Goal: Book appointment/travel/reservation

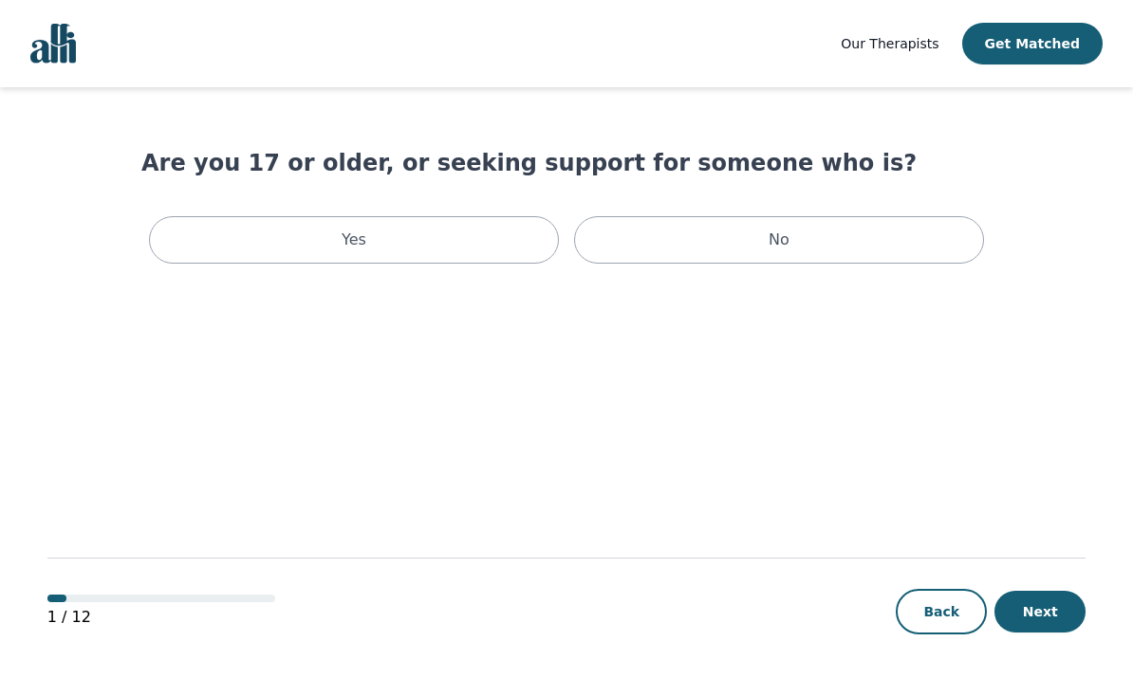
click at [490, 235] on div "Yes" at bounding box center [354, 239] width 410 height 47
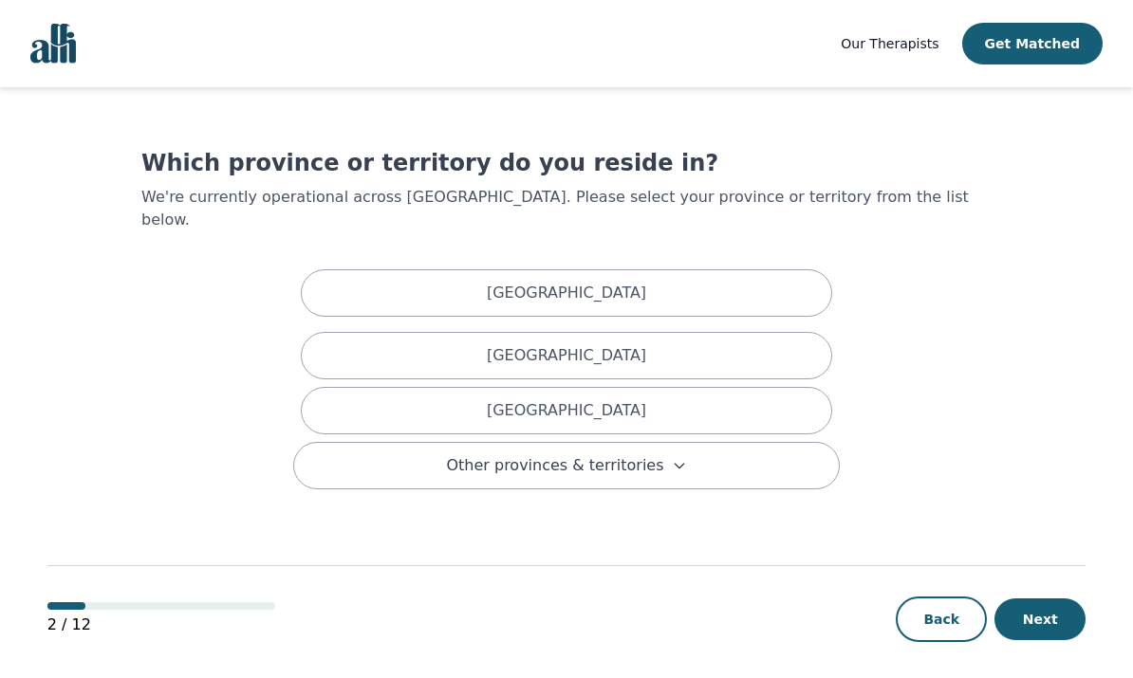
click at [679, 269] on div "Alberta" at bounding box center [566, 292] width 531 height 47
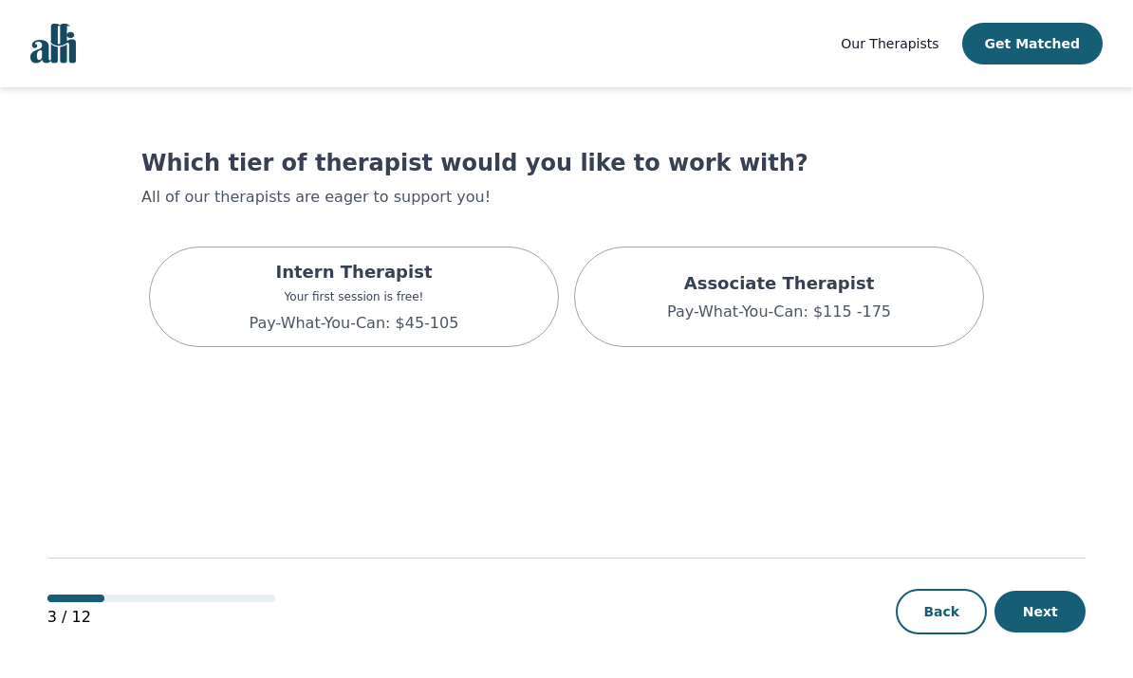
click at [471, 295] on div "Intern Therapist Your first session is free! Pay-What-You-Can: $45-105" at bounding box center [354, 297] width 410 height 101
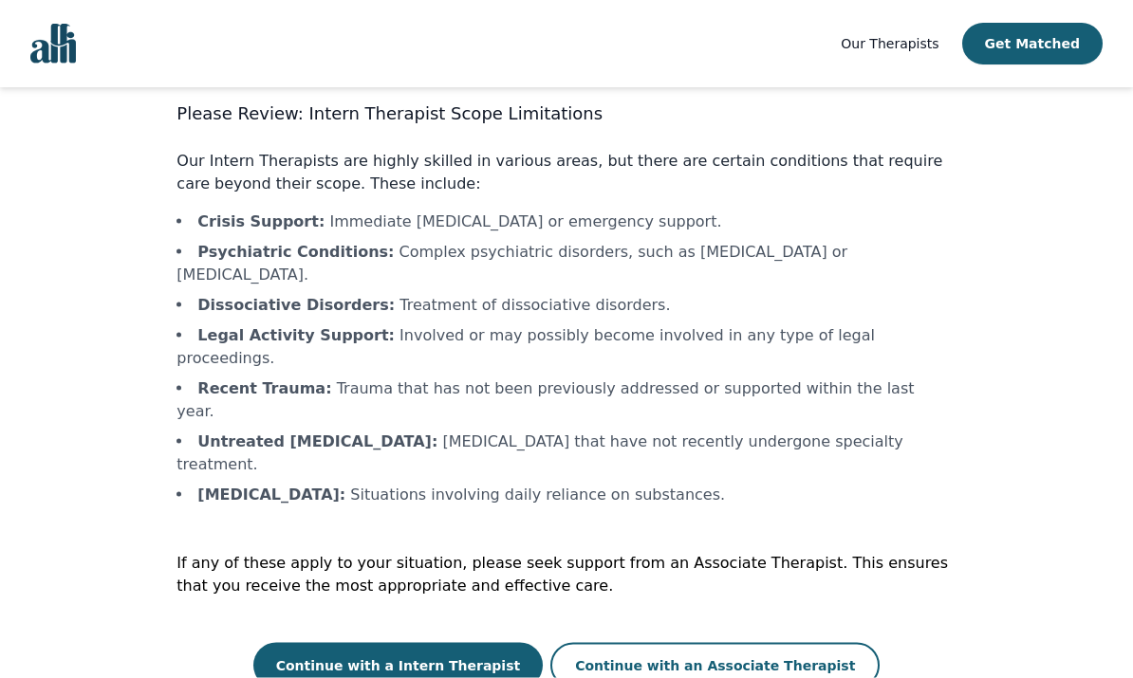
scroll to position [73, 0]
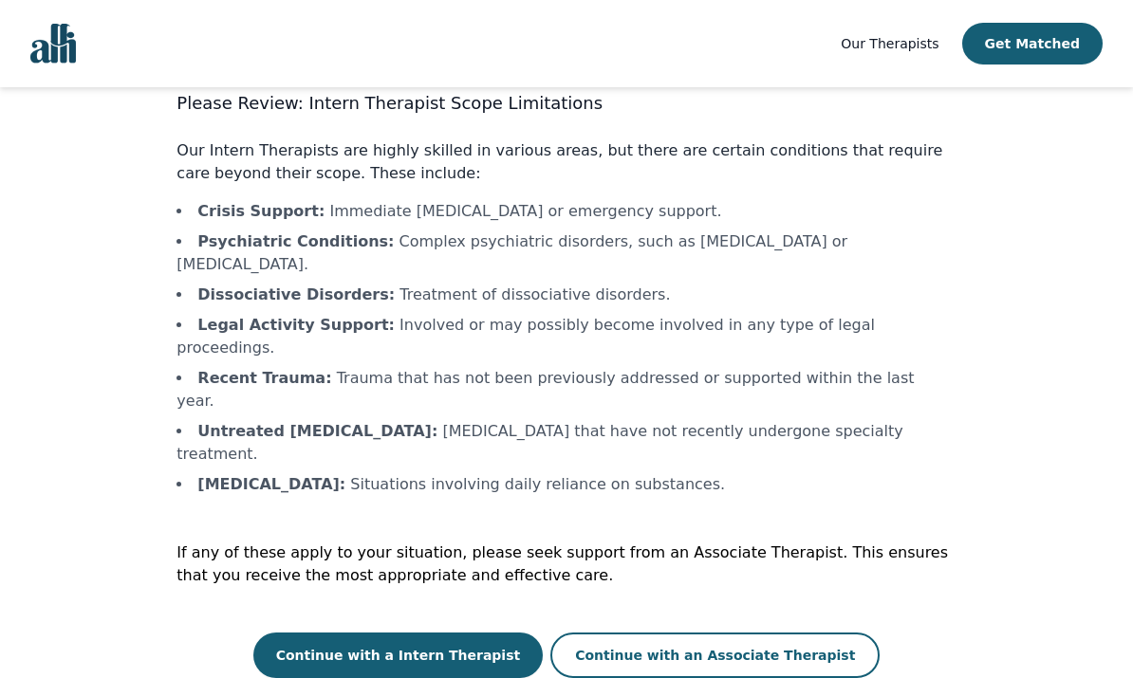
click at [766, 633] on button "Continue with an Associate Therapist" at bounding box center [714, 656] width 329 height 46
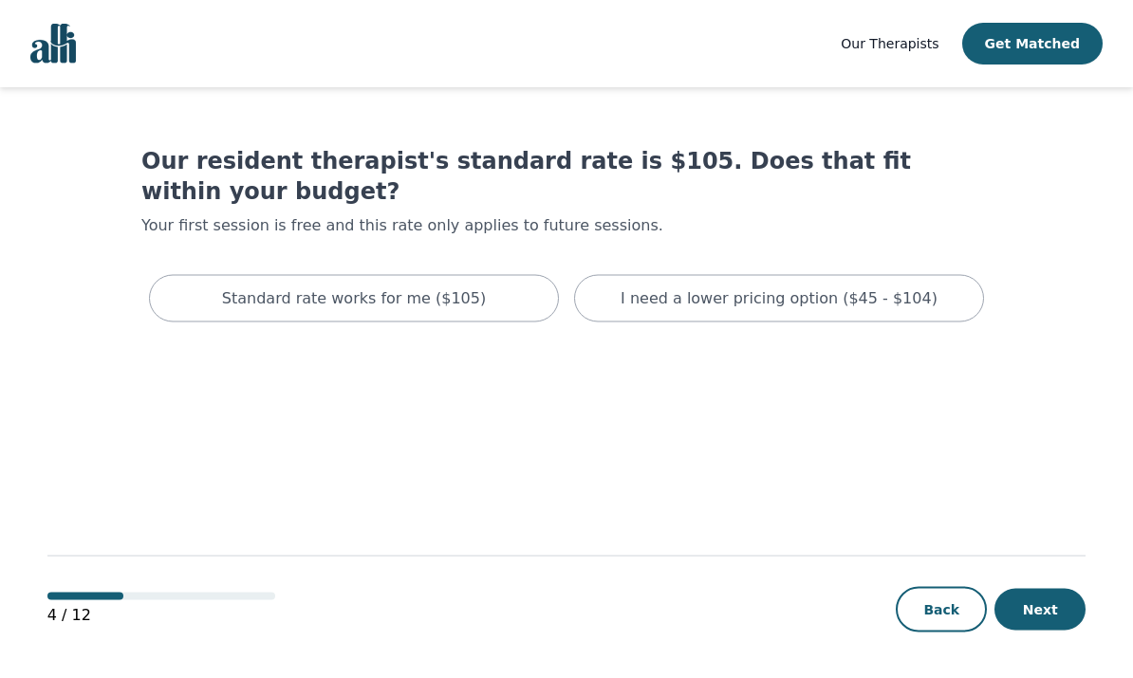
scroll to position [73, 0]
click at [950, 614] on button "Back" at bounding box center [940, 610] width 91 height 46
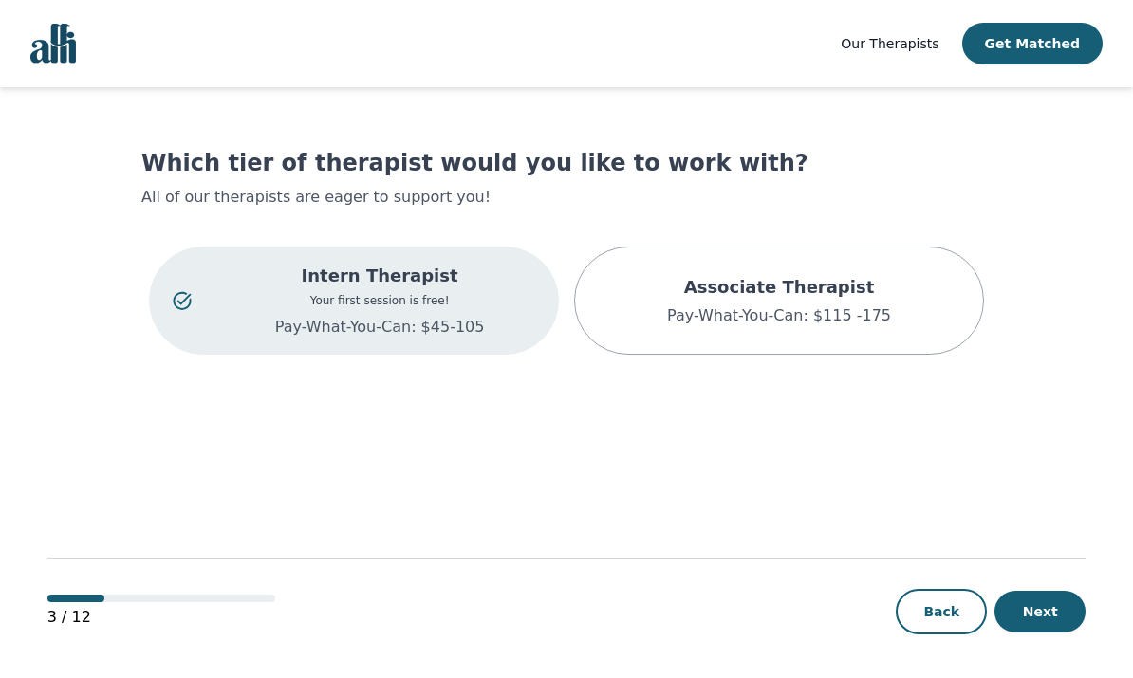
click at [1054, 633] on button "Next" at bounding box center [1039, 612] width 91 height 42
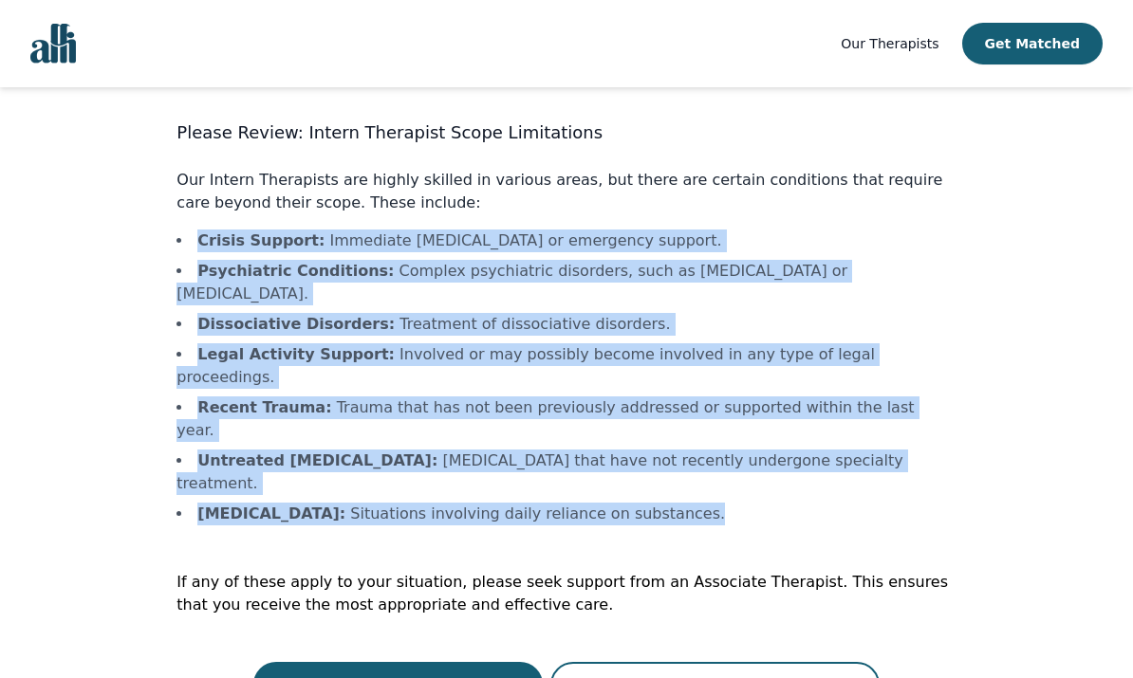
scroll to position [38, 0]
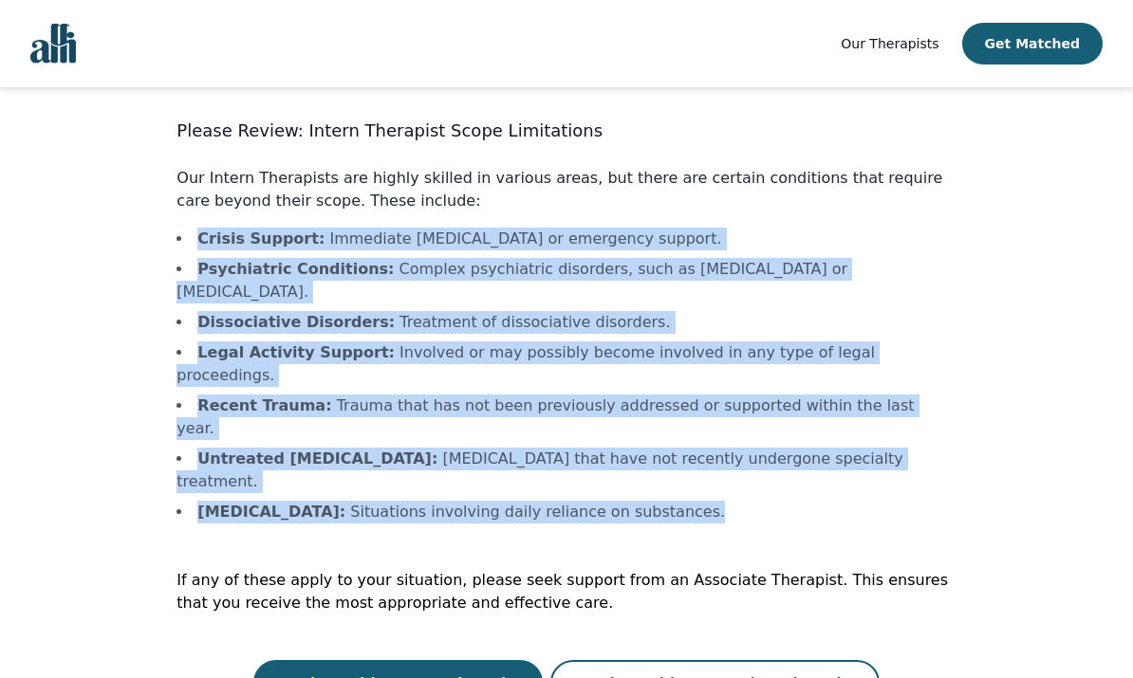
click at [796, 660] on button "Continue with an Associate Therapist" at bounding box center [714, 683] width 329 height 46
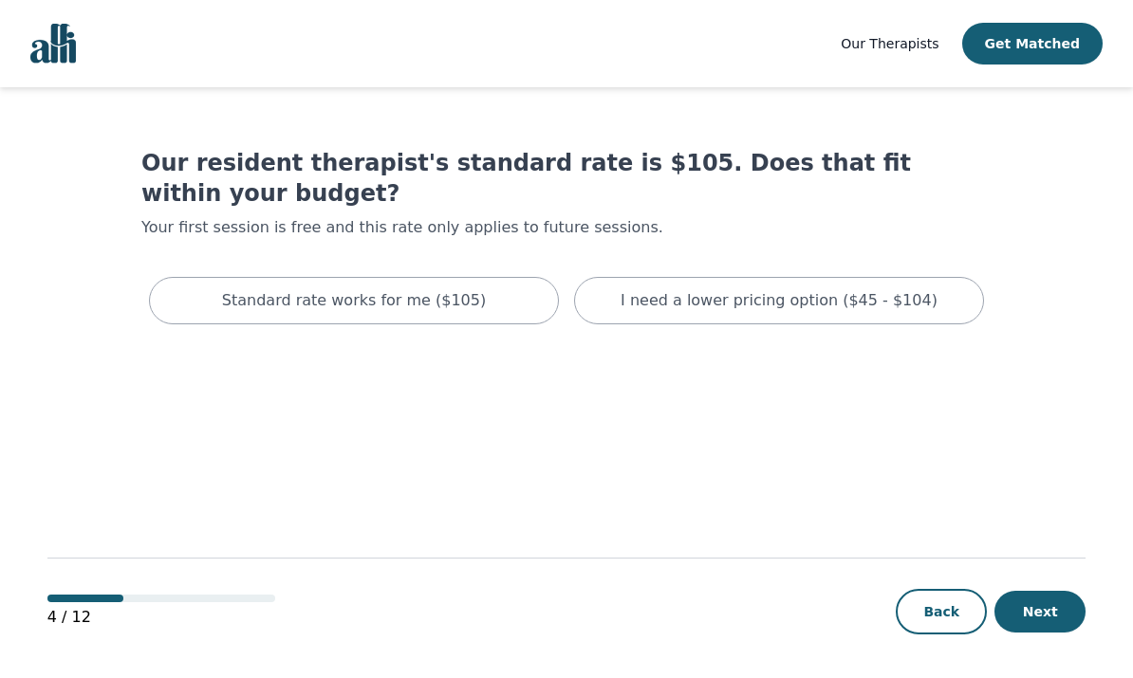
click at [462, 289] on p "Standard rate works for me ($105)" at bounding box center [354, 300] width 264 height 23
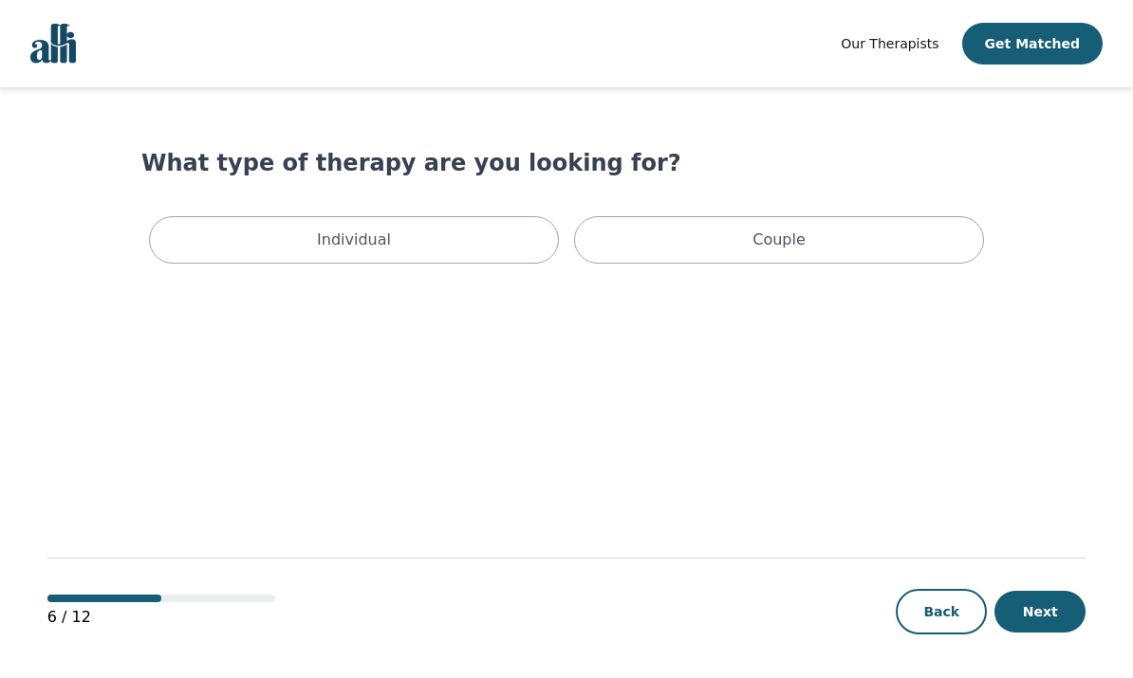
click at [948, 635] on button "Back" at bounding box center [940, 612] width 91 height 46
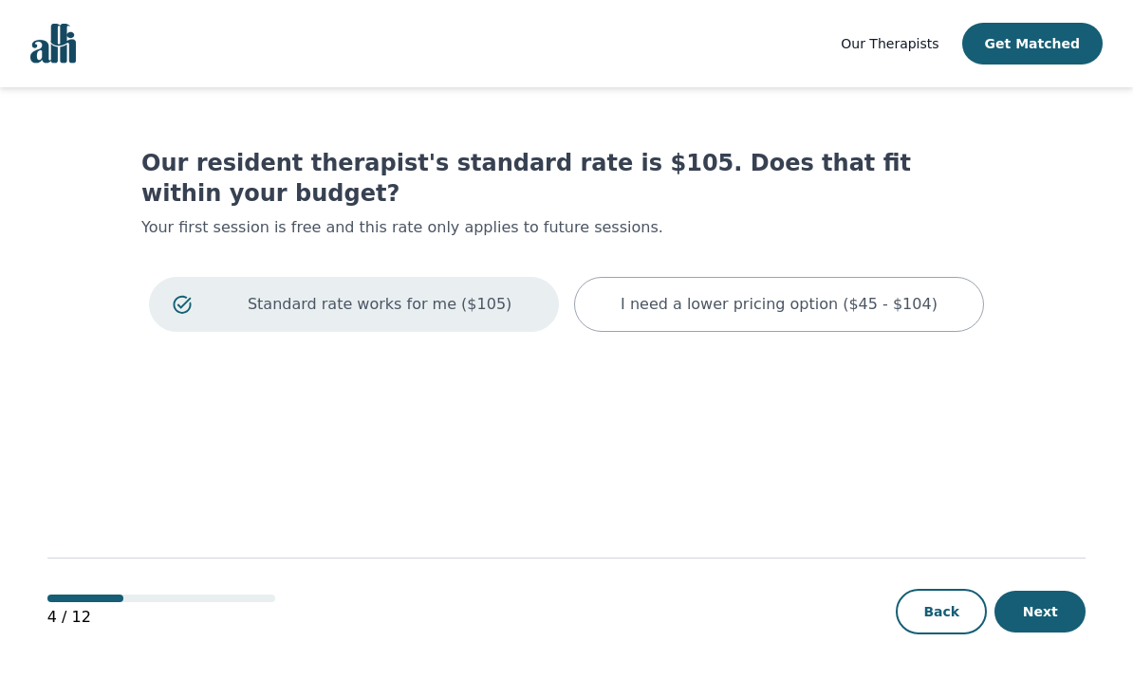
click at [920, 283] on div "I need a lower pricing option ($45 - $104)" at bounding box center [779, 304] width 410 height 55
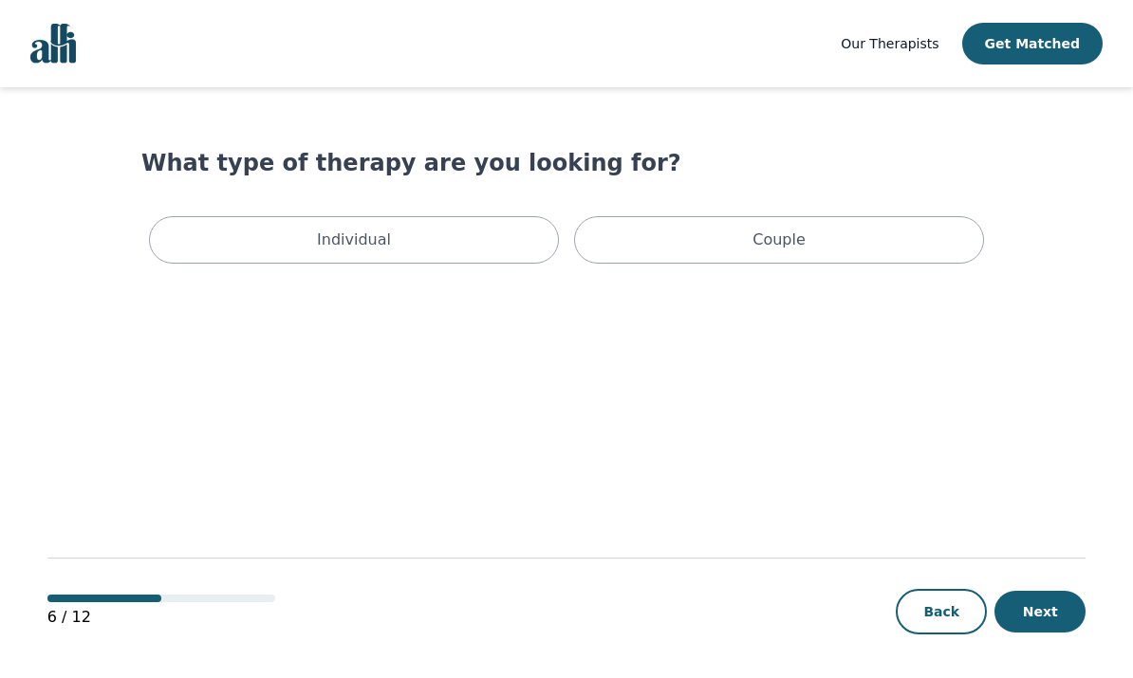
click at [946, 635] on button "Back" at bounding box center [940, 612] width 91 height 46
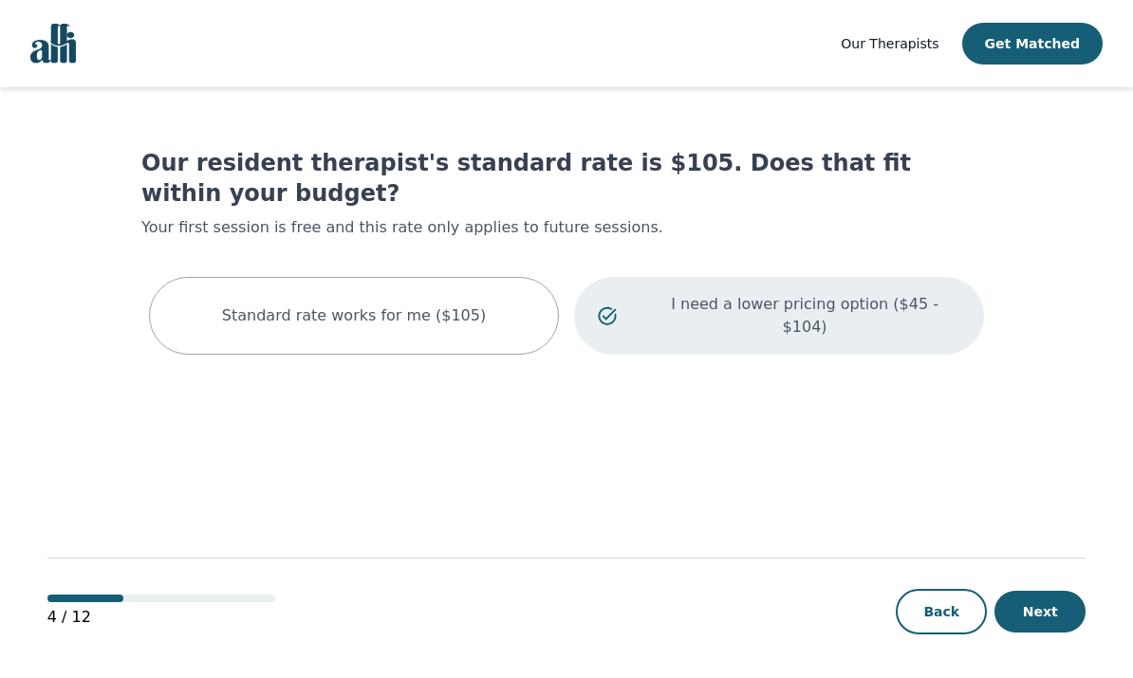
click at [952, 677] on html "Our Therapists Get Matched Our resident therapist's standard rate is $105. Does…" at bounding box center [566, 340] width 1133 height 680
click at [928, 635] on button "Back" at bounding box center [940, 612] width 91 height 46
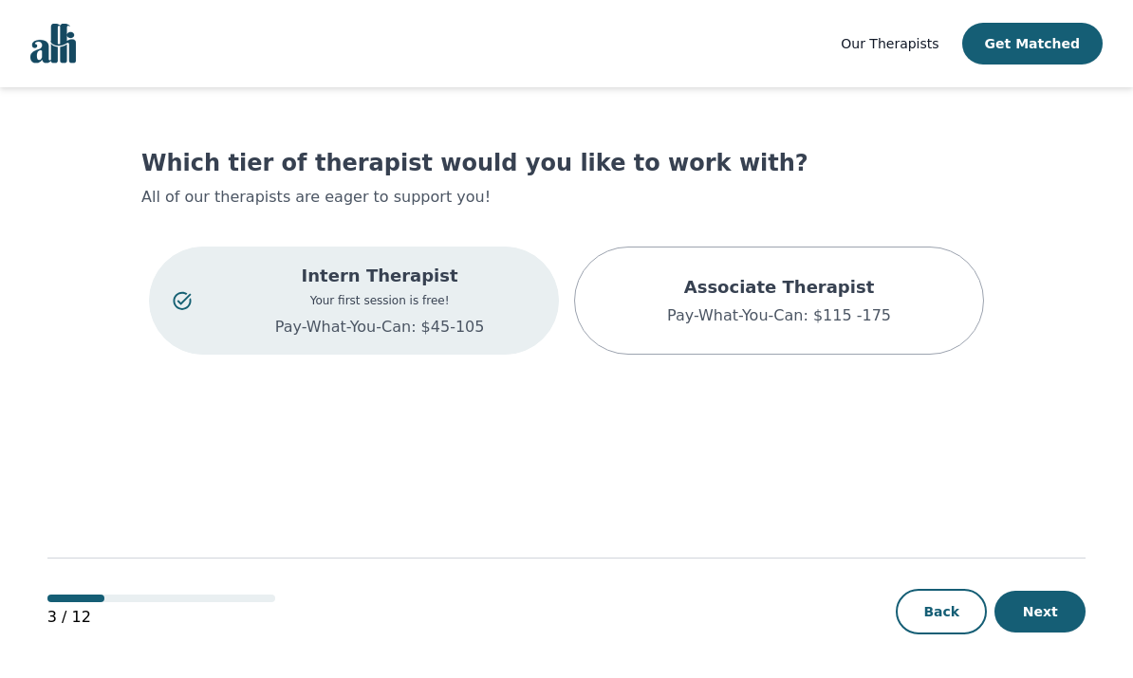
click at [856, 293] on p "Associate Therapist" at bounding box center [779, 287] width 224 height 27
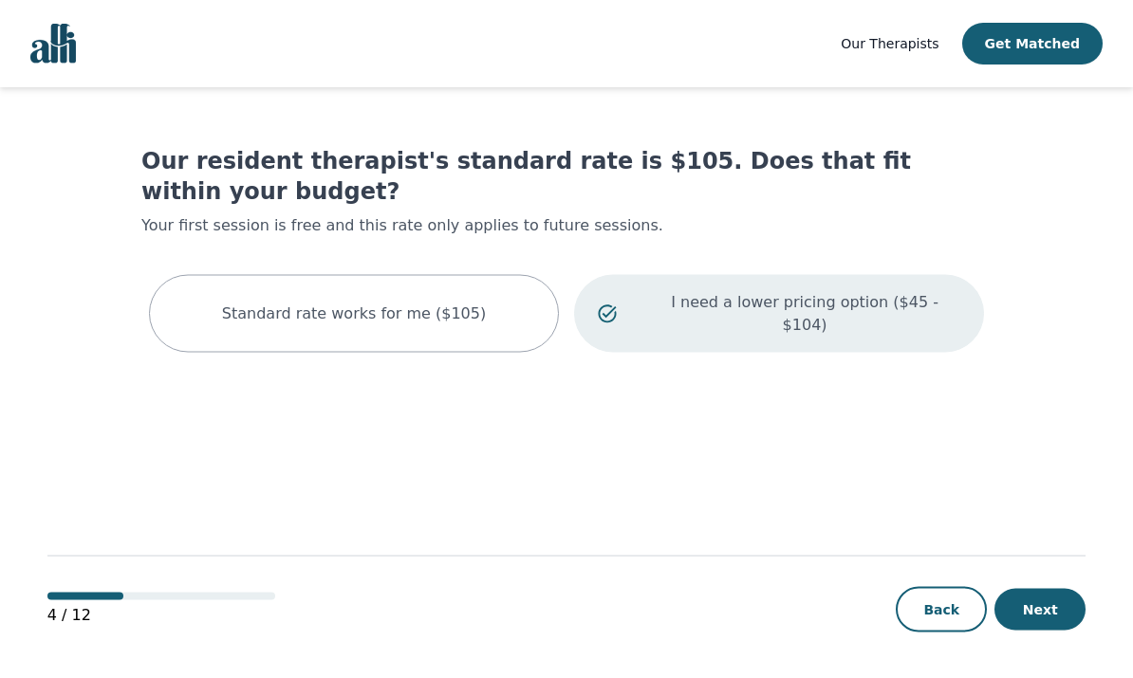
click at [1049, 614] on button "Next" at bounding box center [1039, 610] width 91 height 42
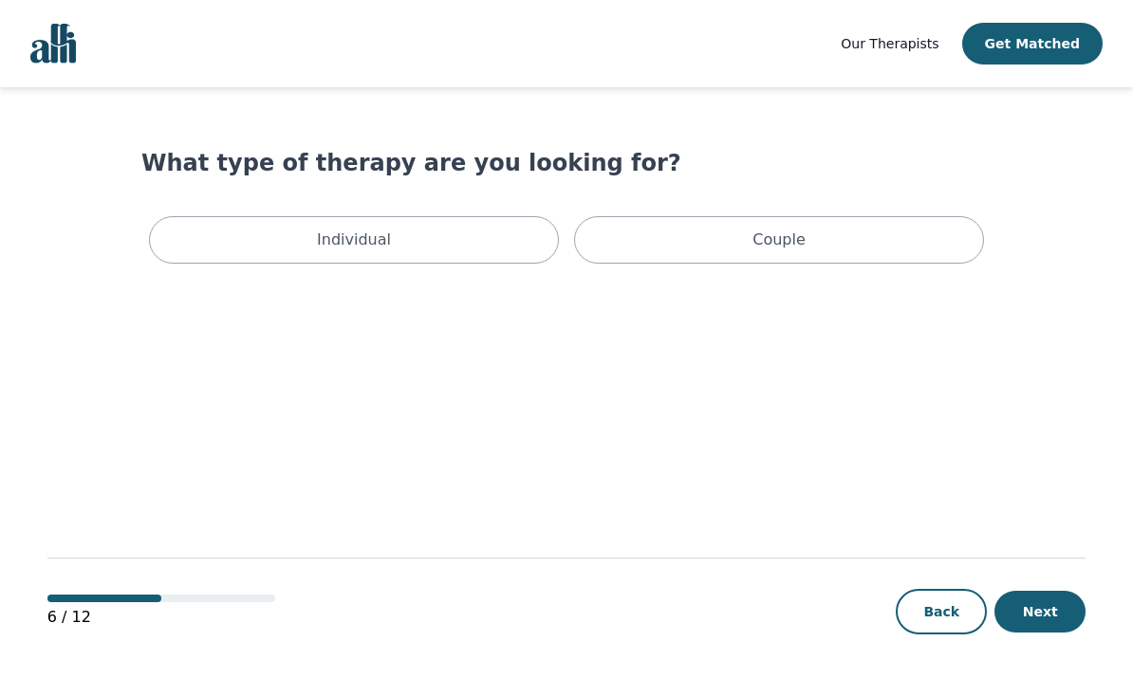
click at [436, 231] on div "Individual" at bounding box center [354, 239] width 410 height 47
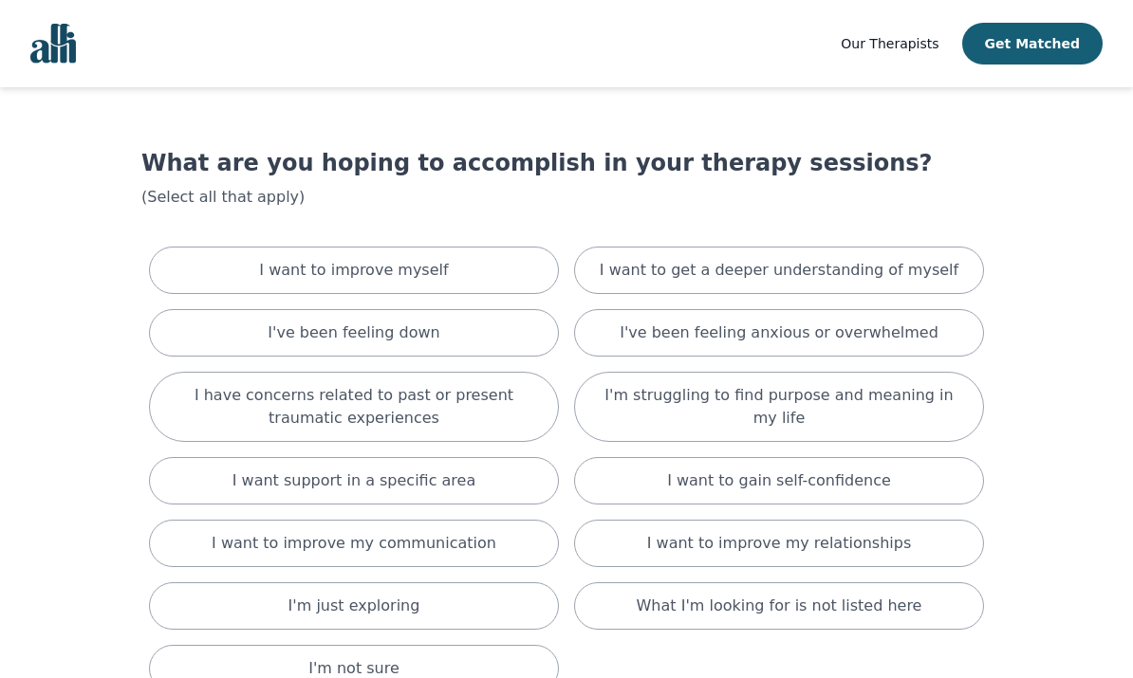
click at [485, 273] on div "I want to improve myself" at bounding box center [354, 270] width 410 height 47
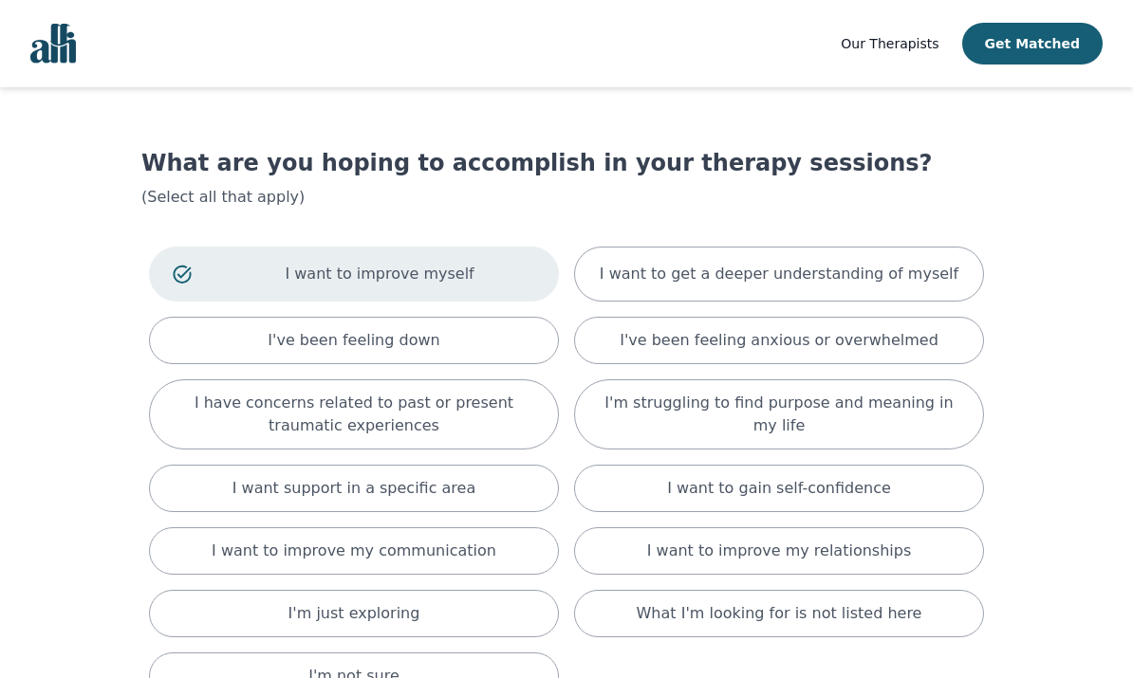
click at [803, 291] on div "I want to get a deeper understanding of myself" at bounding box center [779, 274] width 410 height 55
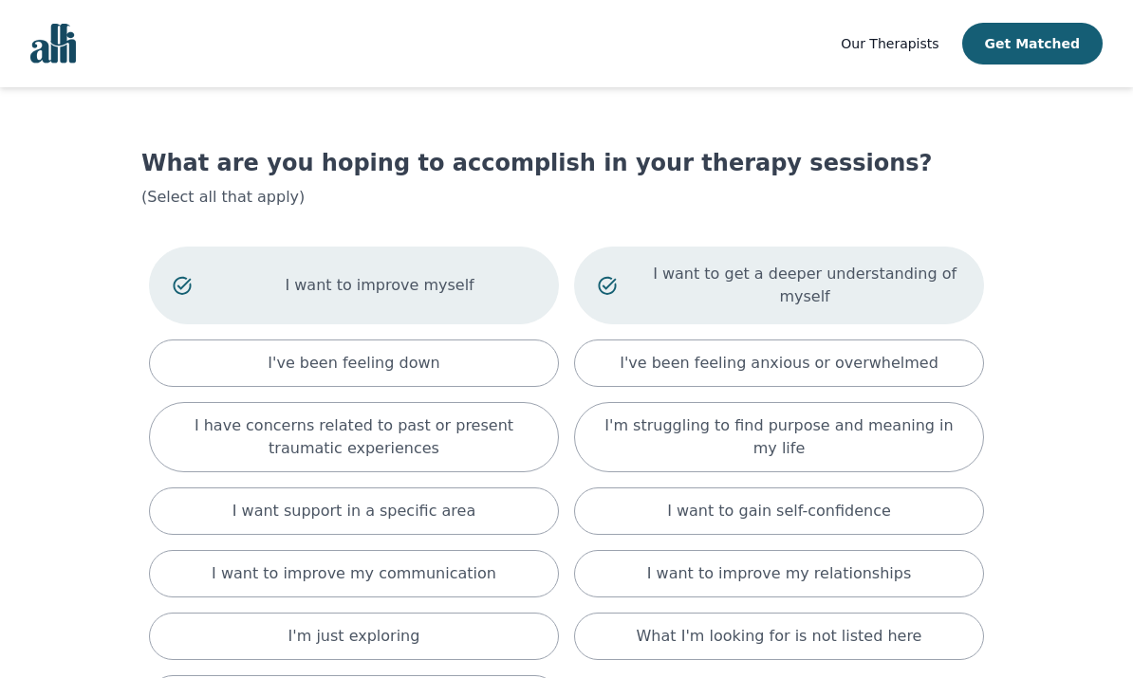
click at [459, 453] on p "I have concerns related to past or present traumatic experiences" at bounding box center [354, 438] width 362 height 46
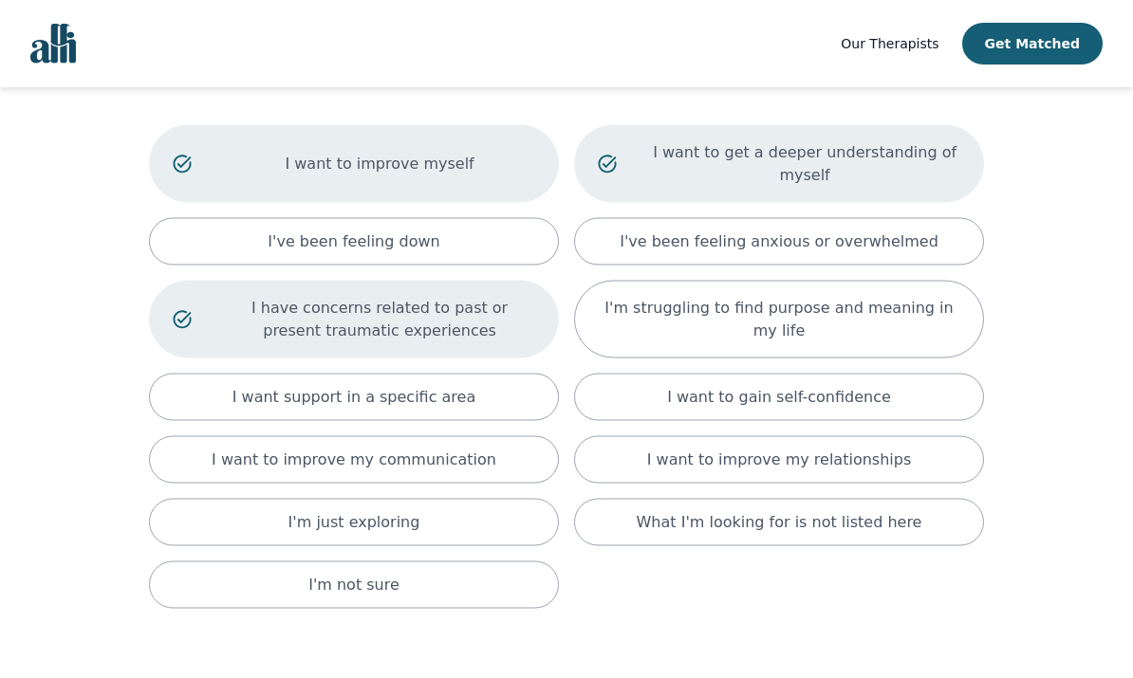
scroll to position [125, 0]
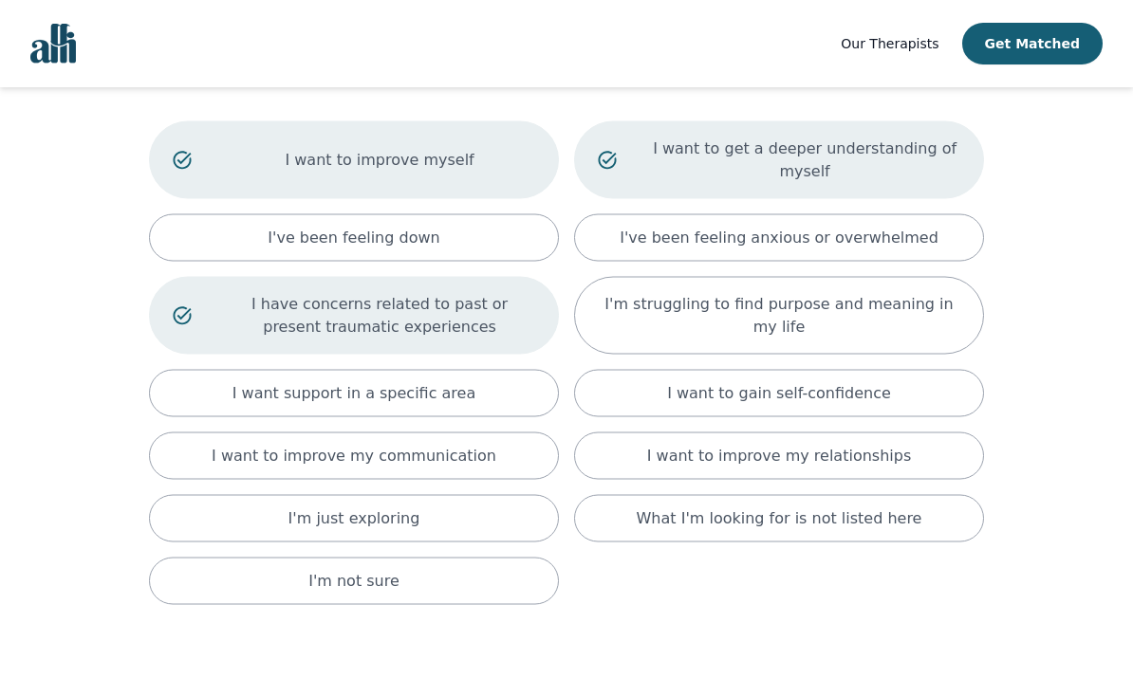
click at [895, 459] on div "I want to improve my relationships" at bounding box center [779, 456] width 410 height 47
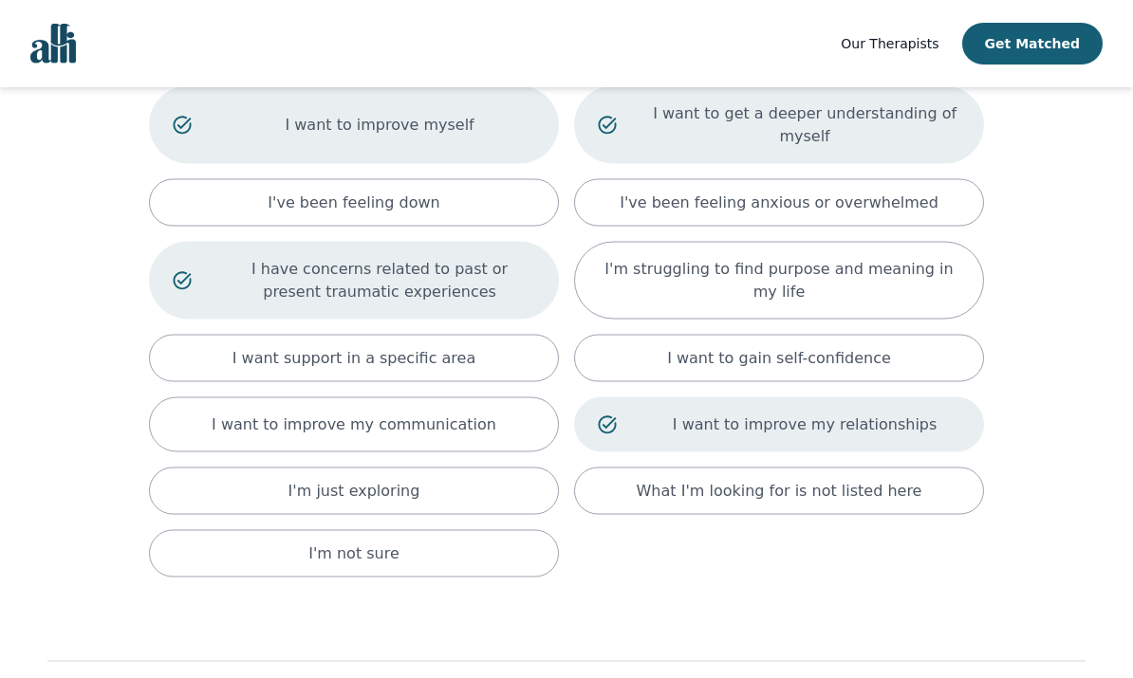
scroll to position [194, 0]
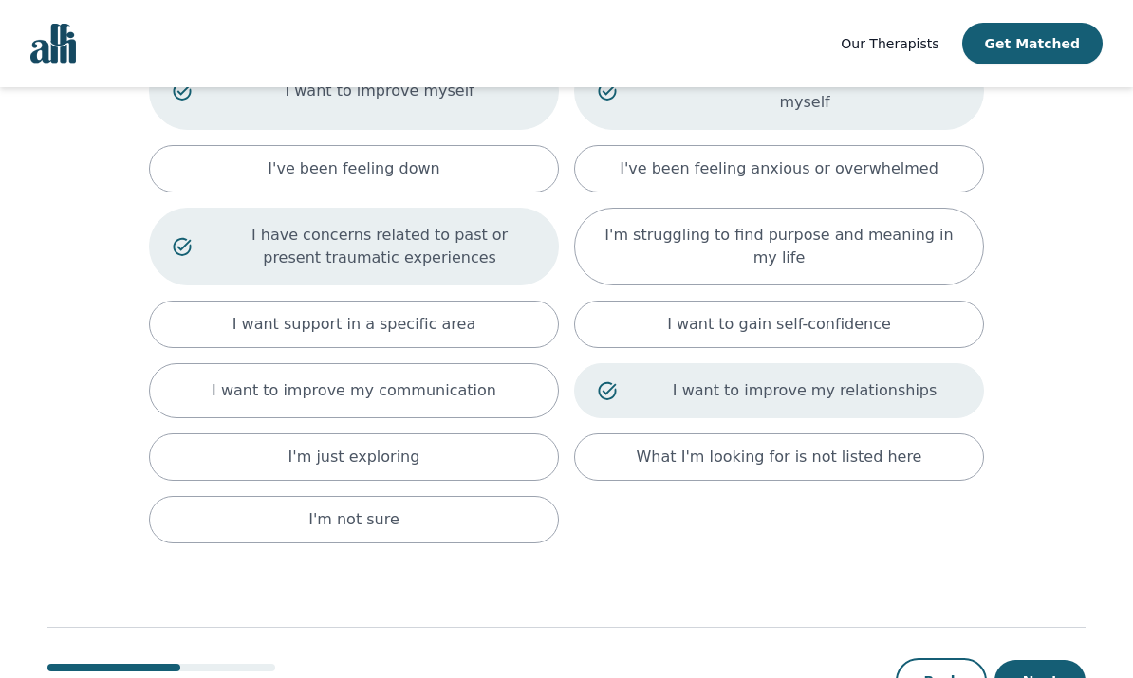
click at [1059, 677] on button "Next" at bounding box center [1039, 681] width 91 height 42
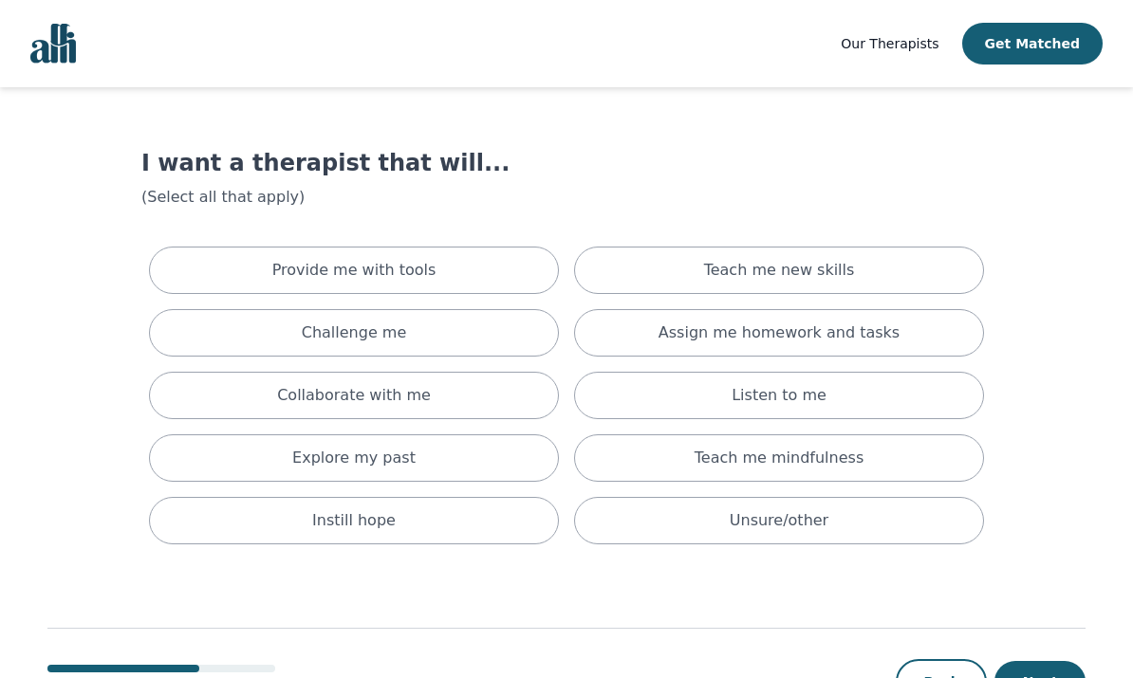
click at [515, 266] on div "Provide me with tools" at bounding box center [354, 270] width 410 height 47
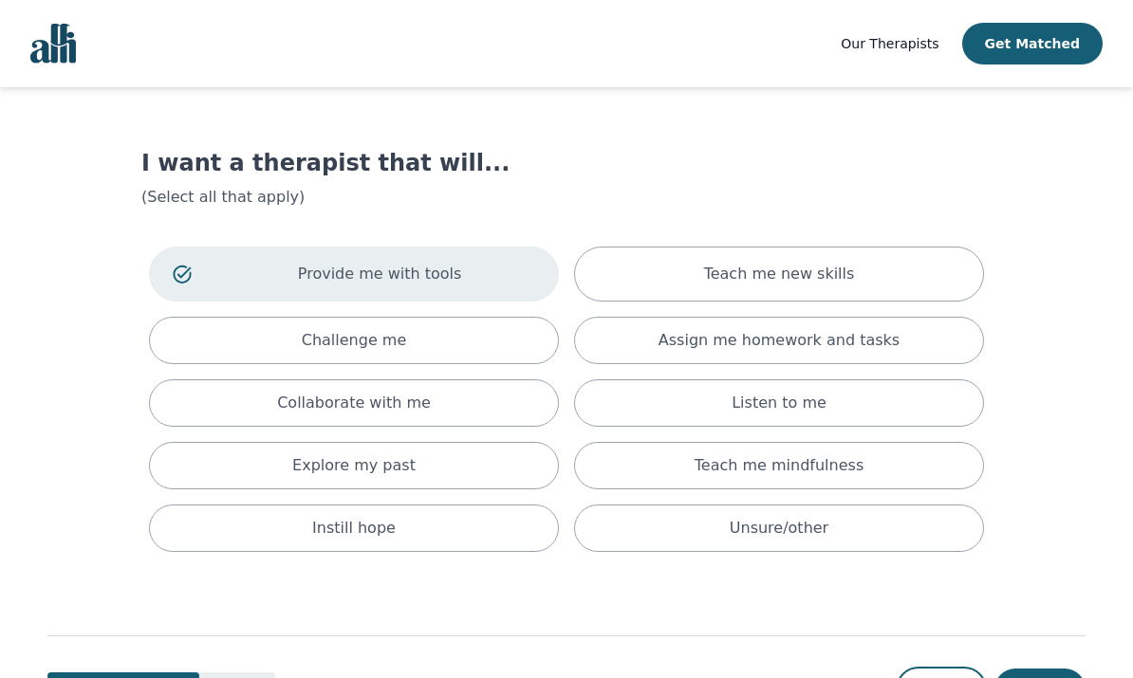
click at [797, 279] on p "Teach me new skills" at bounding box center [779, 274] width 151 height 23
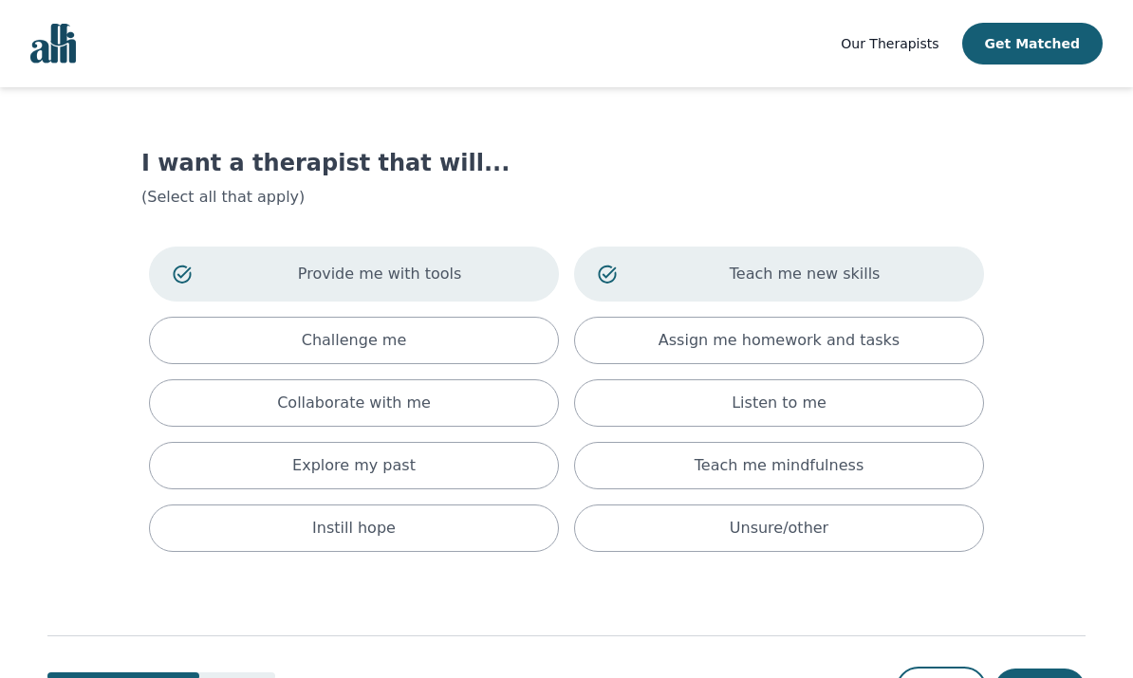
click at [839, 353] on div "Assign me homework and tasks" at bounding box center [779, 340] width 410 height 47
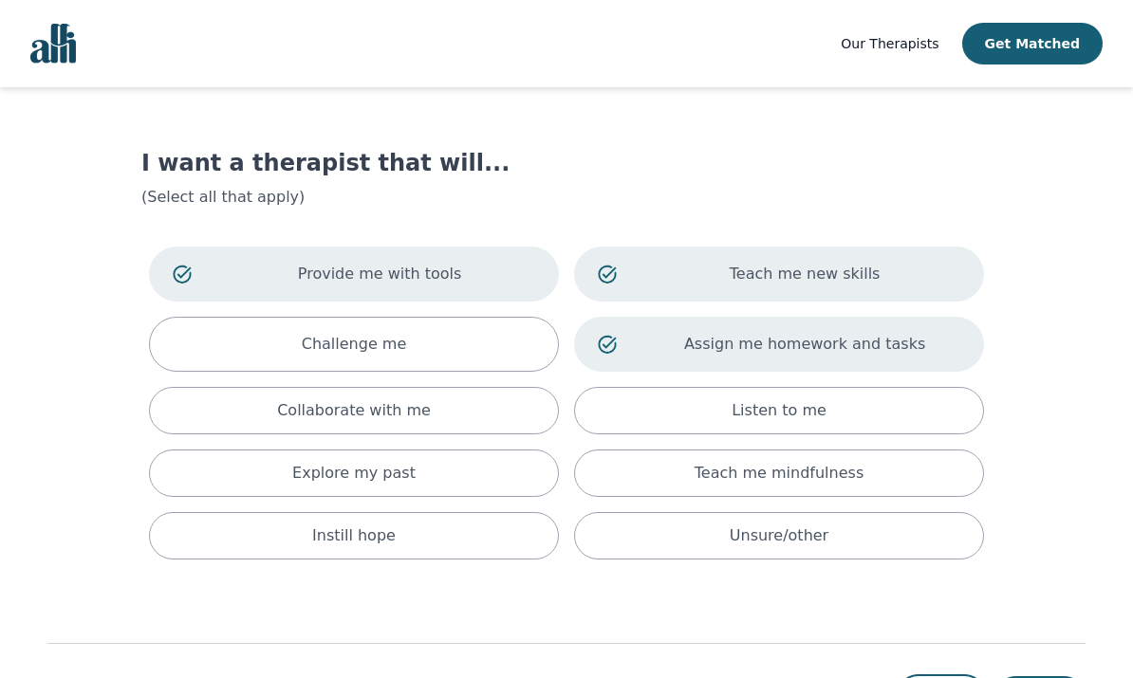
scroll to position [87, 0]
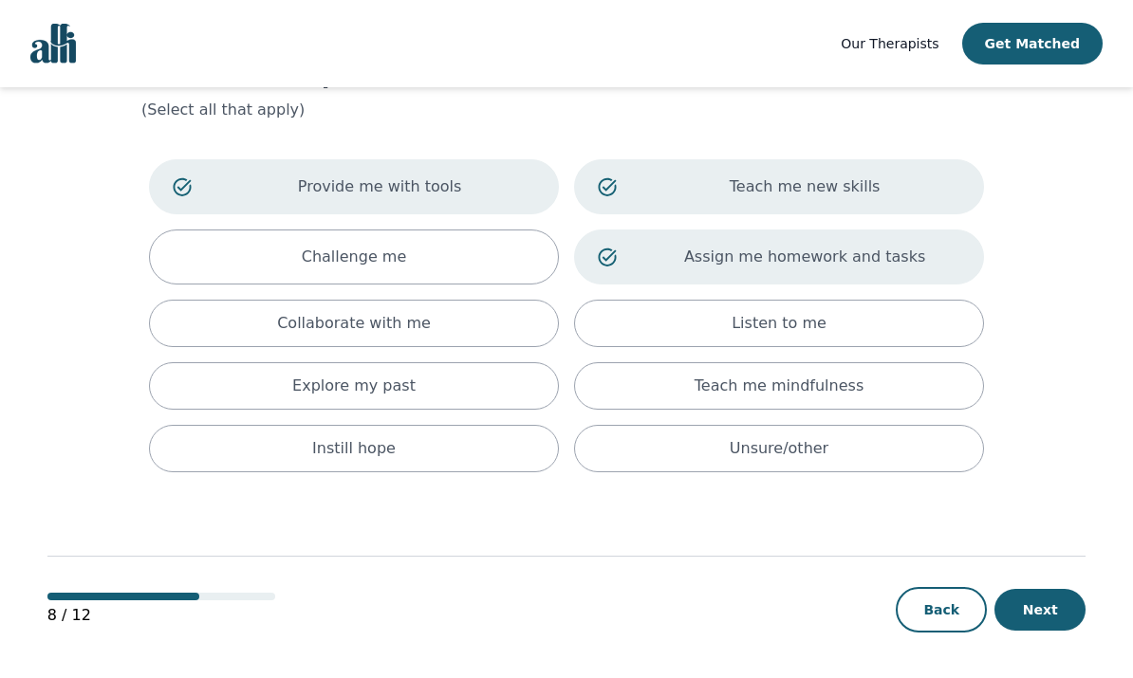
click at [956, 616] on button "Back" at bounding box center [940, 610] width 91 height 46
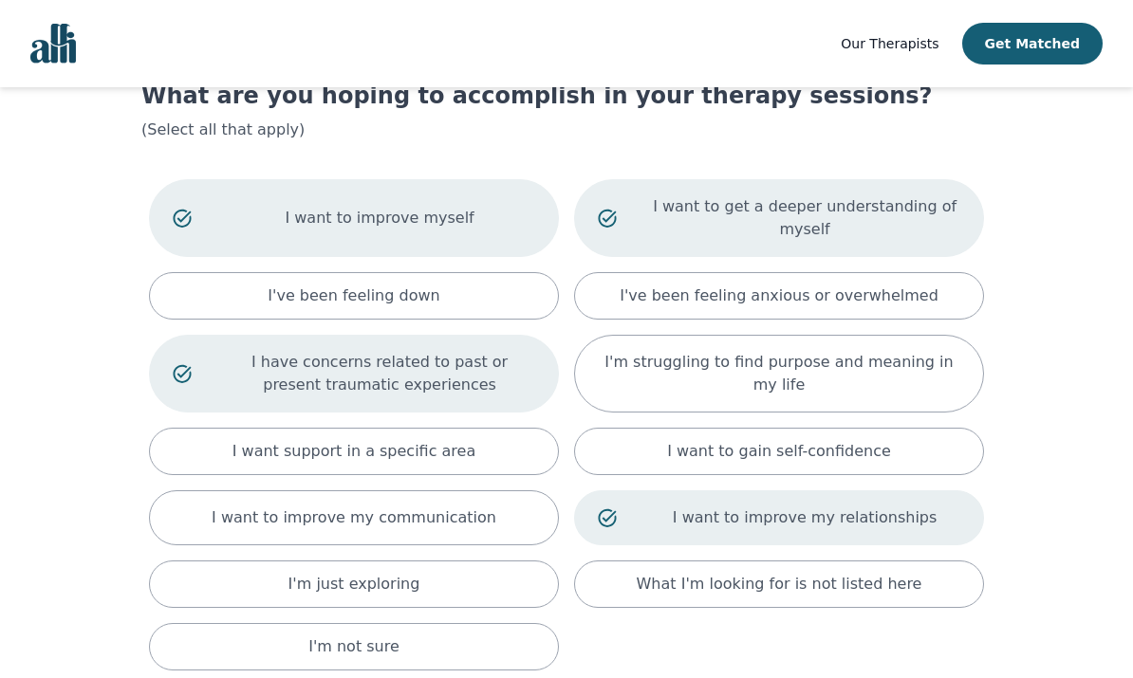
scroll to position [138, 0]
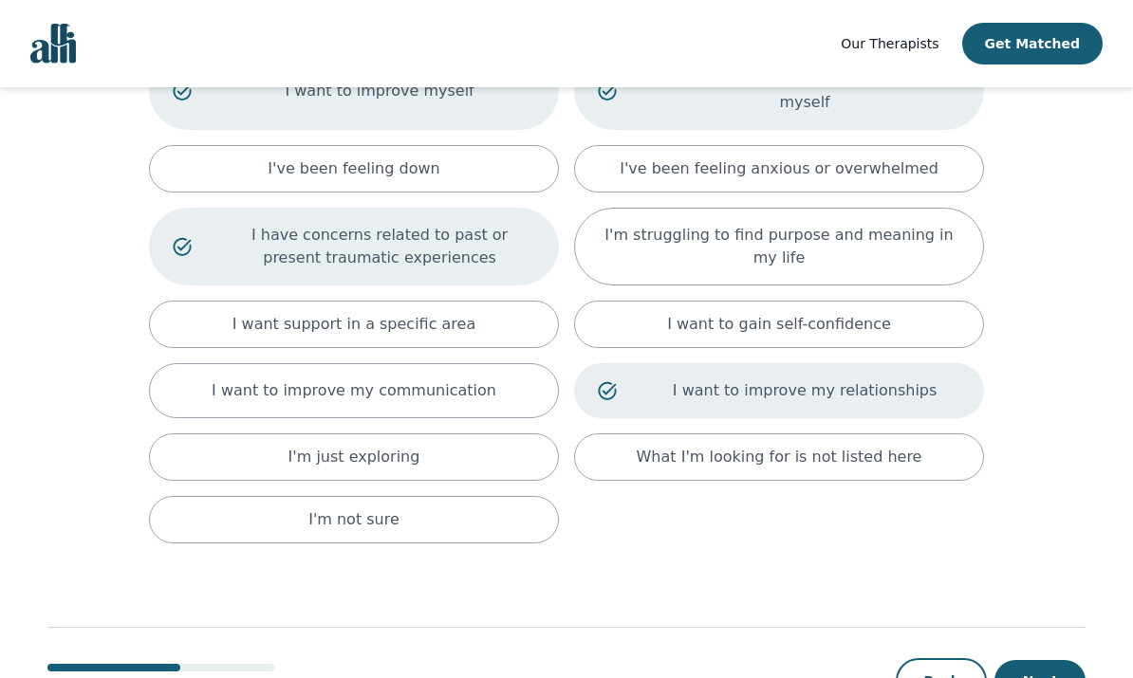
click at [1054, 677] on button "Next" at bounding box center [1039, 681] width 91 height 42
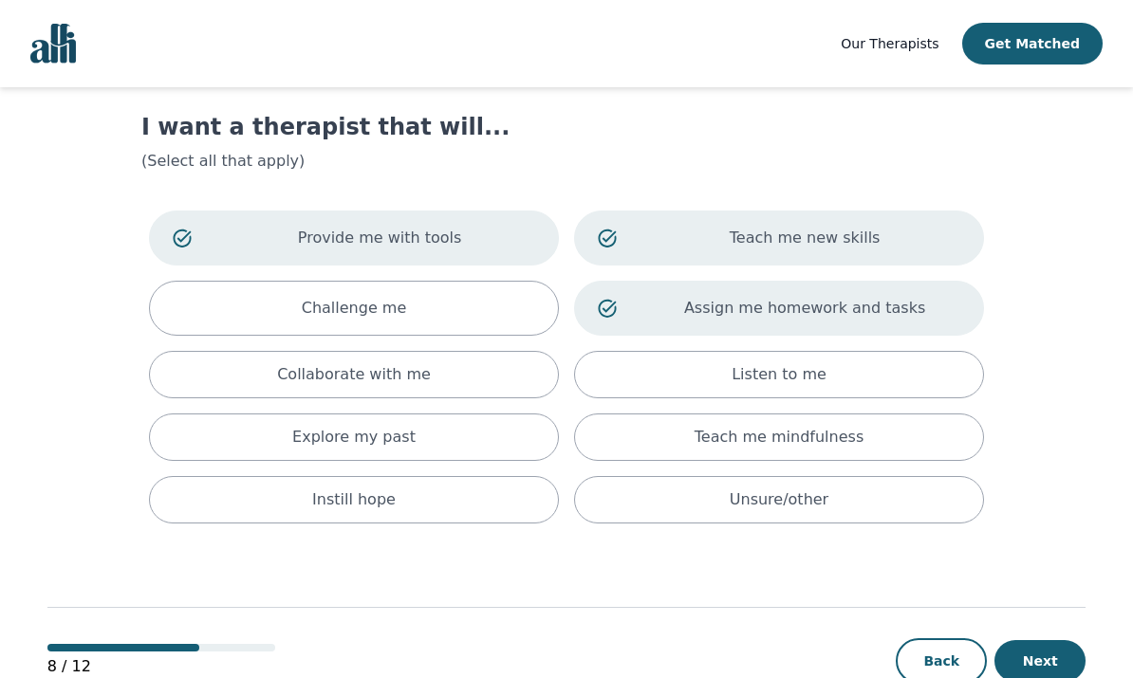
scroll to position [87, 0]
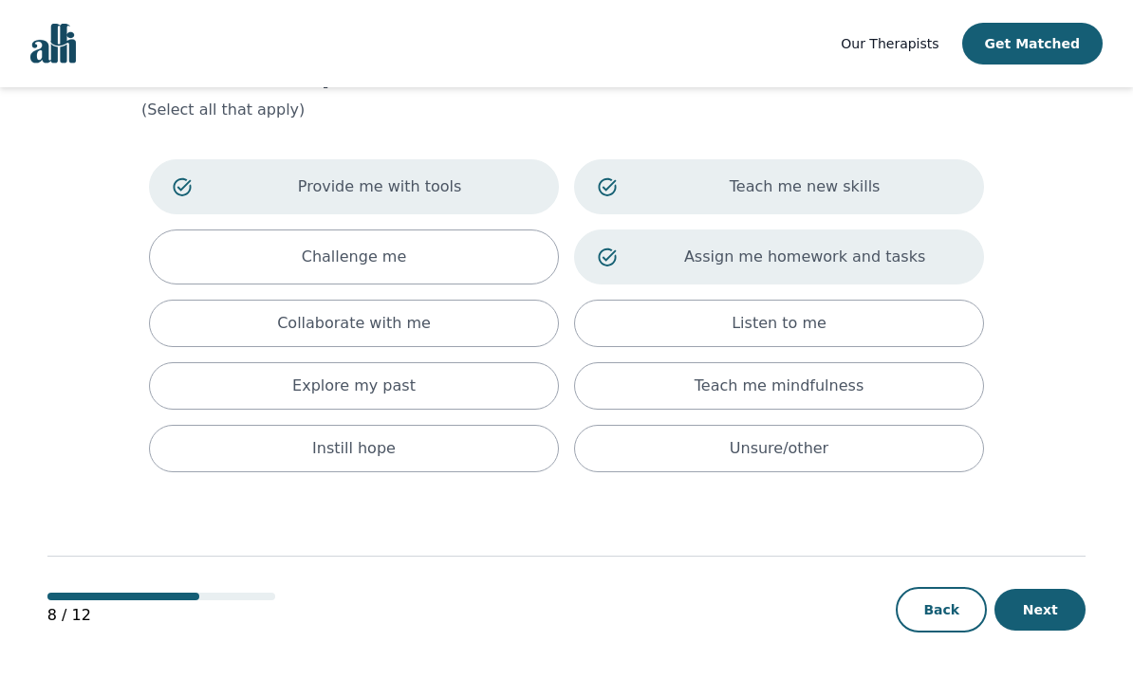
click at [1052, 616] on button "Next" at bounding box center [1039, 610] width 91 height 42
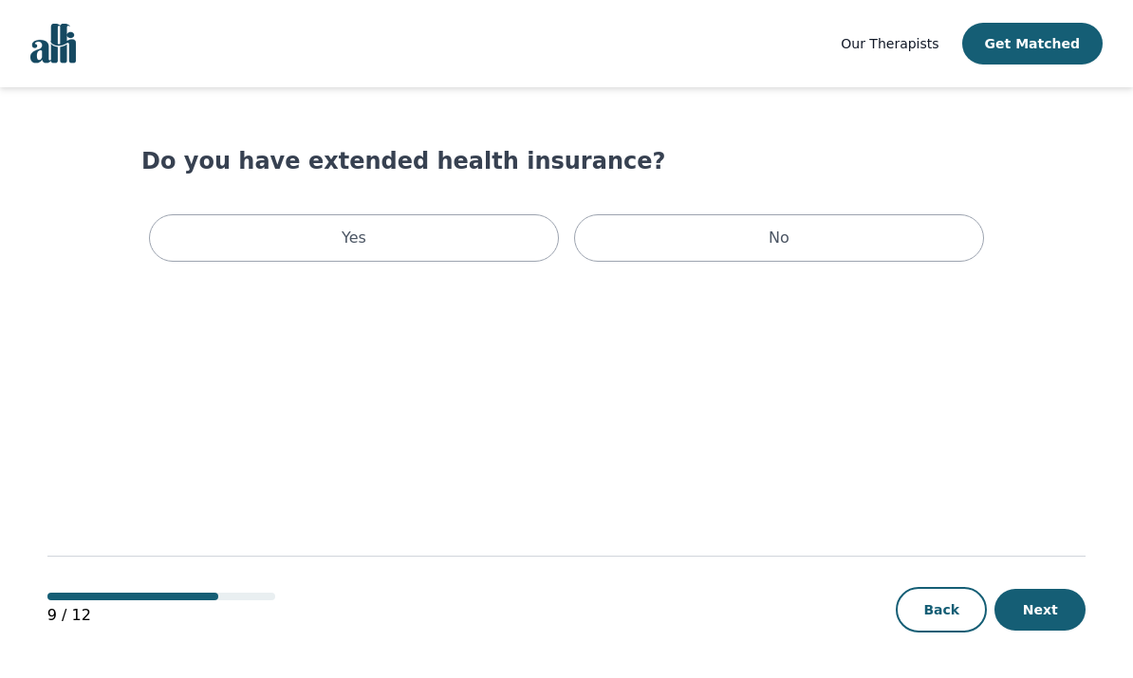
scroll to position [16, 0]
click at [869, 227] on div "No" at bounding box center [779, 237] width 410 height 47
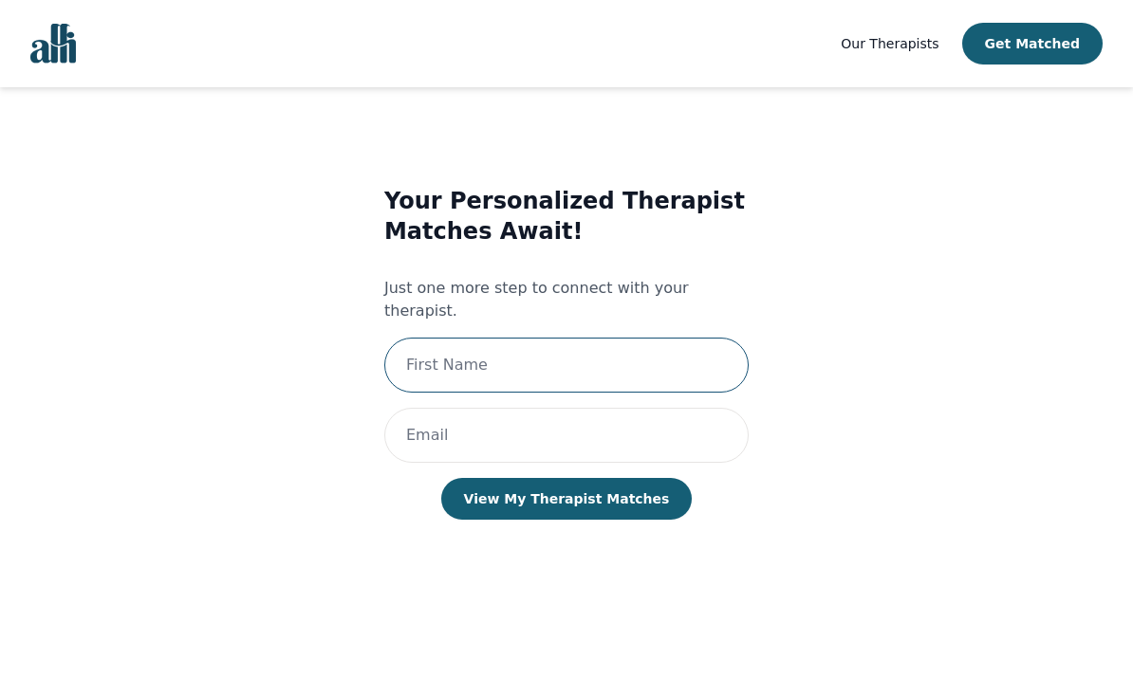
click at [690, 347] on input "text" at bounding box center [566, 365] width 364 height 55
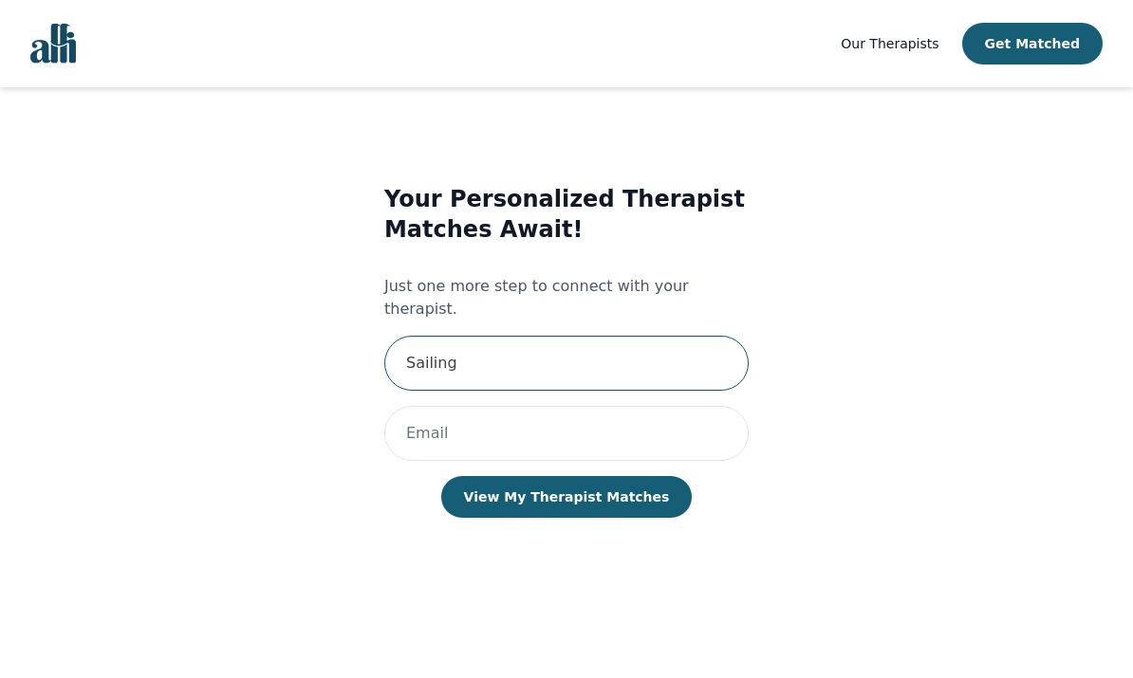
type input "Sailing"
click at [682, 408] on input "email" at bounding box center [566, 433] width 364 height 55
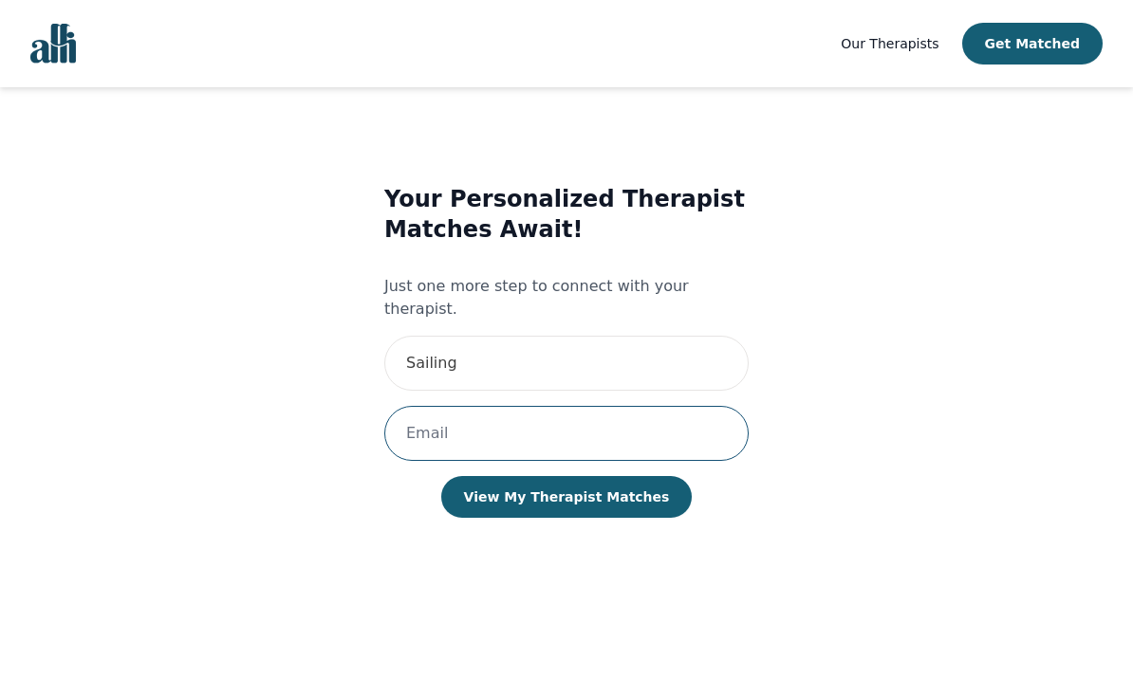
type input "h"
type input "[EMAIL_ADDRESS][DOMAIN_NAME]"
click at [641, 476] on button "View My Therapist Matches" at bounding box center [566, 497] width 251 height 42
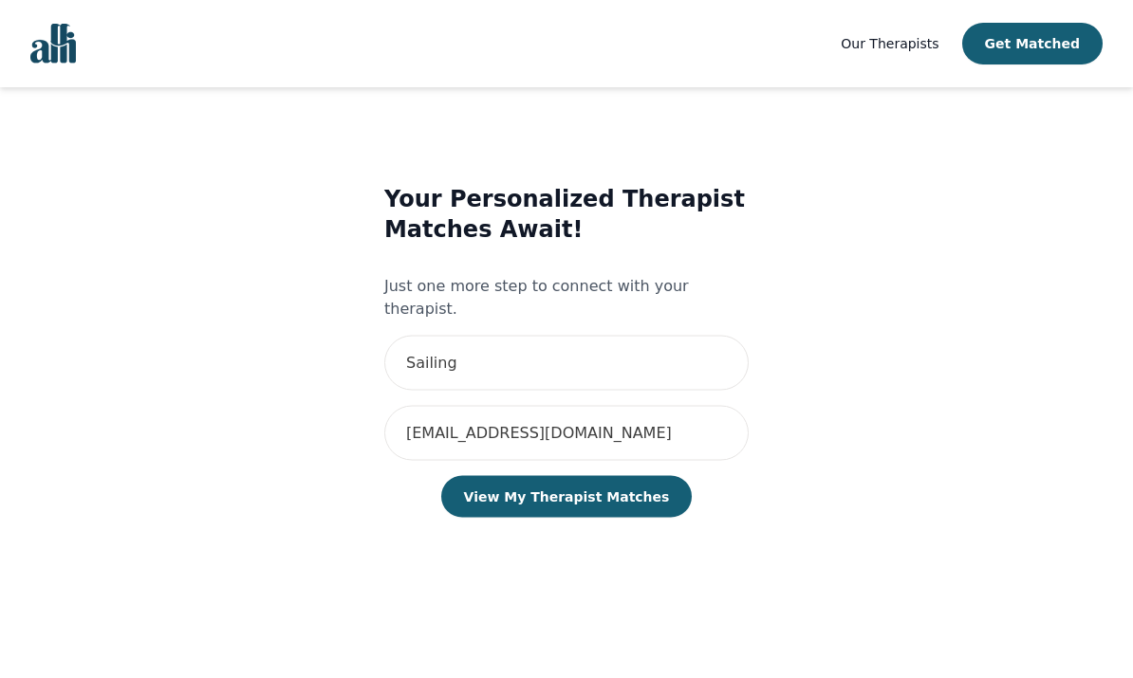
scroll to position [16, 0]
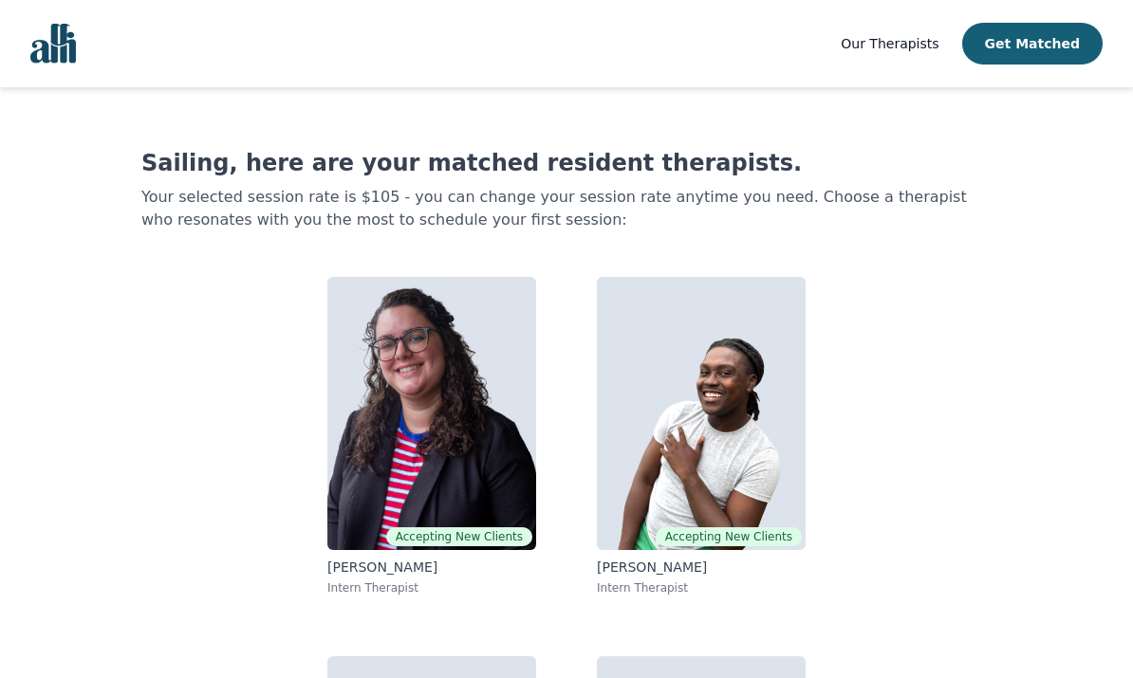
click at [1073, 53] on button "Get Matched" at bounding box center [1032, 44] width 140 height 42
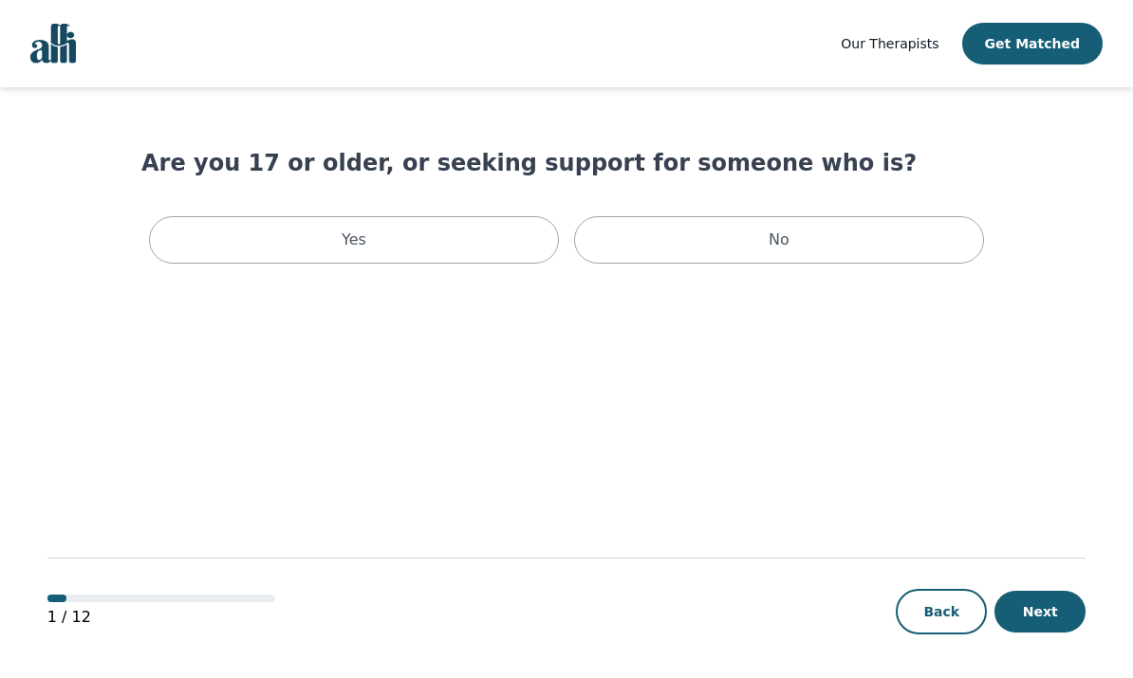
click at [42, 51] on img "Global" at bounding box center [53, 44] width 46 height 40
click at [483, 211] on div "Yes No" at bounding box center [566, 240] width 850 height 63
click at [484, 249] on div "Yes" at bounding box center [354, 239] width 410 height 47
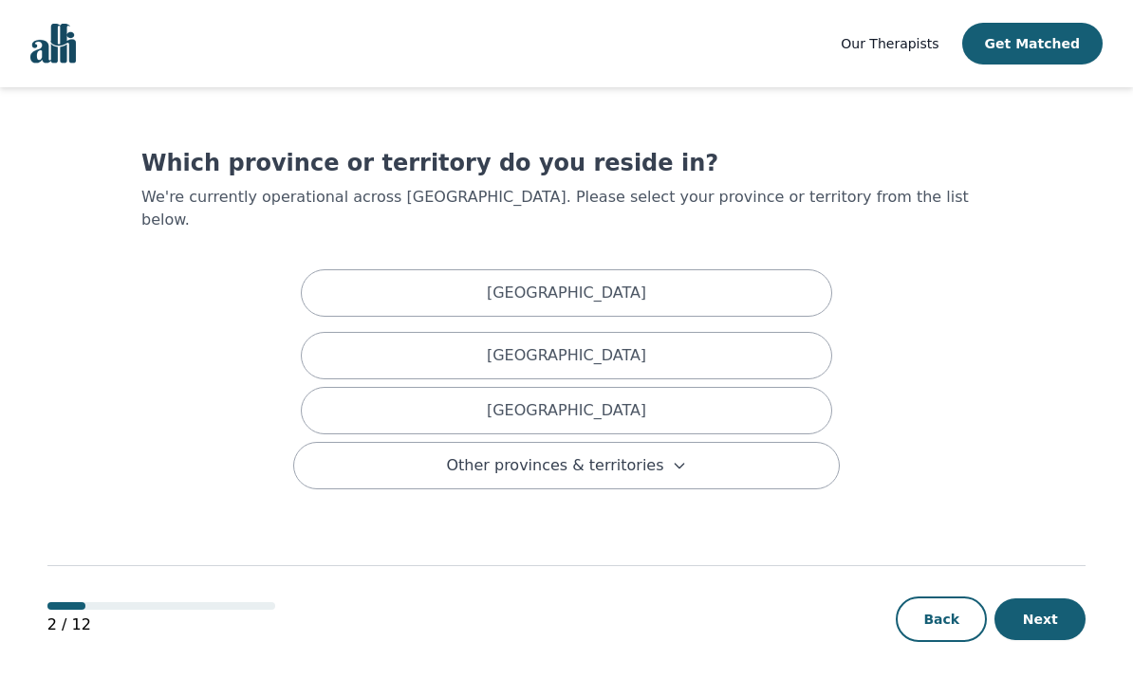
click at [779, 273] on div "[GEOGRAPHIC_DATA]" at bounding box center [566, 292] width 531 height 47
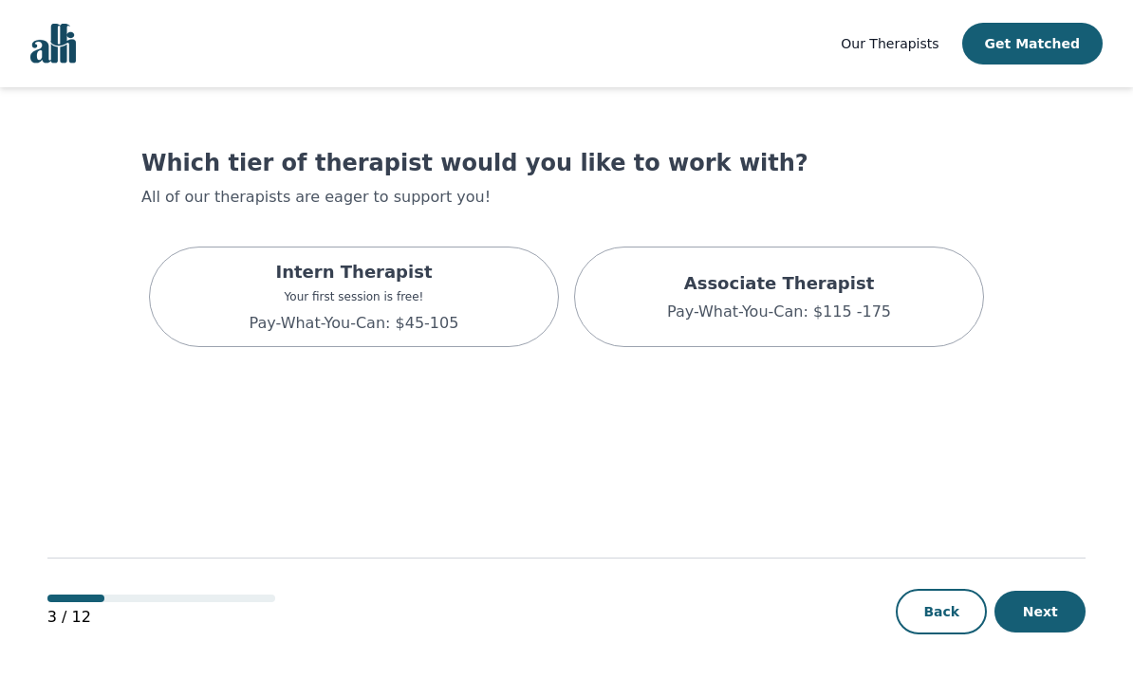
click at [454, 307] on div "Intern Therapist Your first session is free! Pay-What-You-Can: $45-105" at bounding box center [354, 297] width 410 height 101
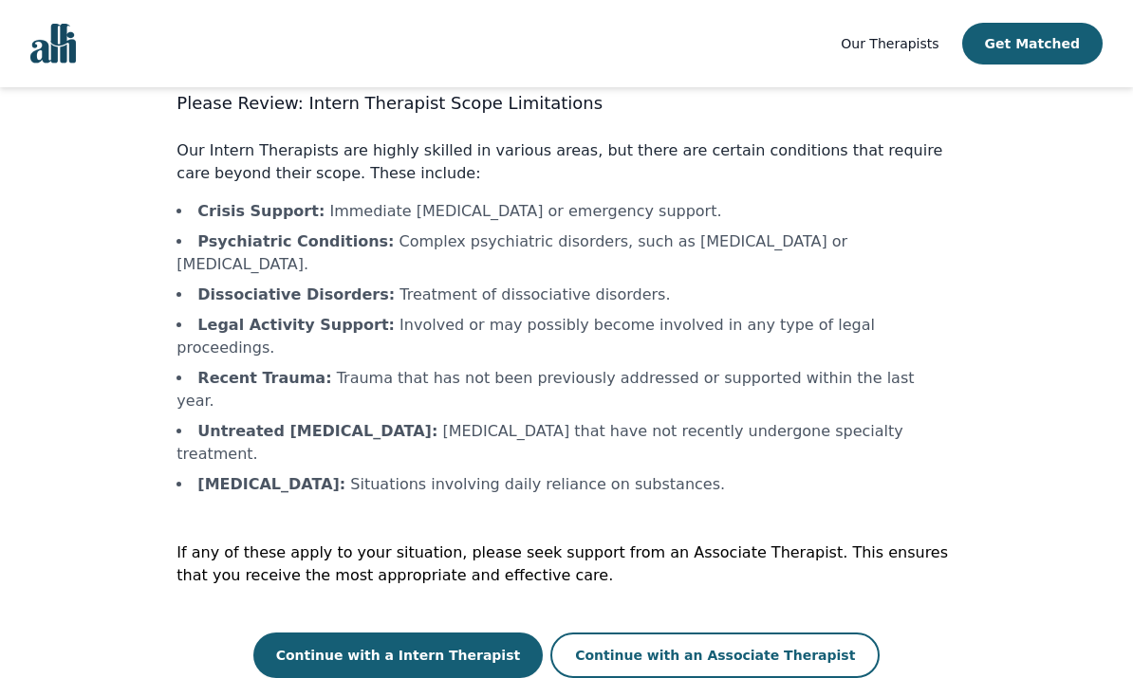
scroll to position [73, 0]
click at [484, 633] on button "Continue with a Intern Therapist" at bounding box center [398, 656] width 290 height 46
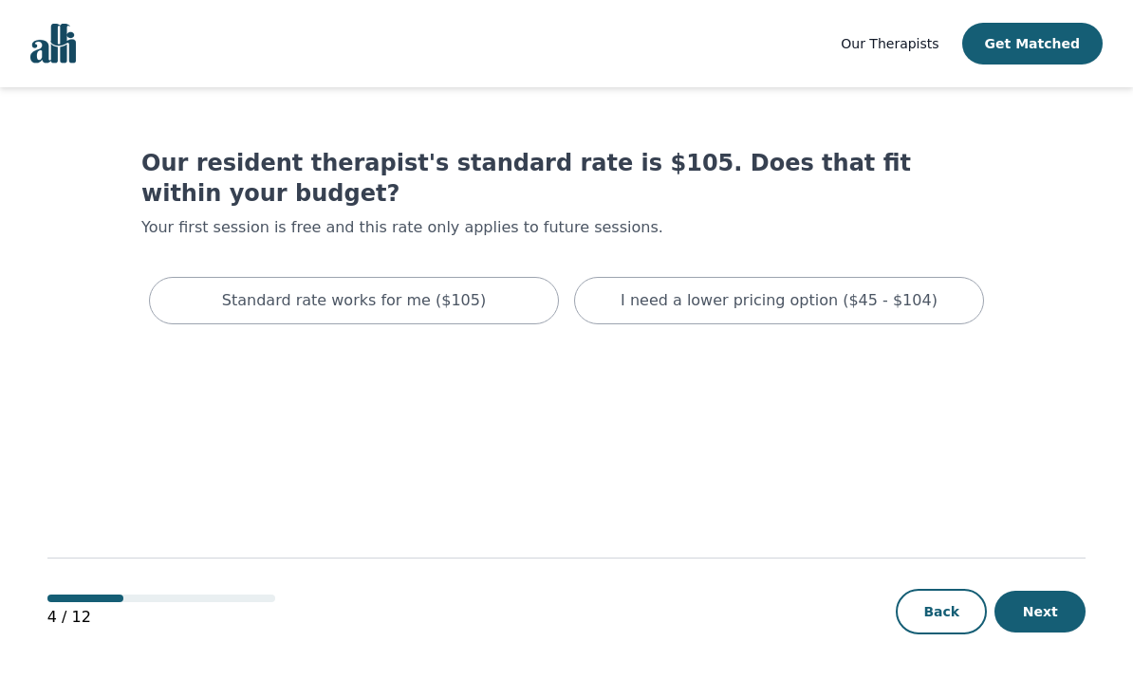
click at [799, 289] on p "I need a lower pricing option ($45 - $104)" at bounding box center [778, 300] width 317 height 23
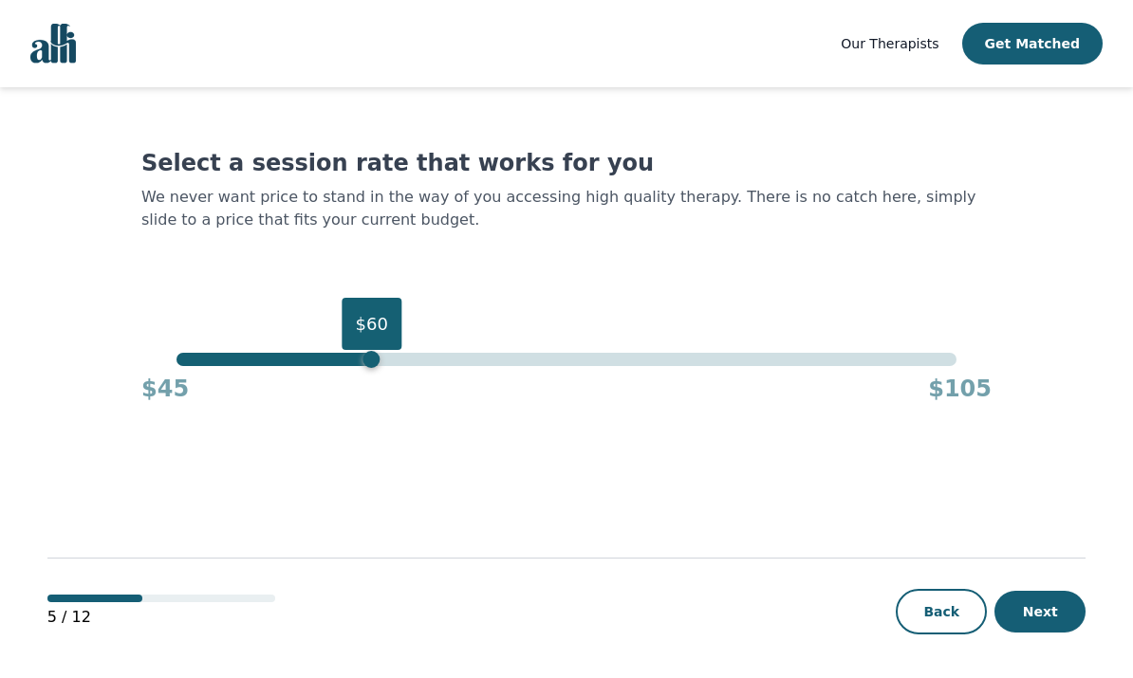
scroll to position [73, 0]
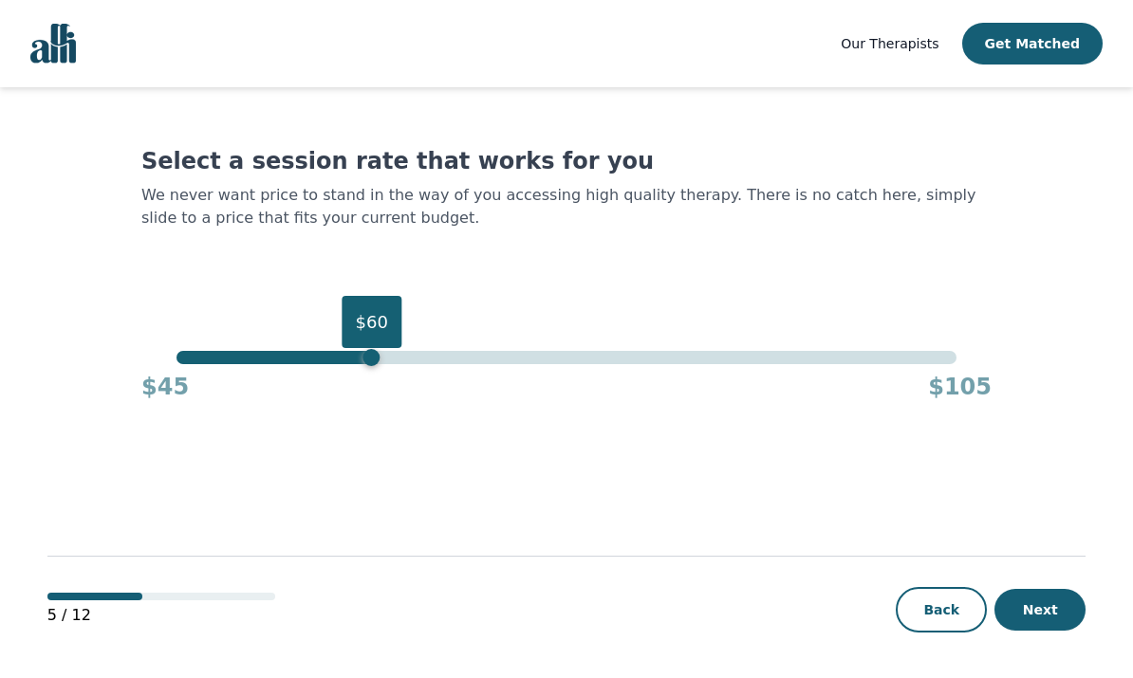
click at [1052, 617] on button "Next" at bounding box center [1039, 610] width 91 height 42
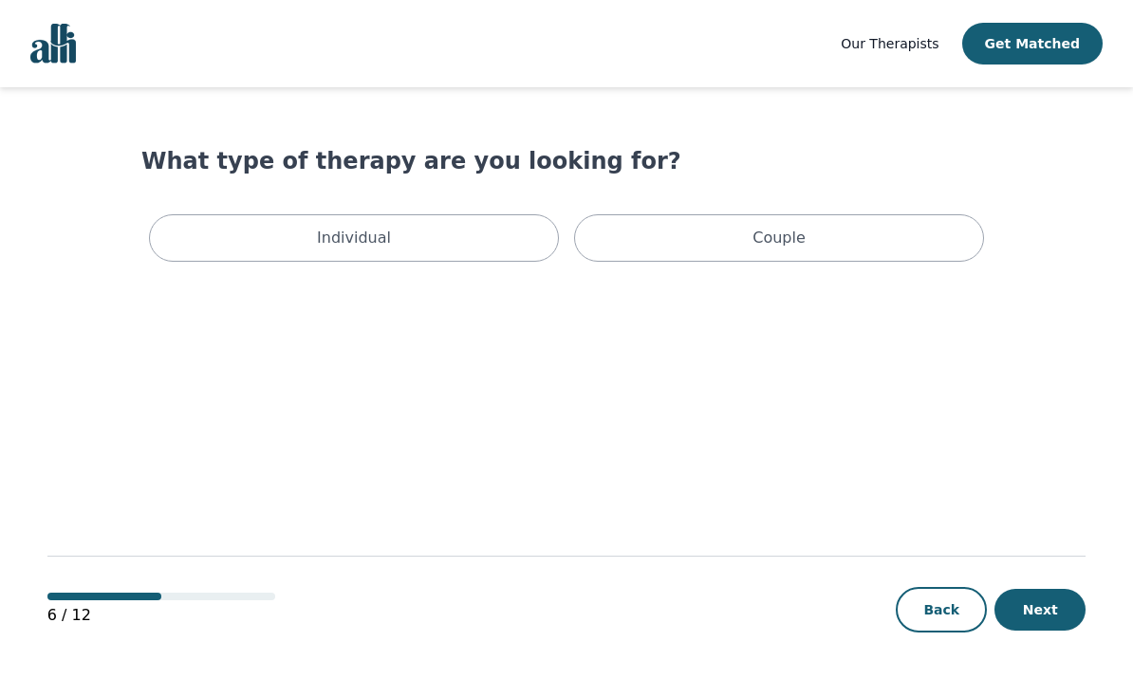
scroll to position [33, 0]
click at [500, 214] on div "Individual" at bounding box center [354, 237] width 410 height 47
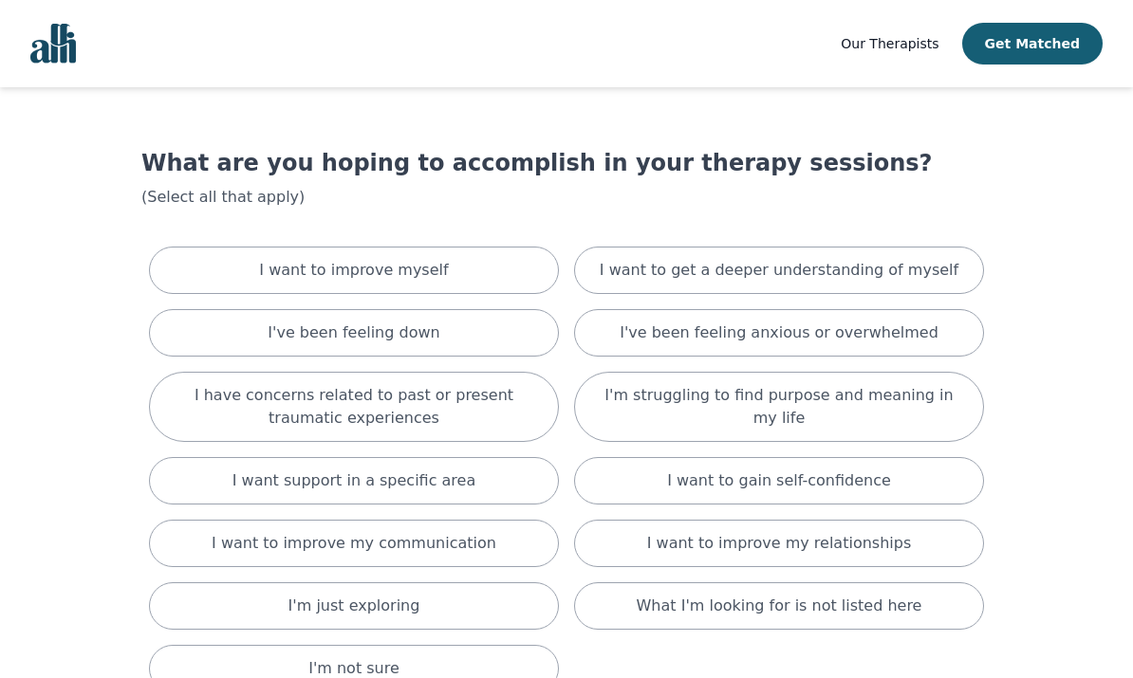
click at [474, 262] on div "I want to improve myself" at bounding box center [354, 270] width 410 height 47
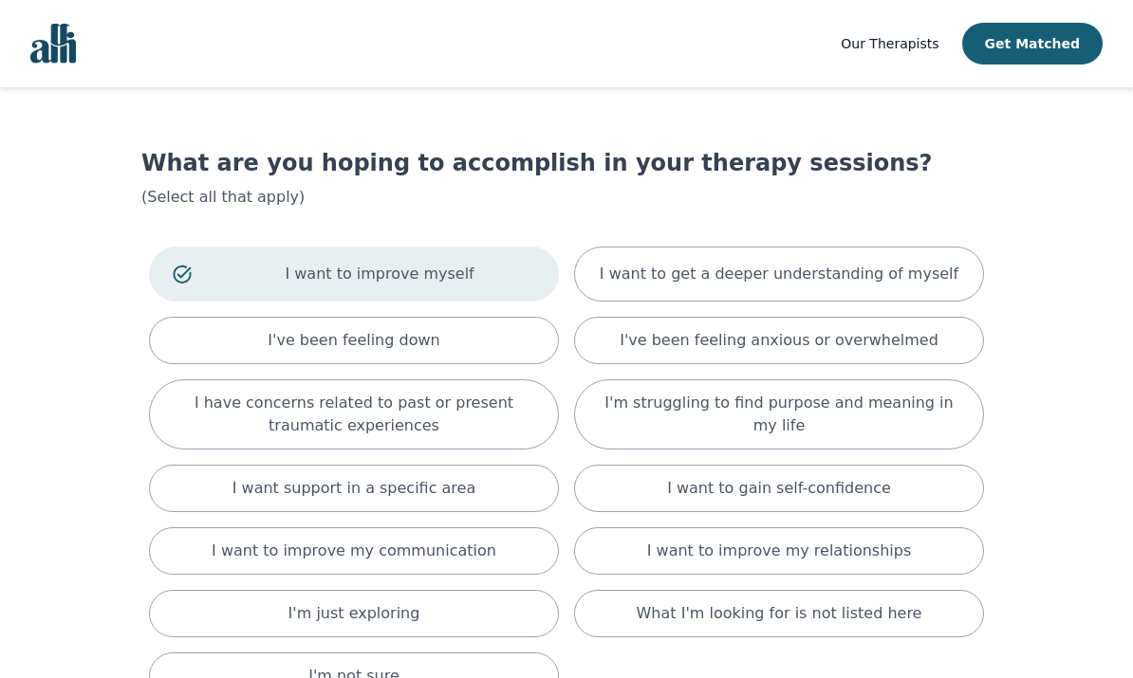
click at [870, 282] on p "I want to get a deeper understanding of myself" at bounding box center [779, 274] width 359 height 23
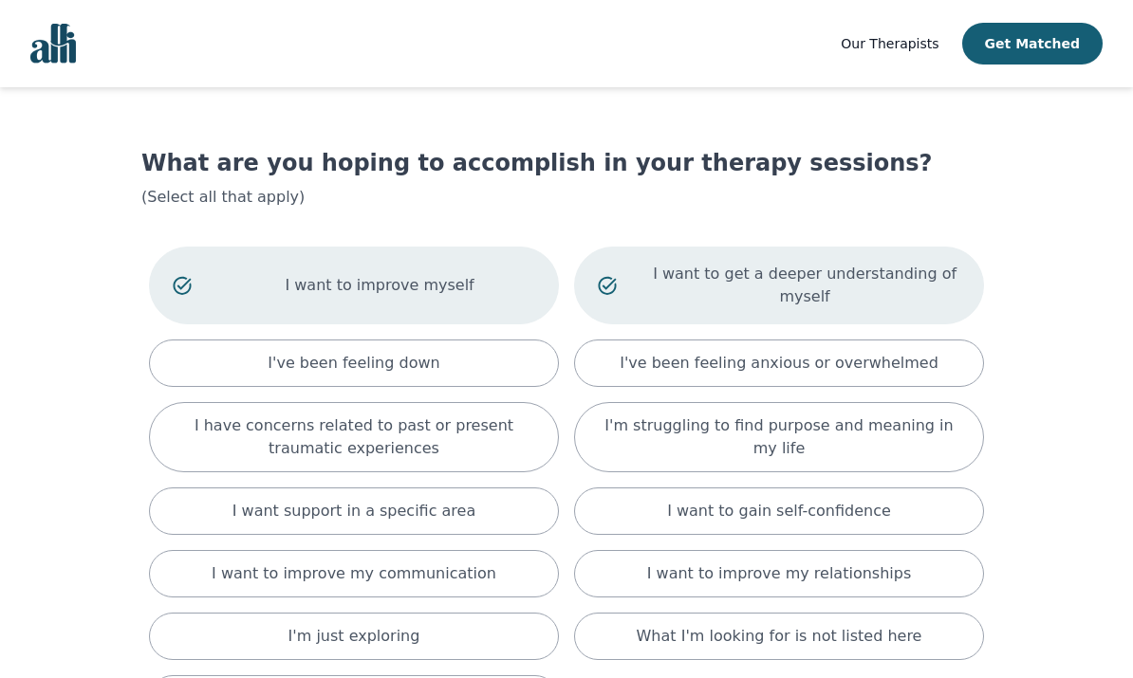
click at [517, 444] on p "I have concerns related to past or present traumatic experiences" at bounding box center [354, 438] width 362 height 46
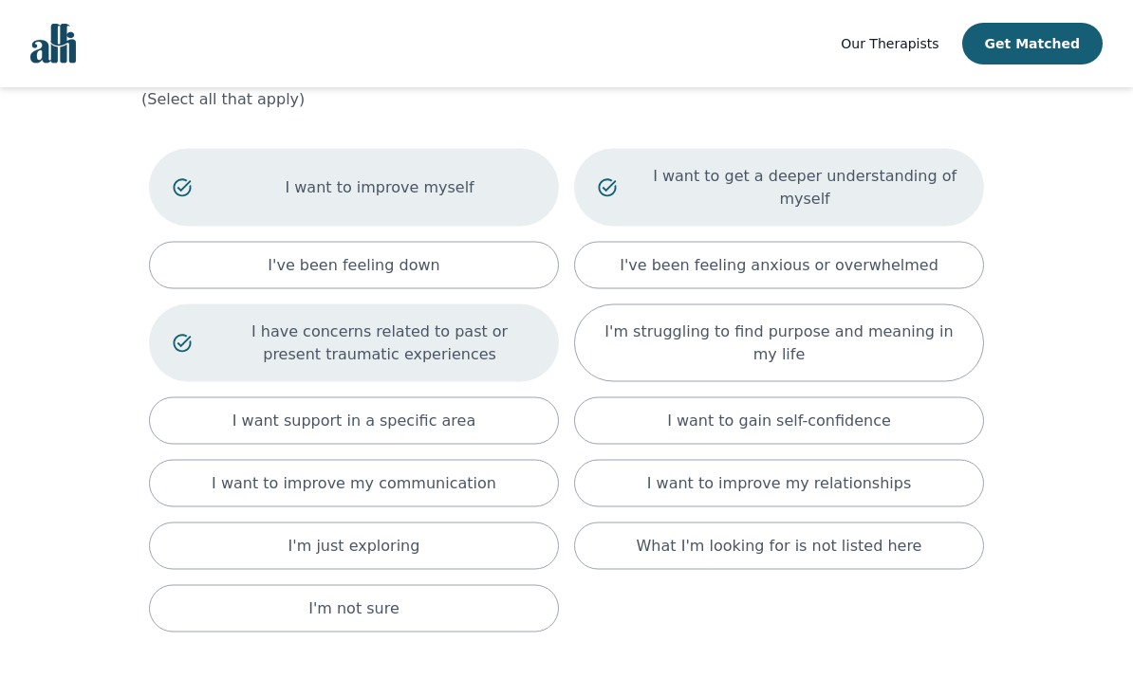
scroll to position [99, 0]
click at [942, 484] on div "I want to improve my relationships" at bounding box center [779, 482] width 410 height 47
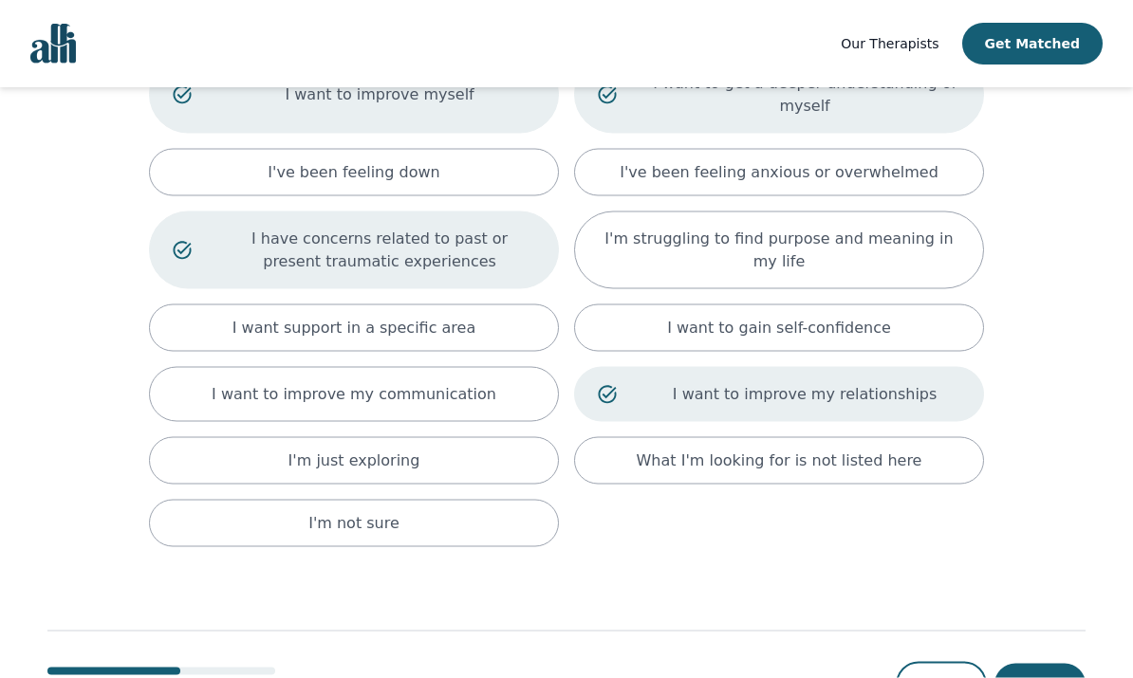
scroll to position [194, 0]
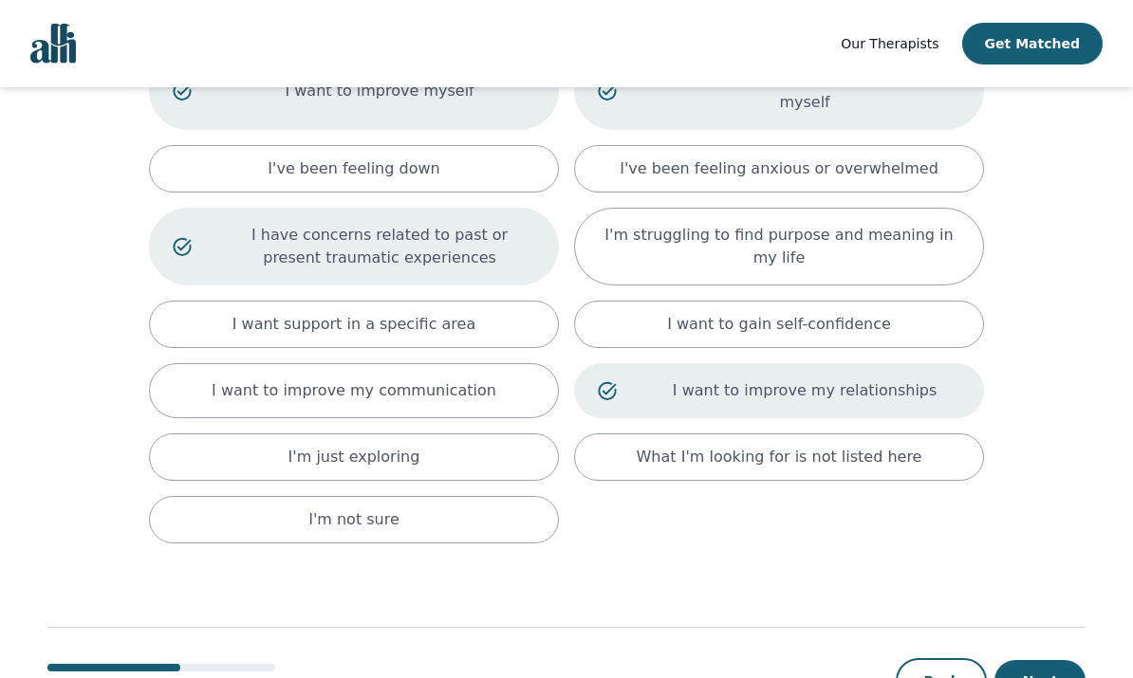
click at [1058, 677] on button "Next" at bounding box center [1039, 681] width 91 height 42
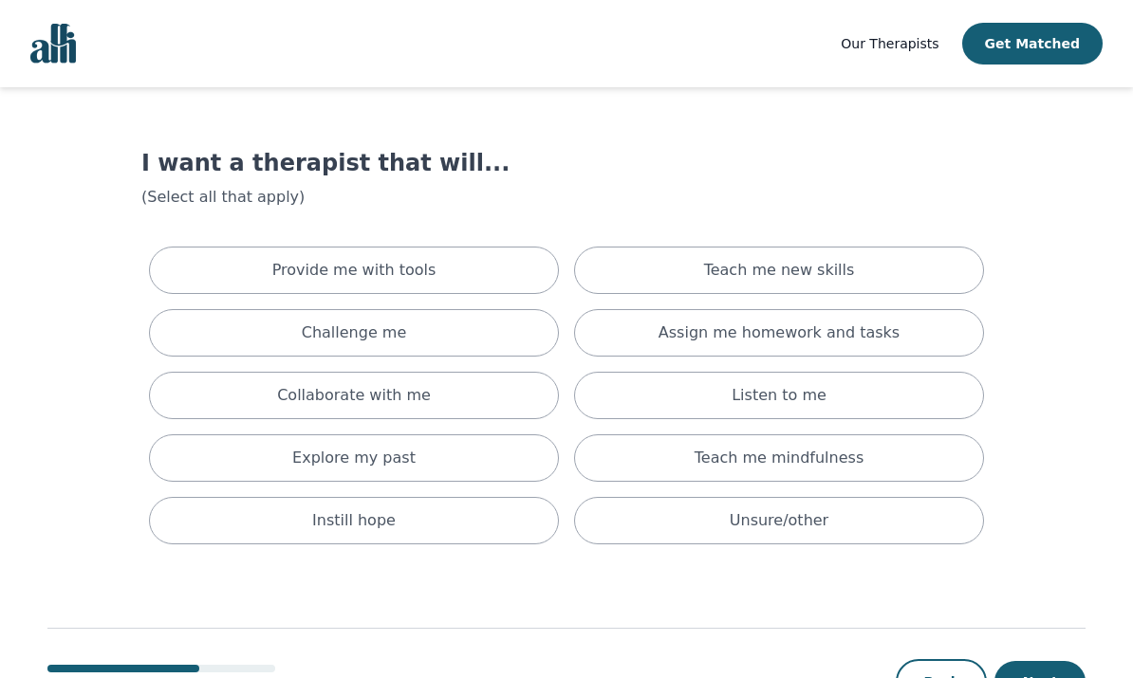
click at [465, 249] on div "Provide me with tools" at bounding box center [354, 270] width 410 height 47
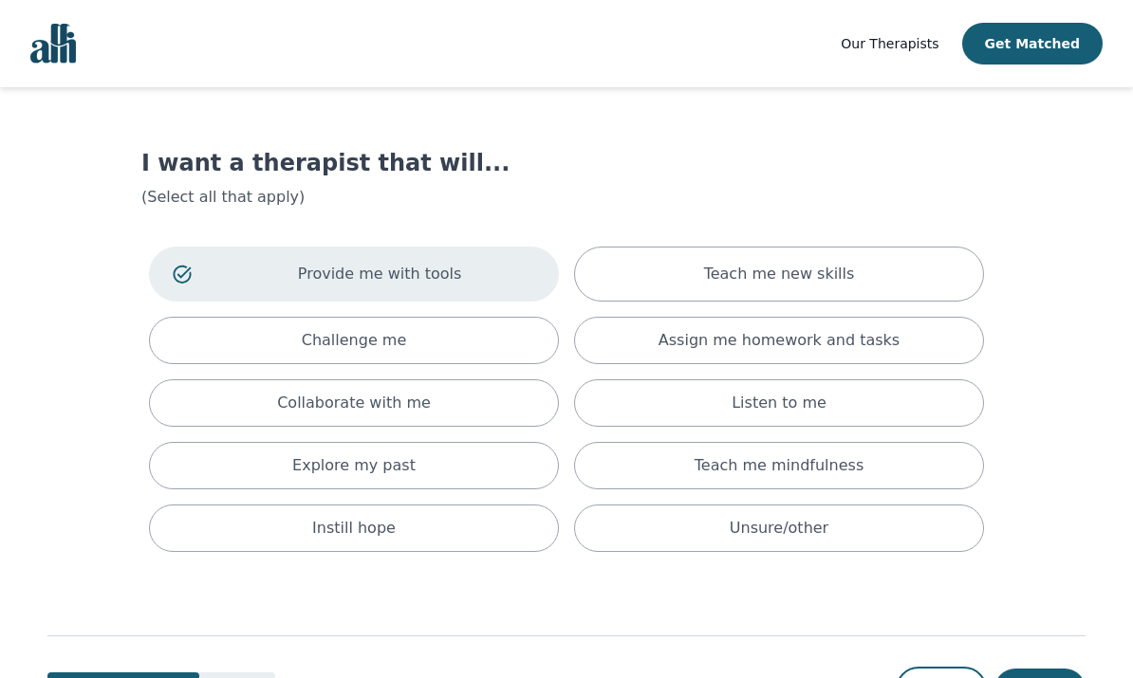
click at [790, 286] on div "Teach me new skills" at bounding box center [779, 274] width 410 height 55
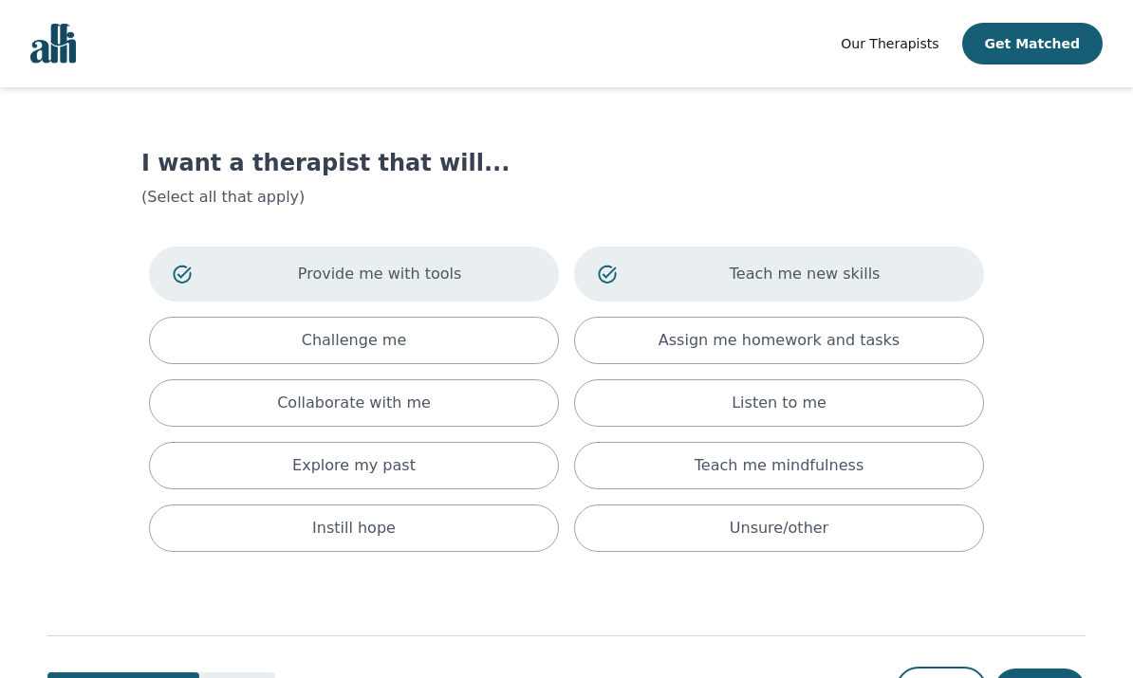
click at [913, 346] on div "Assign me homework and tasks" at bounding box center [779, 340] width 410 height 47
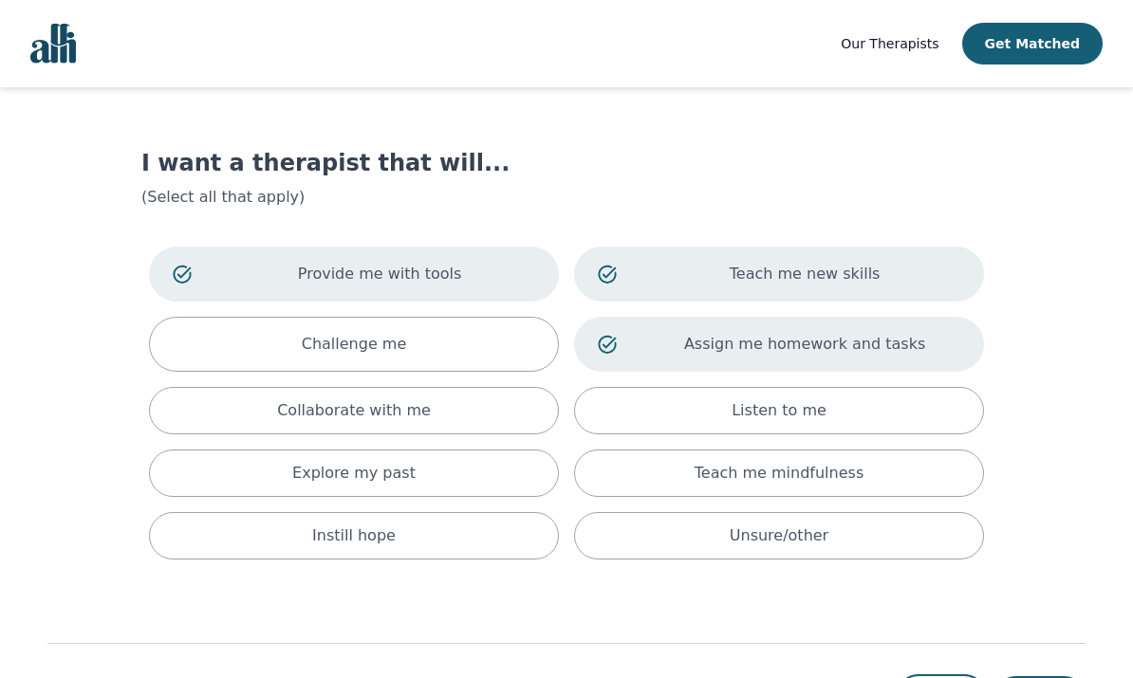
click at [472, 469] on div "Explore my past" at bounding box center [354, 473] width 410 height 47
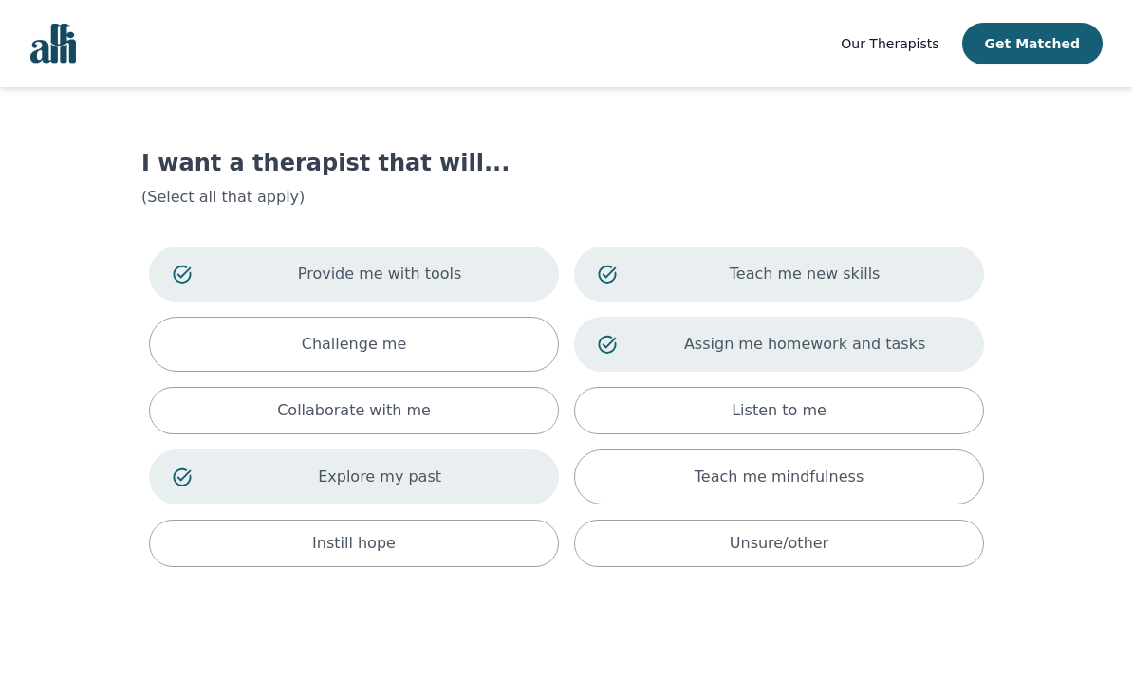
click at [471, 336] on div "Challenge me" at bounding box center [354, 344] width 410 height 55
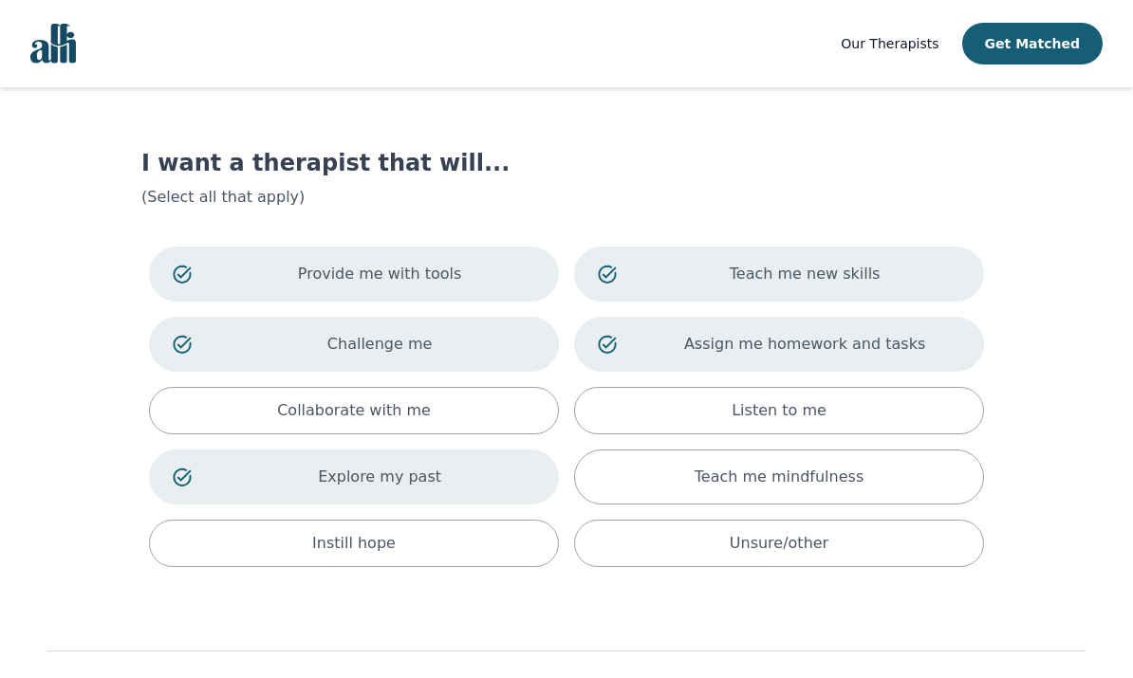
click at [1068, 677] on html "Our Therapists Get Matched I want a therapist that will... (Select all that app…" at bounding box center [566, 386] width 1133 height 773
click at [1057, 677] on html "Our Therapists Get Matched I want a therapist that will... (Select all that app…" at bounding box center [566, 386] width 1133 height 773
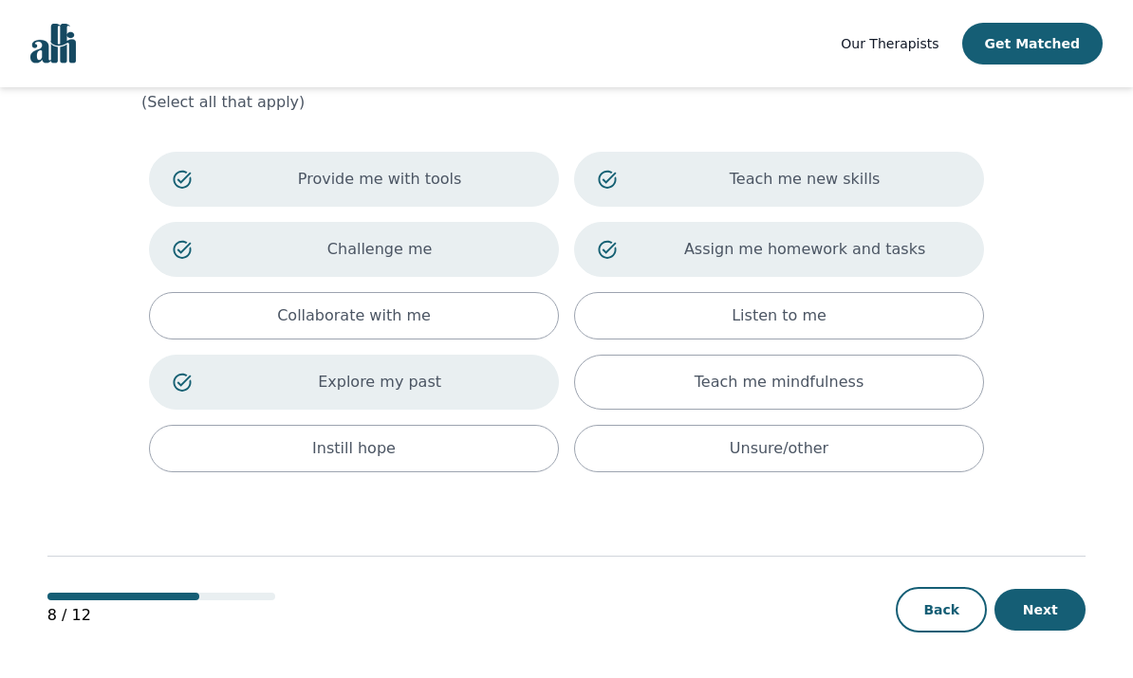
click at [1046, 610] on button "Next" at bounding box center [1039, 610] width 91 height 42
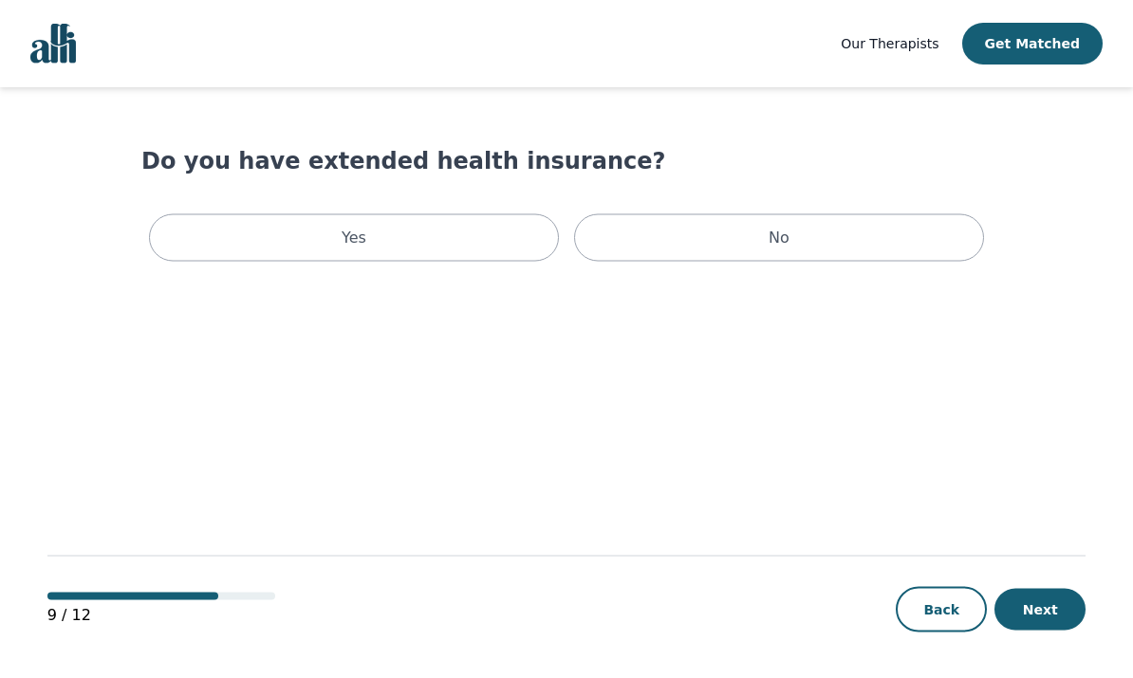
click at [874, 238] on div "No" at bounding box center [779, 237] width 410 height 47
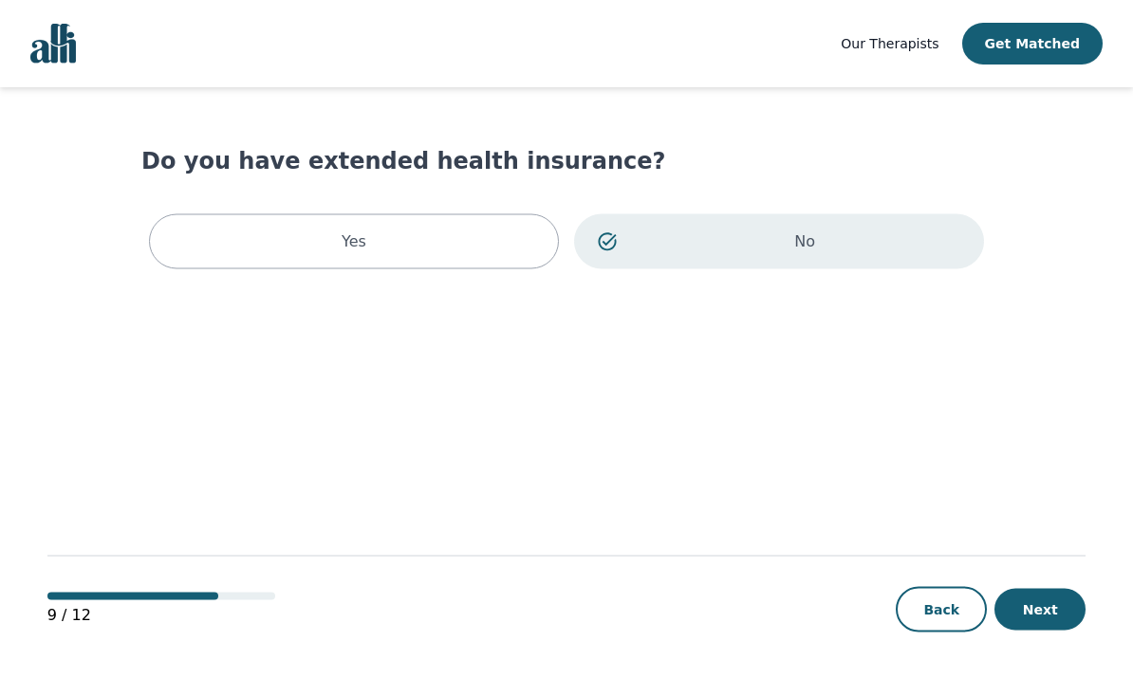
scroll to position [17, 0]
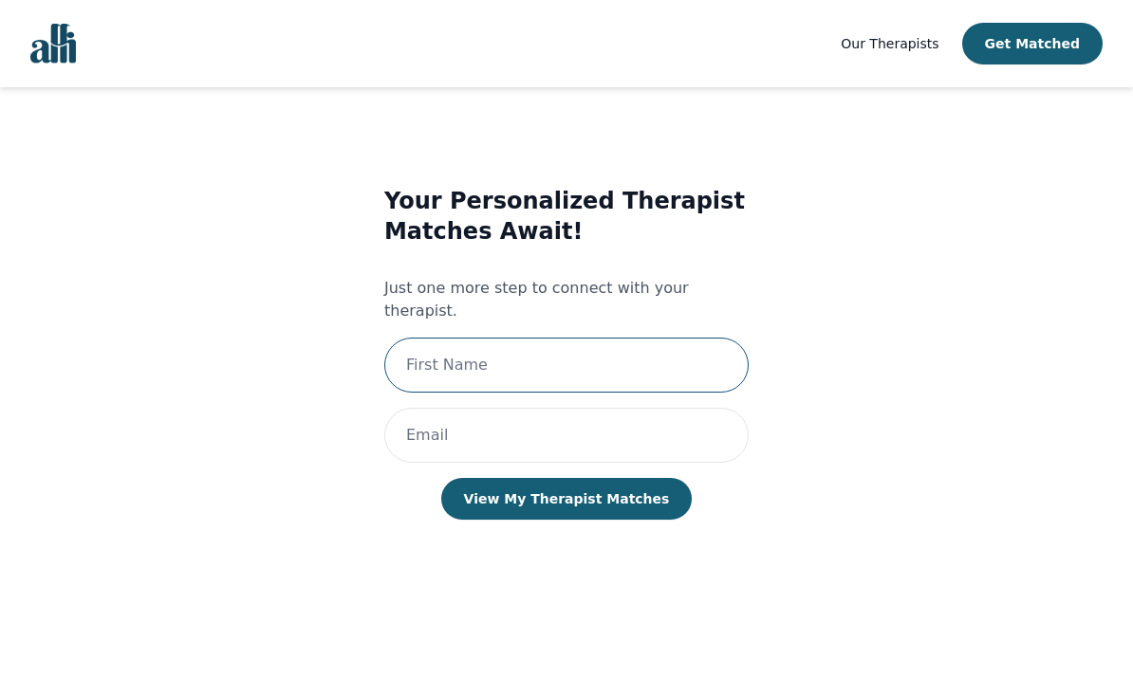
click at [669, 342] on input "text" at bounding box center [566, 365] width 364 height 55
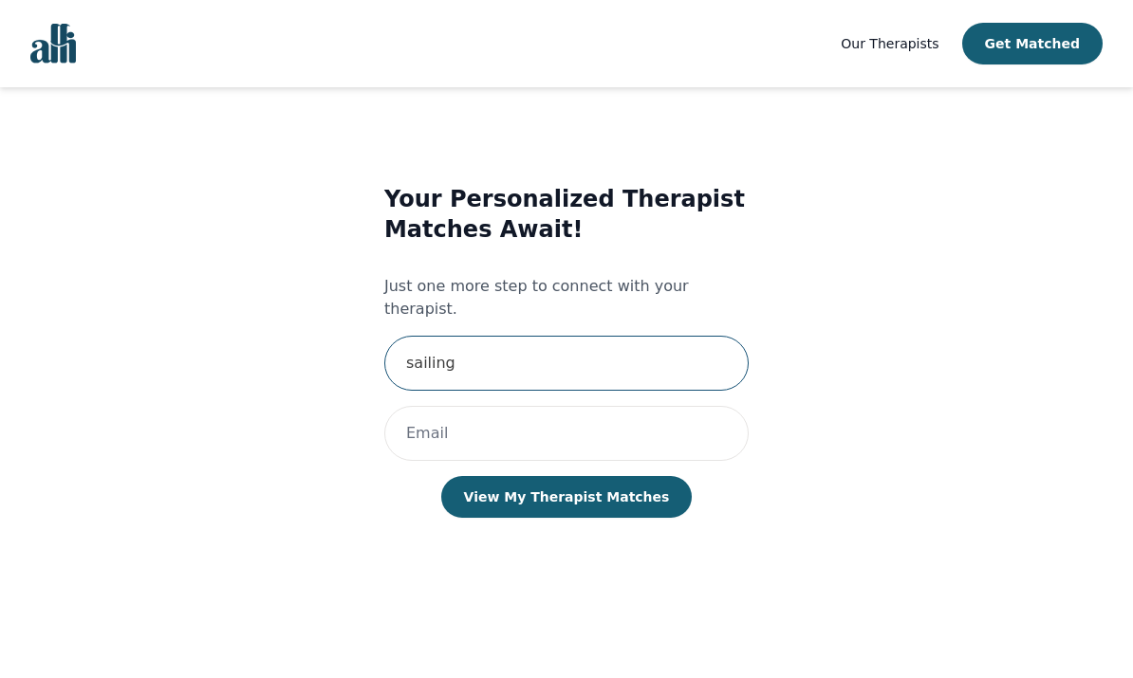
type input "Sailing"
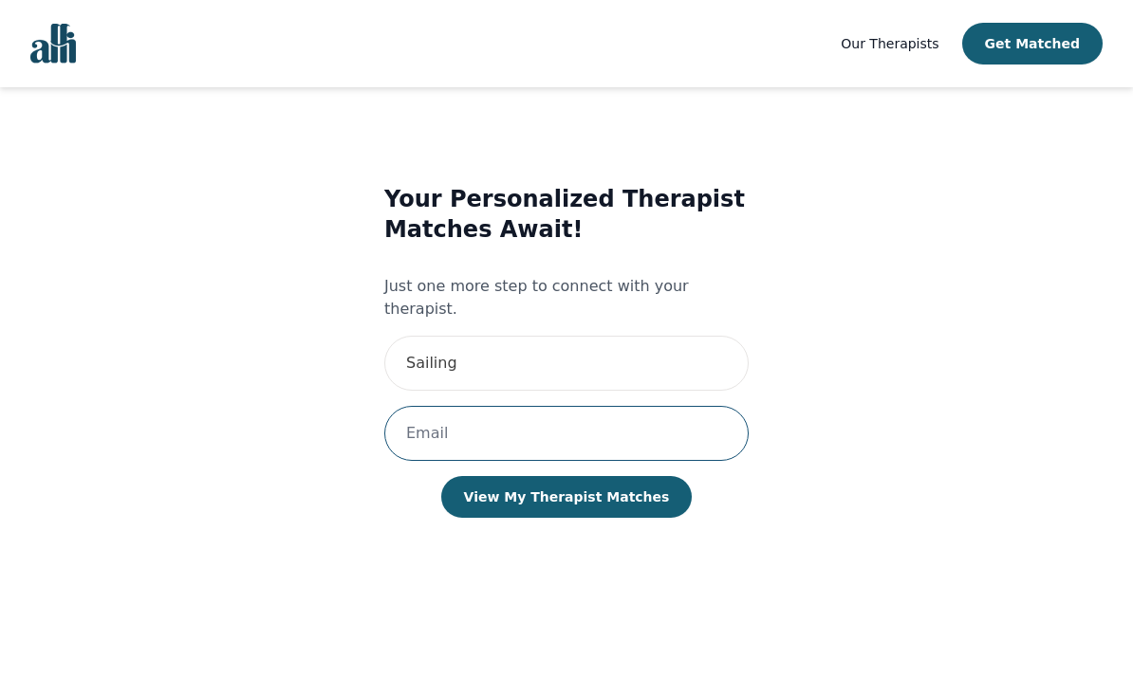
click at [458, 406] on input "email" at bounding box center [566, 433] width 364 height 55
type input "[EMAIL_ADDRESS][DOMAIN_NAME]"
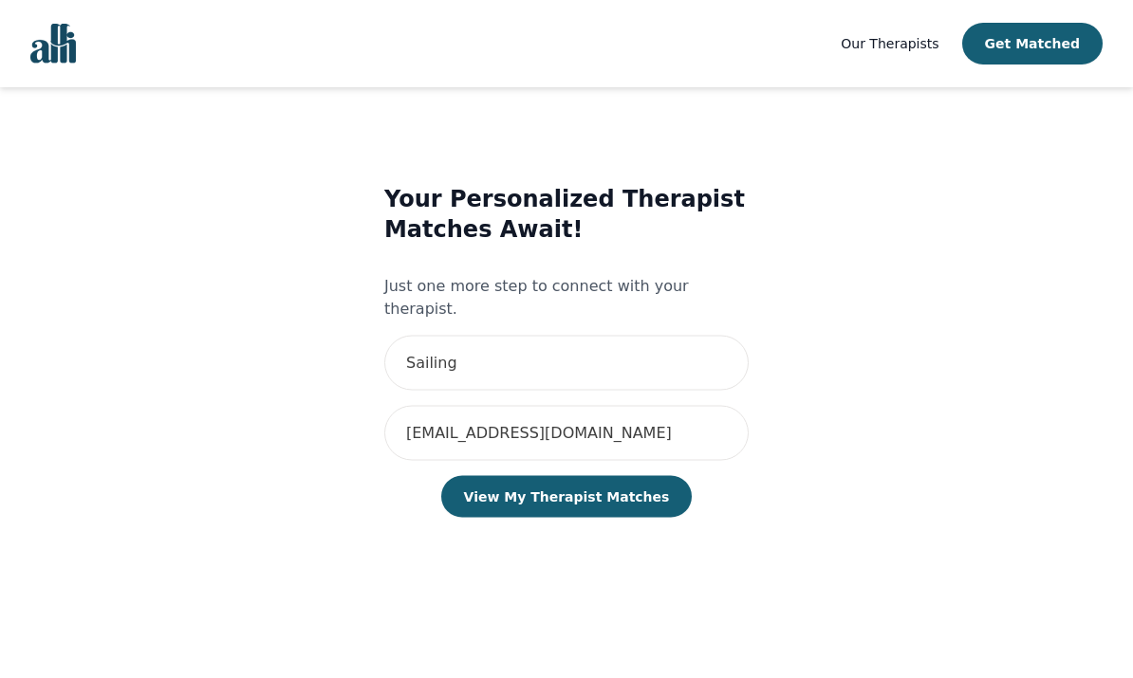
click at [631, 476] on button "View My Therapist Matches" at bounding box center [566, 497] width 251 height 42
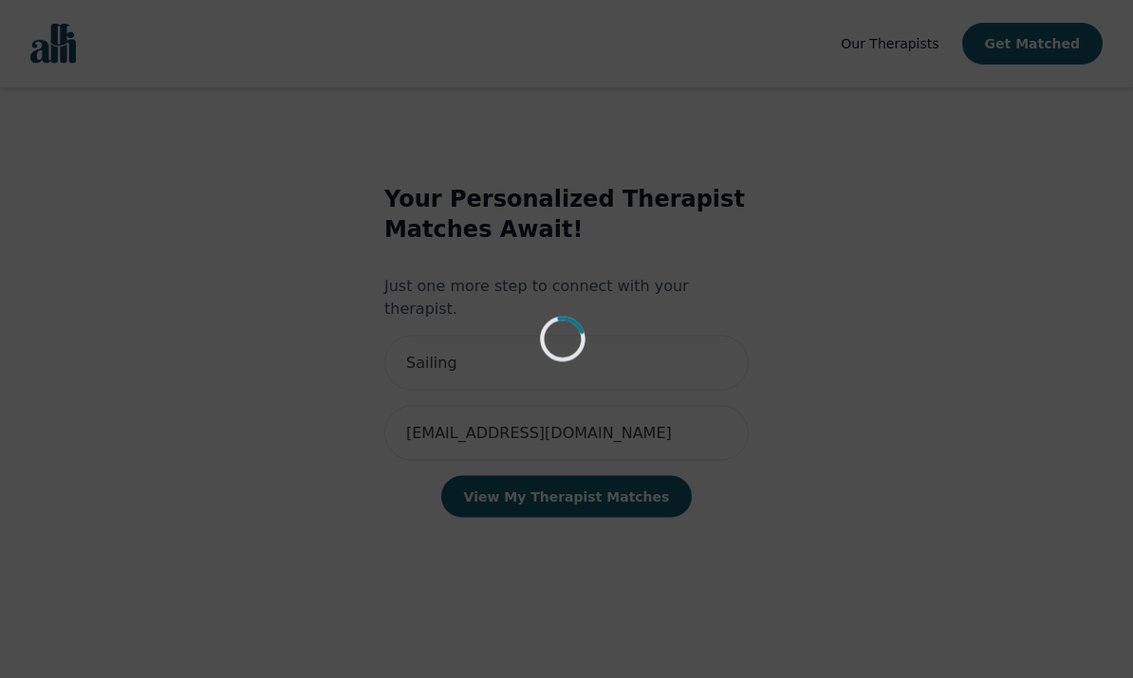
scroll to position [17, 0]
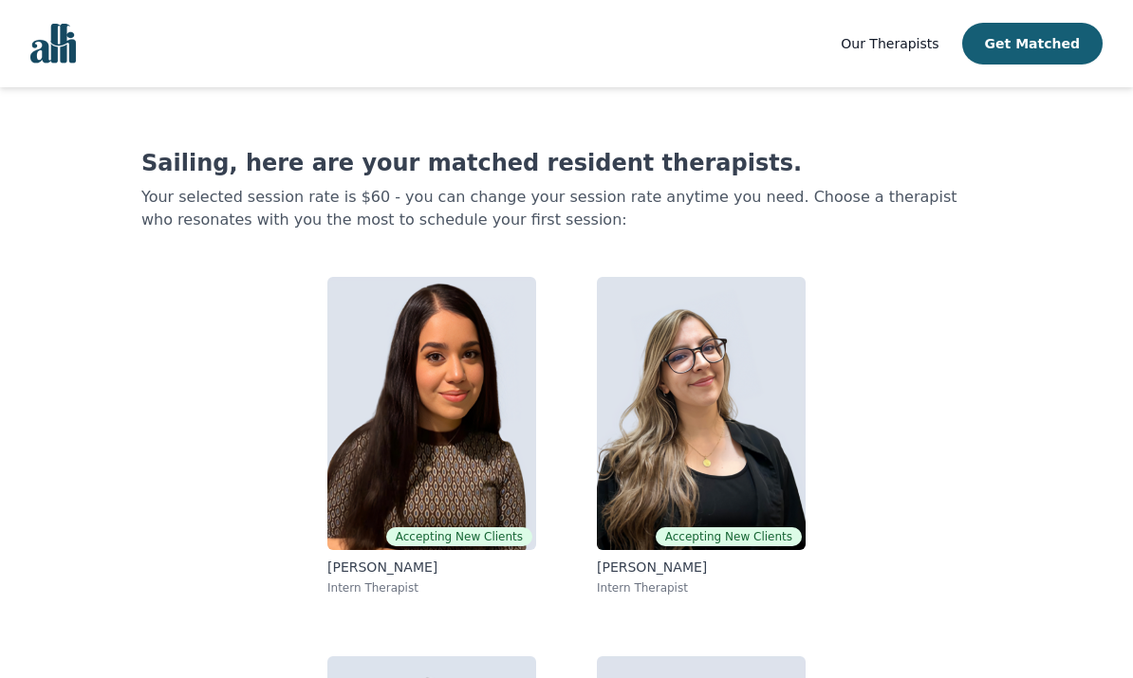
click at [759, 452] on img at bounding box center [701, 413] width 209 height 273
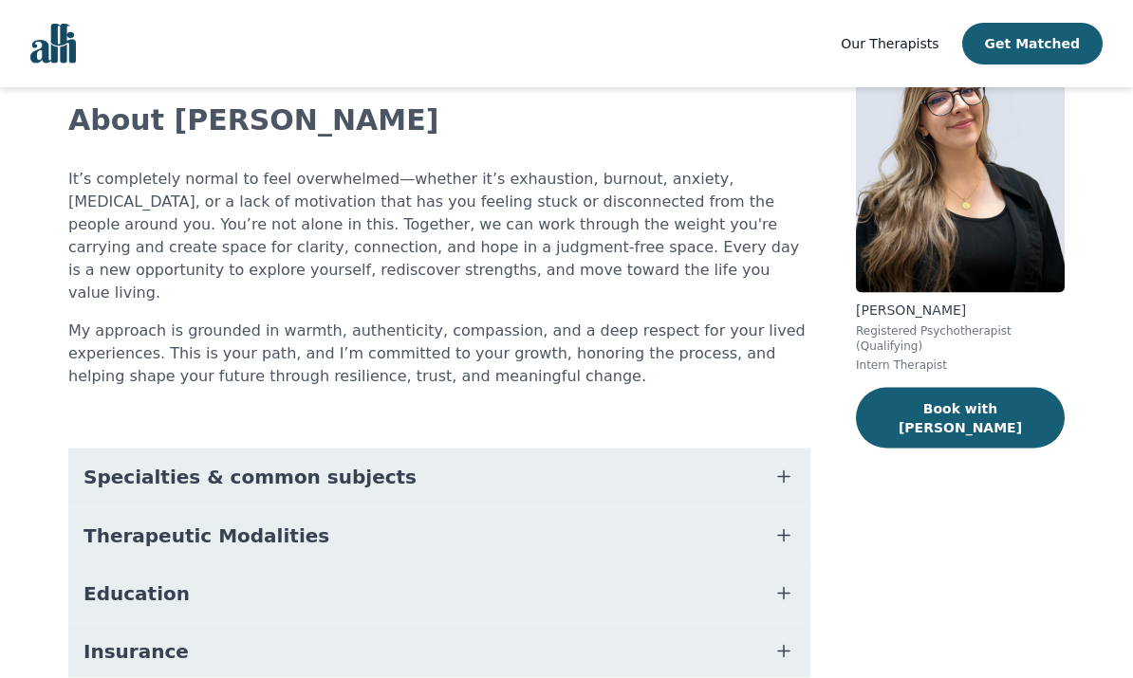
scroll to position [114, 0]
click at [787, 465] on icon "button" at bounding box center [783, 476] width 23 height 23
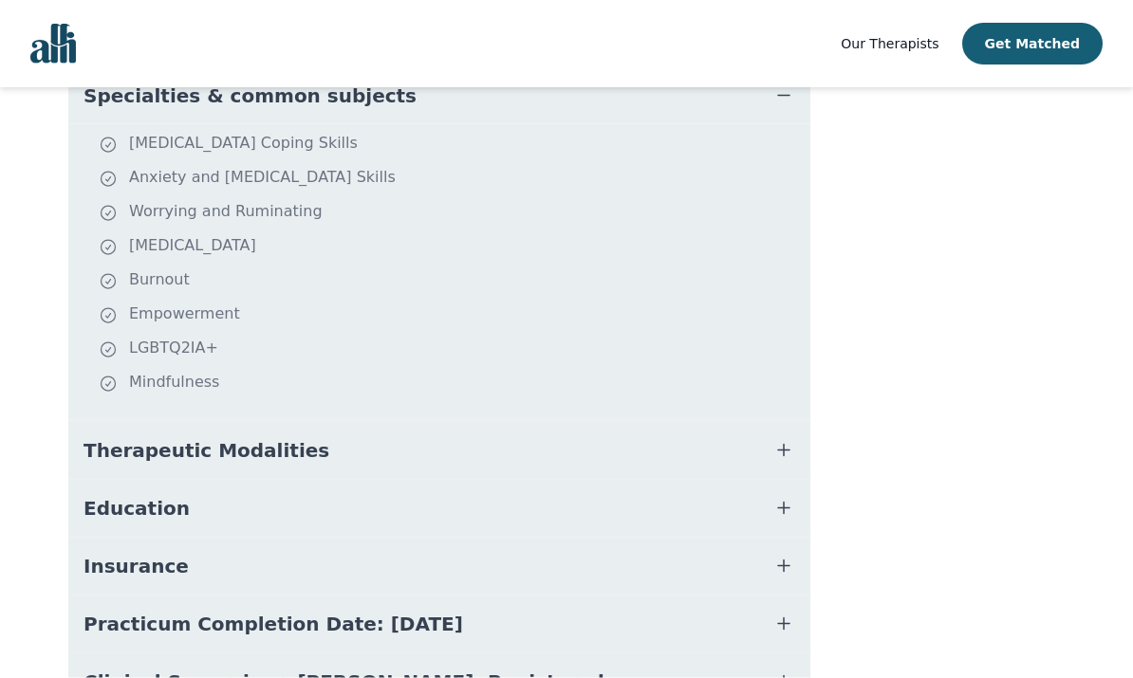
scroll to position [495, 0]
click at [788, 442] on button "Therapeutic Modalities" at bounding box center [439, 449] width 742 height 57
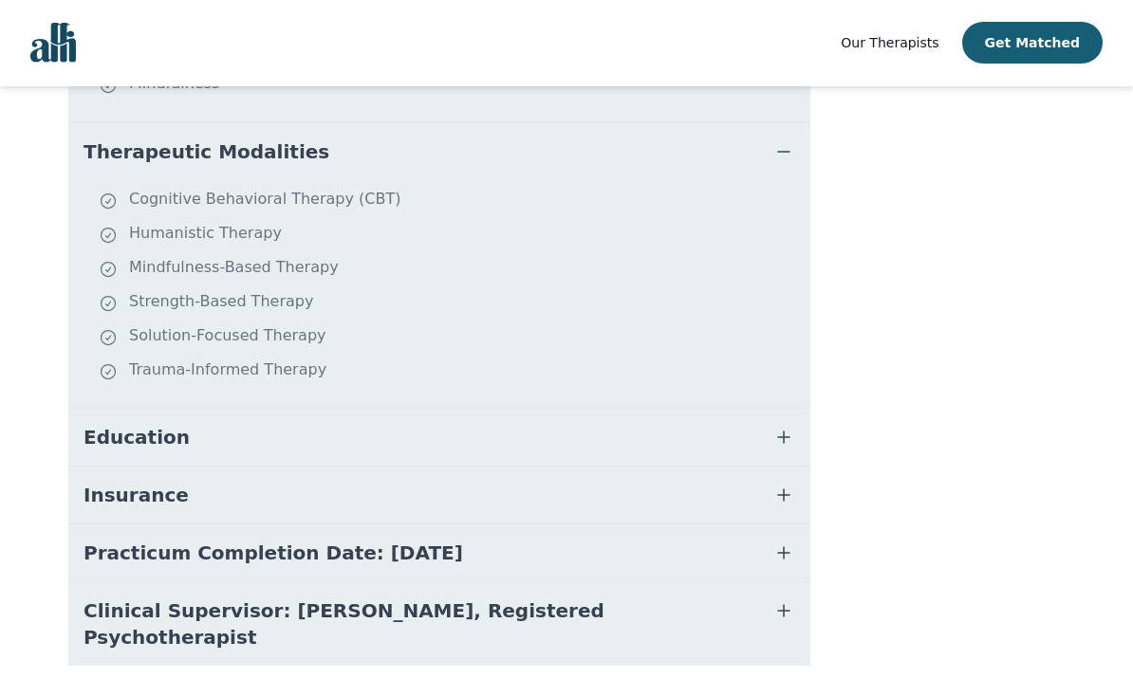
scroll to position [751, 0]
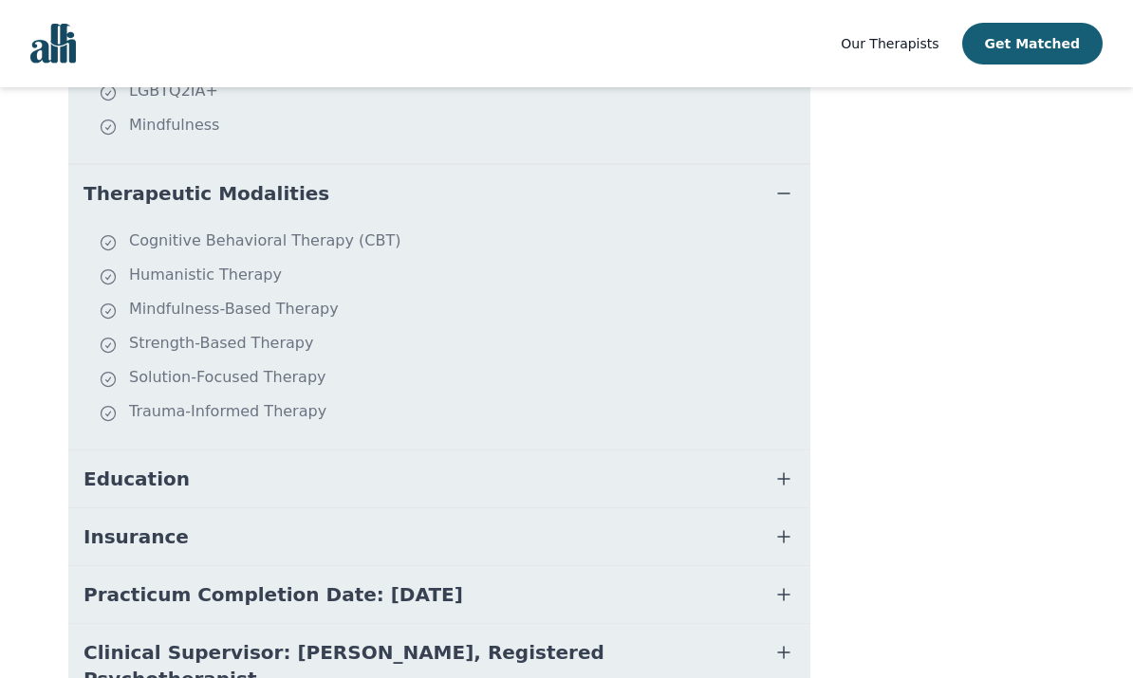
click at [790, 468] on icon "button" at bounding box center [783, 479] width 23 height 23
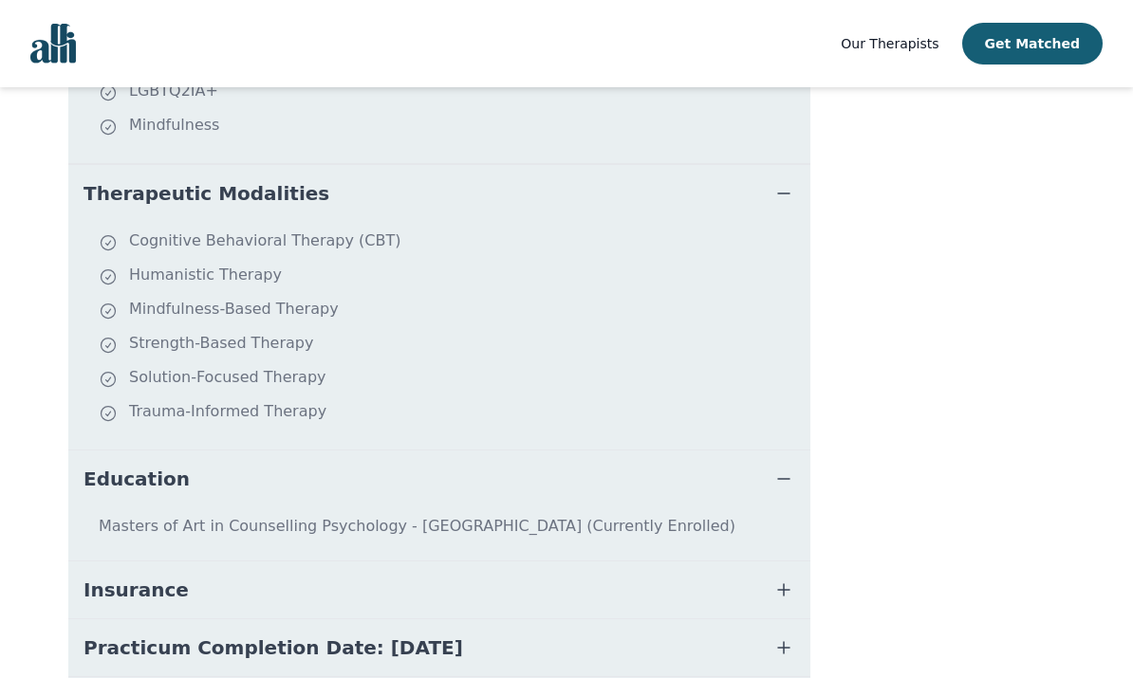
click at [791, 579] on icon "button" at bounding box center [783, 590] width 23 height 23
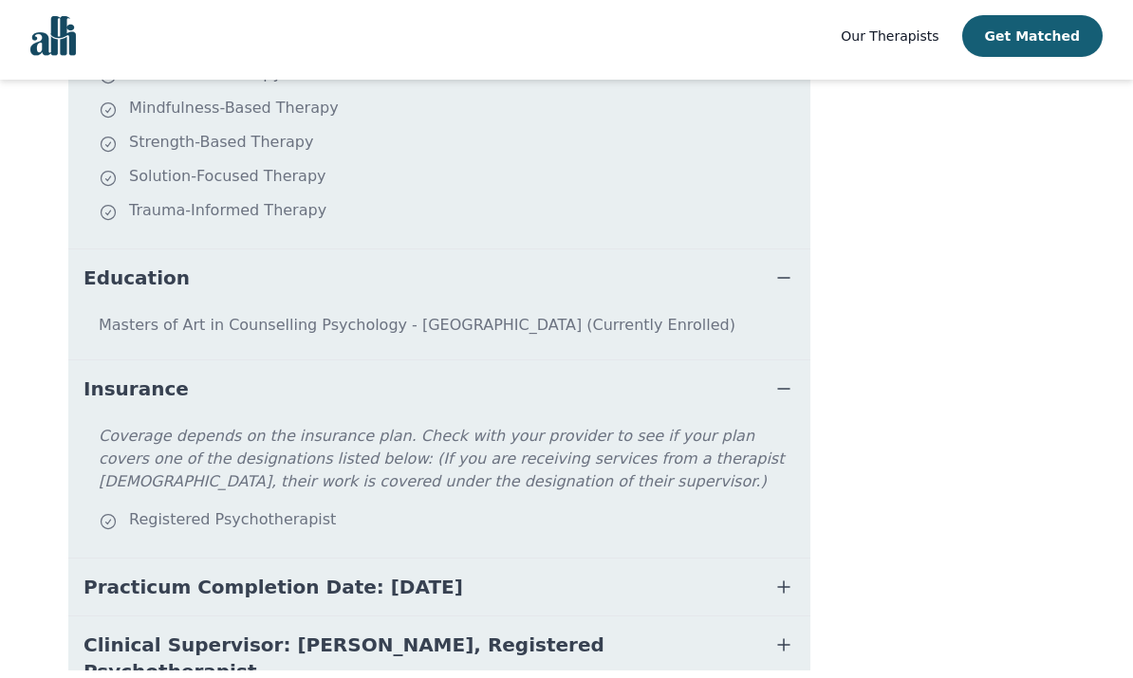
scroll to position [1016, 0]
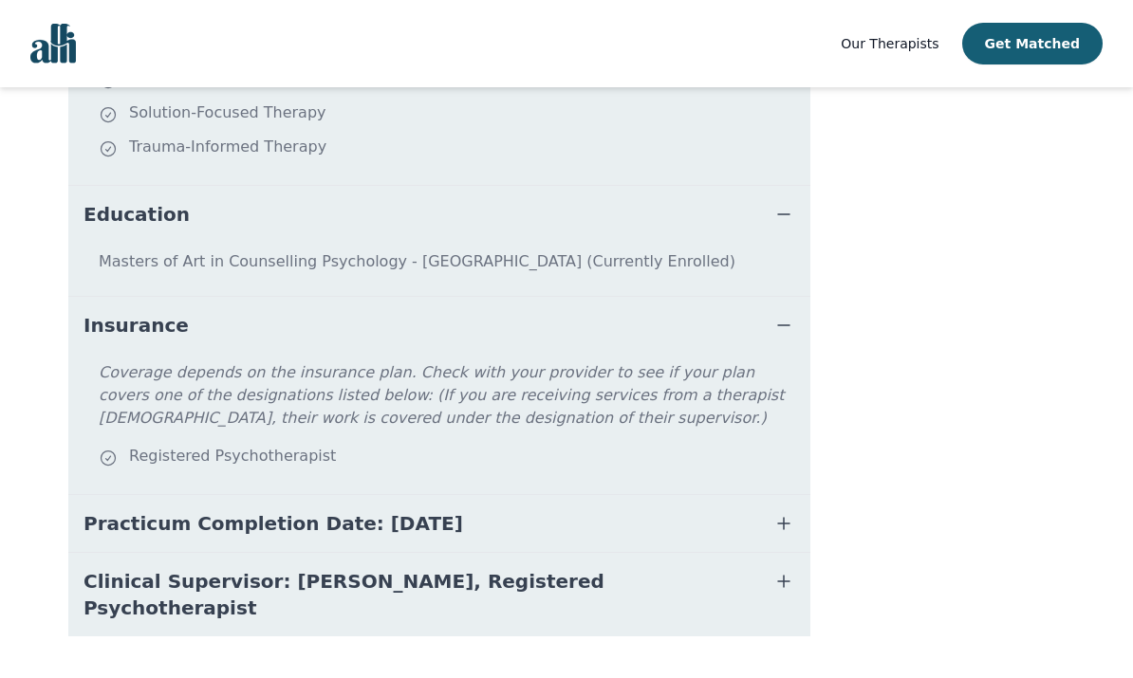
click at [790, 570] on icon "button" at bounding box center [783, 581] width 23 height 23
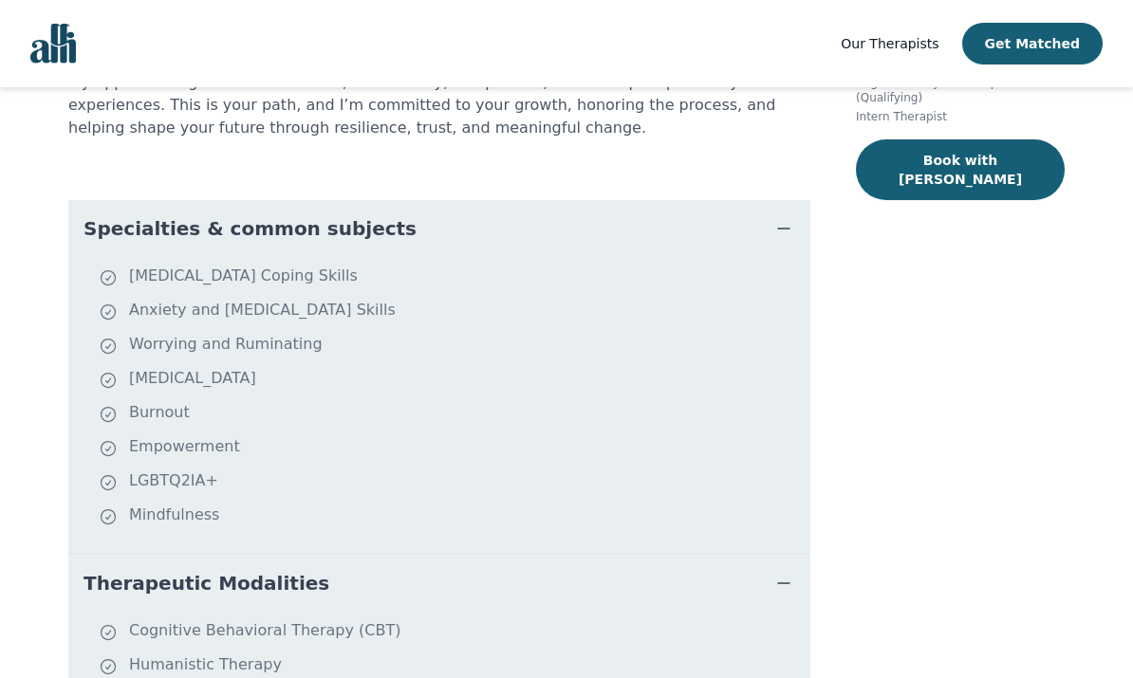
scroll to position [0, 0]
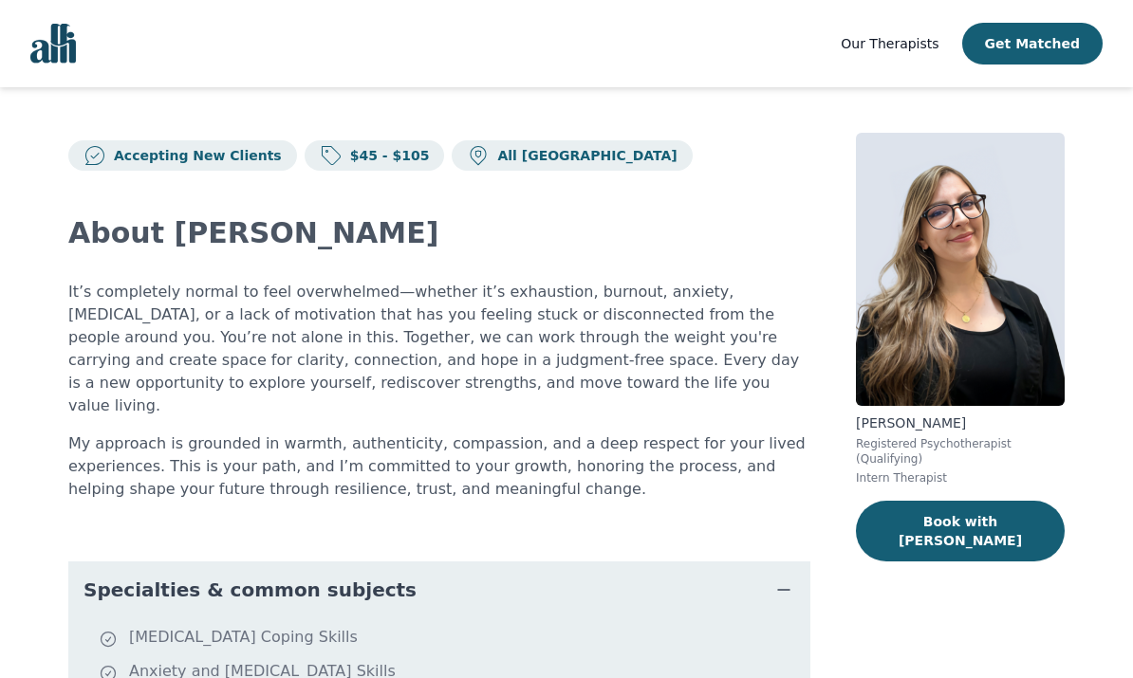
click at [981, 517] on button "Book with Joanna" at bounding box center [960, 531] width 209 height 61
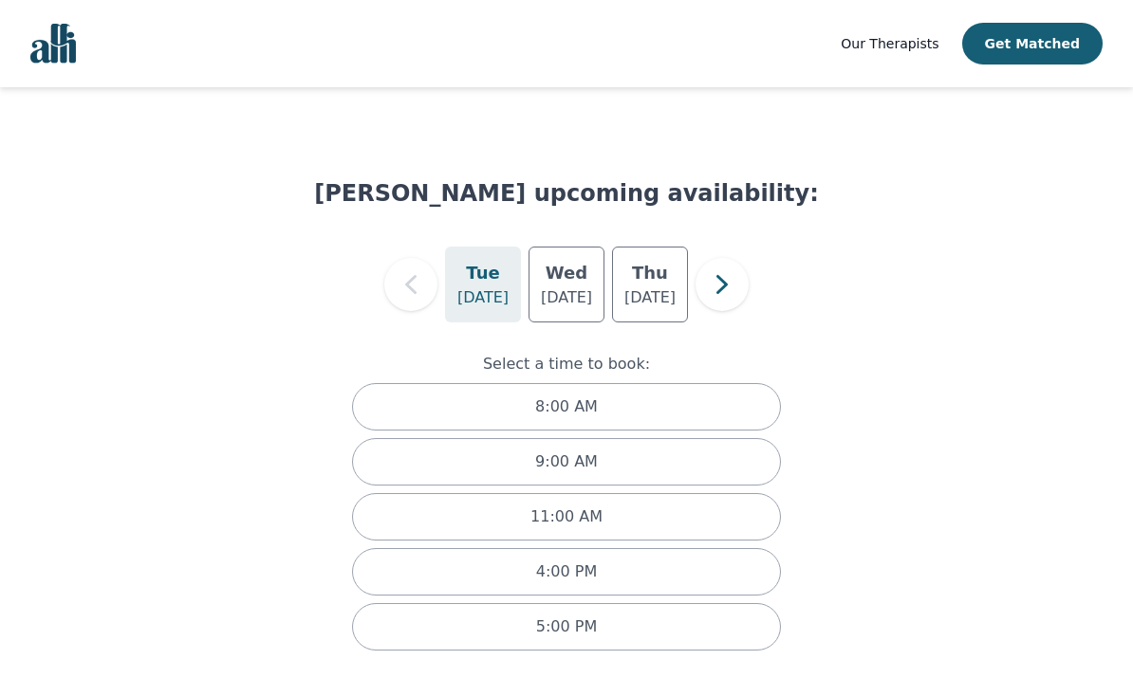
scroll to position [10, 0]
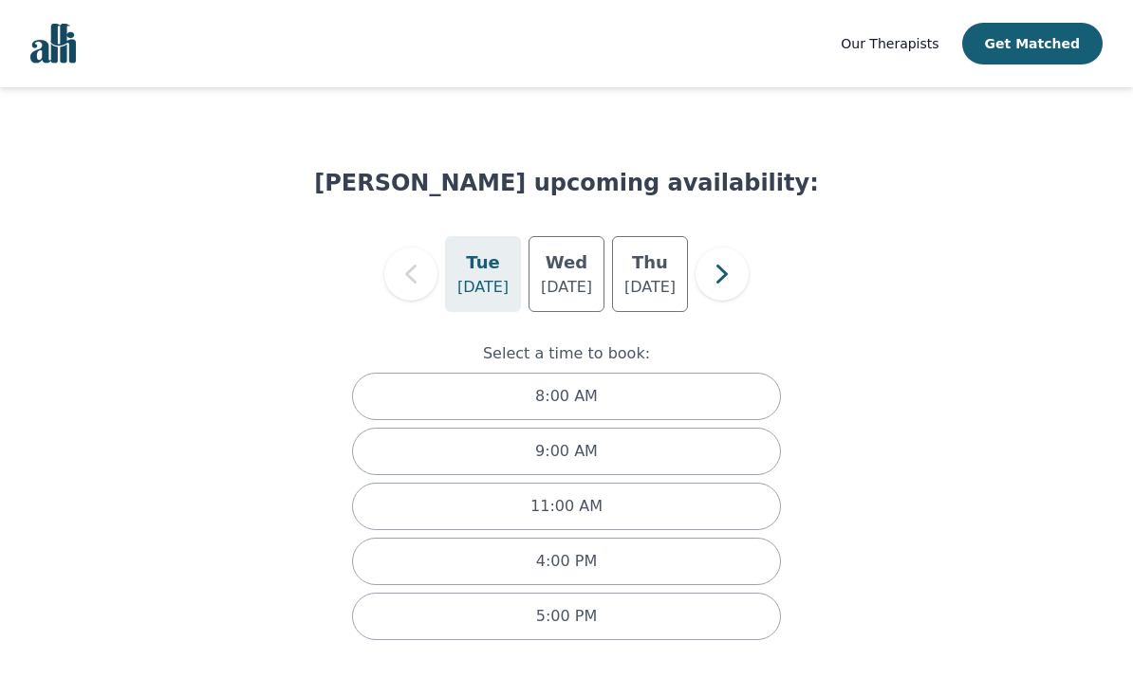
click at [748, 268] on button "button" at bounding box center [721, 274] width 53 height 53
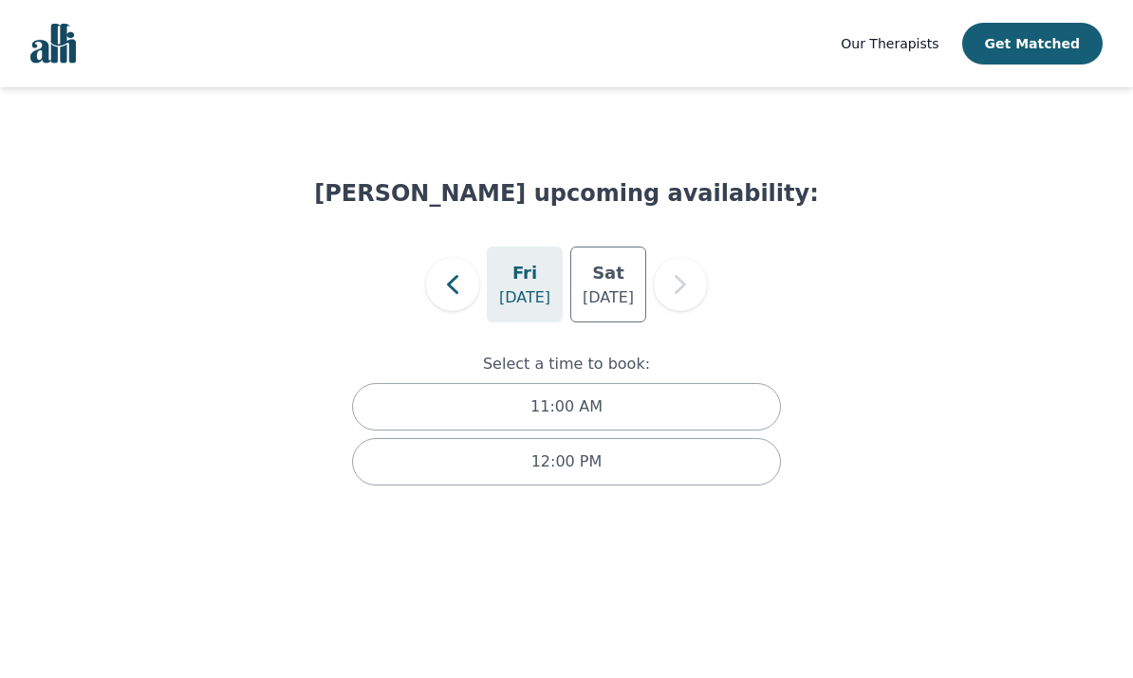
click at [1059, 48] on button "Get Matched" at bounding box center [1032, 44] width 140 height 42
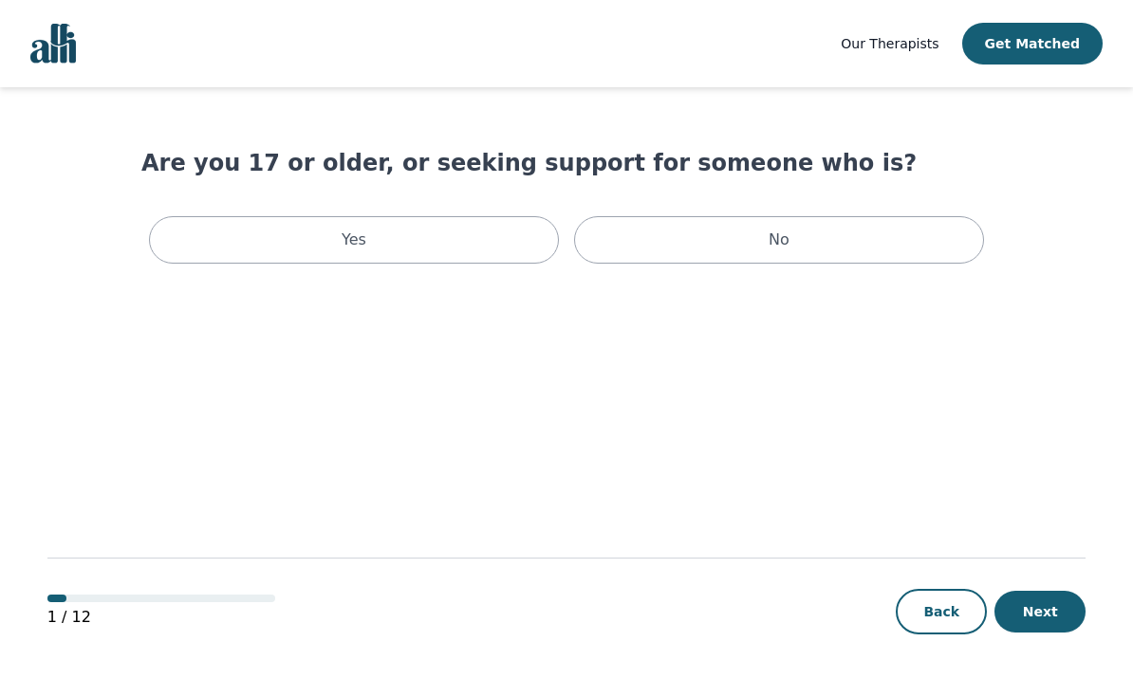
click at [462, 230] on div "Yes" at bounding box center [354, 239] width 410 height 47
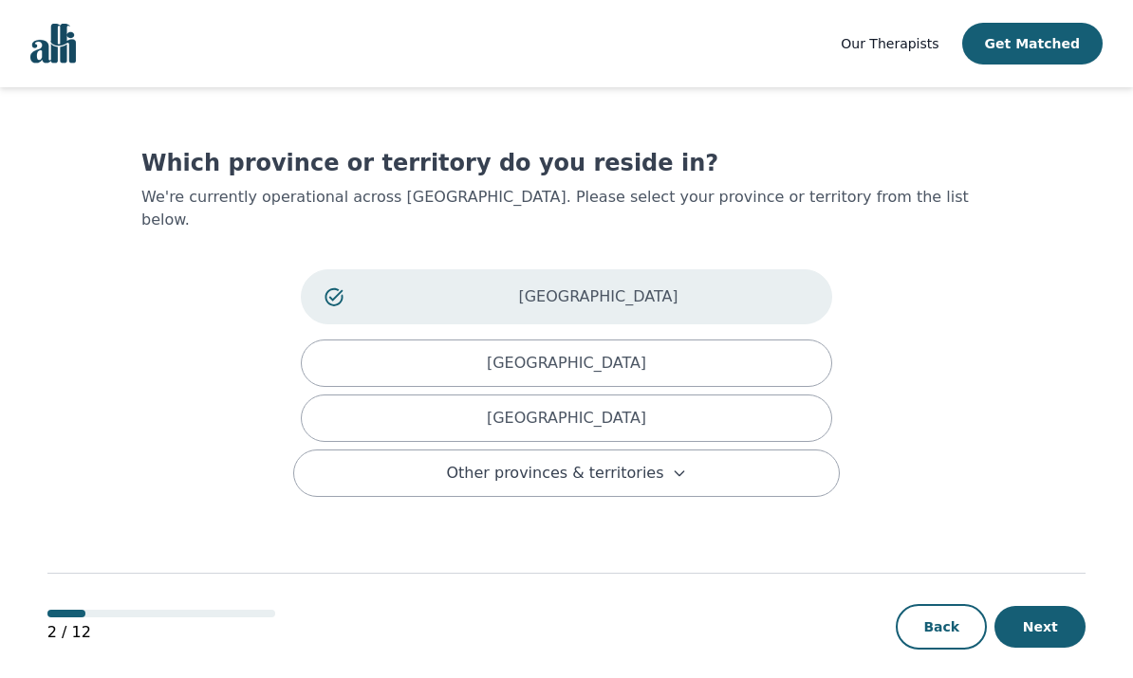
click at [751, 286] on p "[GEOGRAPHIC_DATA]" at bounding box center [598, 297] width 420 height 23
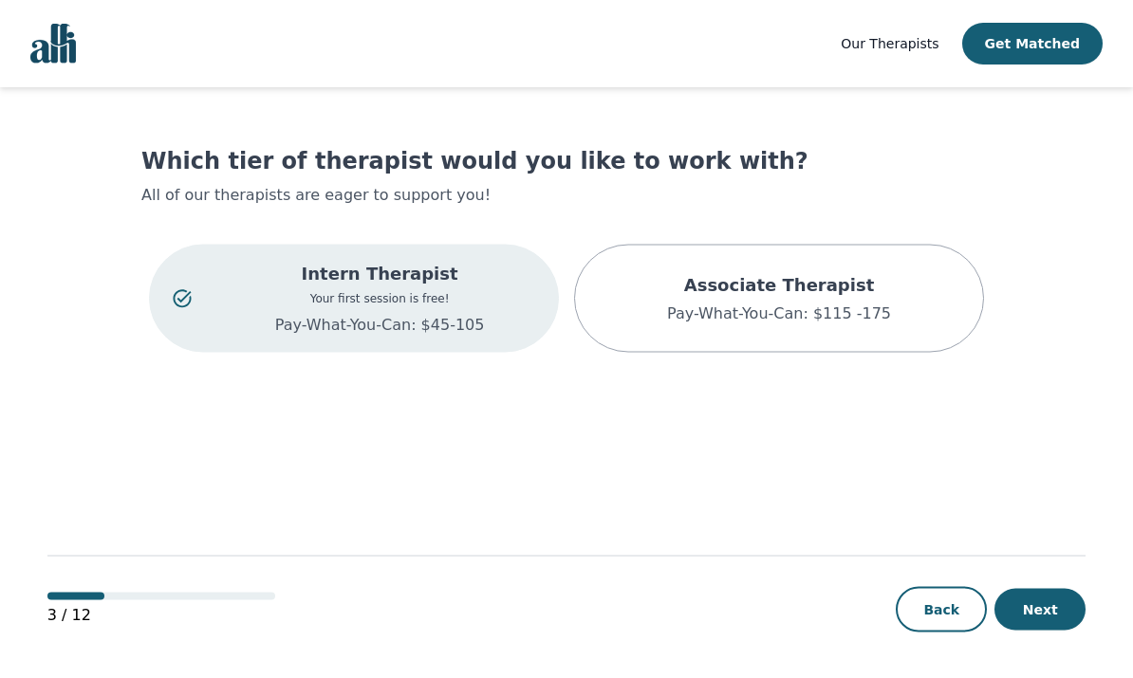
scroll to position [73, 0]
click at [1047, 608] on button "Next" at bounding box center [1039, 610] width 91 height 42
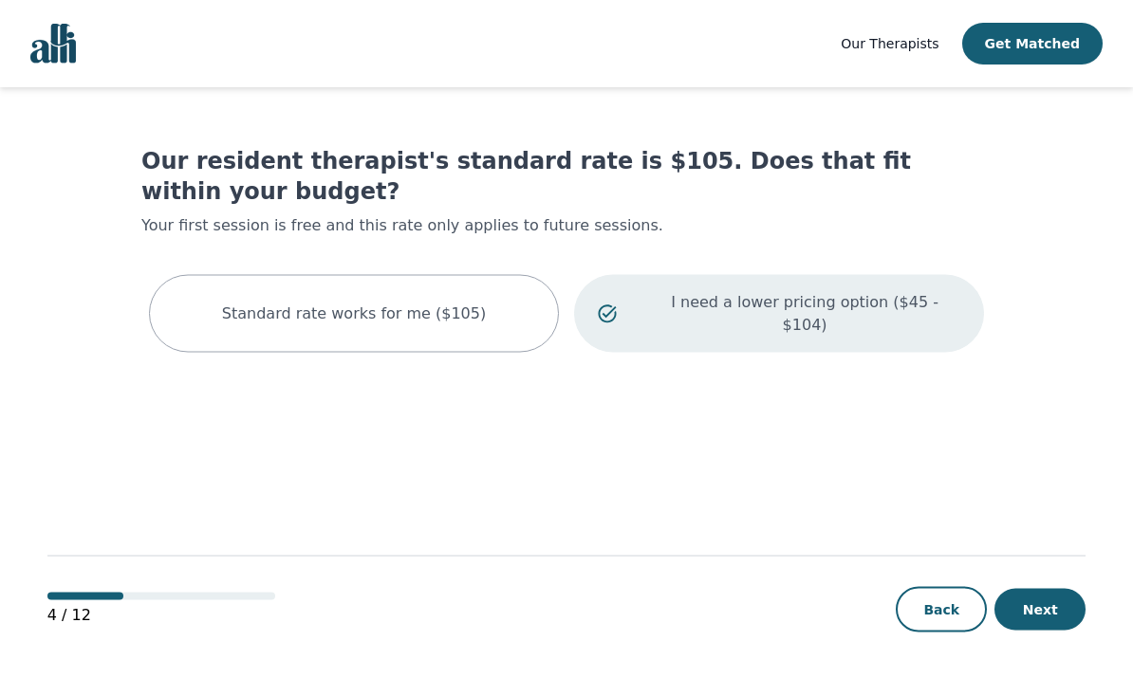
scroll to position [46, 0]
click at [859, 291] on p "I need a lower pricing option ($45 - $104)" at bounding box center [804, 314] width 311 height 46
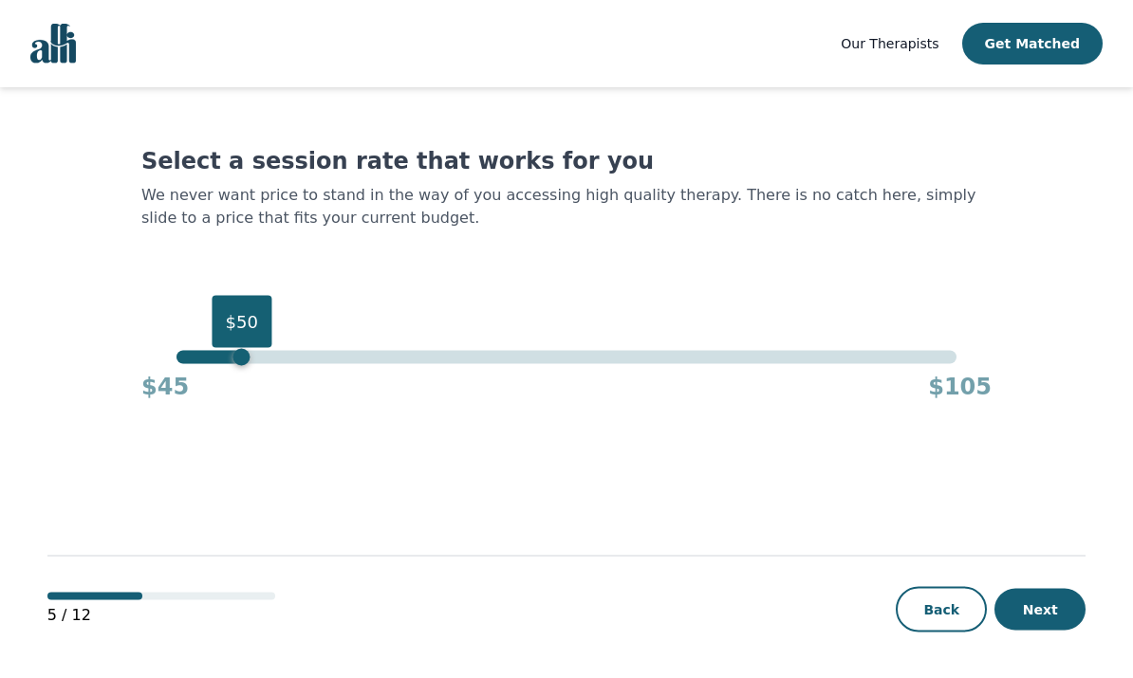
click at [1052, 629] on button "Next" at bounding box center [1039, 610] width 91 height 42
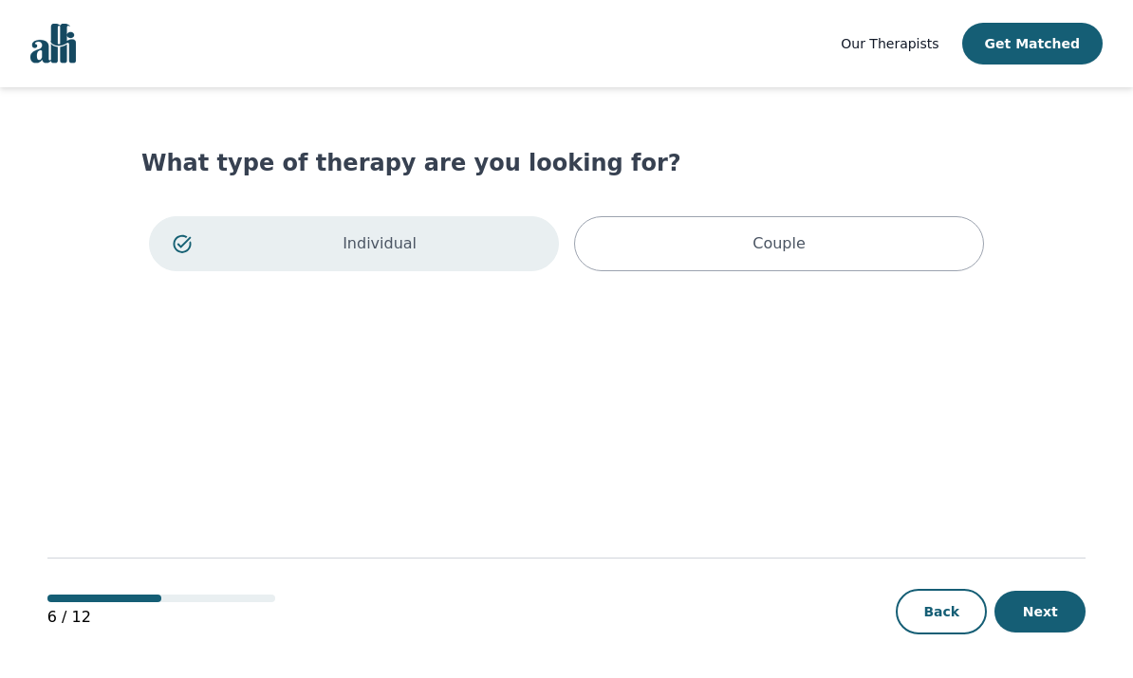
click at [1063, 677] on html "Our Therapists Get Matched What type of therapy are you looking for? Individual…" at bounding box center [566, 340] width 1133 height 680
click at [1043, 633] on button "Next" at bounding box center [1039, 612] width 91 height 42
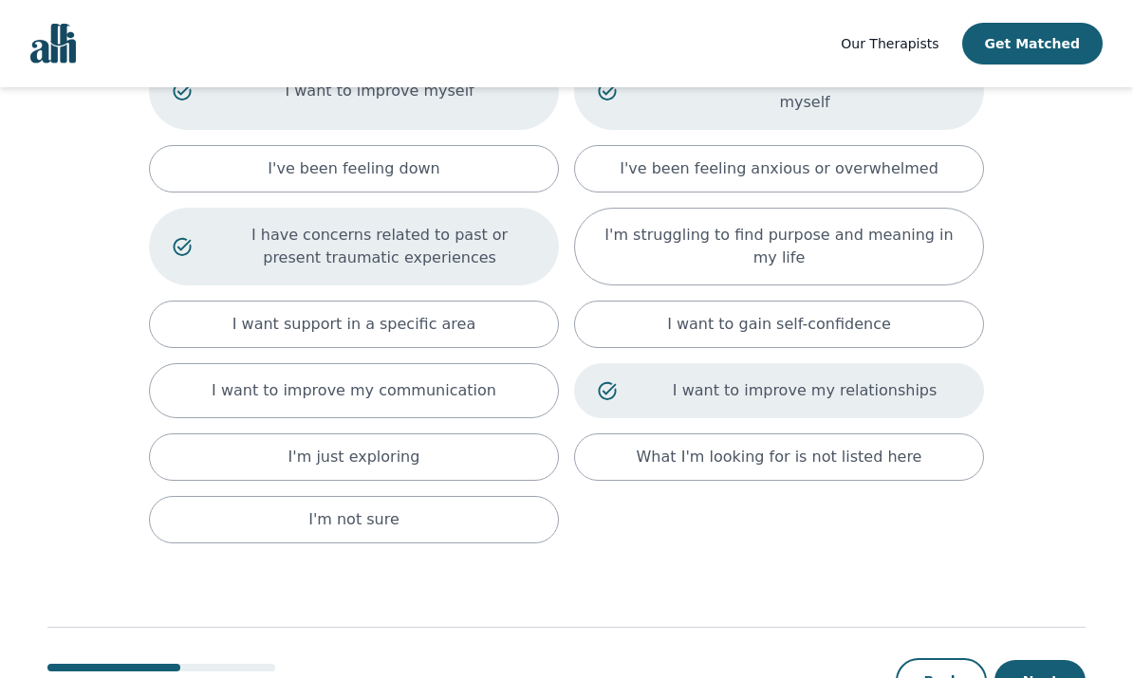
click at [1047, 674] on button "Next" at bounding box center [1039, 681] width 91 height 42
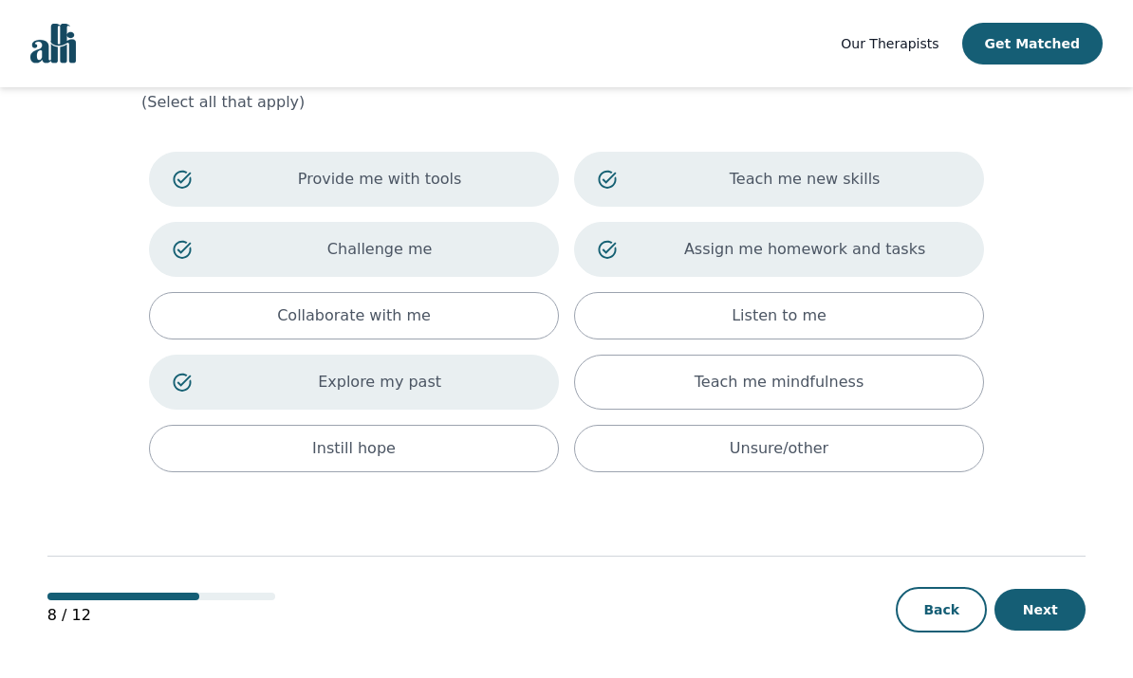
click at [1059, 605] on button "Next" at bounding box center [1039, 610] width 91 height 42
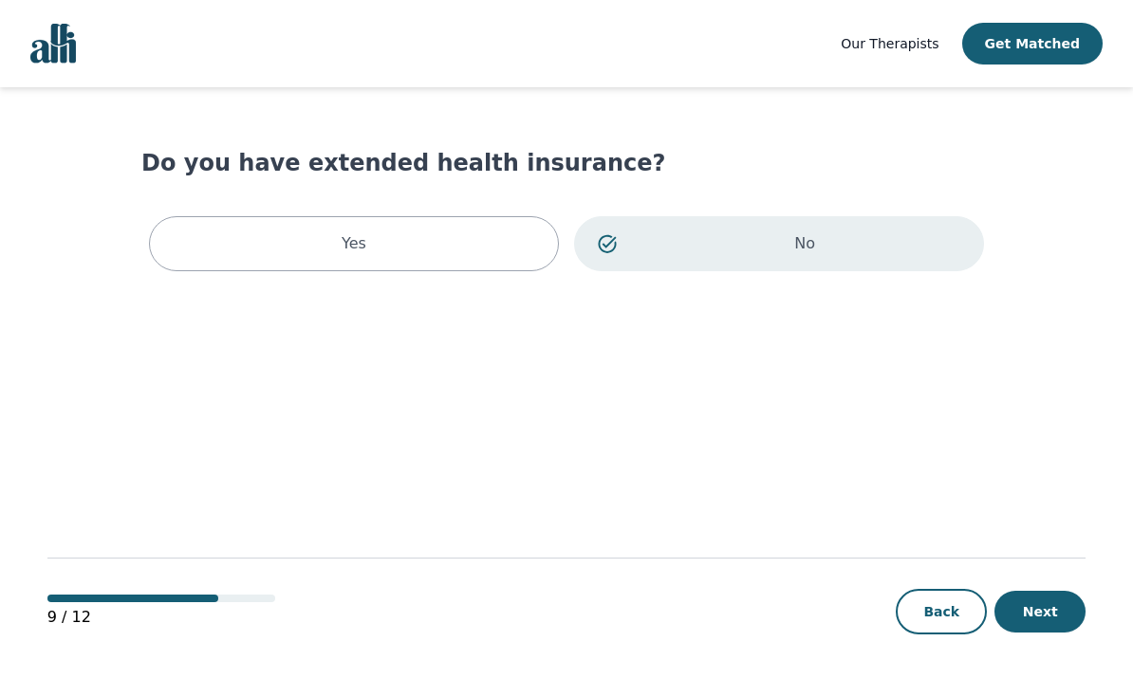
click at [1048, 633] on button "Next" at bounding box center [1039, 612] width 91 height 42
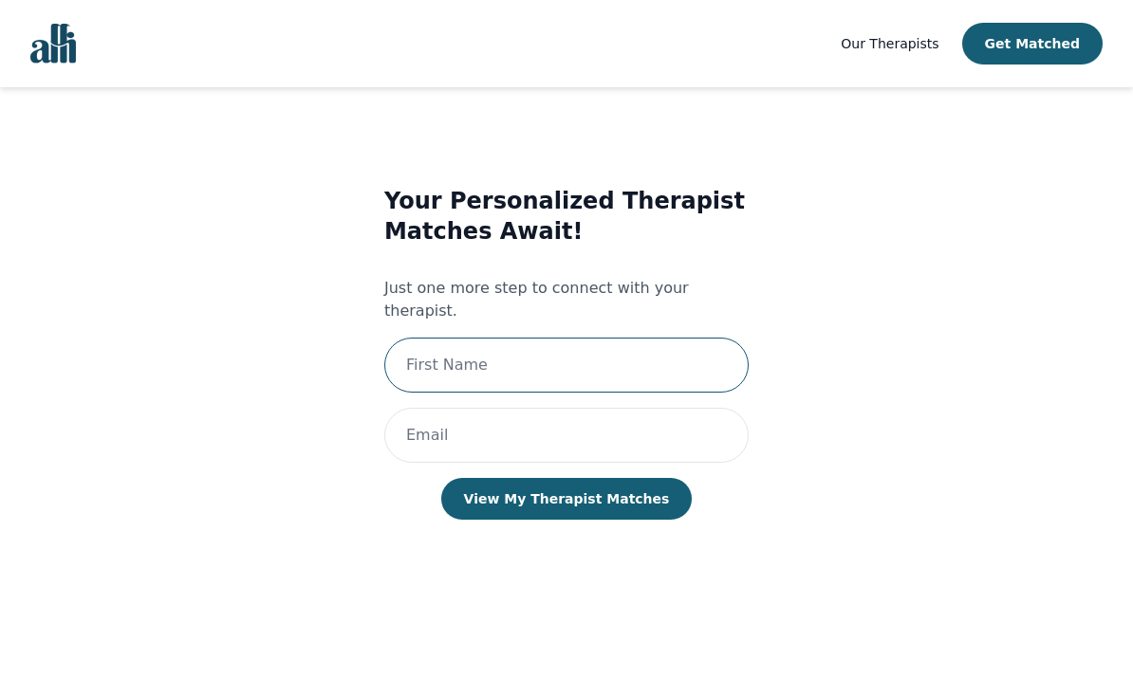
click at [643, 338] on input "text" at bounding box center [566, 365] width 364 height 55
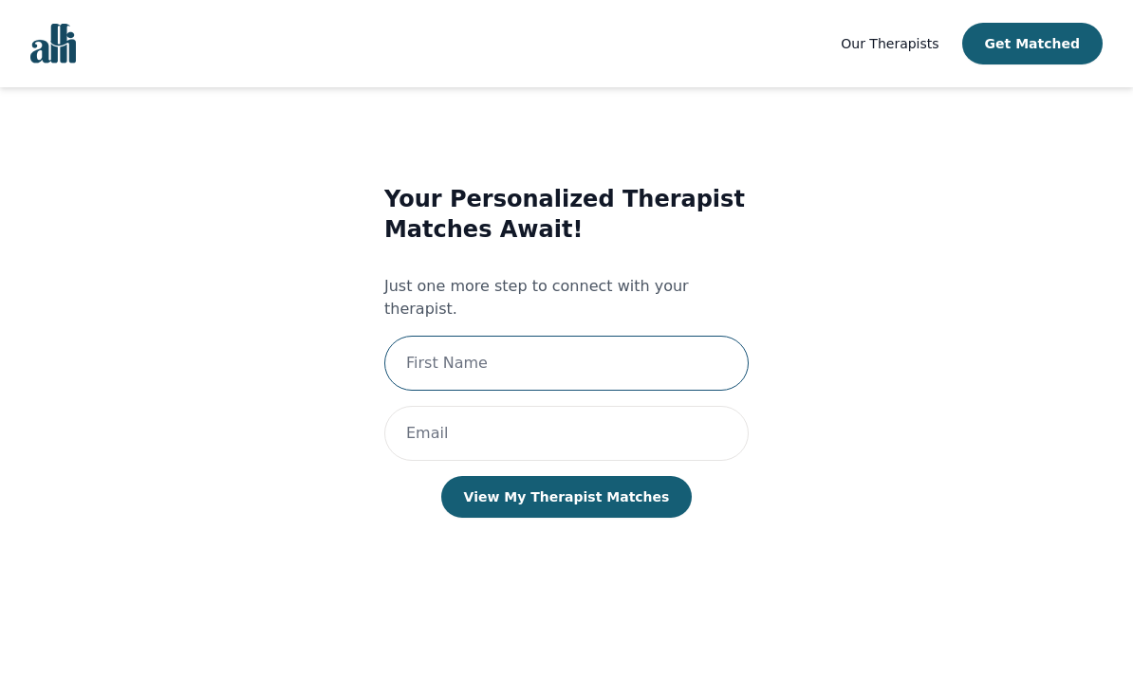
click at [539, 336] on input "text" at bounding box center [566, 363] width 364 height 55
type input "Sailing"
click at [464, 406] on input "email" at bounding box center [566, 433] width 364 height 55
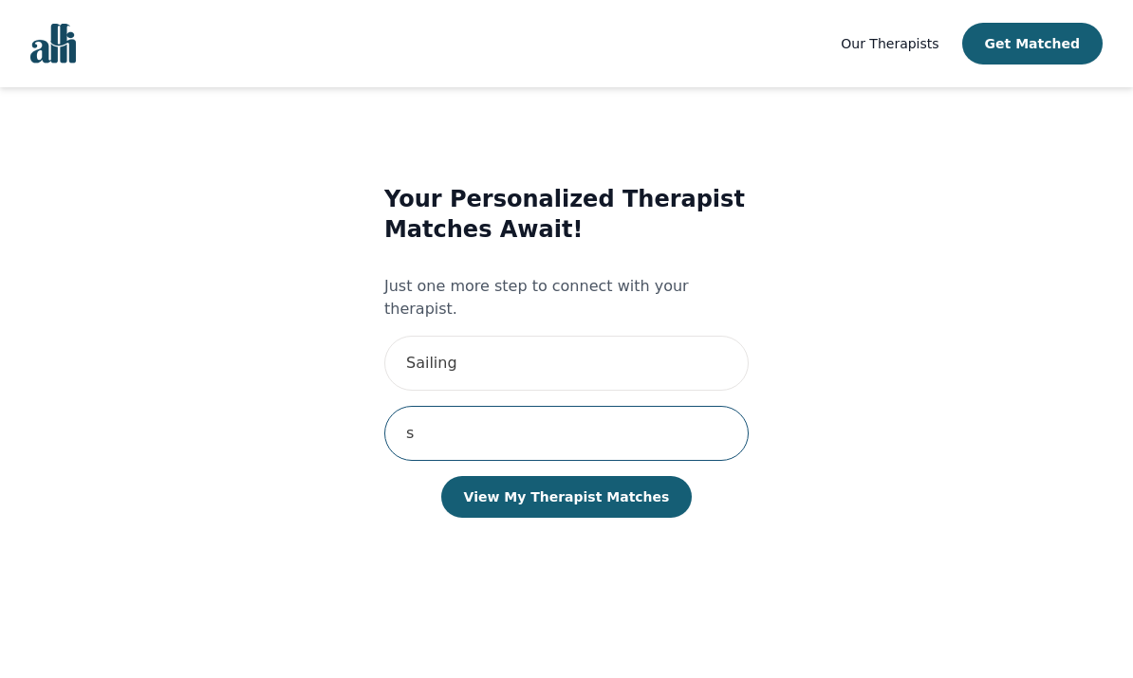
type input "[EMAIL_ADDRESS][DOMAIN_NAME]"
click at [645, 476] on button "View My Therapist Matches" at bounding box center [566, 497] width 251 height 42
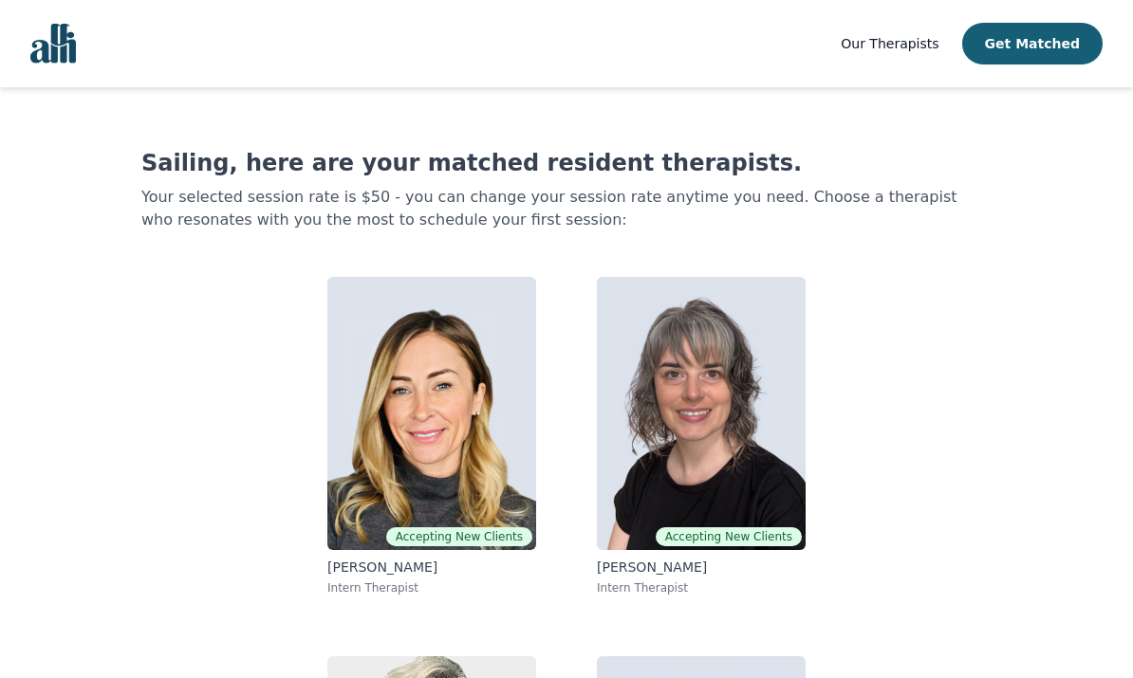
click at [68, 56] on img "Global" at bounding box center [53, 44] width 46 height 40
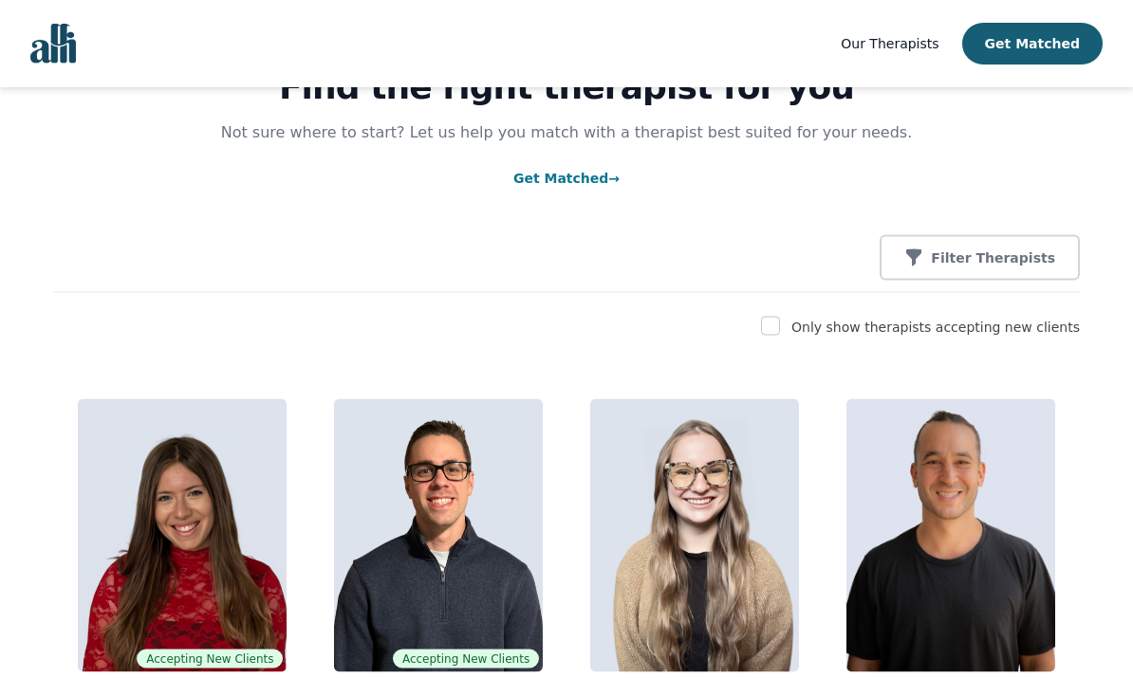
scroll to position [117, 0]
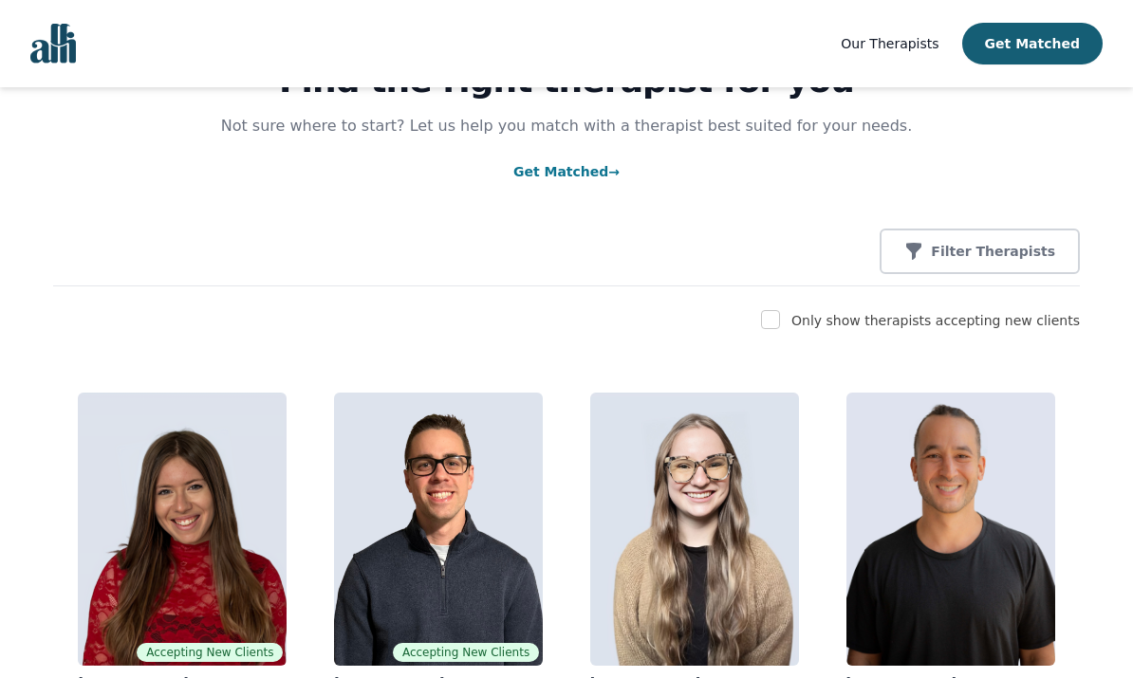
click at [780, 324] on input "checkbox" at bounding box center [770, 319] width 19 height 19
checkbox input "true"
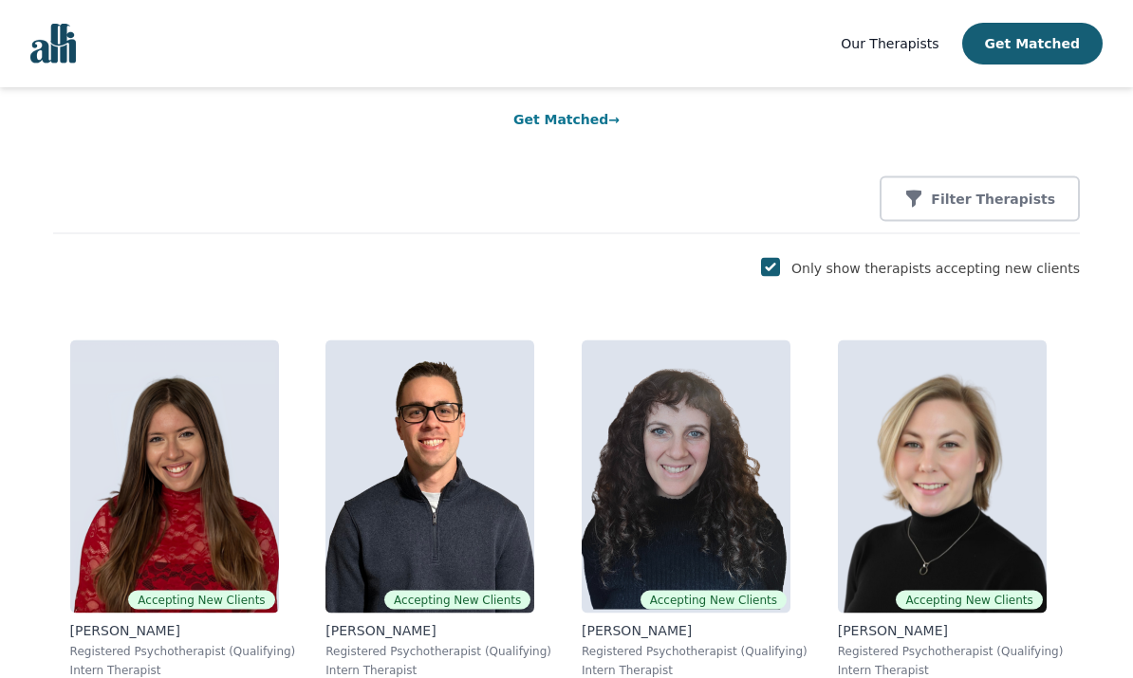
scroll to position [167, 0]
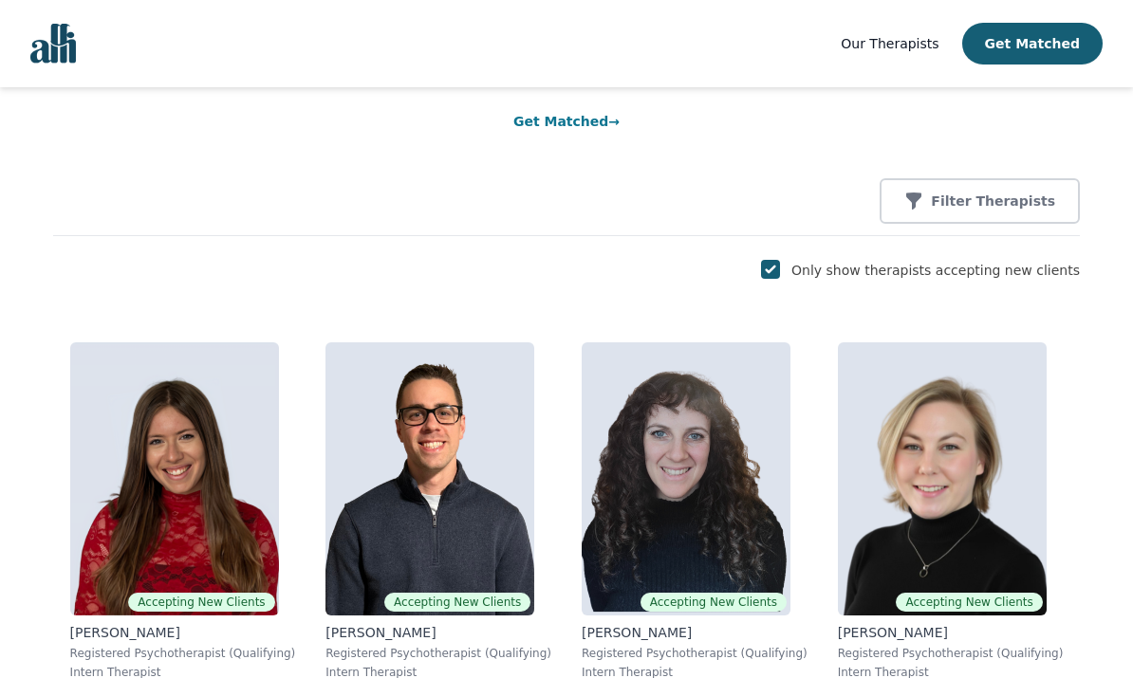
click at [1022, 203] on p "Filter Therapists" at bounding box center [993, 201] width 124 height 19
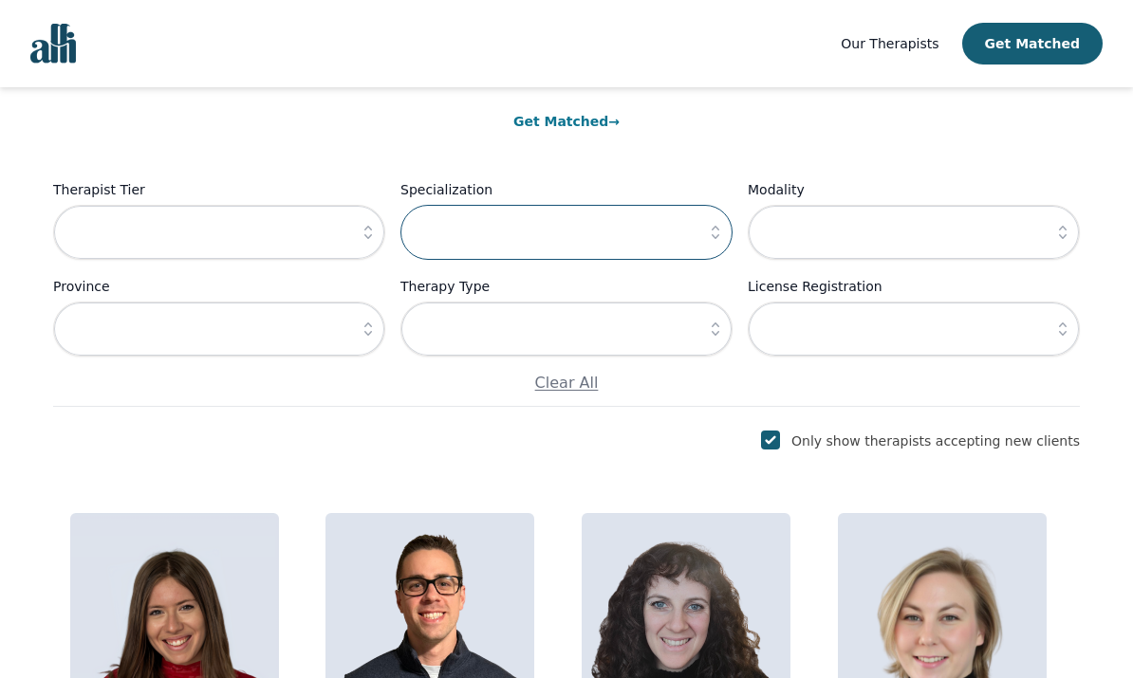
click at [669, 226] on input "text" at bounding box center [566, 232] width 332 height 55
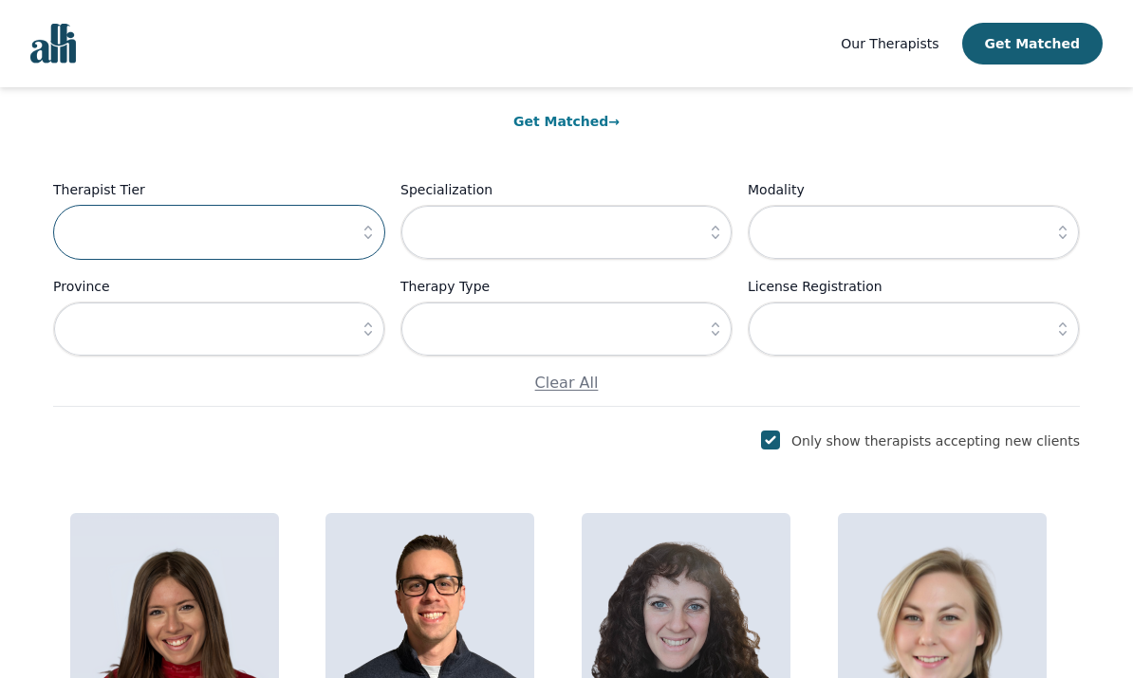
click at [139, 250] on input "text" at bounding box center [219, 232] width 332 height 55
click at [360, 230] on icon "button" at bounding box center [368, 232] width 19 height 19
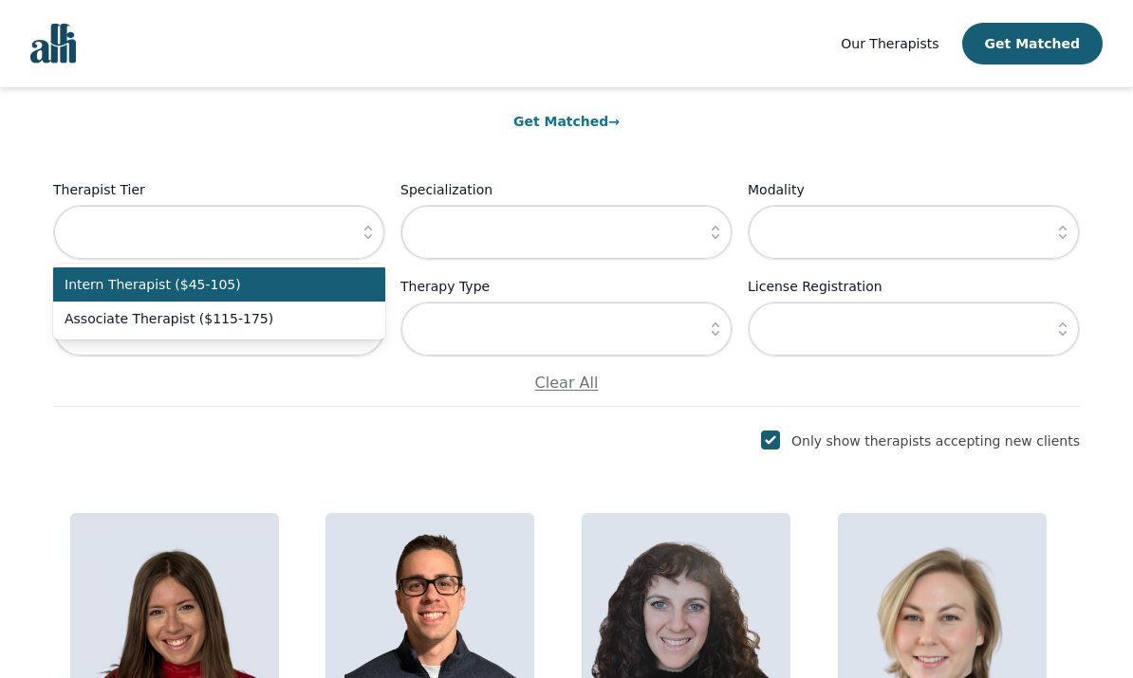
click at [200, 290] on span "Intern Therapist ($45-105)" at bounding box center [208, 284] width 286 height 19
type input "Intern Therapist ($45-105)"
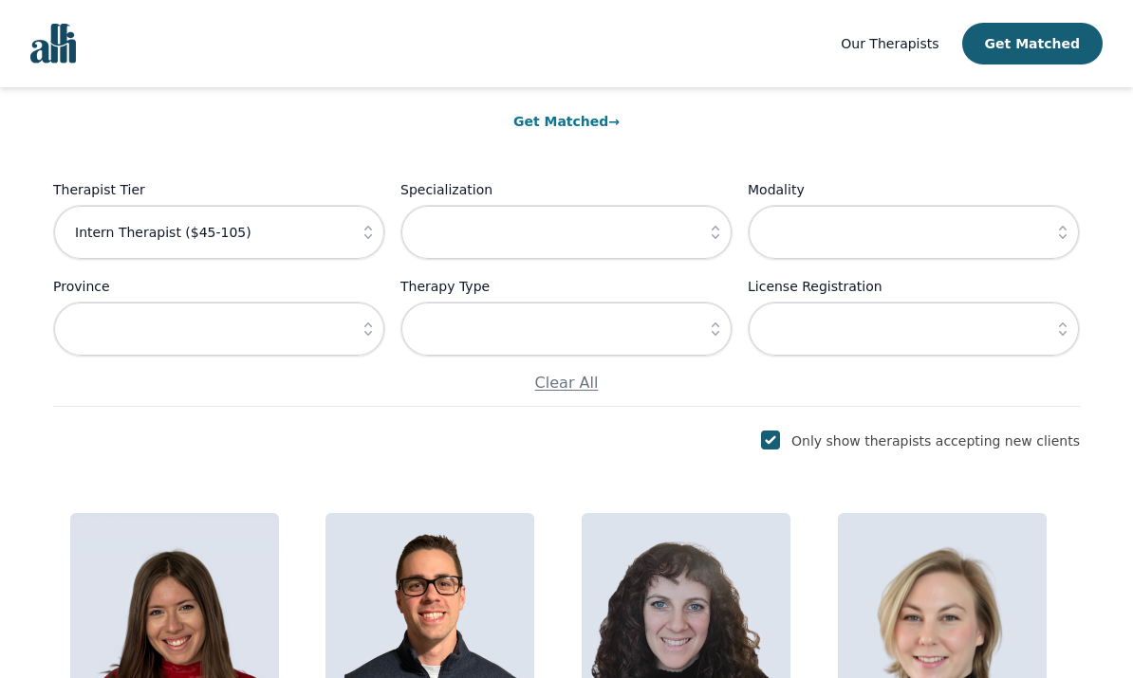
click at [723, 230] on icon "button" at bounding box center [715, 232] width 19 height 19
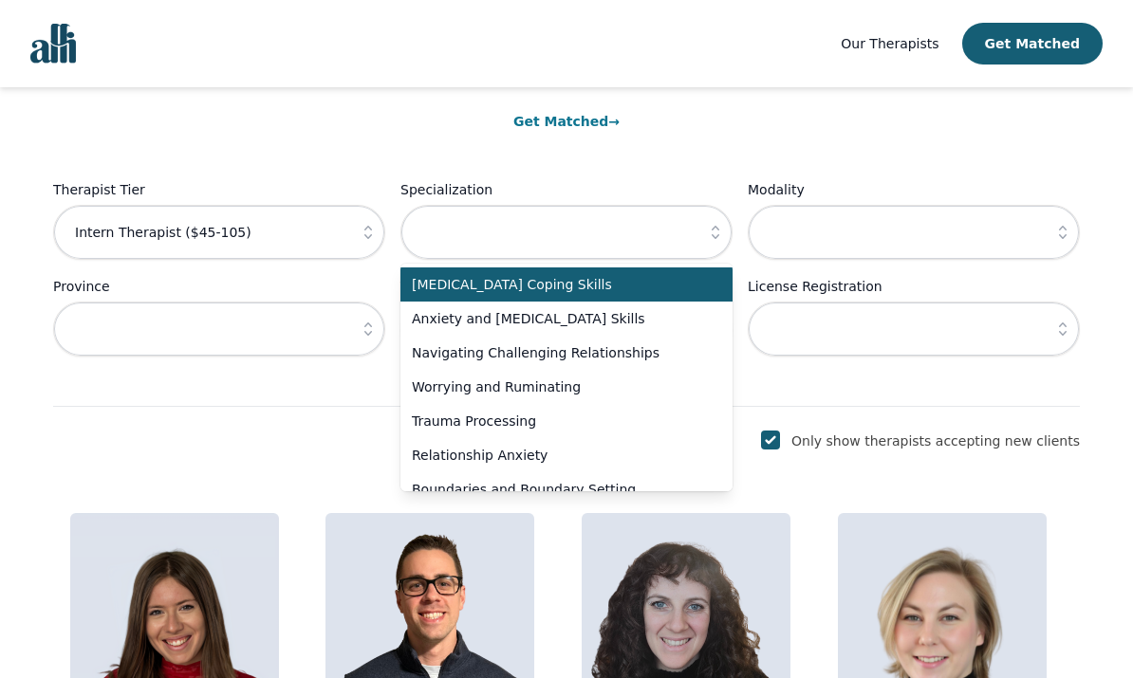
click at [596, 170] on div "Find the right therapist for you Not sure where to start? Let us help you match…" at bounding box center [566, 163] width 1026 height 487
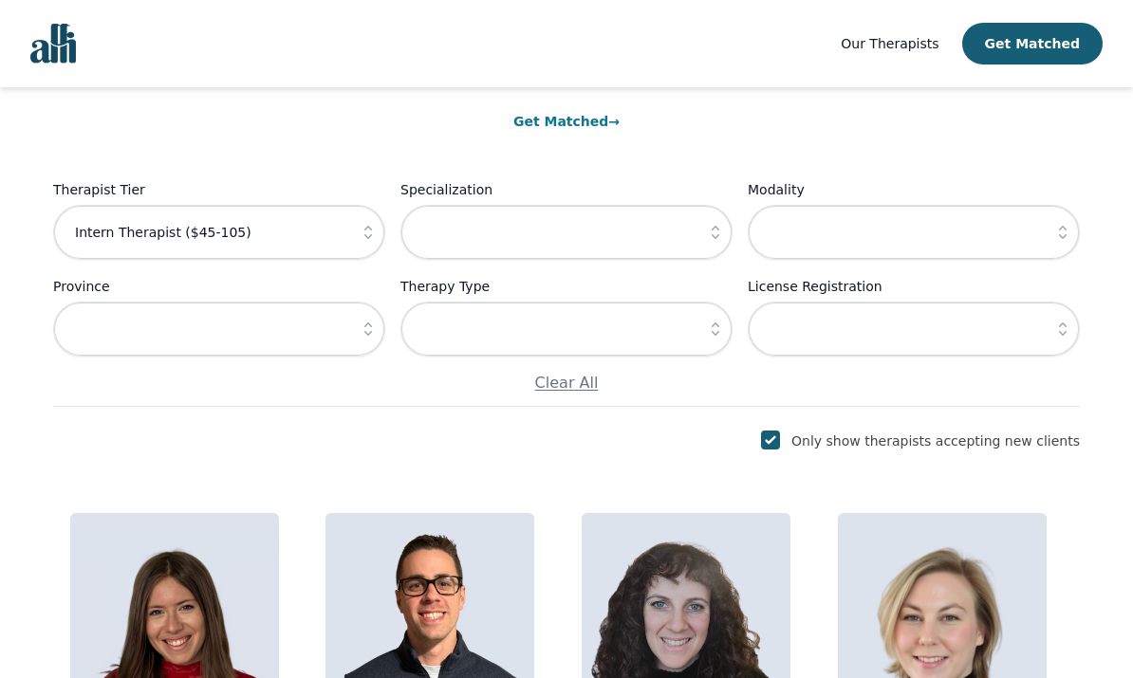
click at [714, 323] on icon "button" at bounding box center [715, 329] width 19 height 19
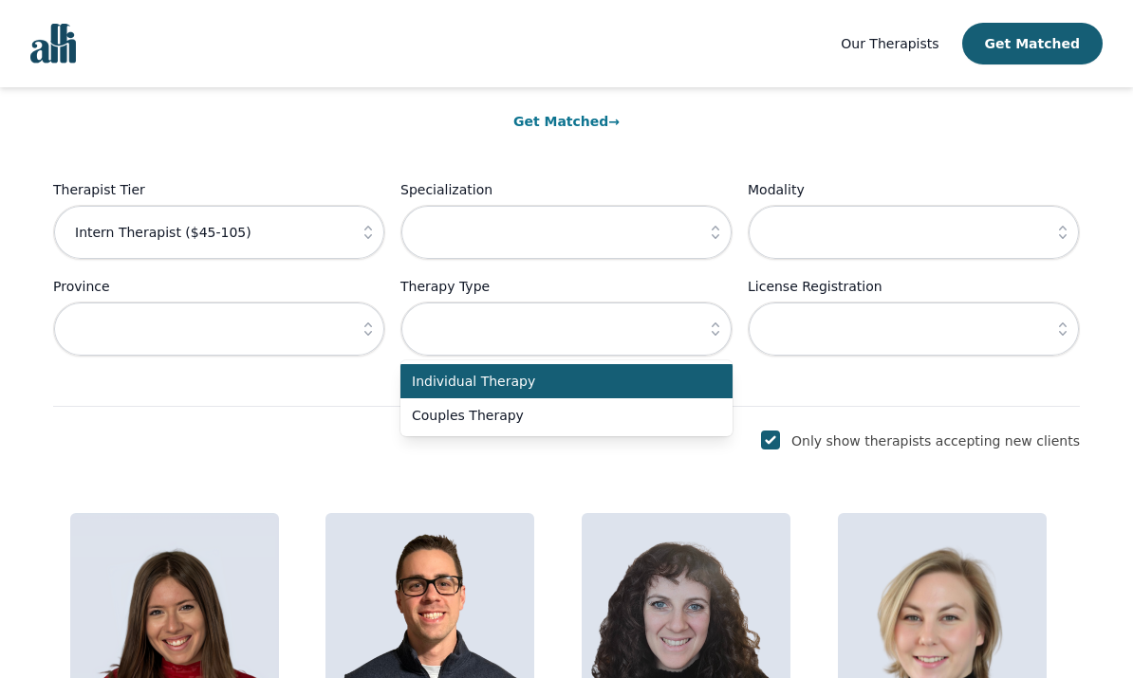
click at [424, 380] on span "Individual Therapy" at bounding box center [555, 381] width 286 height 19
type input "Individual Therapy"
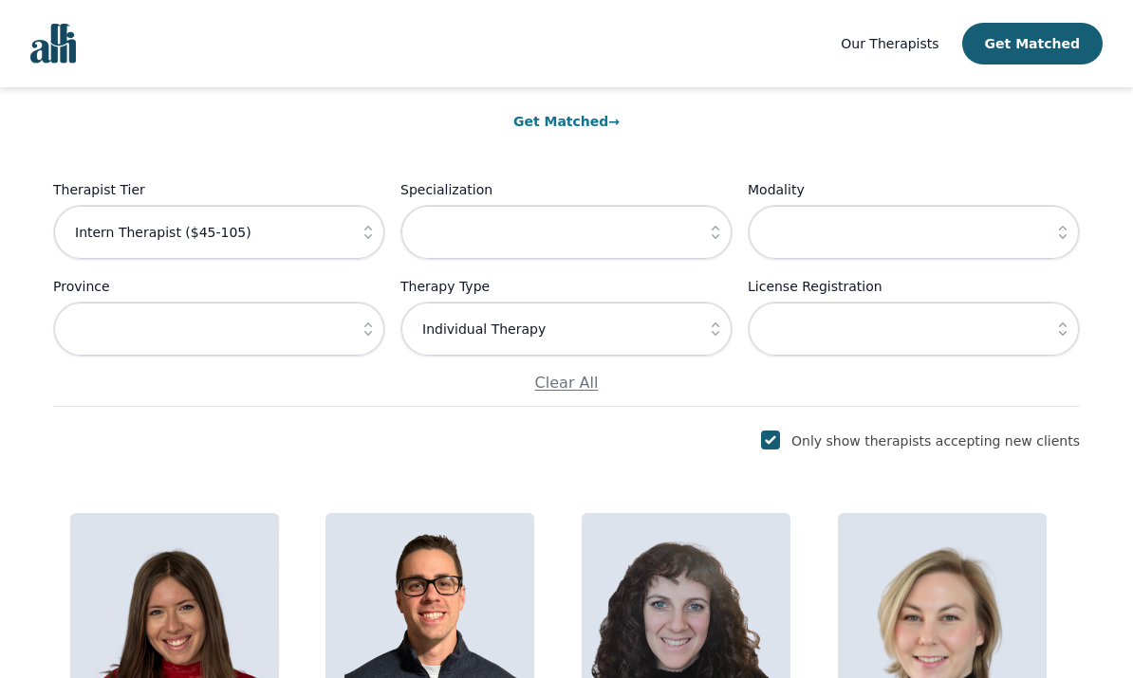
click at [1052, 234] on button "button" at bounding box center [1062, 232] width 34 height 55
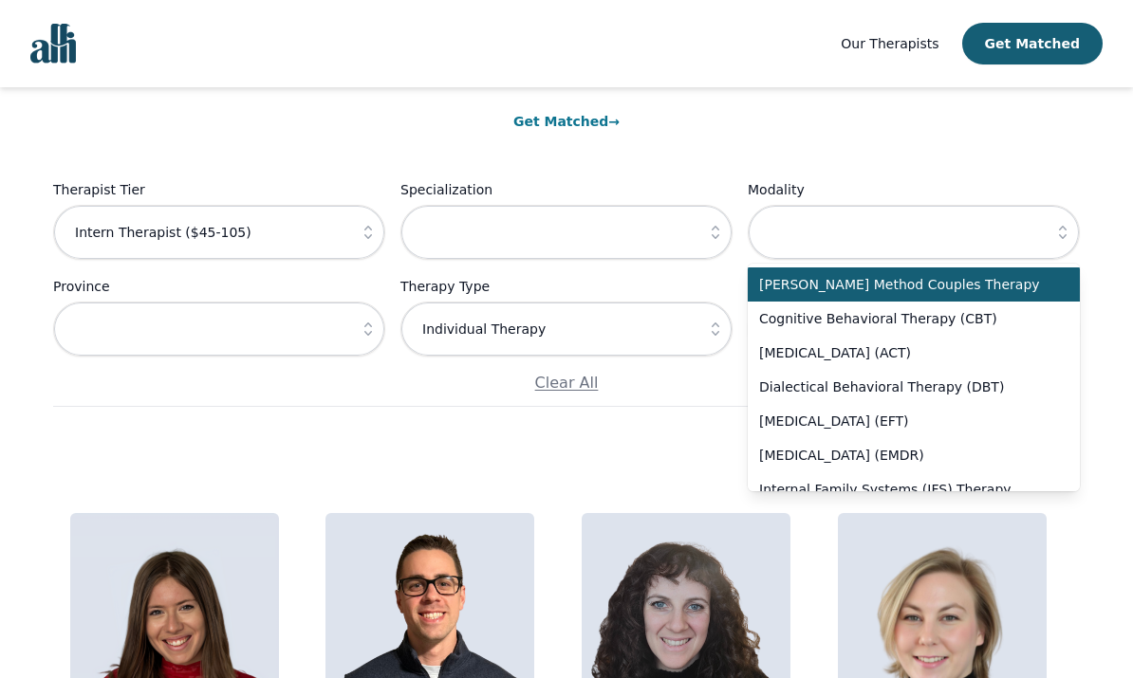
click at [799, 324] on span "Cognitive Behavioral Therapy (CBT)" at bounding box center [902, 318] width 286 height 19
type input "Cognitive Behavioral Therapy (CBT)"
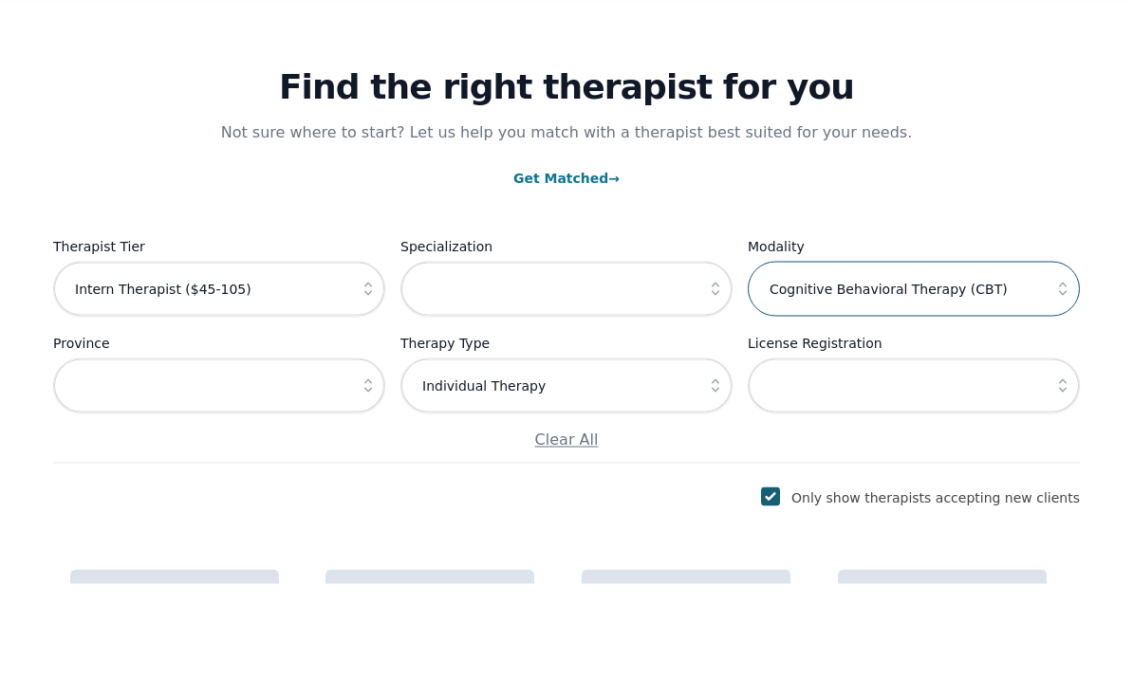
scroll to position [34, 0]
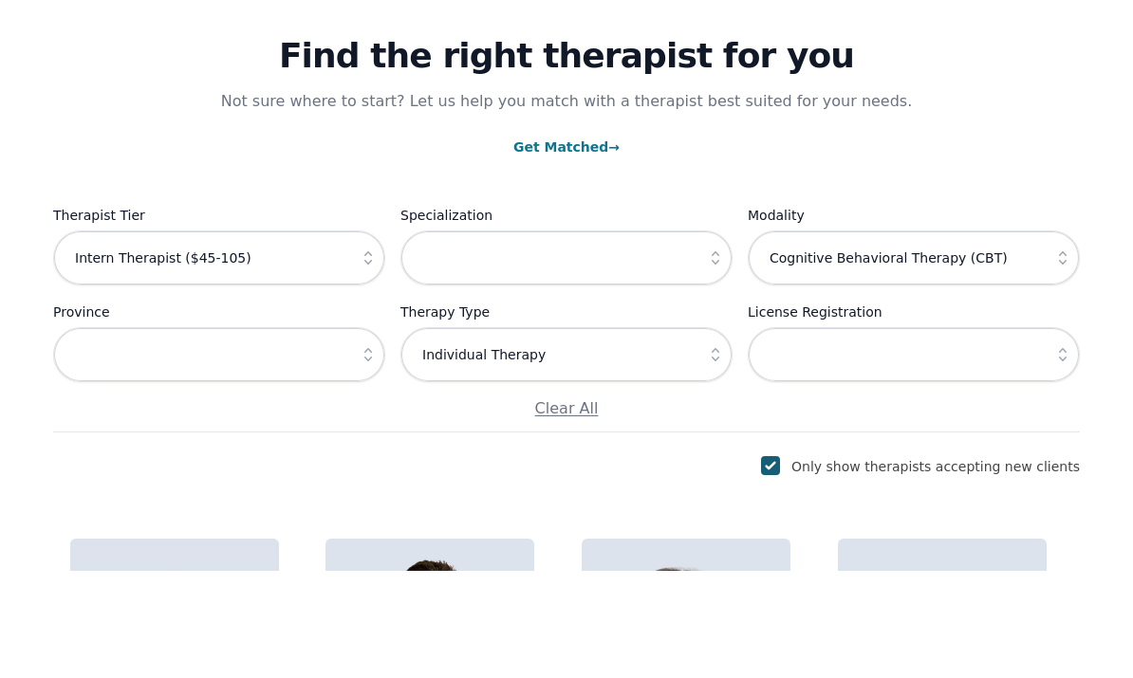
click at [780, 563] on input "checkbox" at bounding box center [770, 572] width 19 height 19
checkbox input "false"
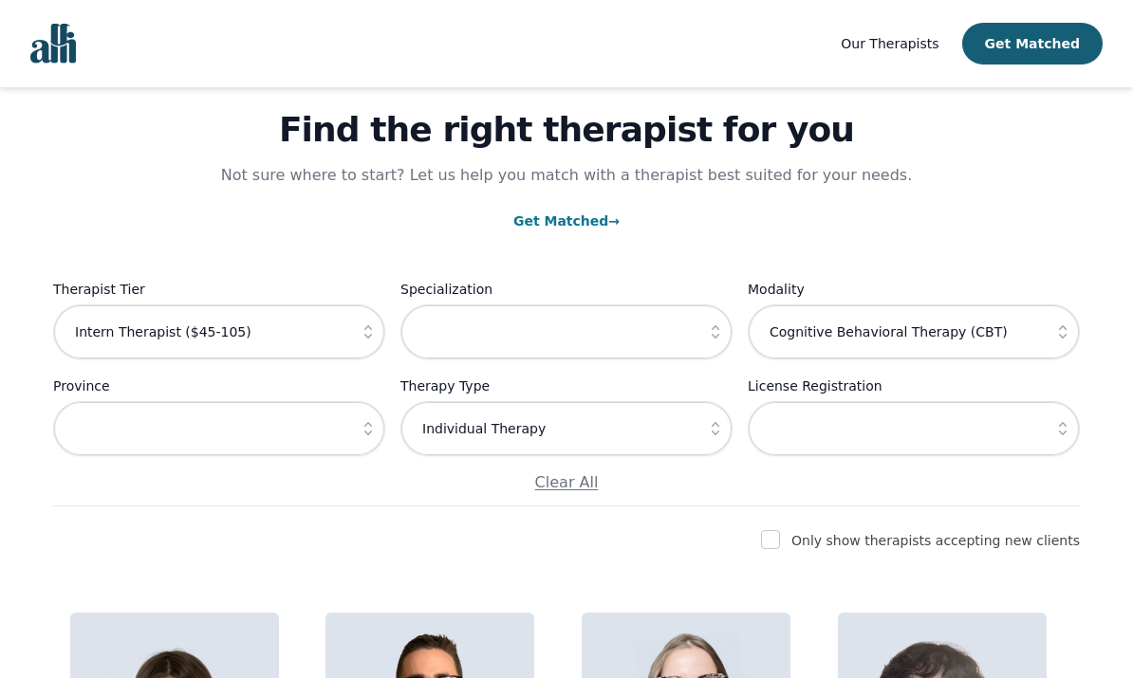
scroll to position [0, 0]
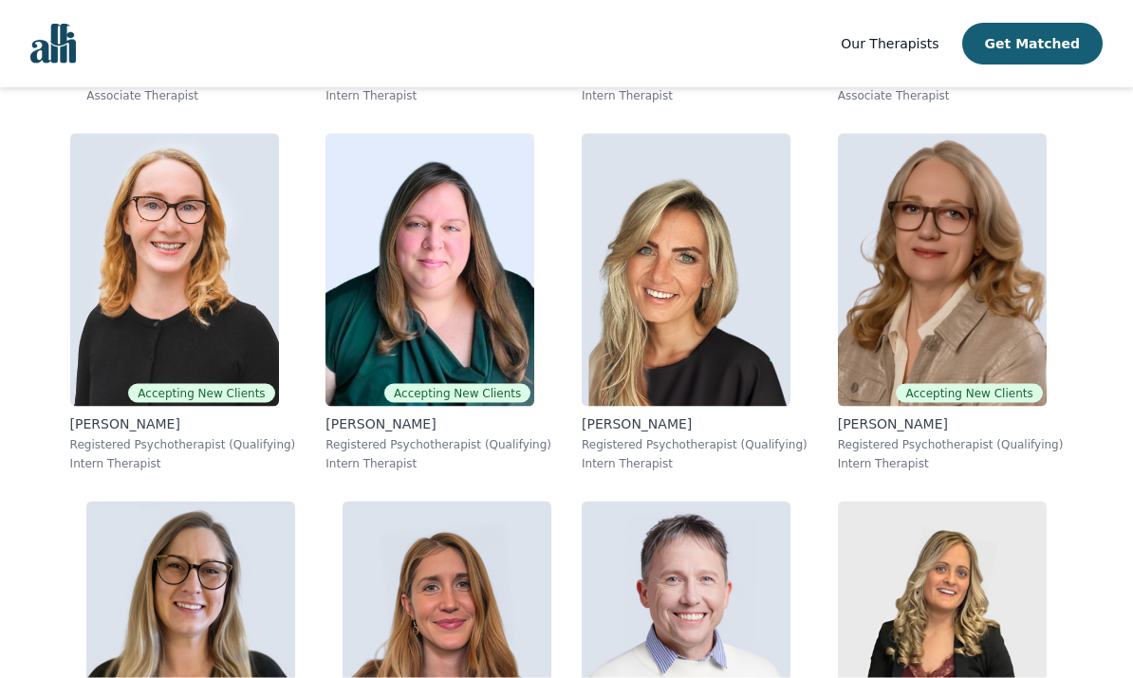
scroll to position [6634, 0]
click at [918, 426] on p "[PERSON_NAME]" at bounding box center [951, 423] width 226 height 19
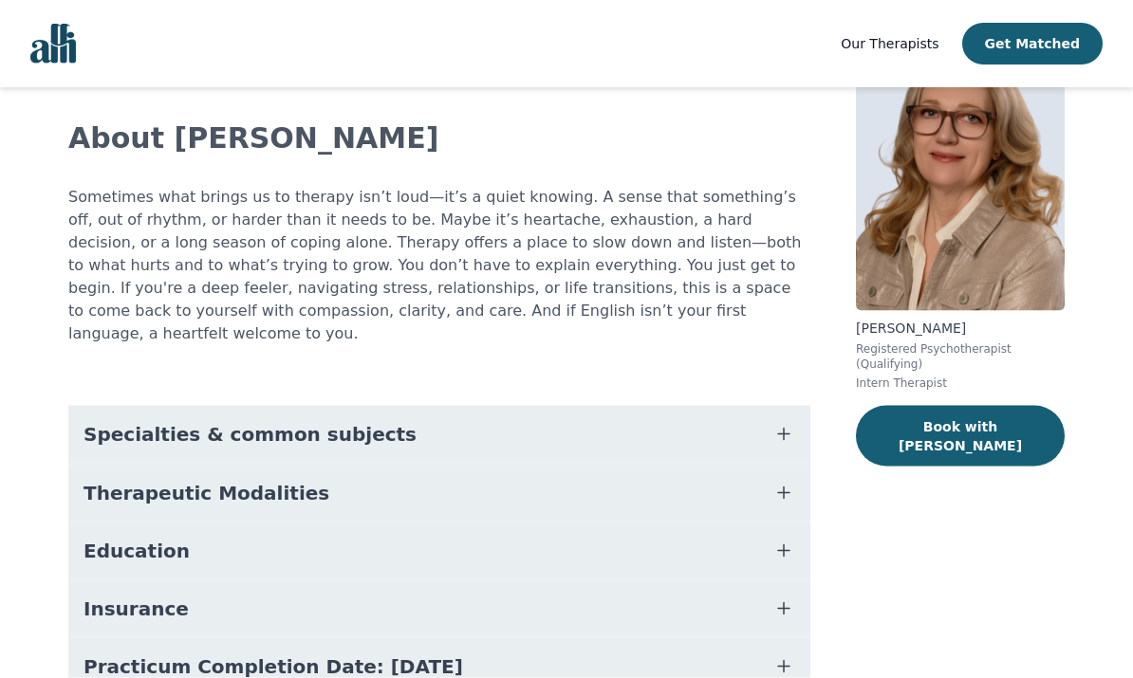
scroll to position [96, 0]
click at [785, 422] on icon "button" at bounding box center [783, 433] width 23 height 23
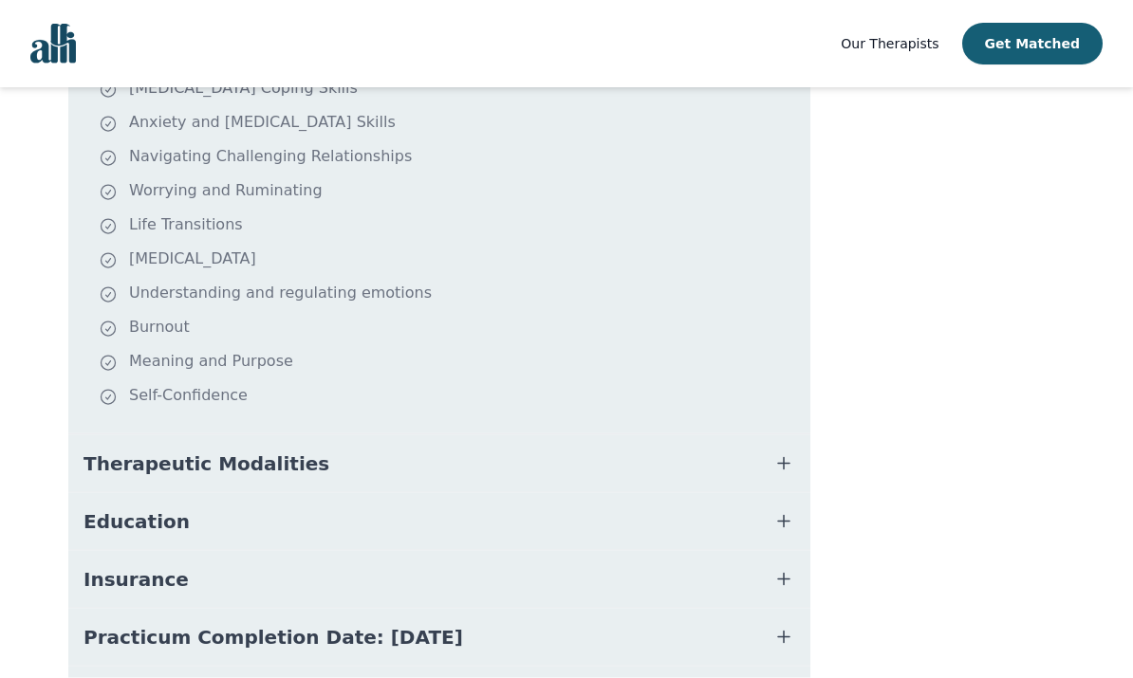
scroll to position [518, 0]
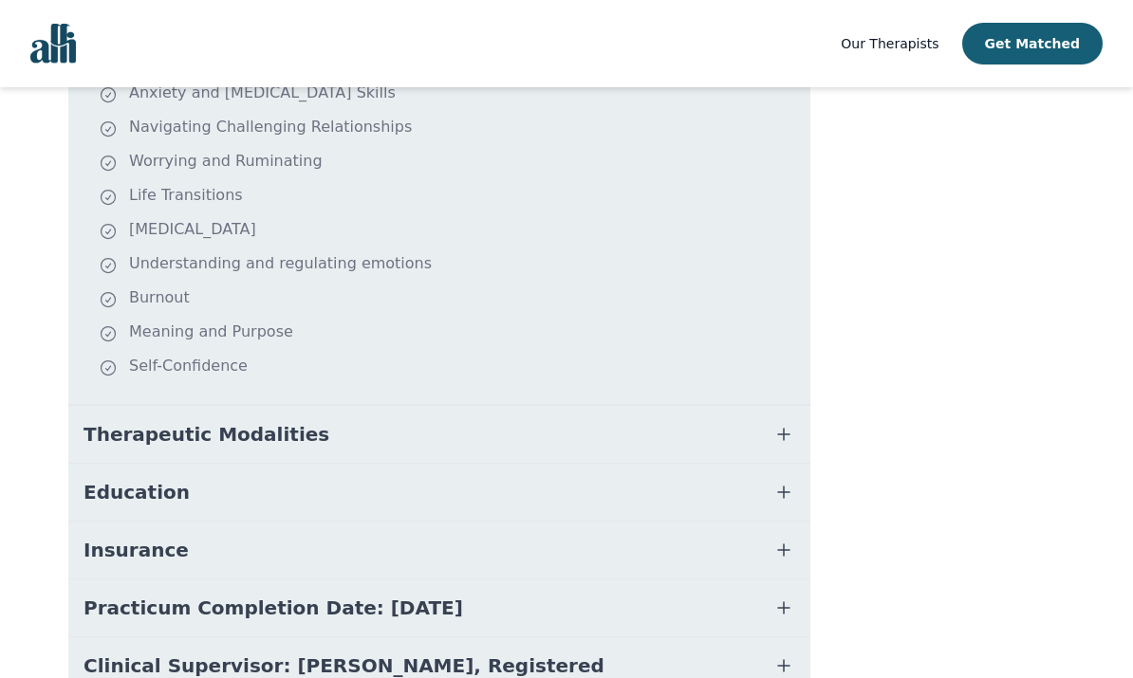
click at [783, 426] on button "Therapeutic Modalities" at bounding box center [439, 434] width 742 height 57
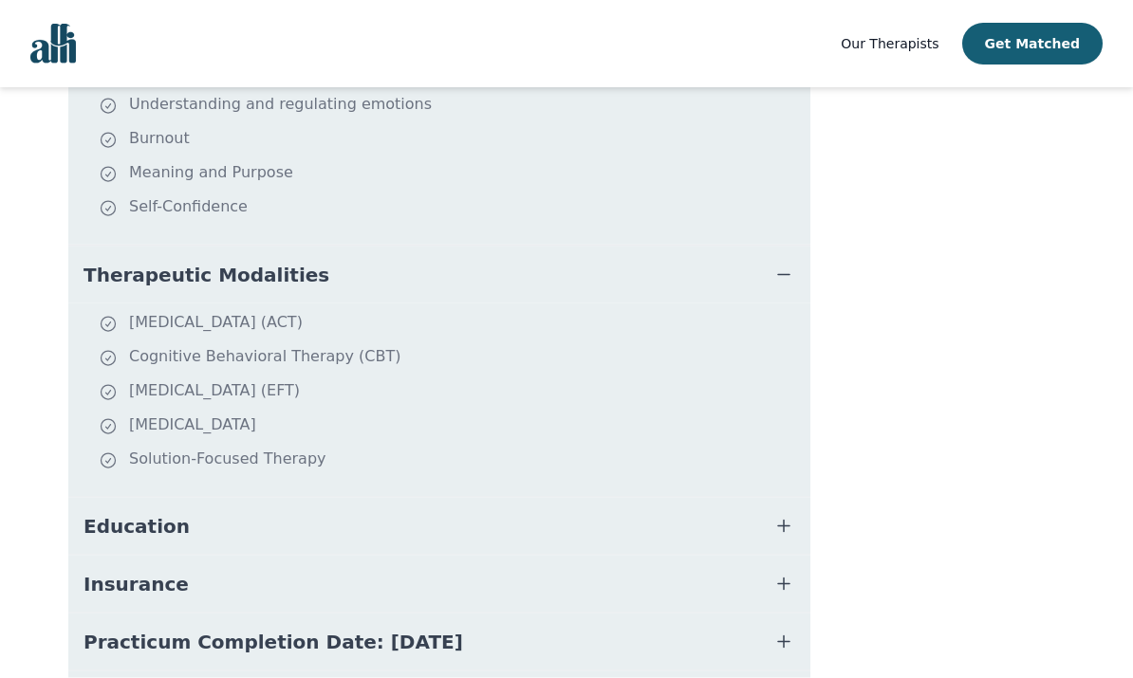
click at [792, 515] on icon "button" at bounding box center [783, 526] width 23 height 23
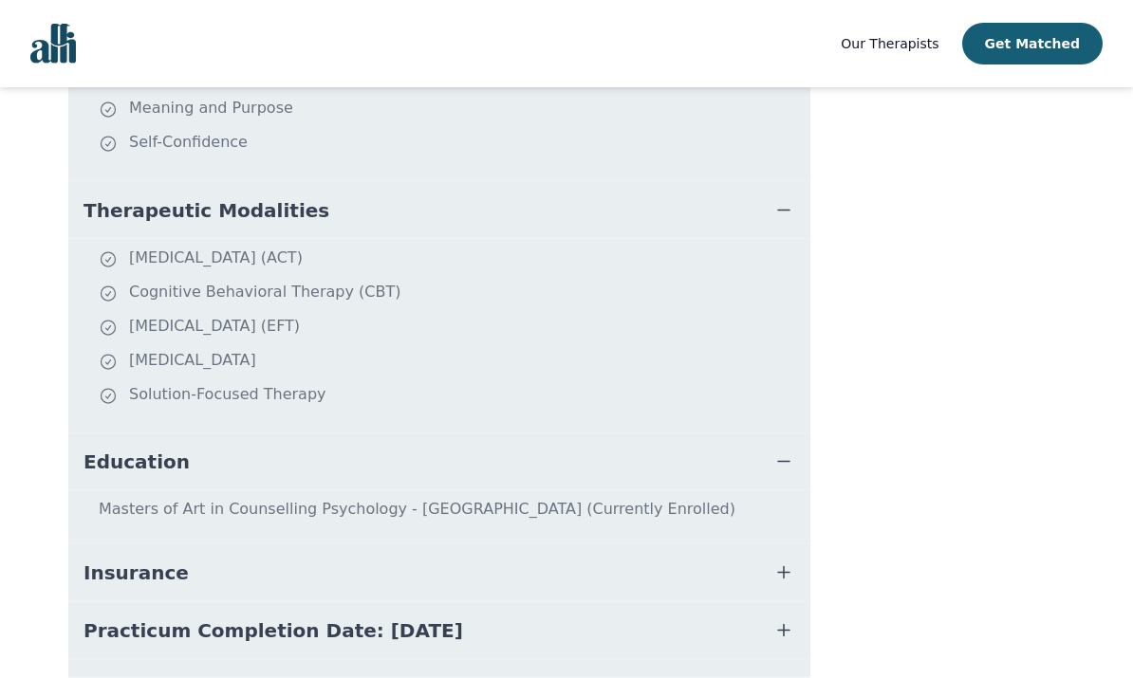
scroll to position [778, 0]
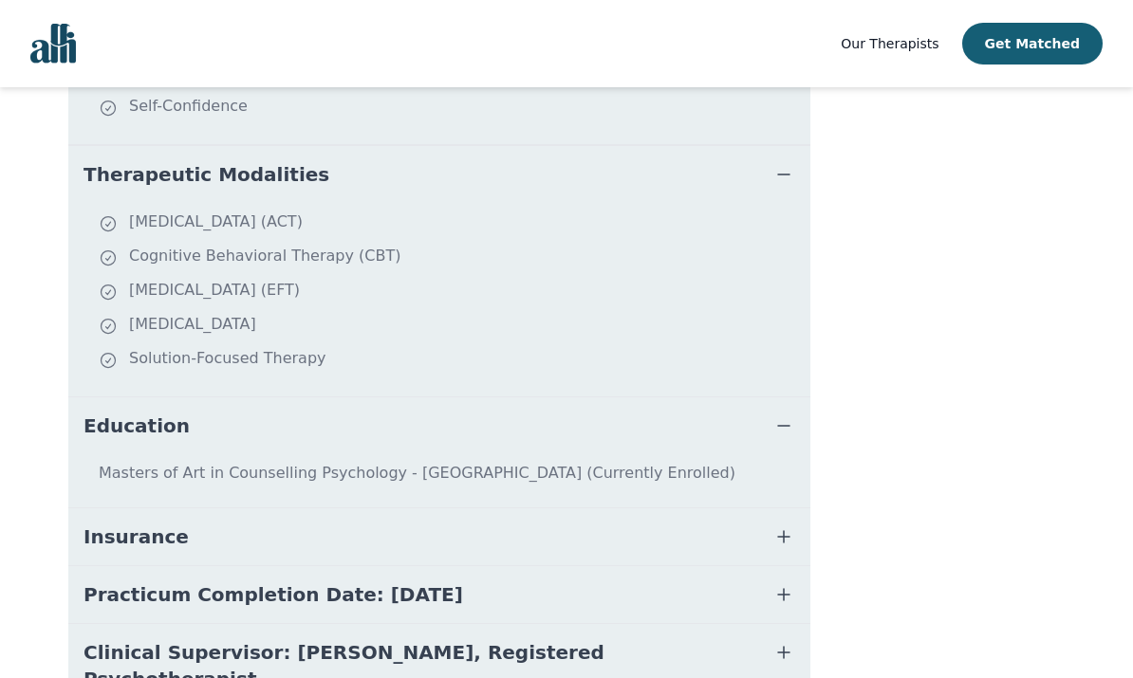
click at [790, 526] on icon "button" at bounding box center [783, 537] width 23 height 23
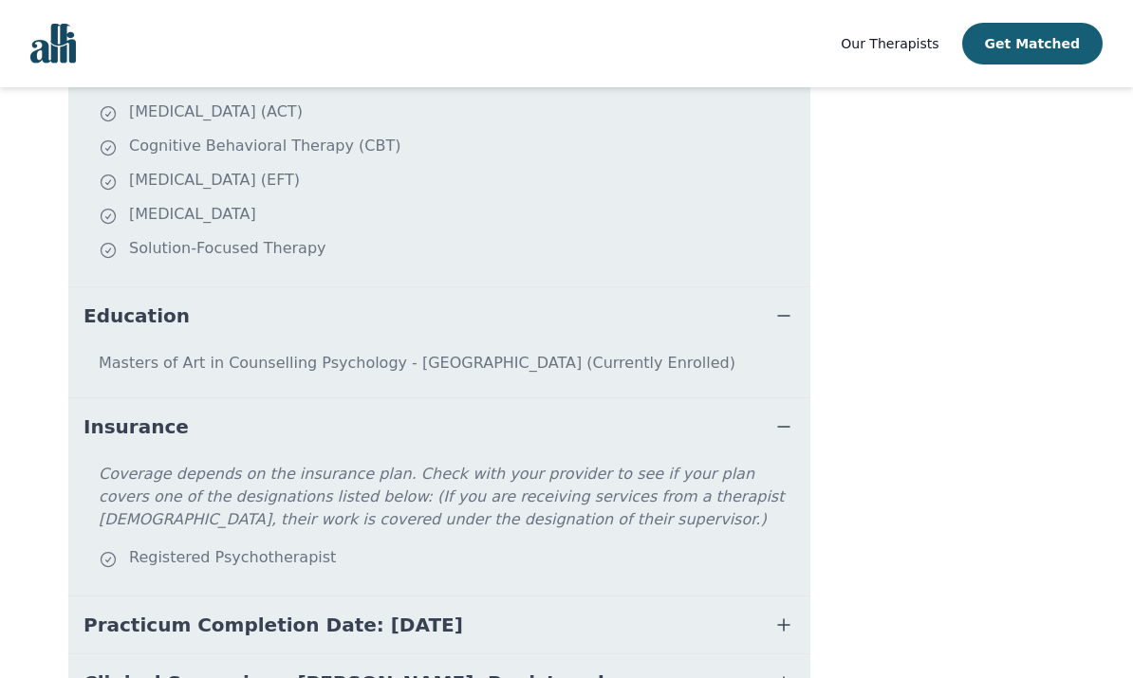
scroll to position [918, 0]
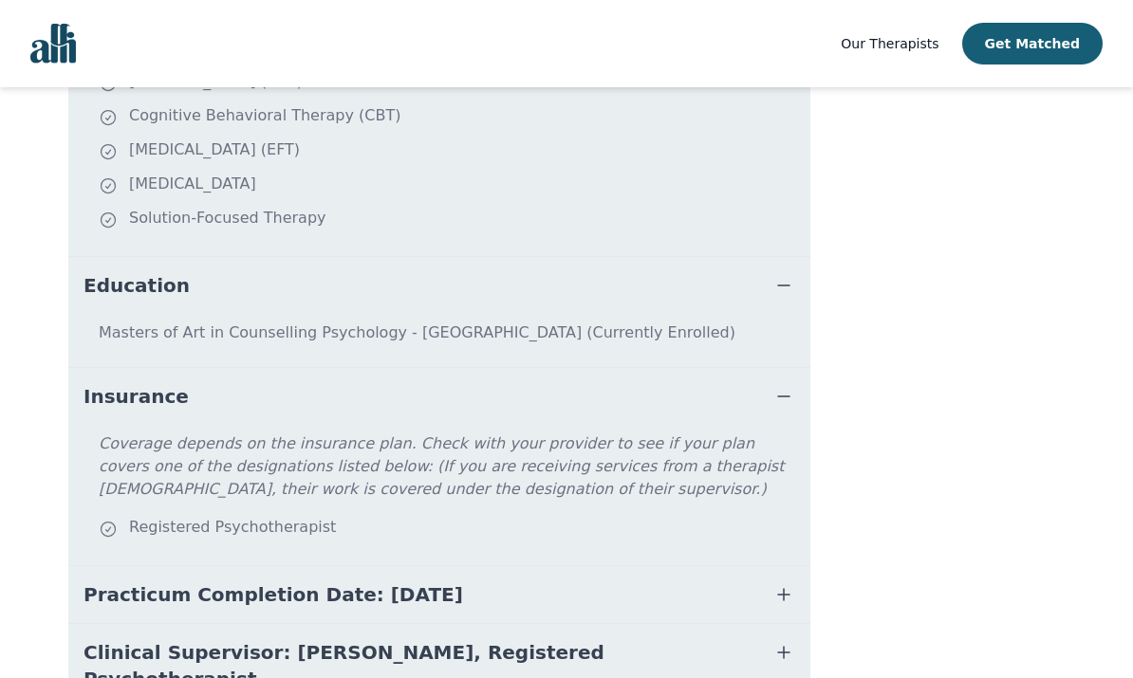
click at [794, 583] on icon "button" at bounding box center [783, 594] width 23 height 23
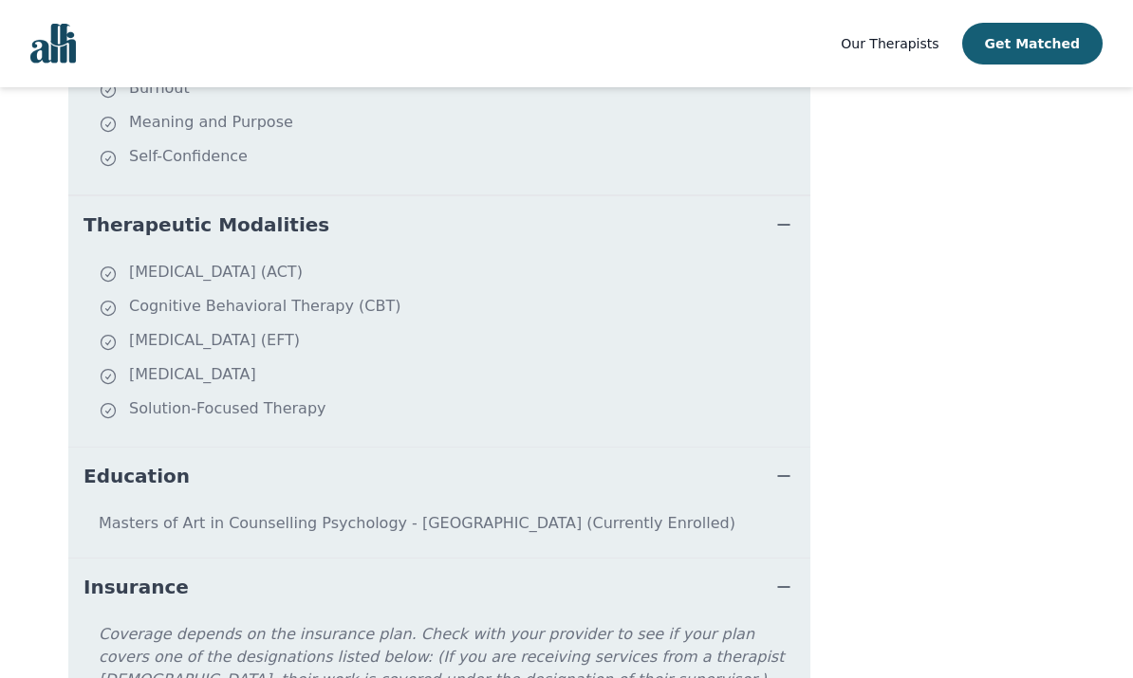
scroll to position [727, 0]
click at [136, 262] on li "[MEDICAL_DATA] (ACT)" at bounding box center [451, 275] width 704 height 27
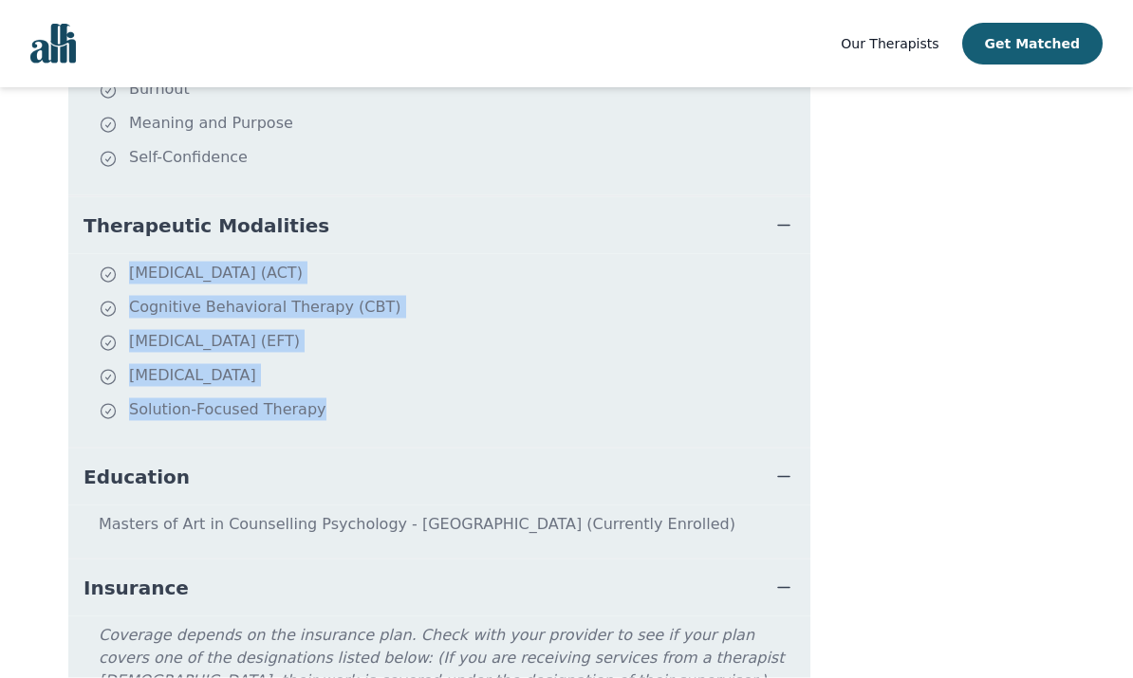
copy ul "[MEDICAL_DATA] (ACT) Cognitive Behavioral Therapy (CBT) [MEDICAL_DATA] (EFT) [M…"
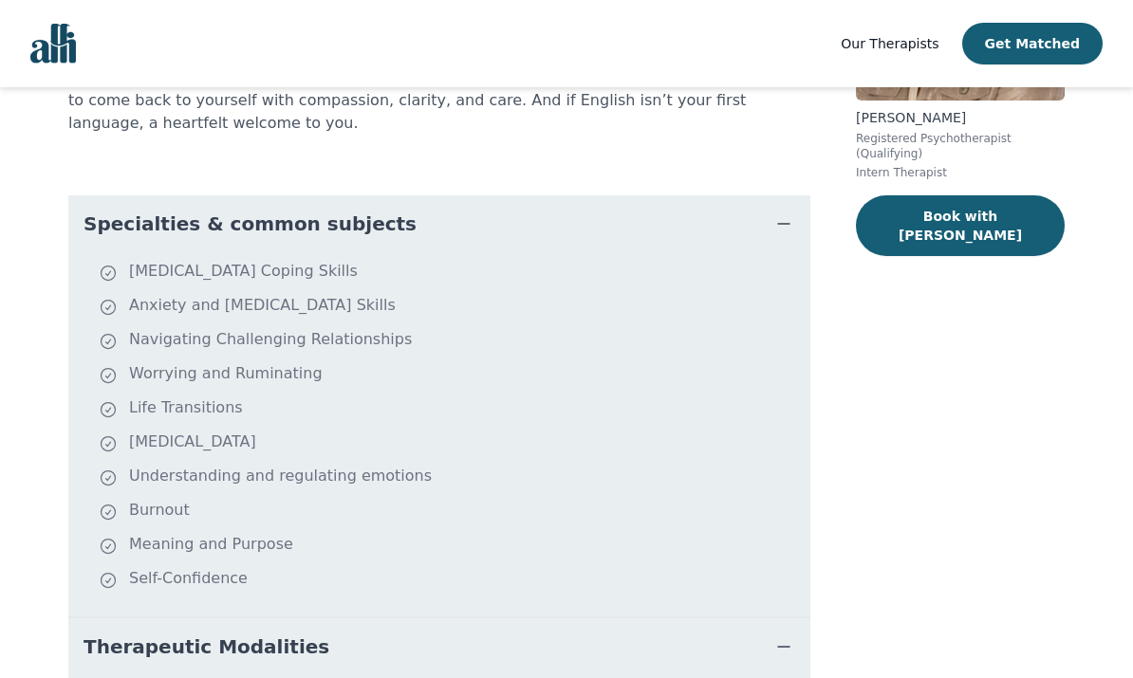
scroll to position [0, 0]
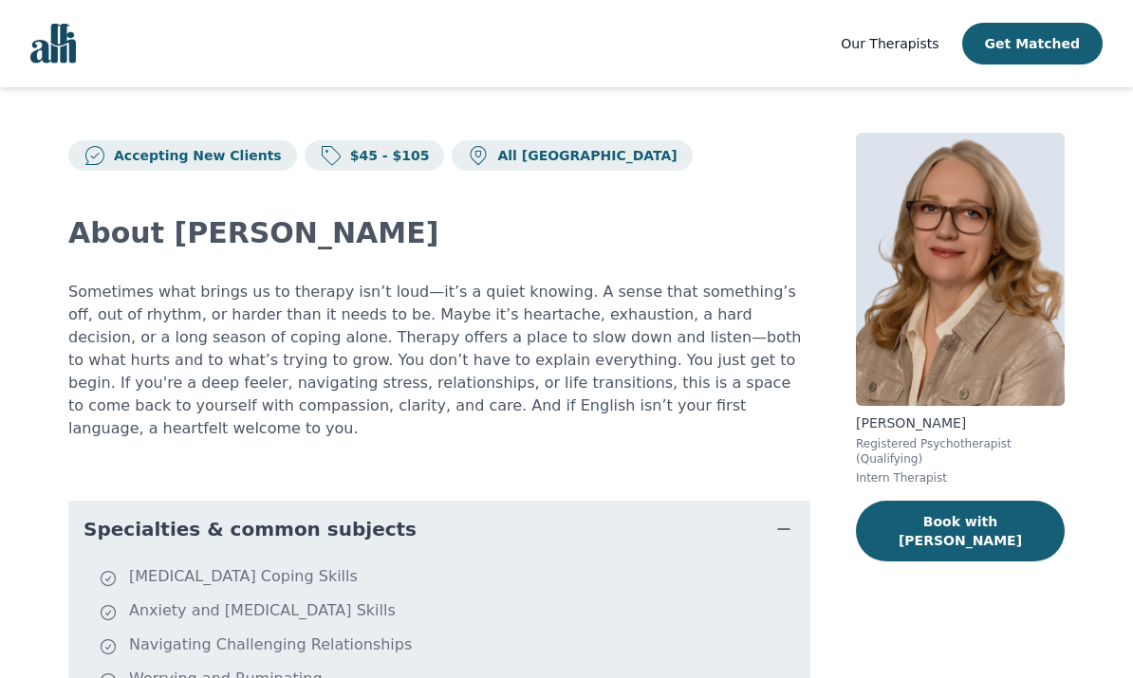
click at [950, 519] on button "Book with [PERSON_NAME]" at bounding box center [960, 531] width 209 height 61
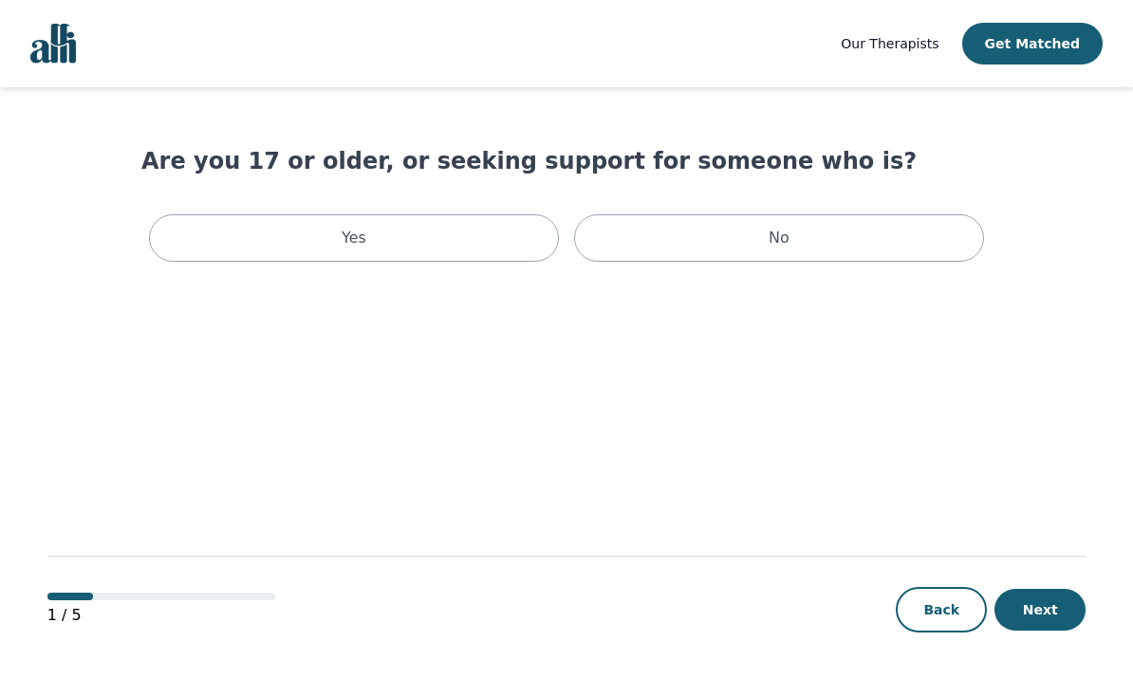
scroll to position [14, 0]
click at [329, 218] on div "Yes" at bounding box center [354, 237] width 410 height 47
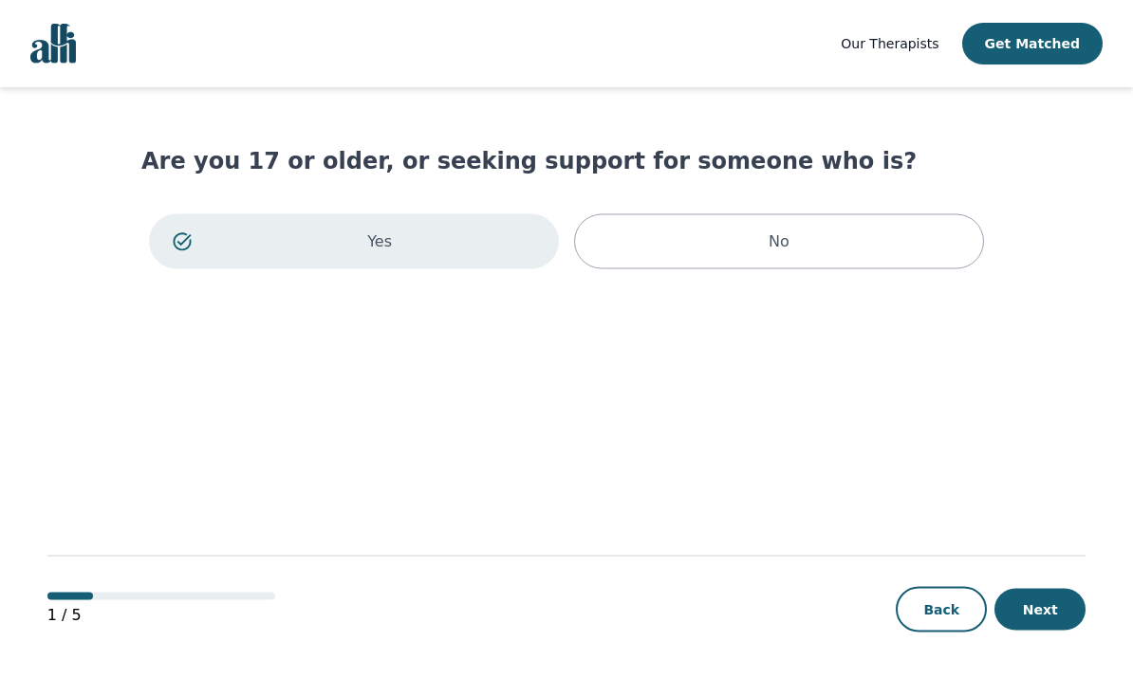
scroll to position [15, 0]
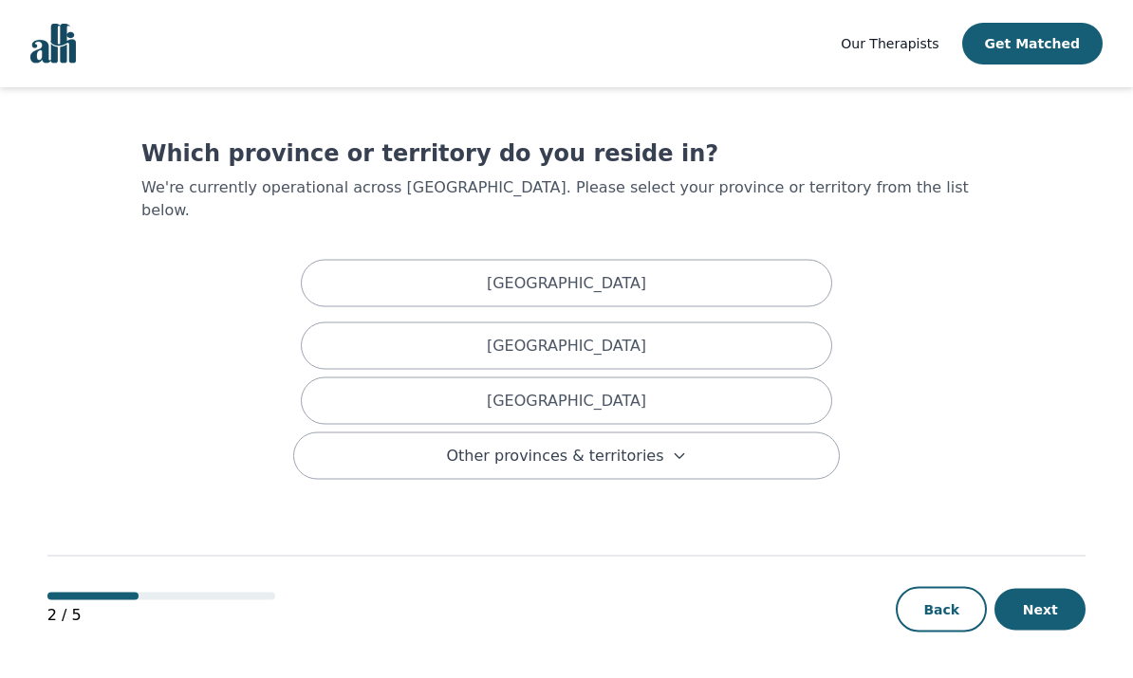
scroll to position [73, 0]
click at [932, 608] on button "Back" at bounding box center [940, 610] width 91 height 46
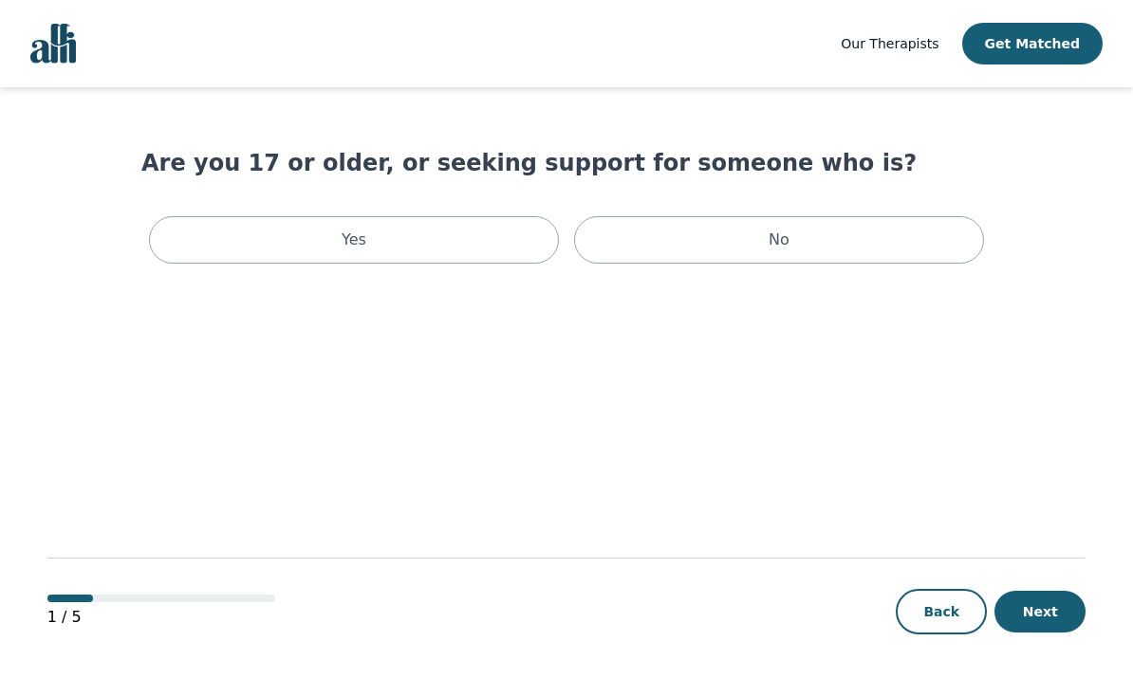
click at [932, 635] on button "Back" at bounding box center [940, 612] width 91 height 46
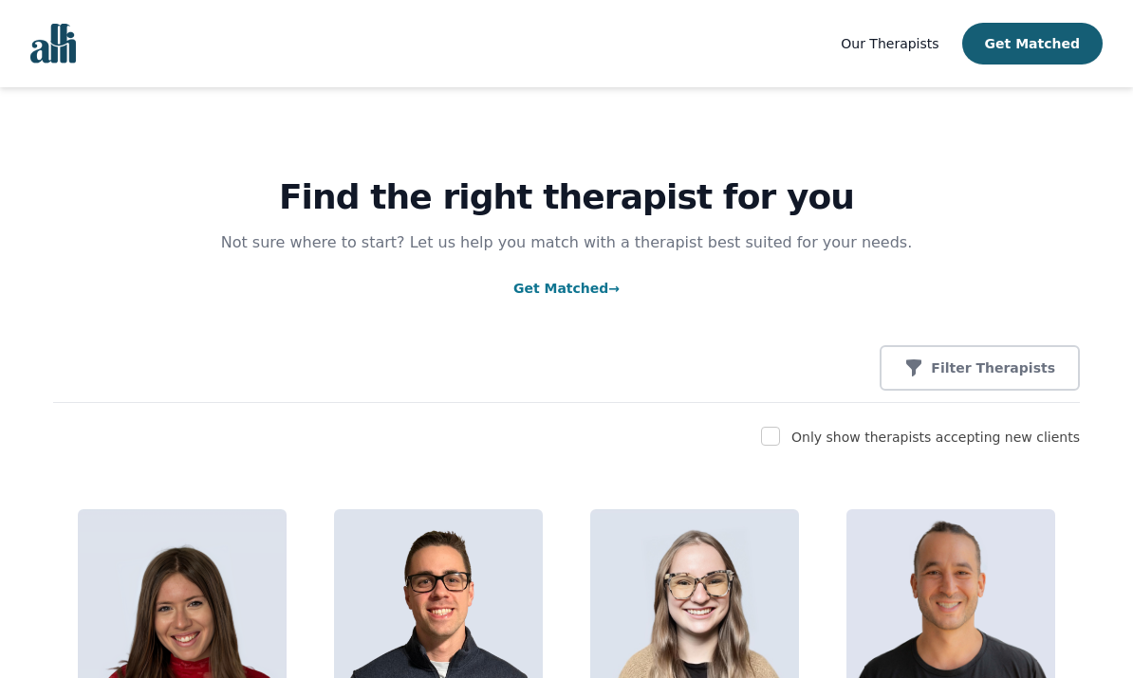
click at [1002, 375] on p "Filter Therapists" at bounding box center [993, 368] width 124 height 19
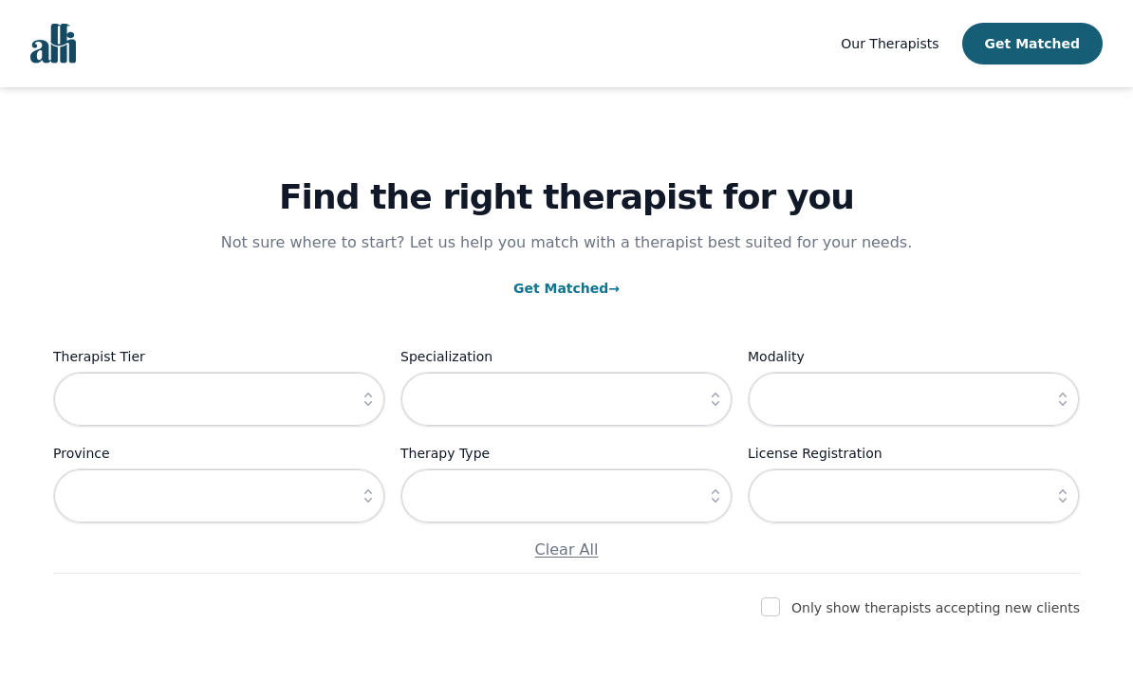
click at [382, 395] on button "button" at bounding box center [368, 399] width 34 height 55
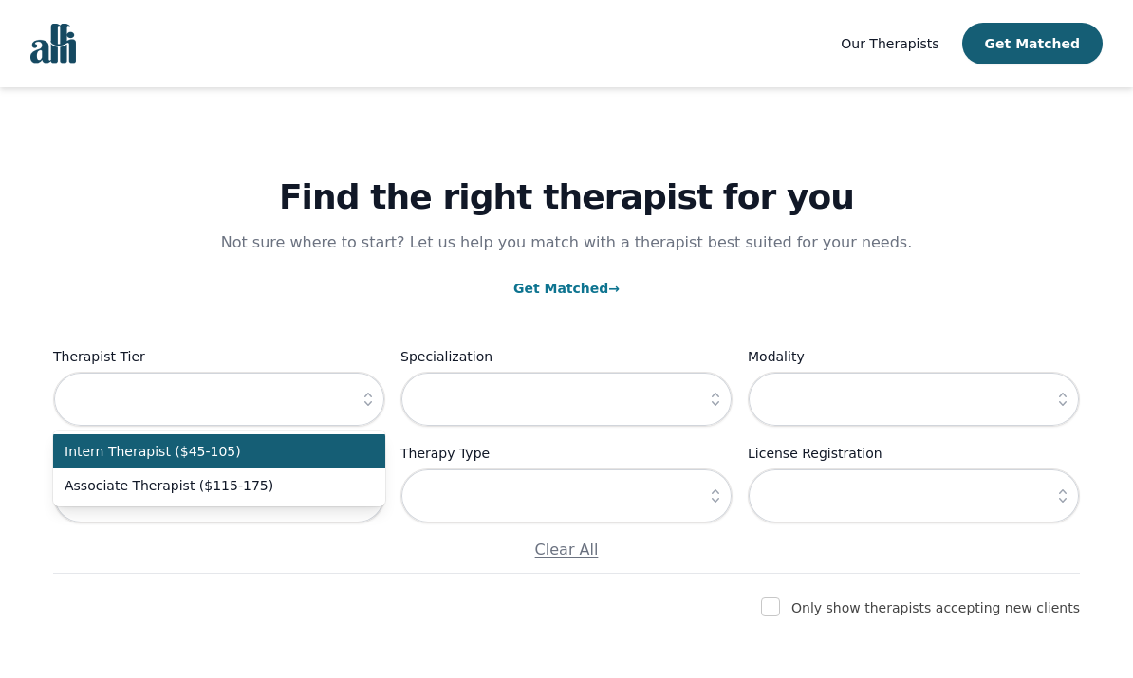
click at [345, 455] on span "Intern Therapist ($45-105)" at bounding box center [208, 451] width 286 height 19
type input "Intern Therapist ($45-105)"
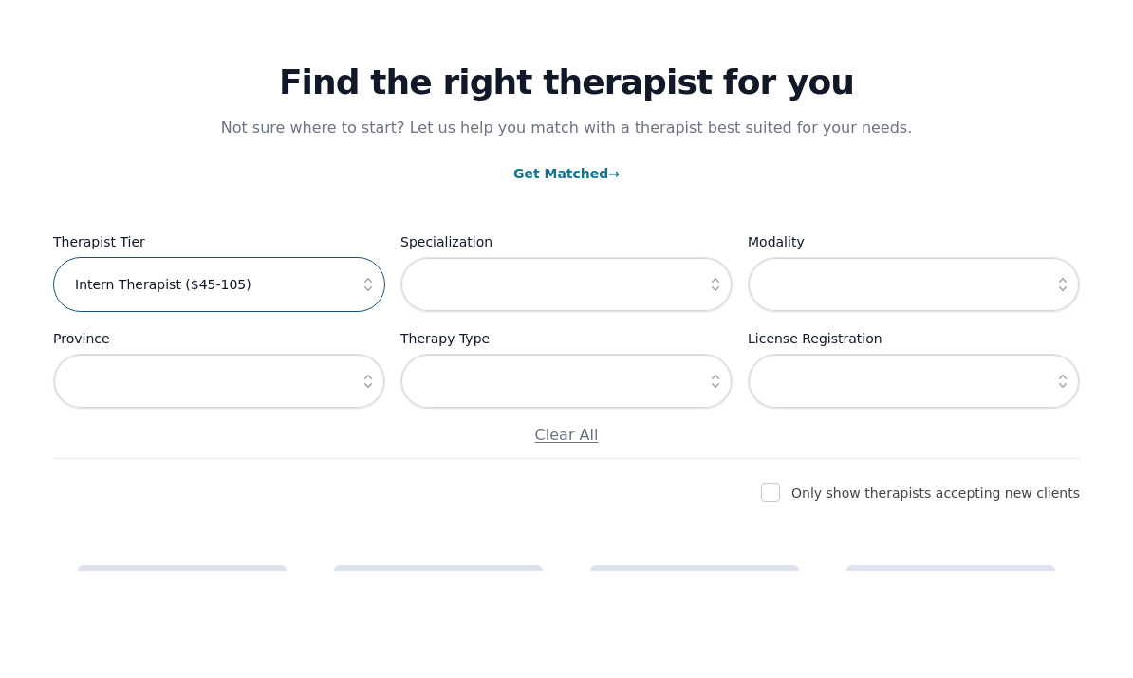
scroll to position [9, 0]
click at [1062, 381] on icon "button" at bounding box center [1062, 390] width 19 height 19
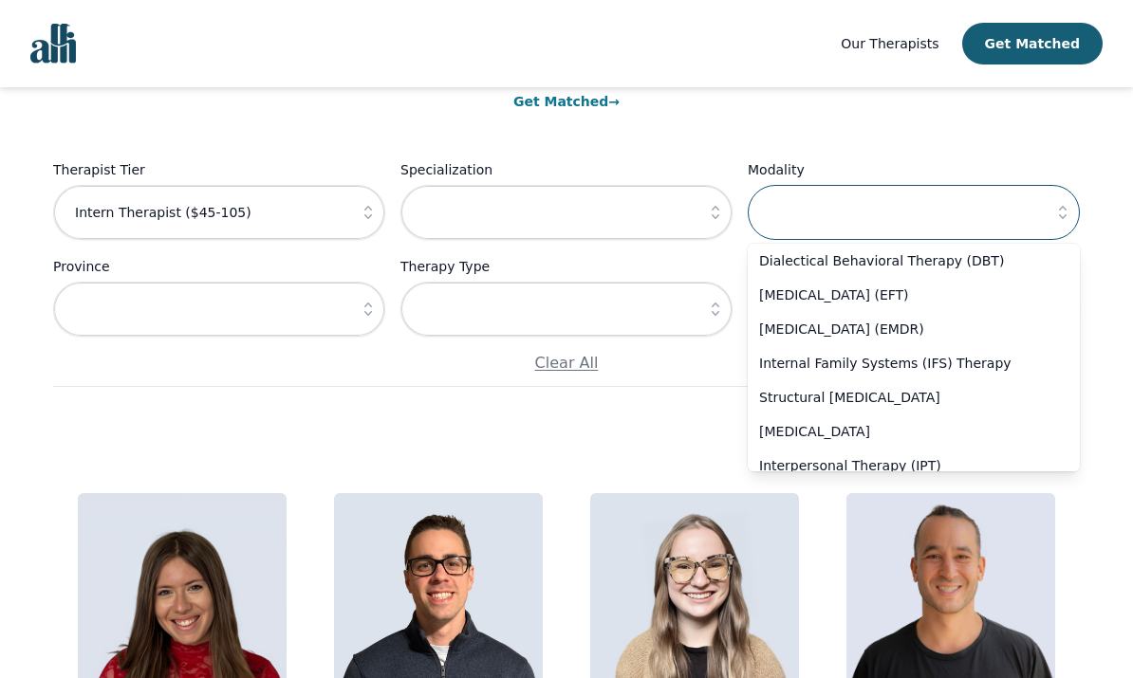
scroll to position [107, 0]
click at [979, 372] on span "Internal Family Systems (IFS) Therapy" at bounding box center [902, 362] width 286 height 19
type input "Internal Family Systems (IFS) Therapy"
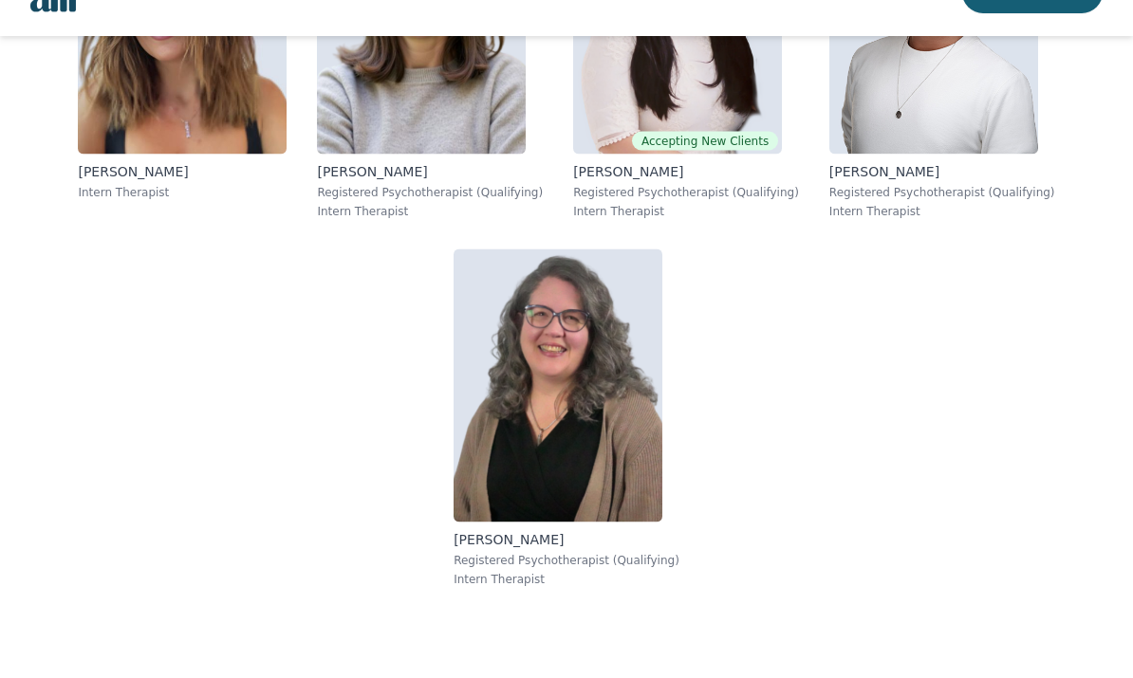
scroll to position [1551, 0]
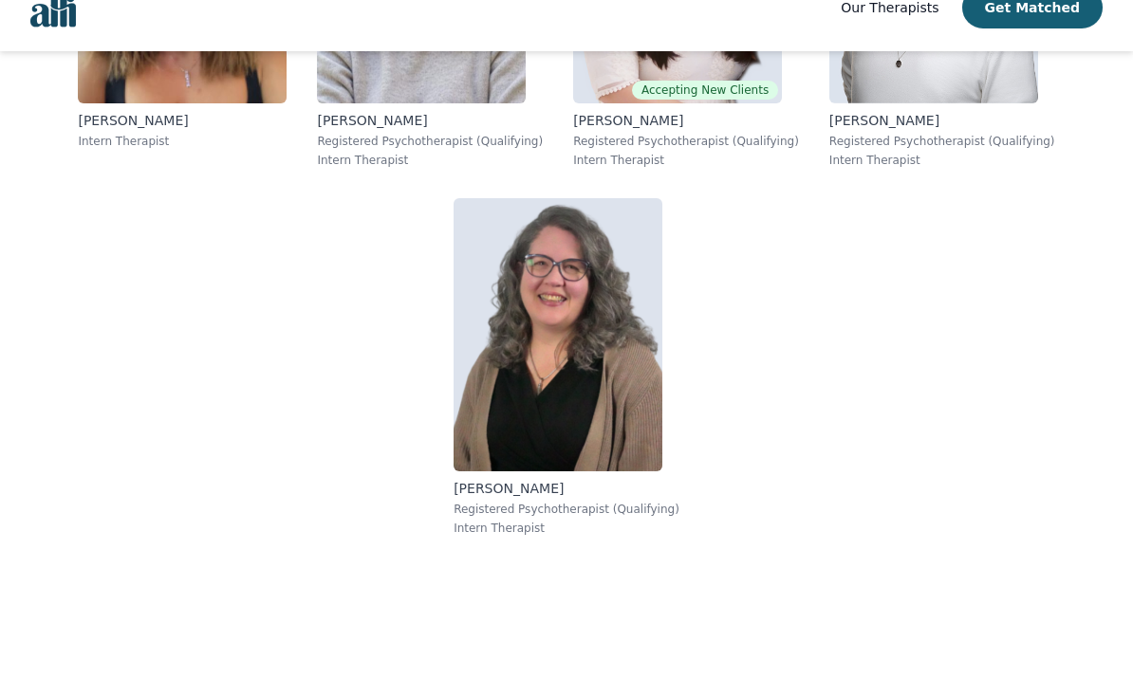
click at [558, 470] on img at bounding box center [557, 370] width 209 height 273
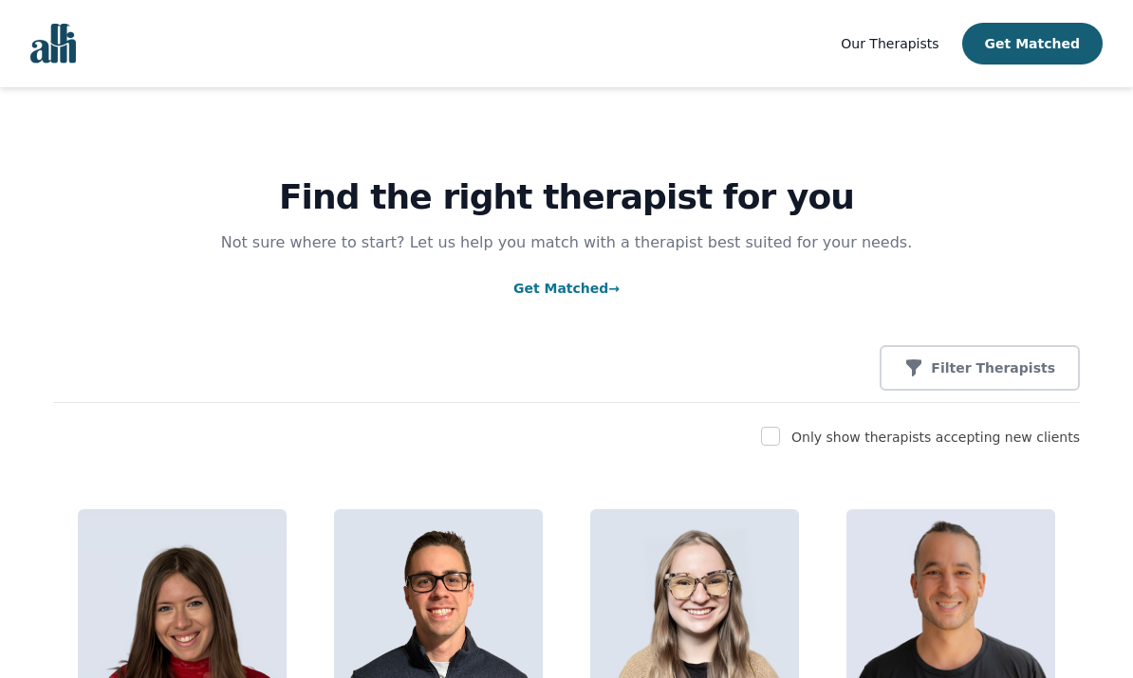
click at [1059, 50] on button "Get Matched" at bounding box center [1032, 44] width 140 height 42
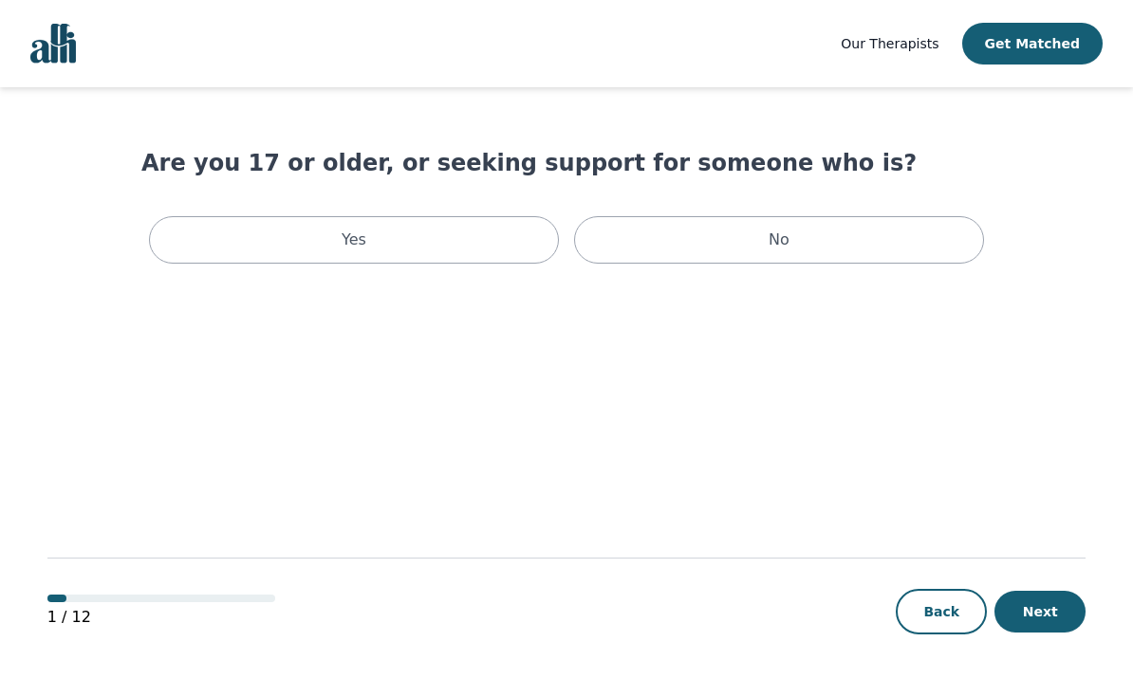
click at [468, 249] on div "Yes" at bounding box center [354, 239] width 410 height 47
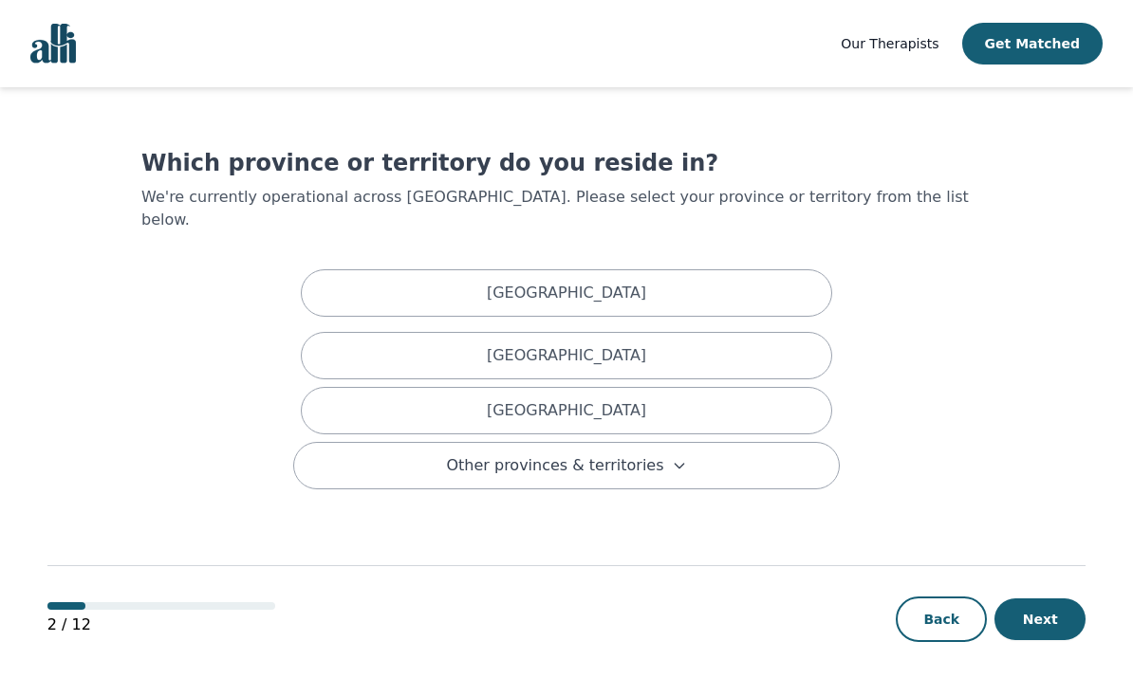
click at [745, 272] on div "[GEOGRAPHIC_DATA]" at bounding box center [566, 292] width 531 height 47
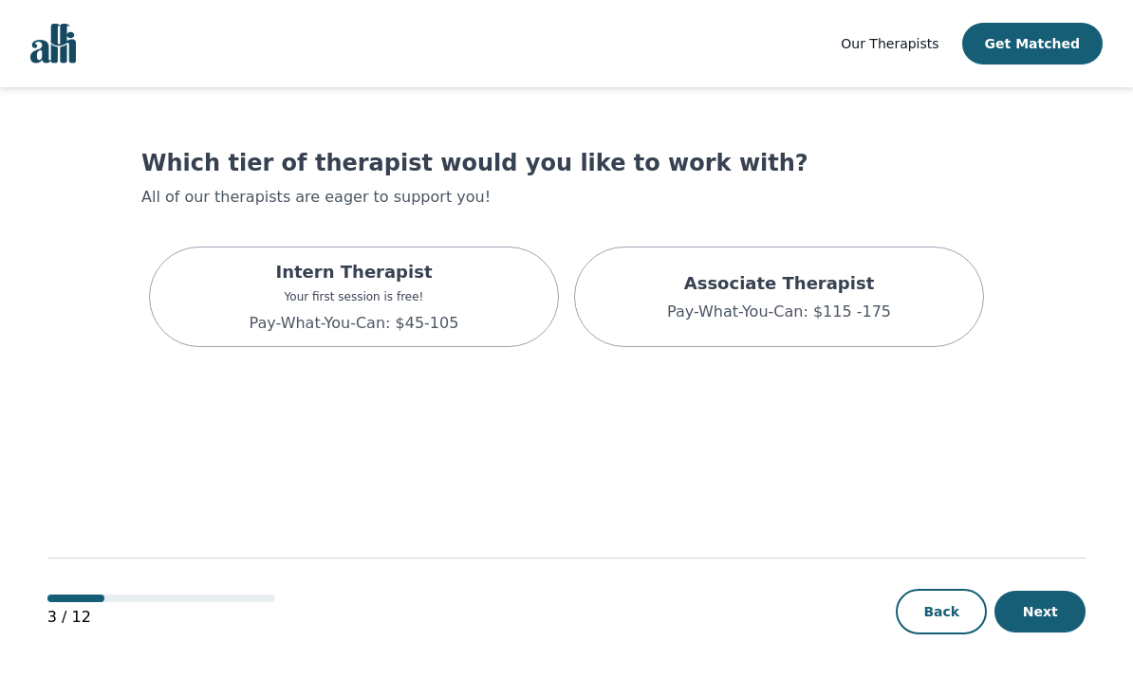
click at [461, 309] on div "Intern Therapist Your first session is free! Pay-What-You-Can: $45-105" at bounding box center [354, 297] width 410 height 101
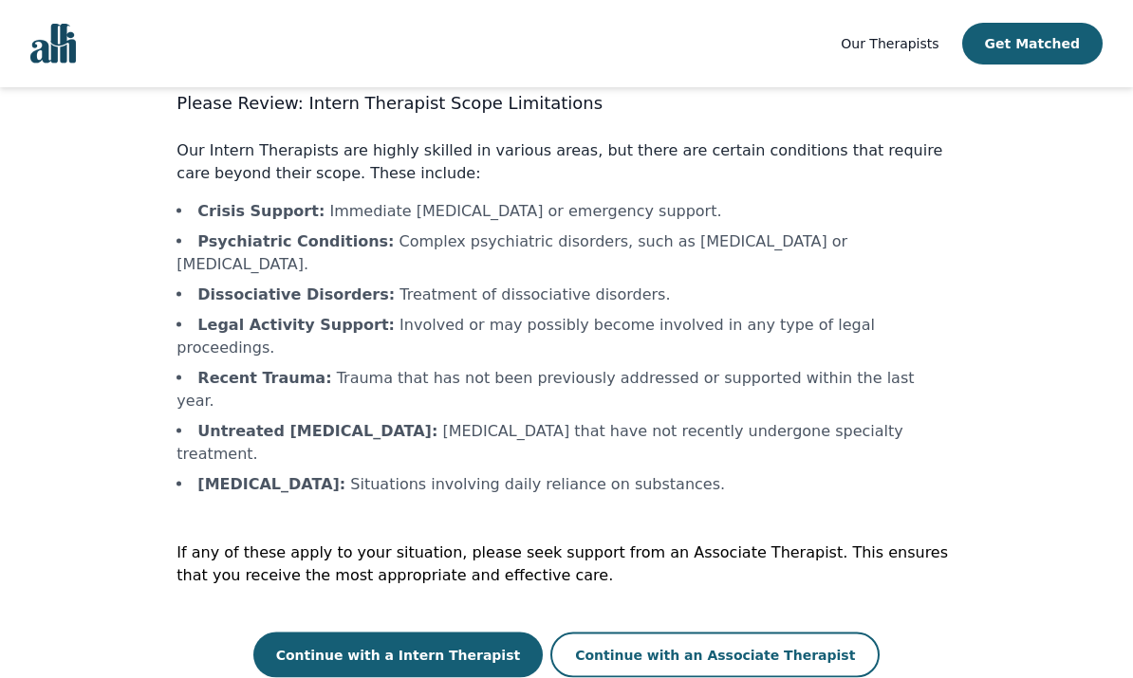
scroll to position [73, 0]
click at [489, 633] on button "Continue with a Intern Therapist" at bounding box center [398, 656] width 290 height 46
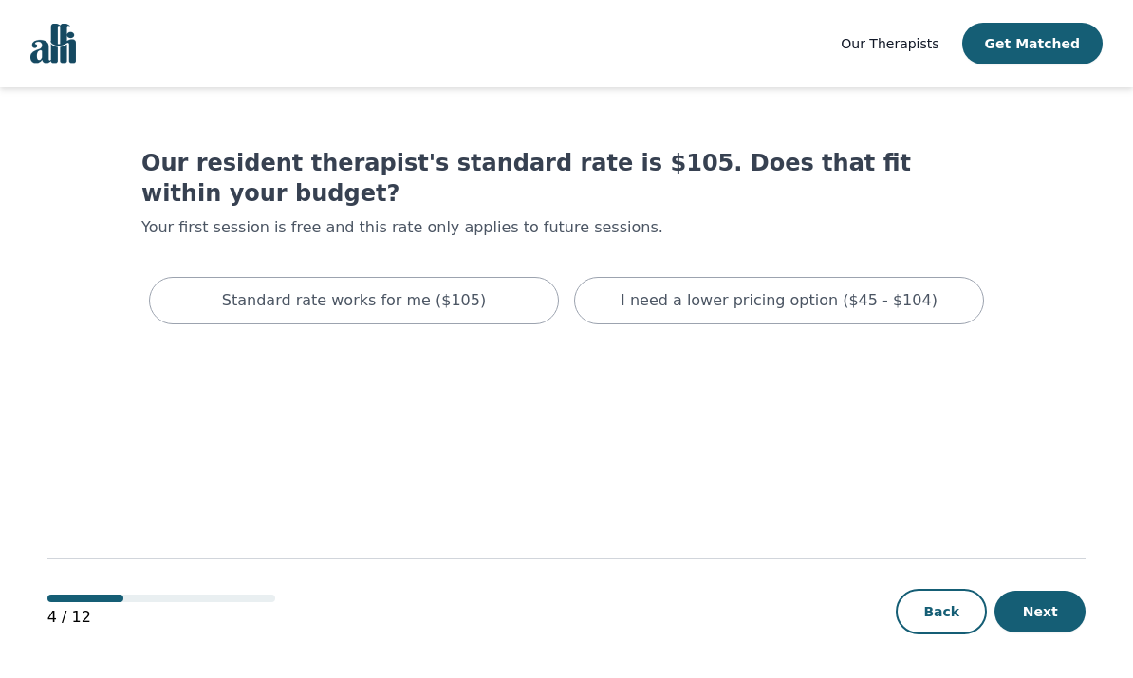
click at [826, 289] on p "I need a lower pricing option ($45 - $104)" at bounding box center [778, 300] width 317 height 23
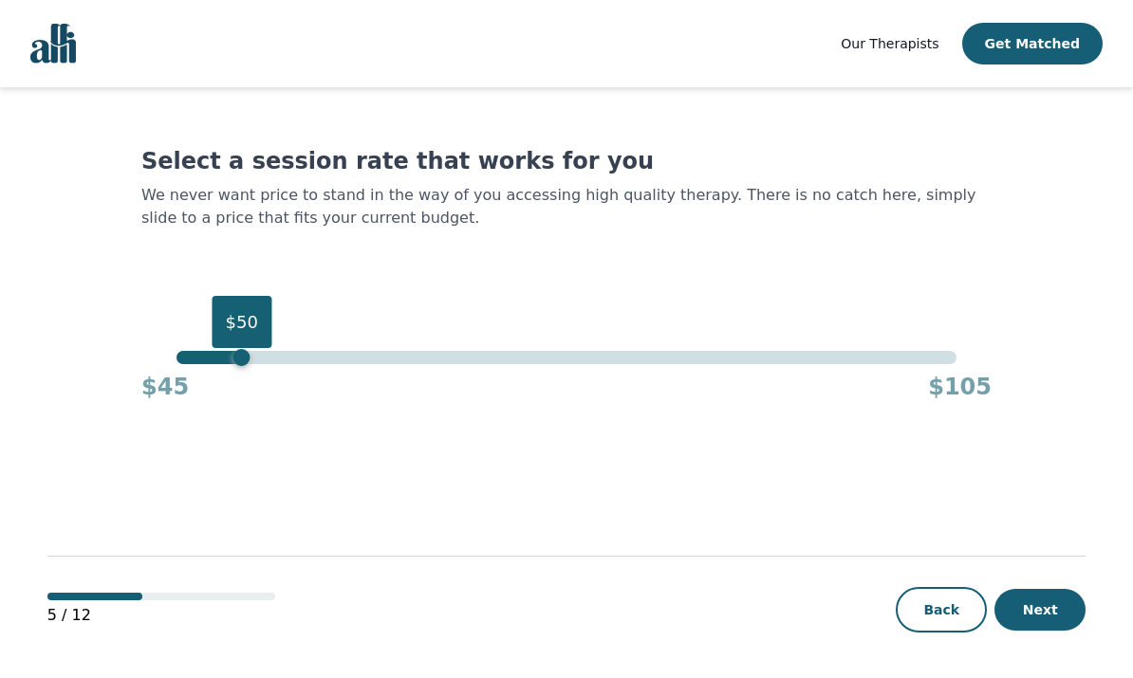
scroll to position [73, 0]
click at [1049, 611] on button "Next" at bounding box center [1039, 610] width 91 height 42
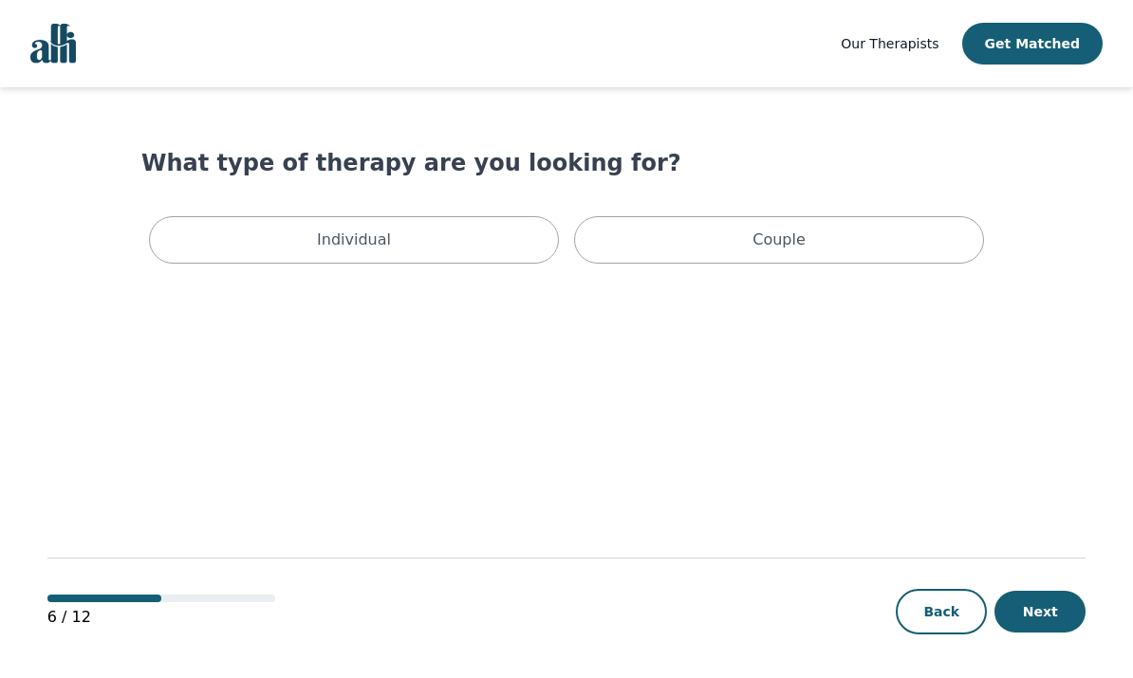
click at [454, 236] on div "Individual" at bounding box center [354, 239] width 410 height 47
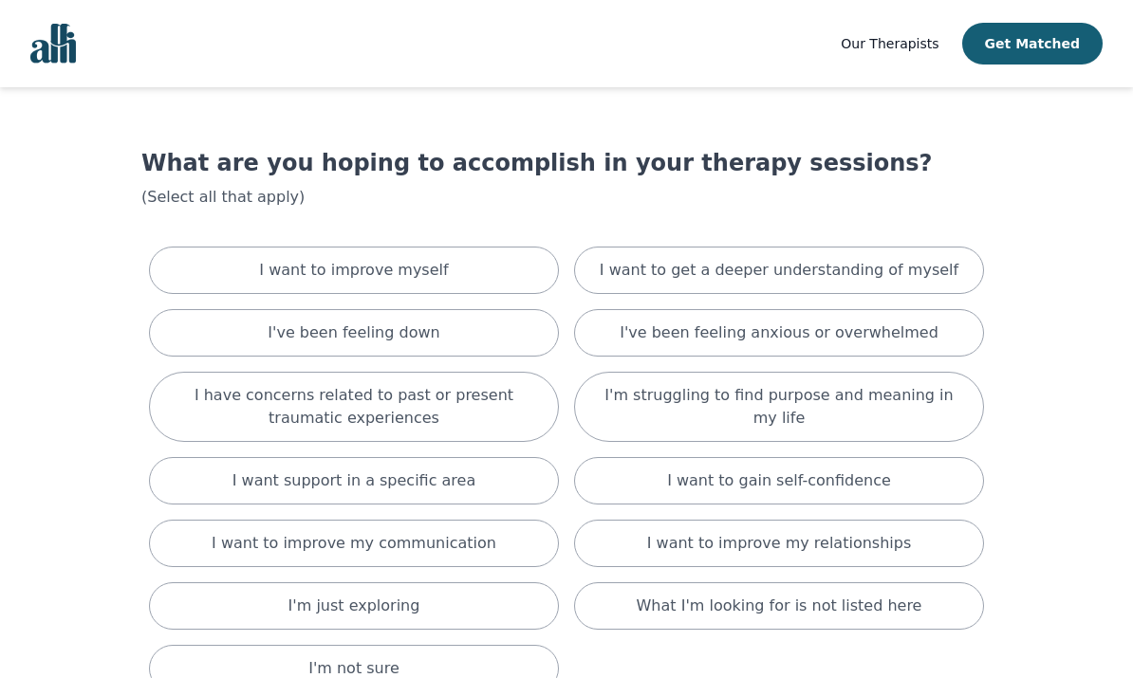
click at [455, 272] on div "I want to improve myself" at bounding box center [354, 270] width 410 height 47
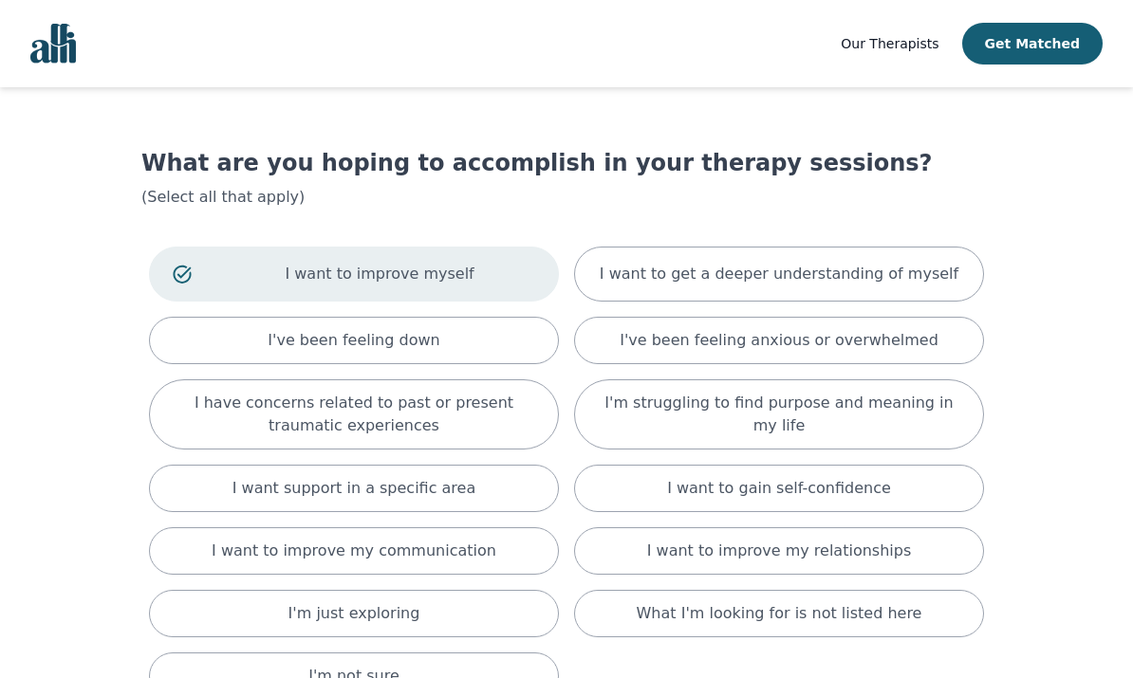
click at [810, 281] on p "I want to get a deeper understanding of myself" at bounding box center [779, 274] width 359 height 23
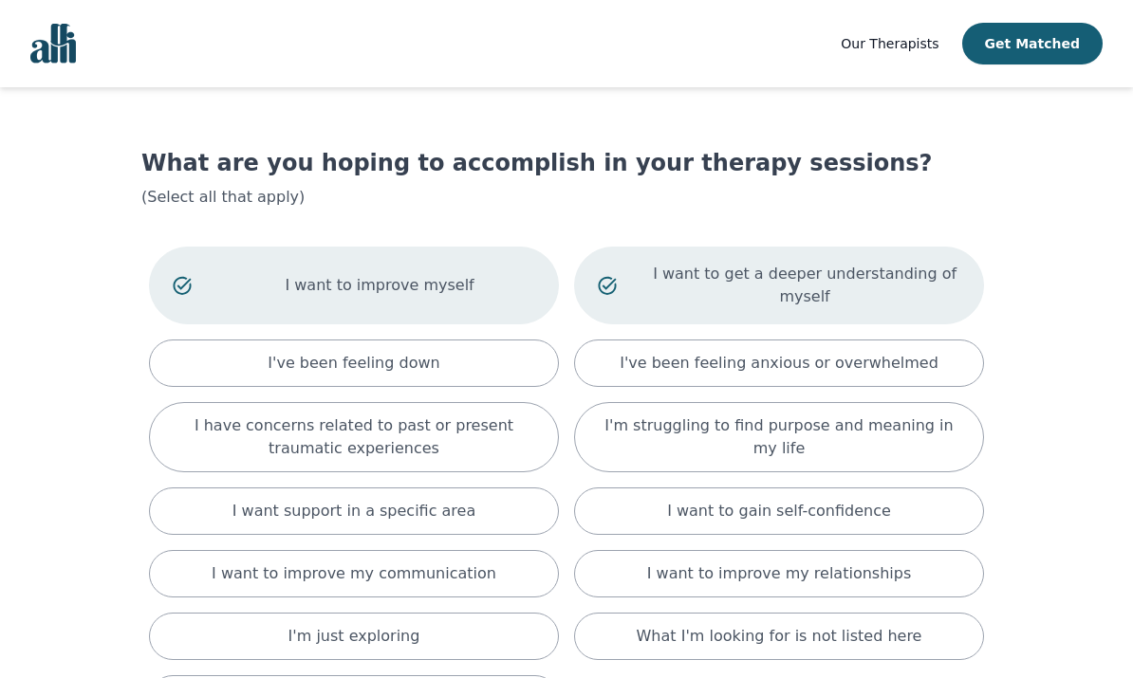
click at [511, 434] on p "I have concerns related to past or present traumatic experiences" at bounding box center [354, 438] width 362 height 46
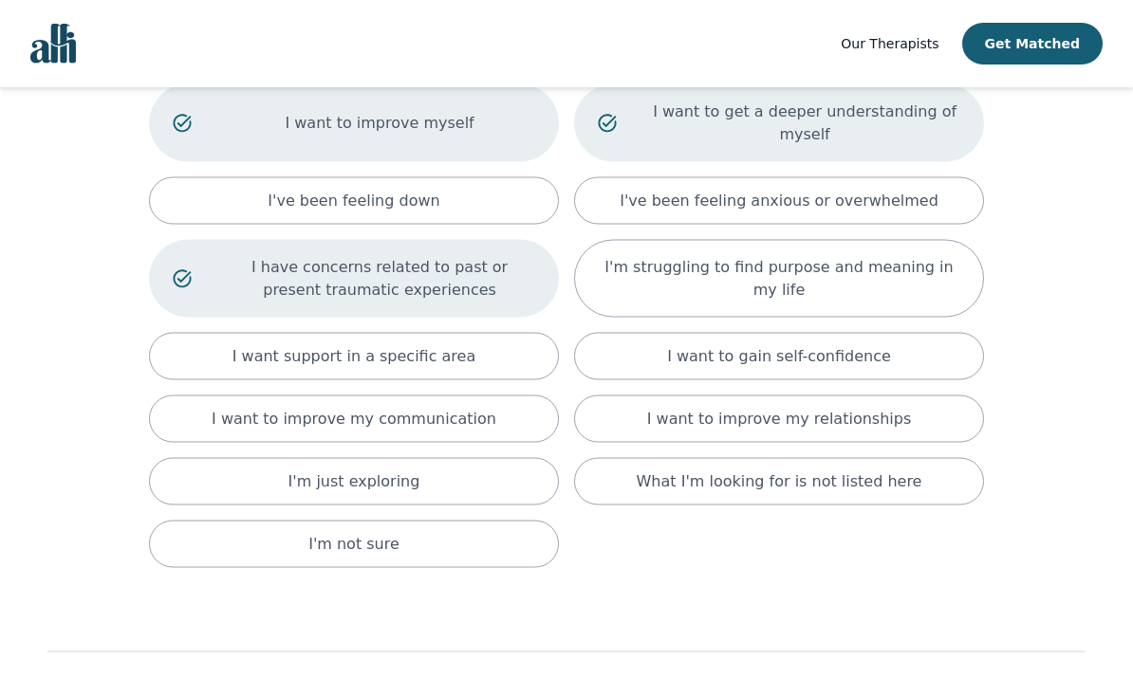
scroll to position [187, 0]
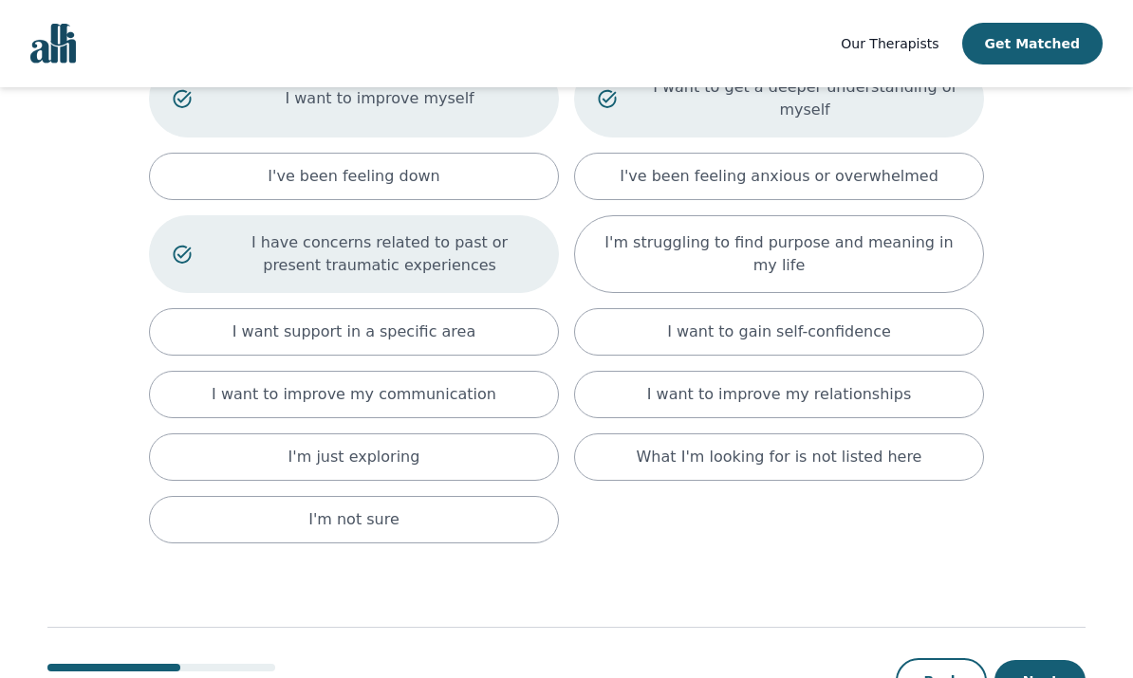
click at [930, 403] on div "I want to improve my relationships" at bounding box center [779, 394] width 410 height 47
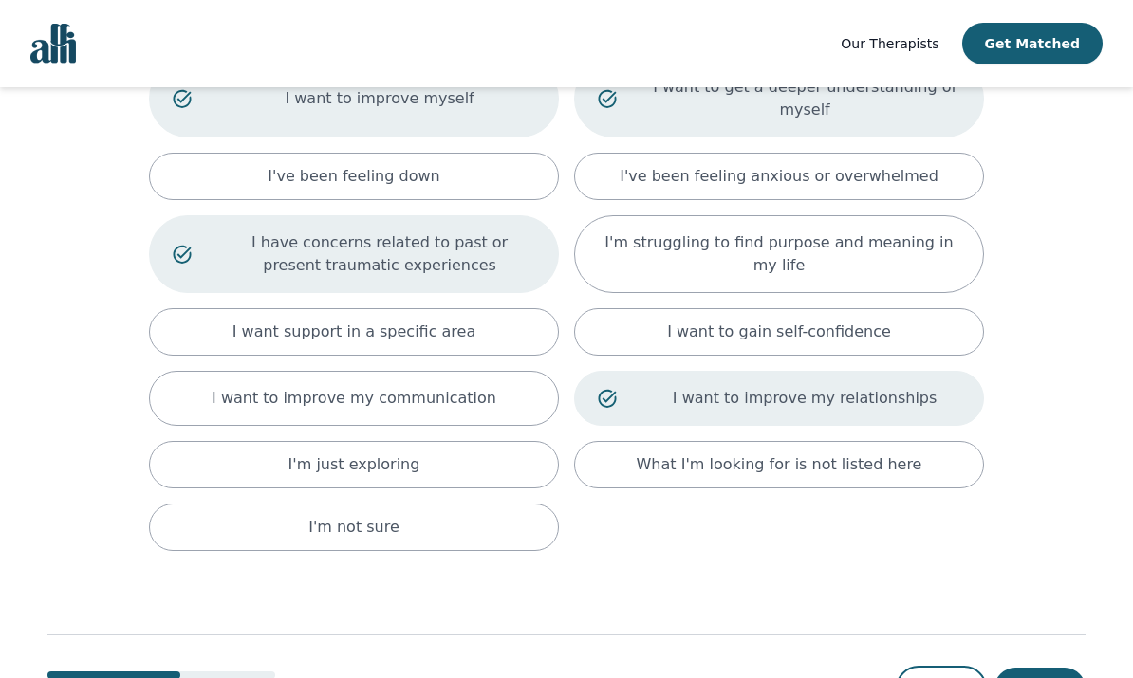
click at [1054, 677] on button "Next" at bounding box center [1039, 689] width 91 height 42
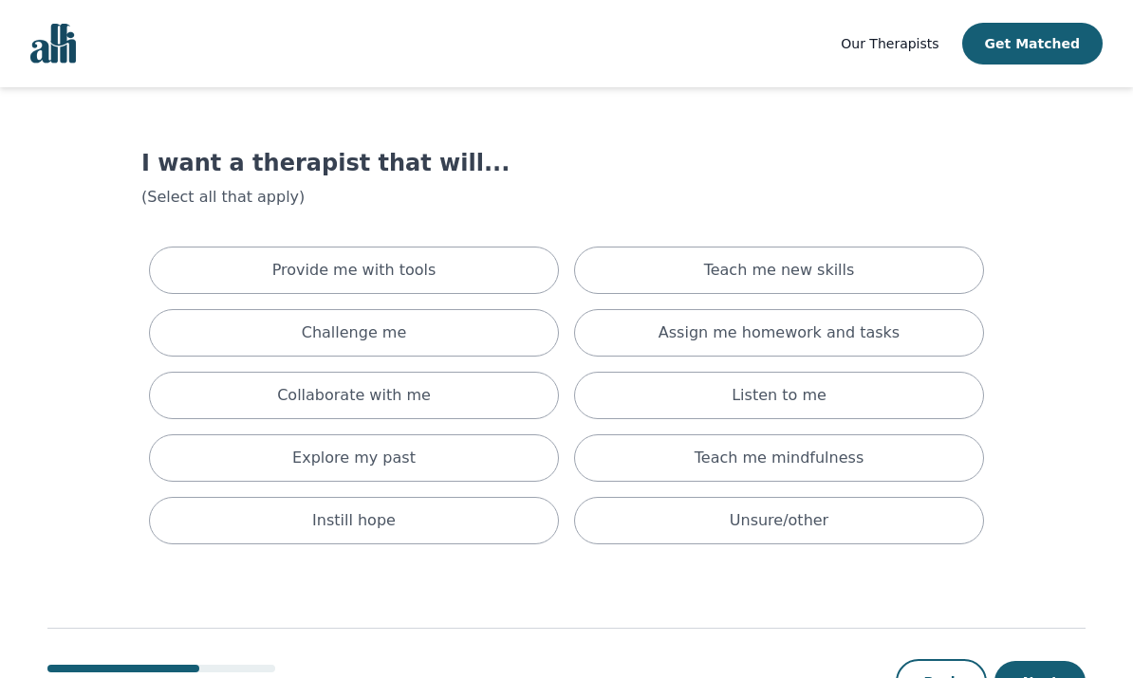
click at [482, 265] on div "Provide me with tools" at bounding box center [354, 270] width 410 height 47
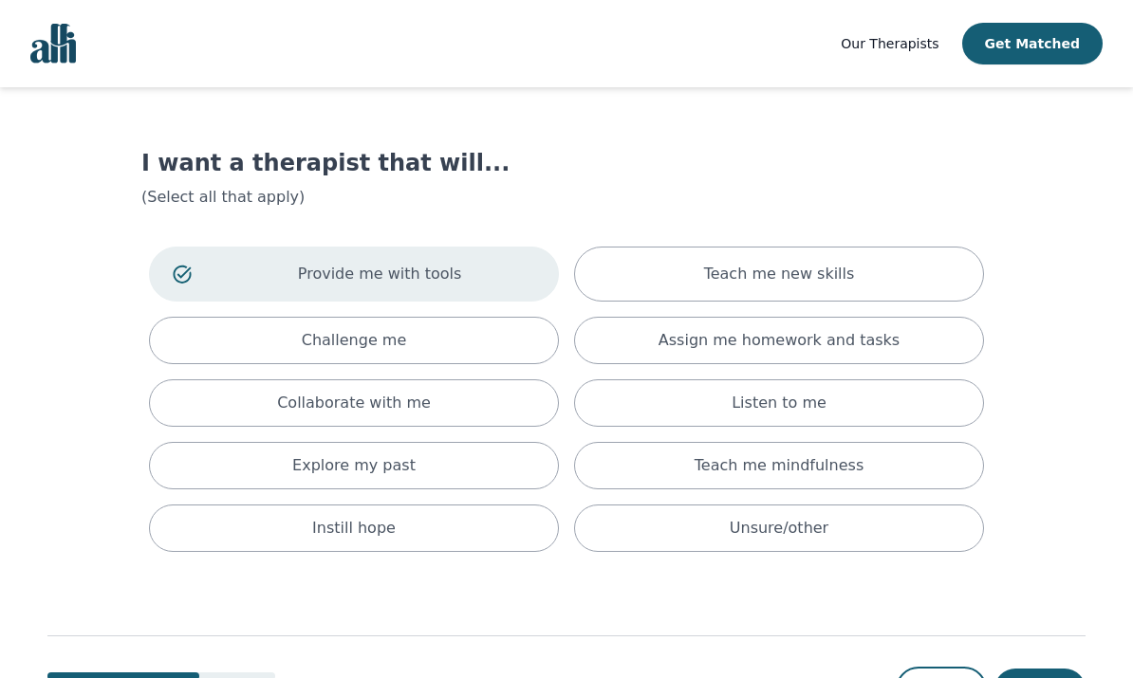
click at [800, 268] on p "Teach me new skills" at bounding box center [779, 274] width 151 height 23
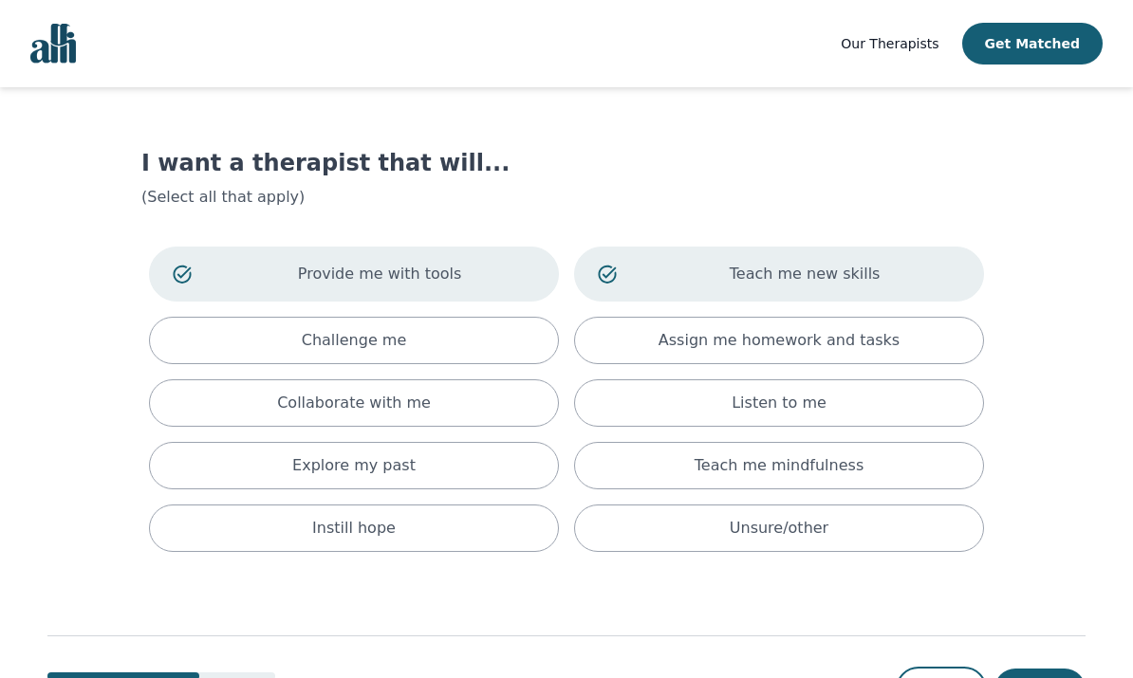
click at [470, 341] on div "Challenge me" at bounding box center [354, 340] width 410 height 47
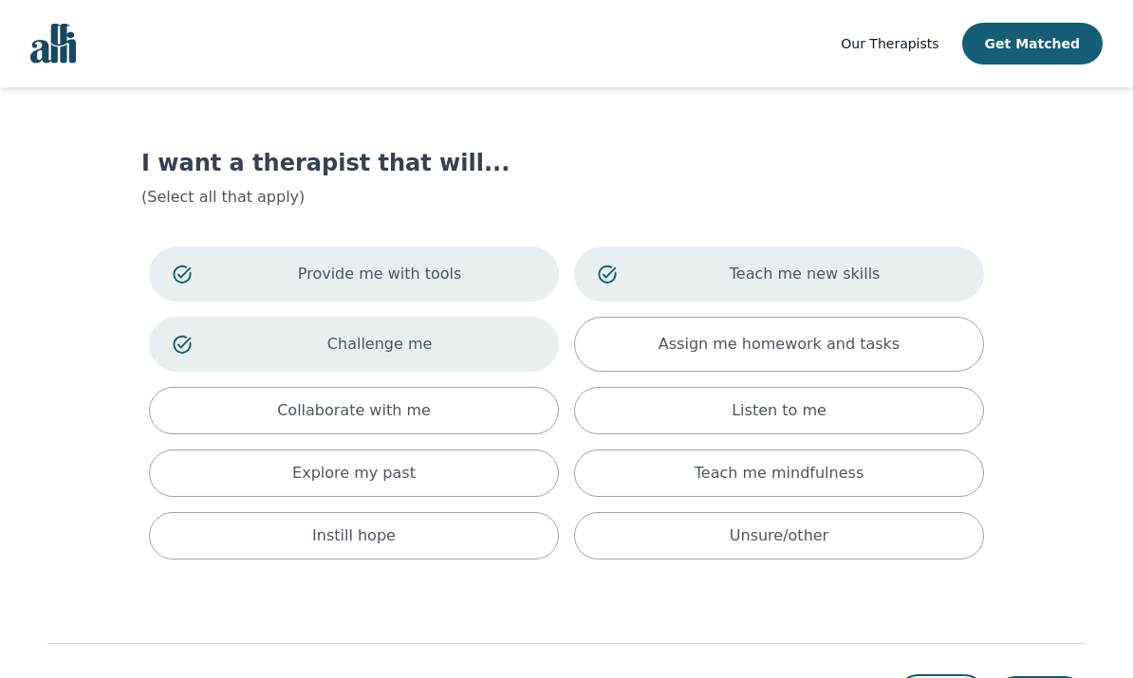
click at [503, 482] on div "Explore my past" at bounding box center [354, 473] width 410 height 47
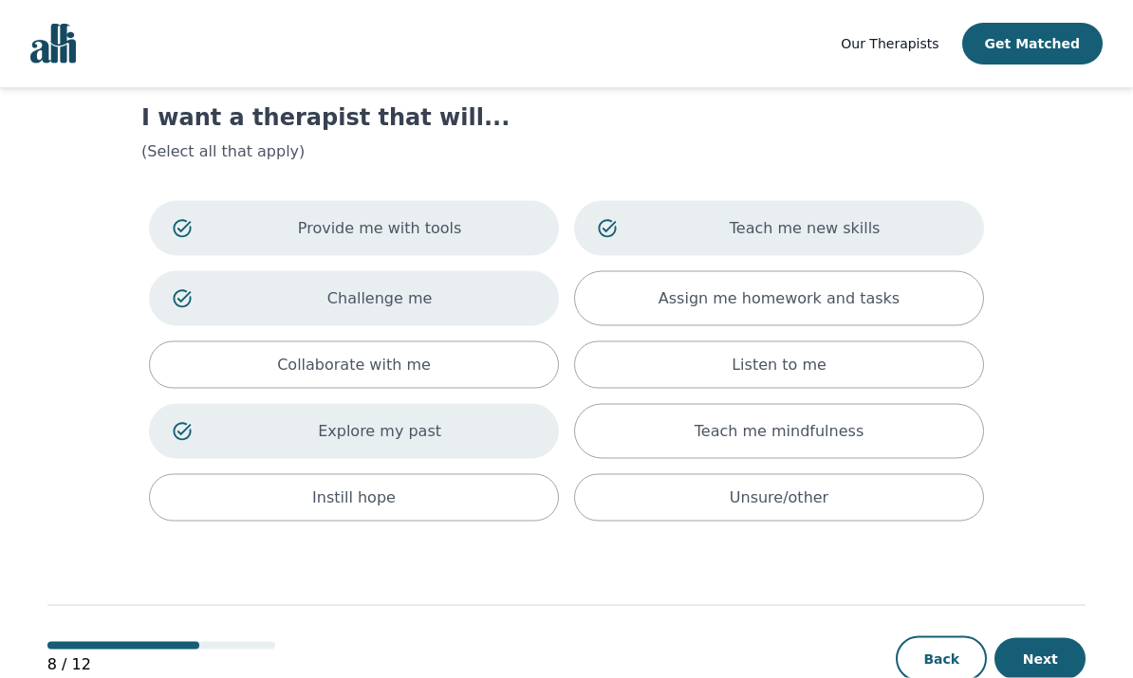
click at [925, 307] on div "Assign me homework and tasks" at bounding box center [779, 298] width 410 height 55
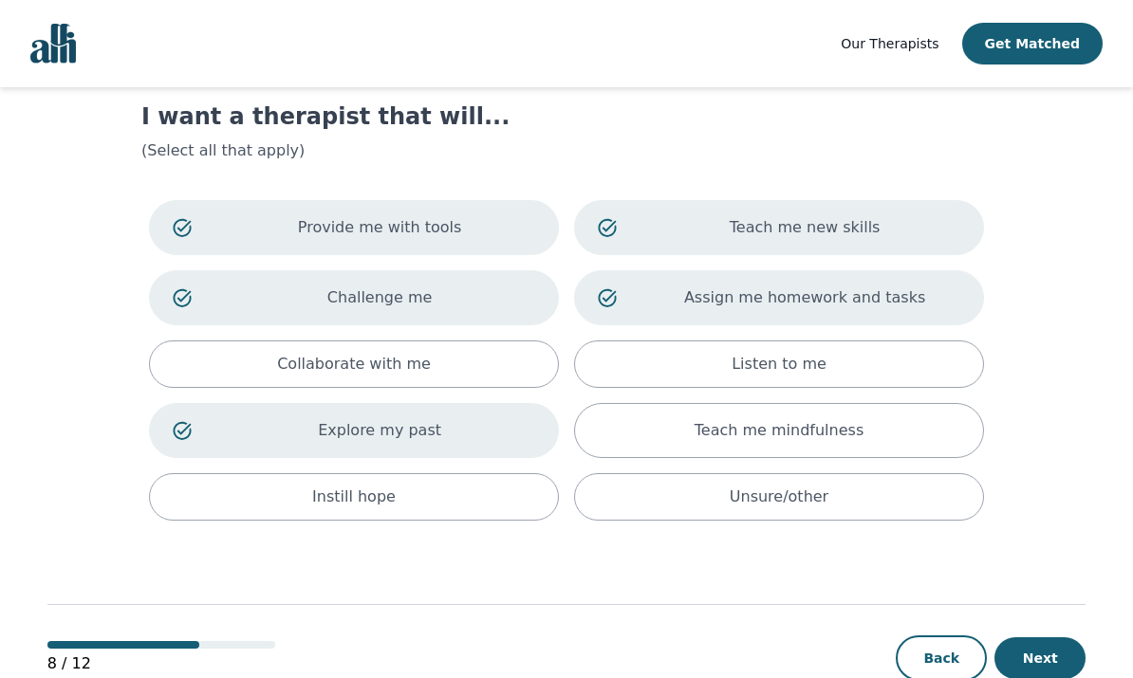
click at [1052, 662] on button "Next" at bounding box center [1039, 658] width 91 height 42
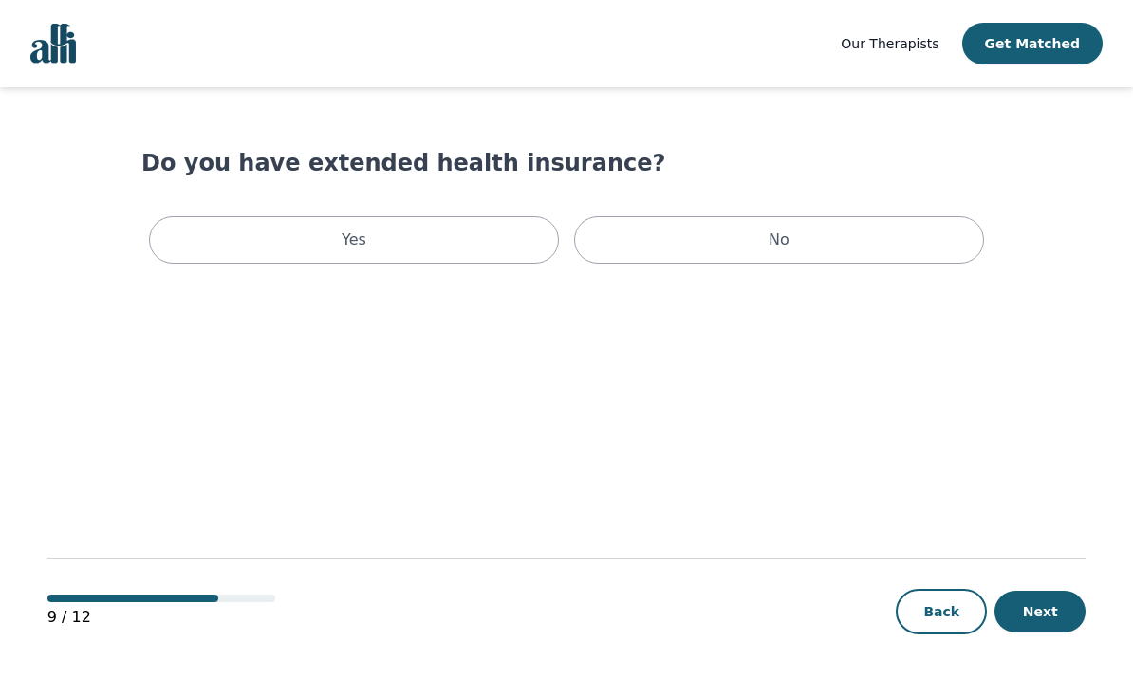
click at [794, 242] on div "No" at bounding box center [779, 239] width 410 height 47
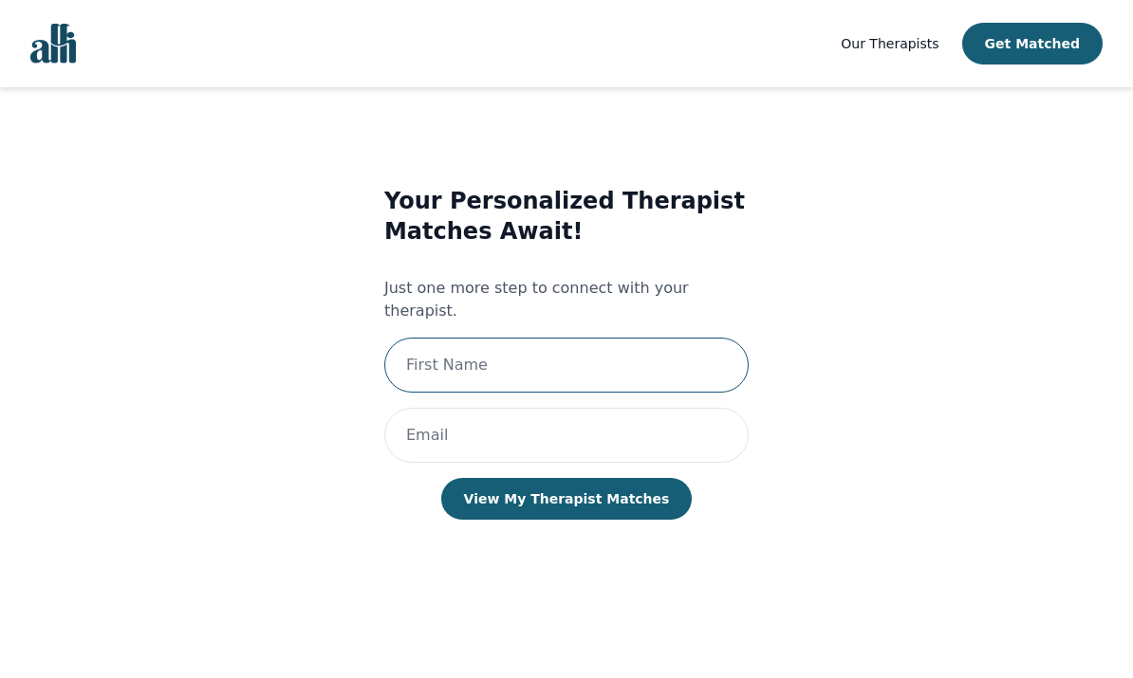
click at [654, 347] on input "text" at bounding box center [566, 365] width 364 height 55
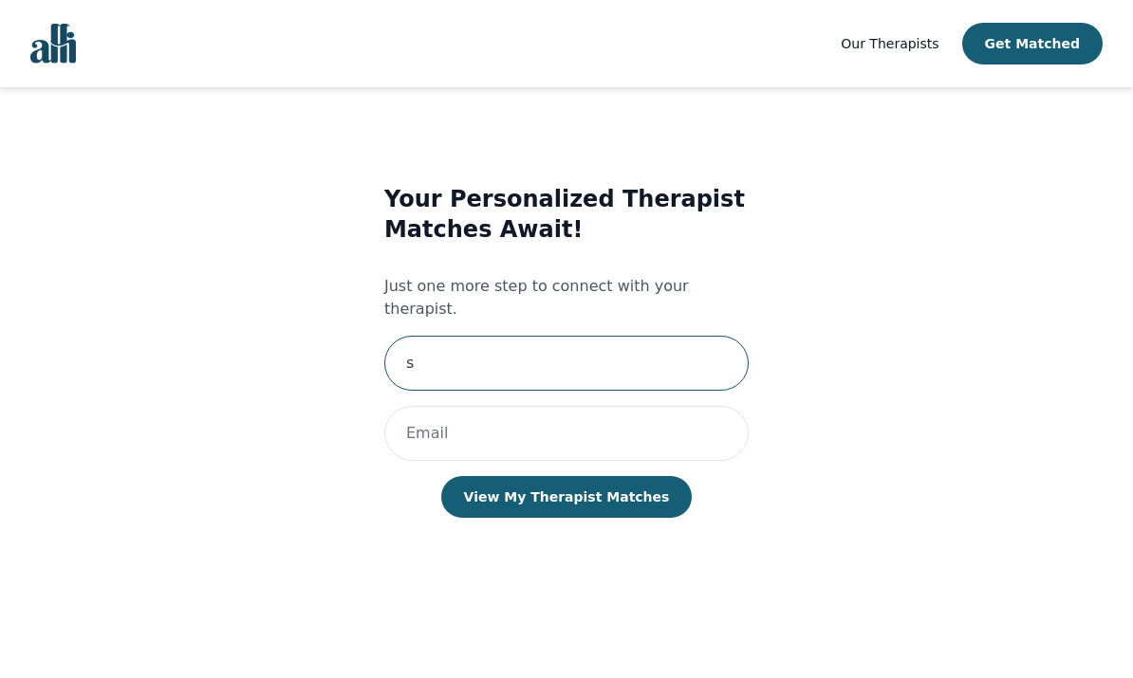
type input "Sailing"
click at [480, 406] on input "email" at bounding box center [566, 433] width 364 height 55
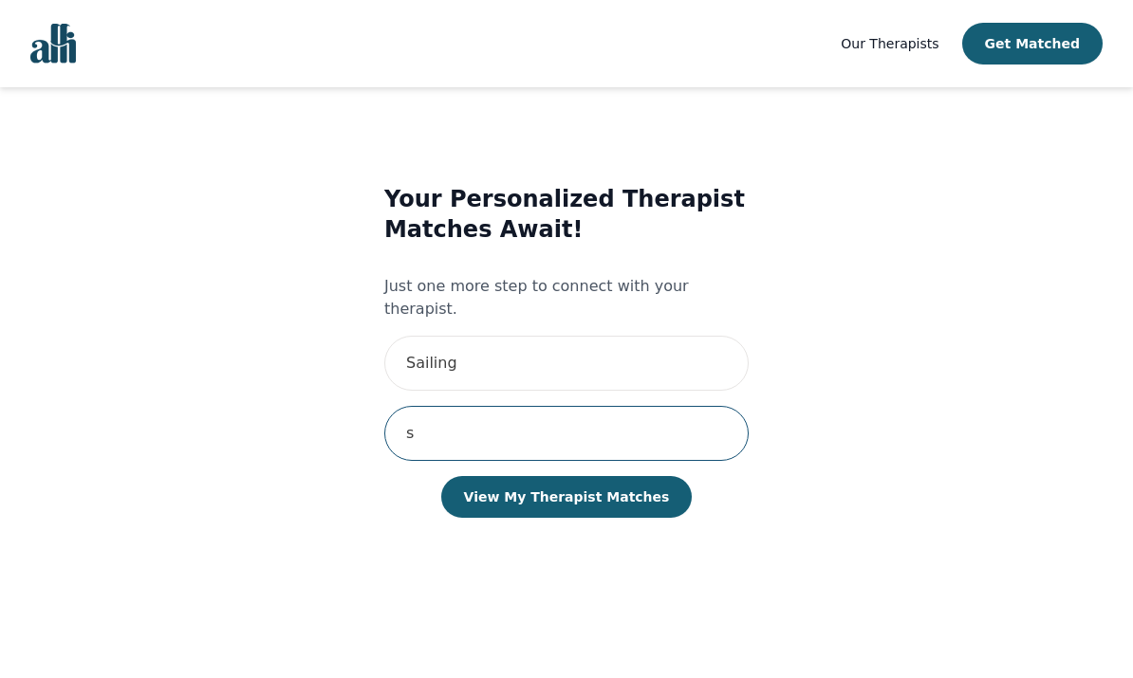
type input "[EMAIL_ADDRESS][DOMAIN_NAME]"
click at [624, 476] on button "View My Therapist Matches" at bounding box center [566, 497] width 251 height 42
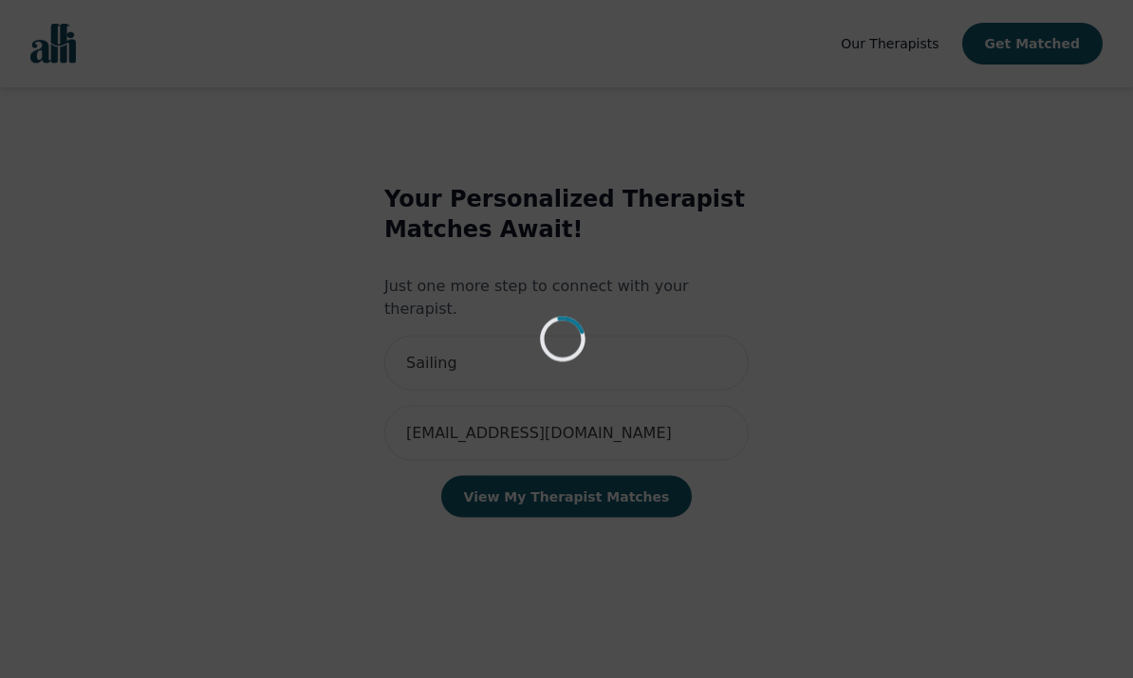
scroll to position [46, 0]
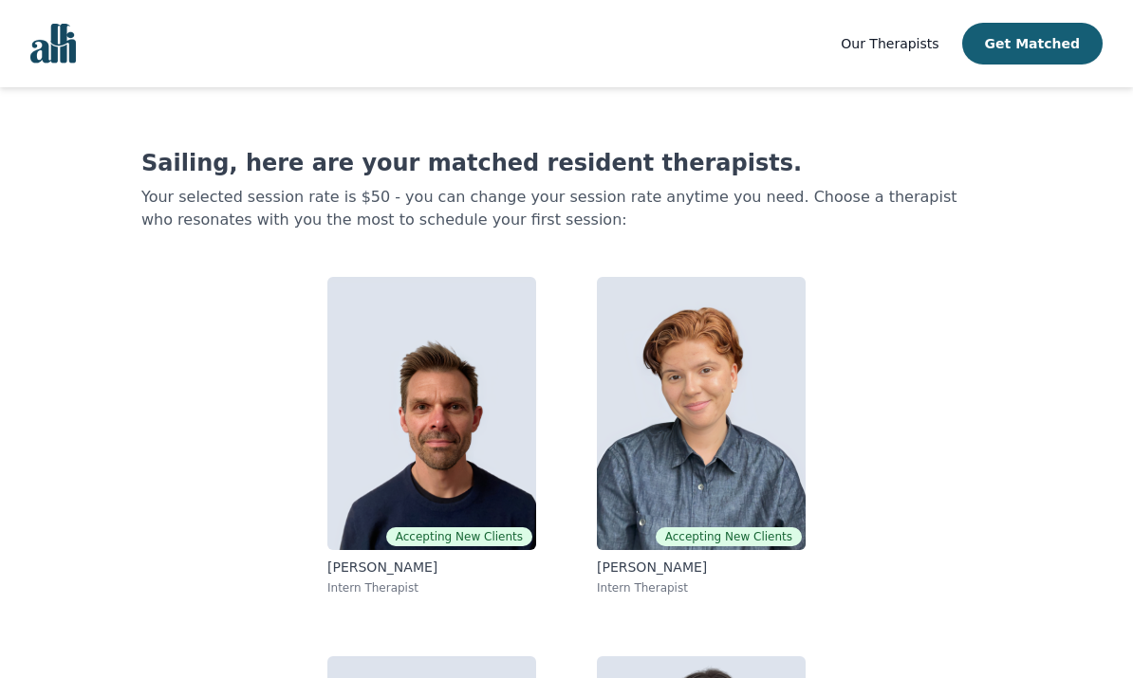
click at [1061, 97] on main "Sailing, here are your matched resident therapists. Your selected session rate …" at bounding box center [566, 538] width 1039 height 903
click at [1051, 46] on button "Get Matched" at bounding box center [1032, 44] width 140 height 42
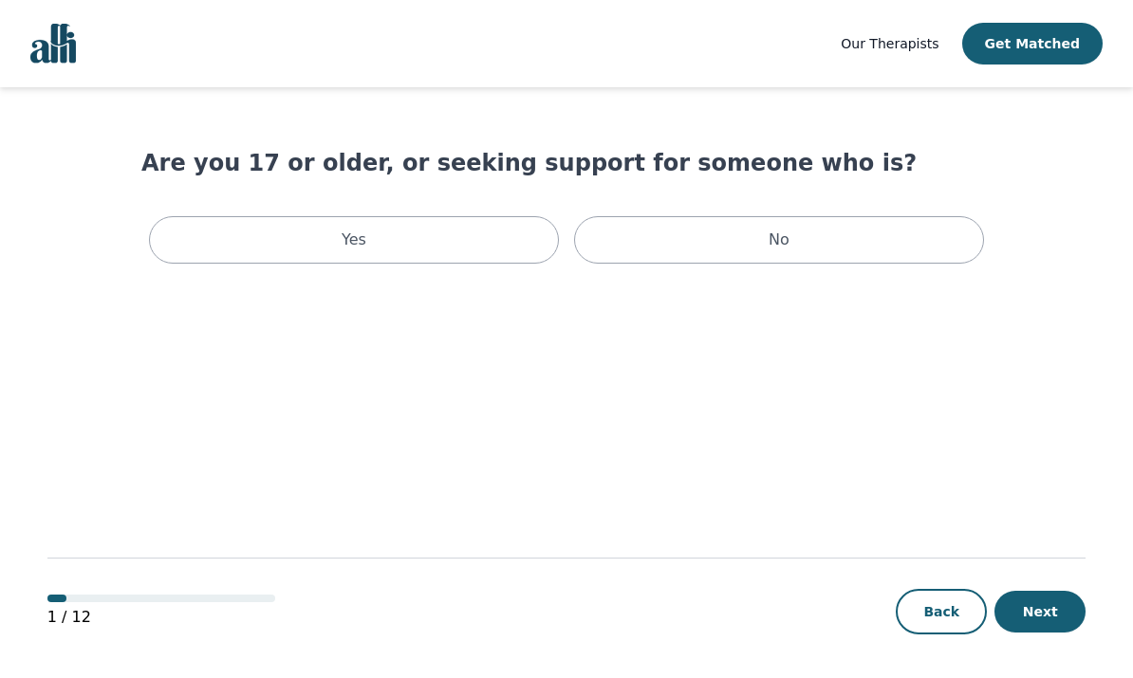
click at [481, 236] on div "Yes" at bounding box center [354, 239] width 410 height 47
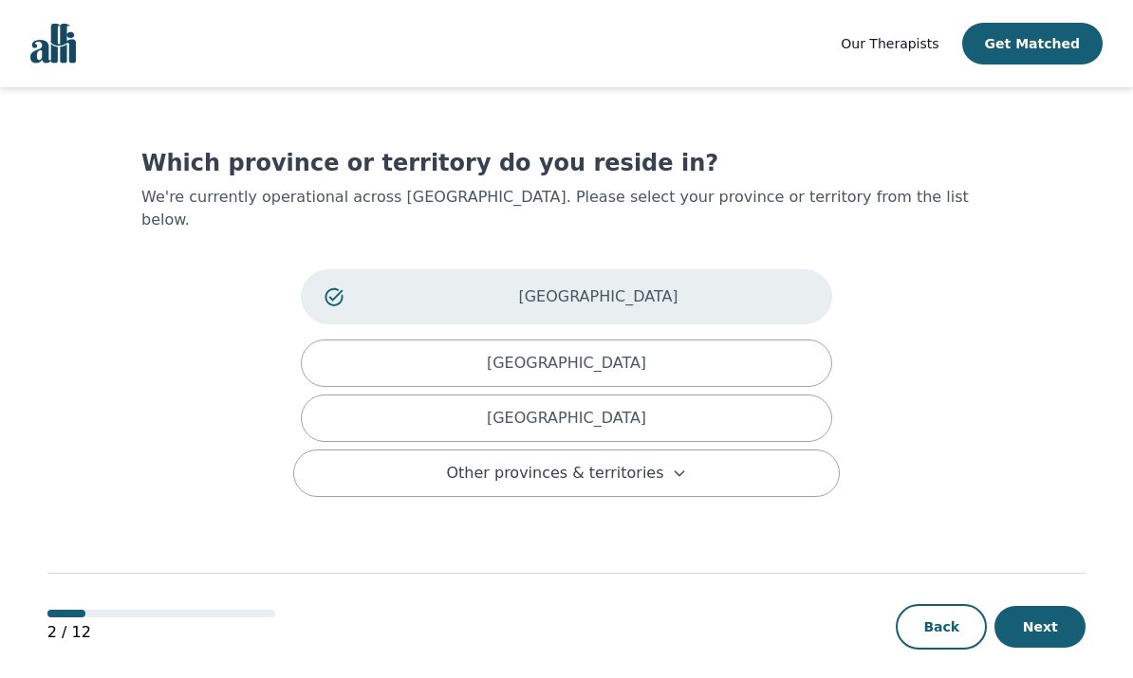
click at [736, 344] on div "[GEOGRAPHIC_DATA]" at bounding box center [566, 363] width 531 height 47
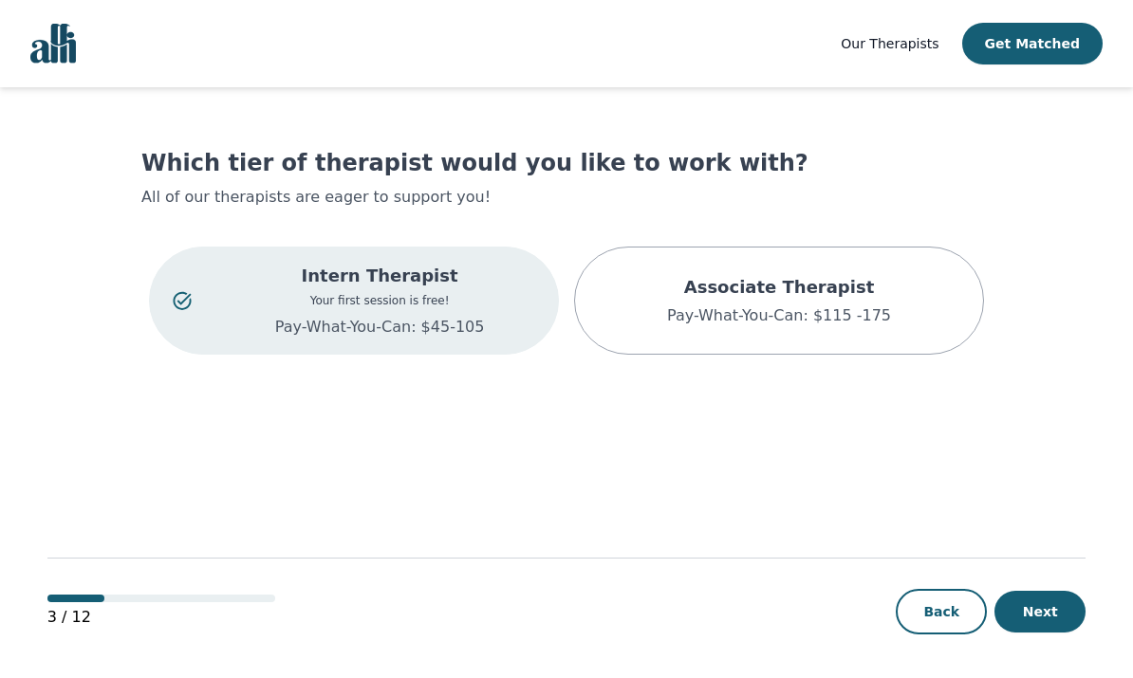
click at [464, 309] on div "Intern Therapist Your first session is free! Pay-What-You-Can: $45-105" at bounding box center [379, 301] width 311 height 76
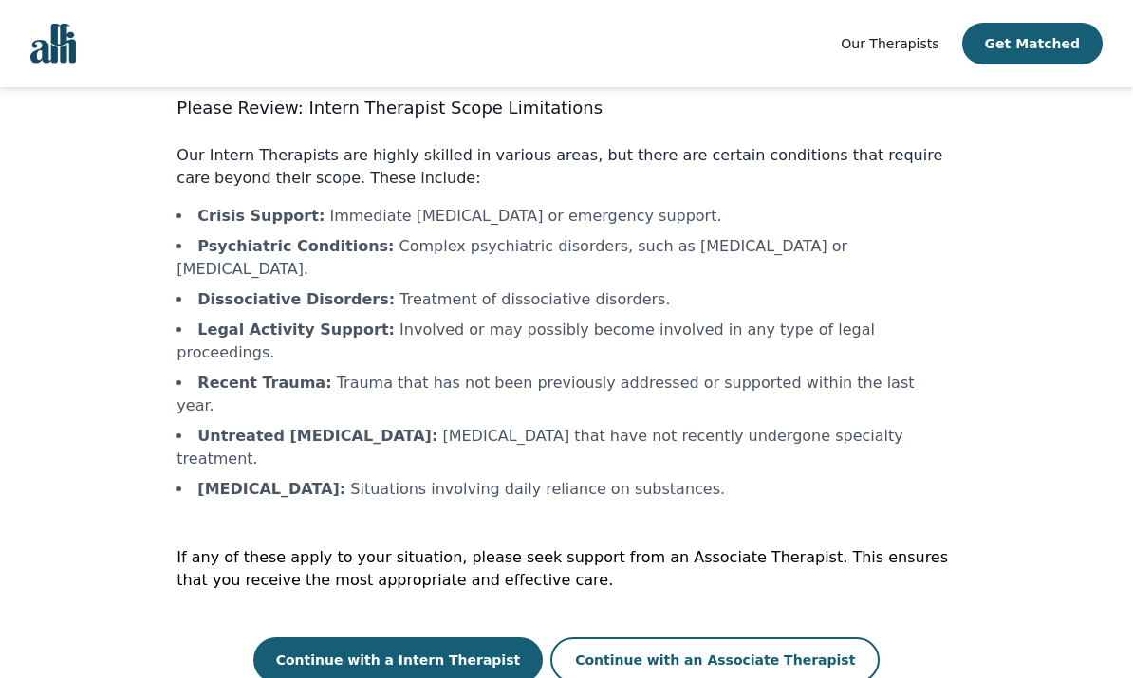
scroll to position [73, 0]
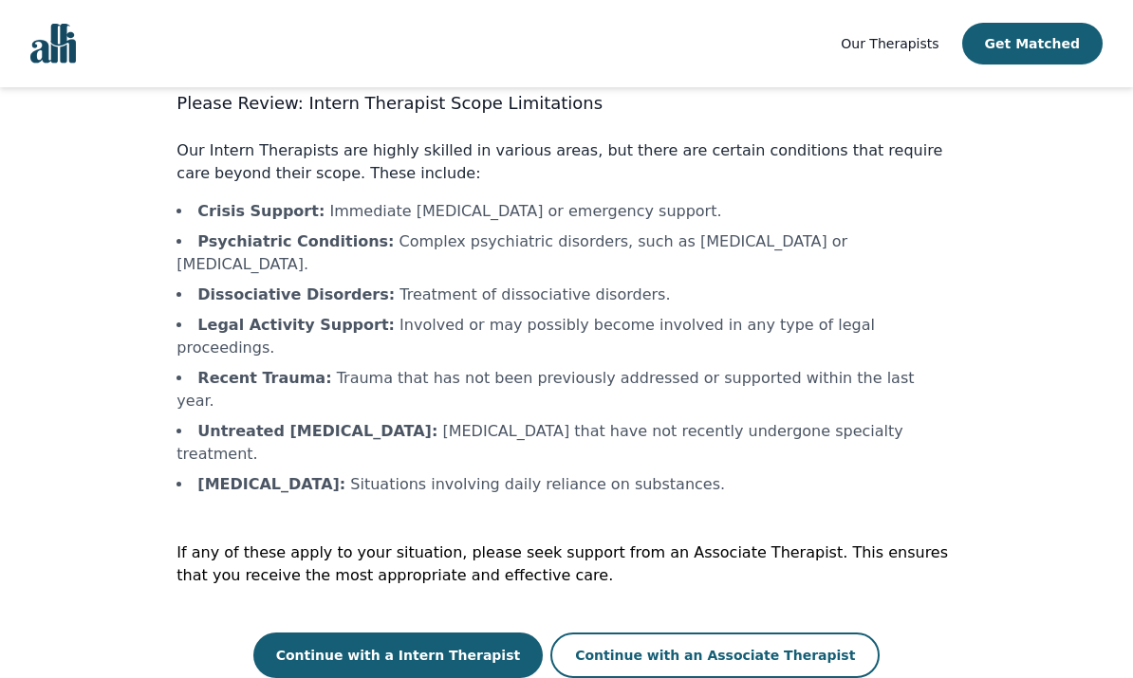
click at [489, 633] on button "Continue with a Intern Therapist" at bounding box center [398, 656] width 290 height 46
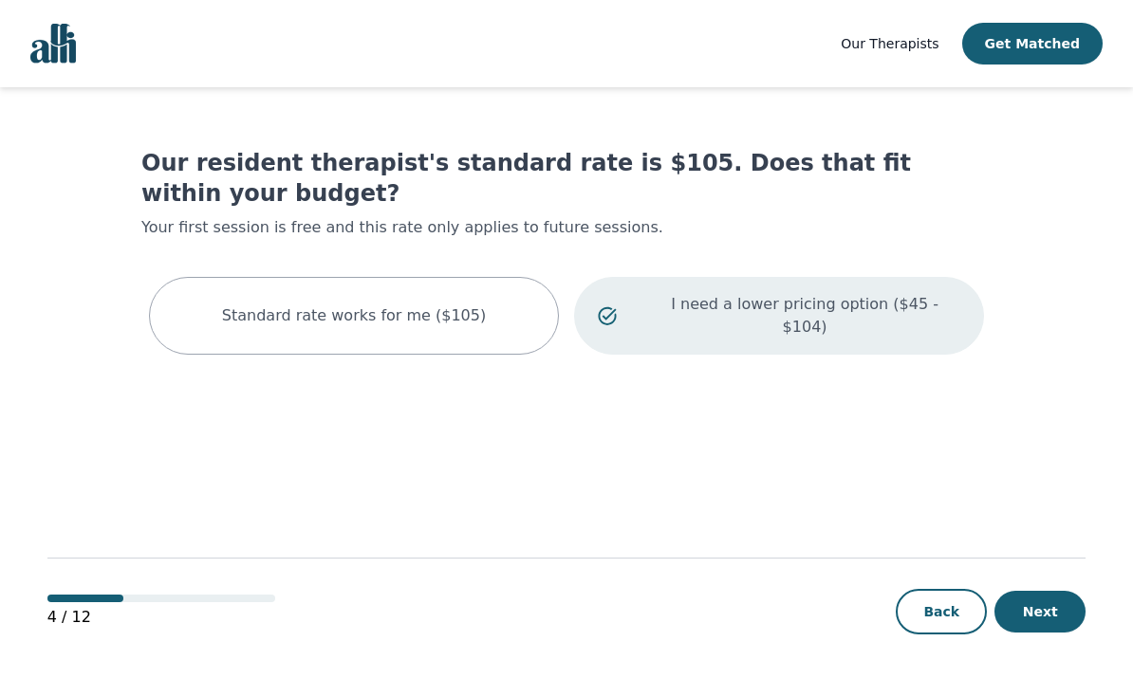
click at [872, 293] on p "I need a lower pricing option ($45 - $104)" at bounding box center [804, 316] width 311 height 46
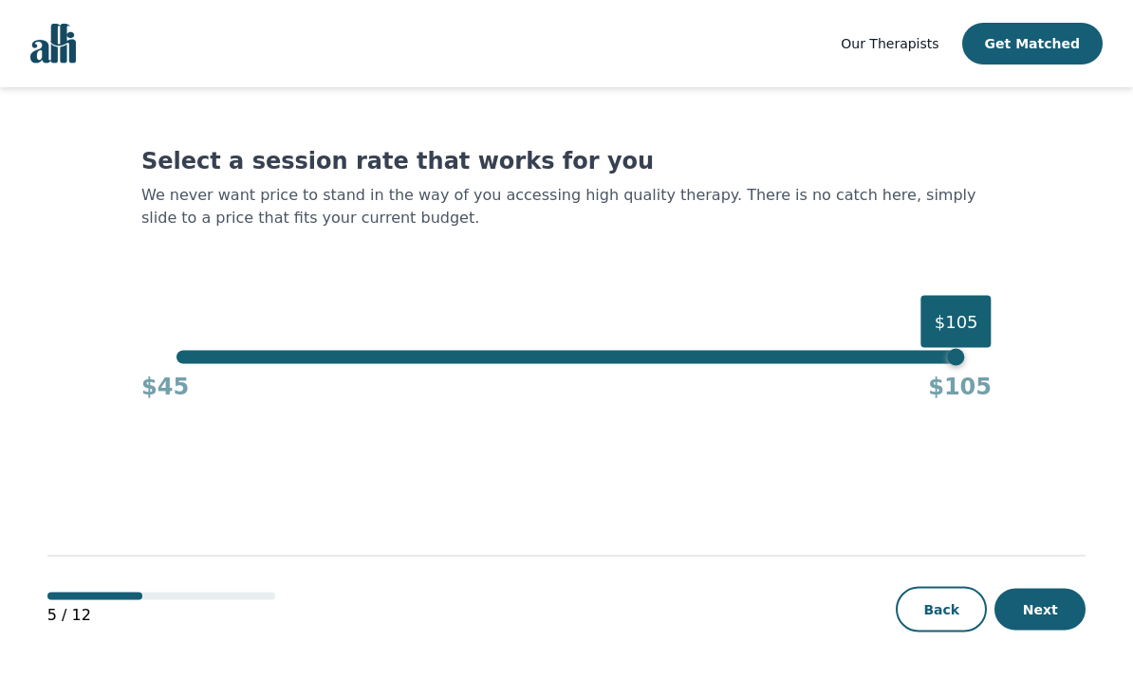
scroll to position [40, 0]
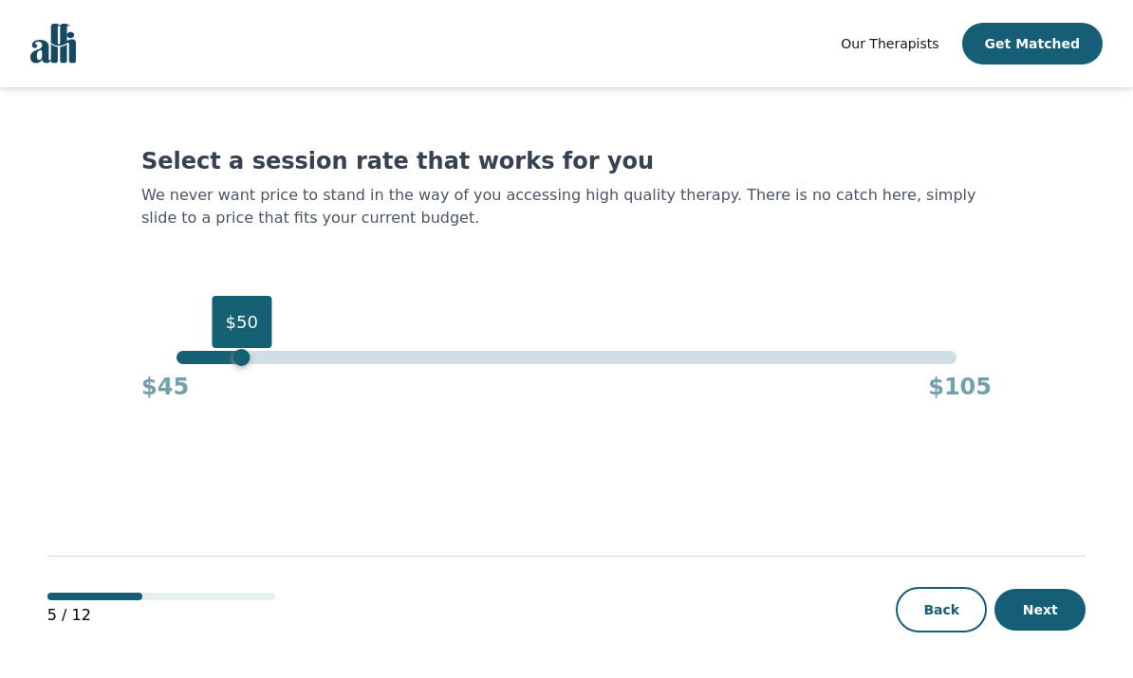
click at [1060, 631] on button "Next" at bounding box center [1039, 610] width 91 height 42
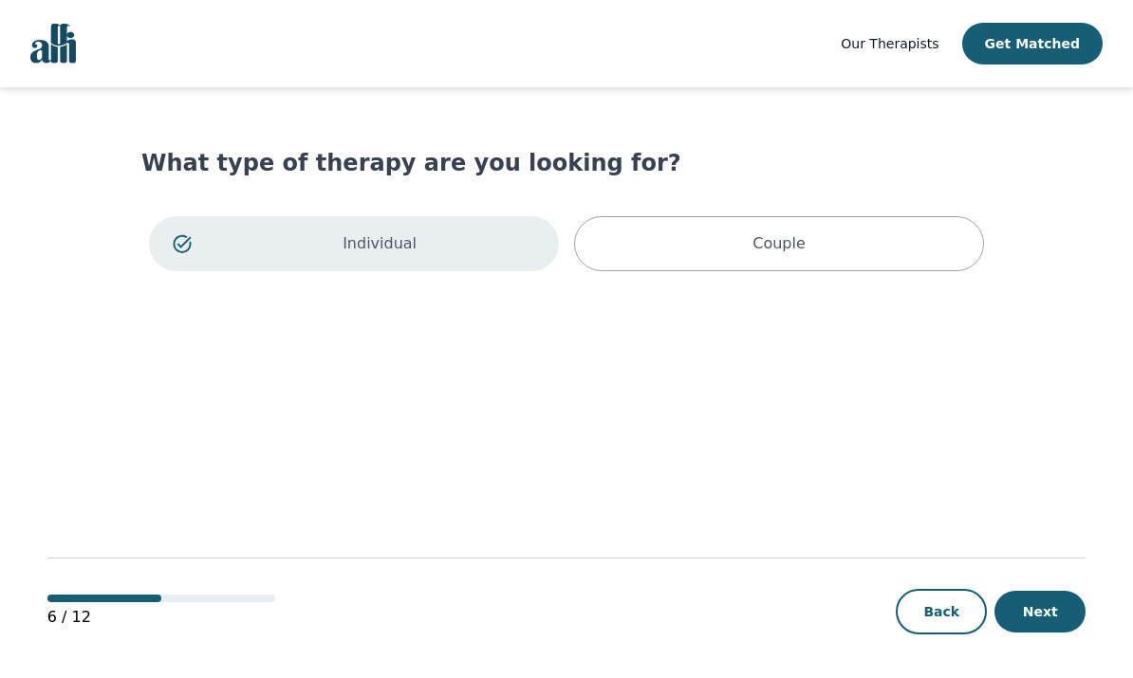
click at [1061, 633] on button "Next" at bounding box center [1039, 612] width 91 height 42
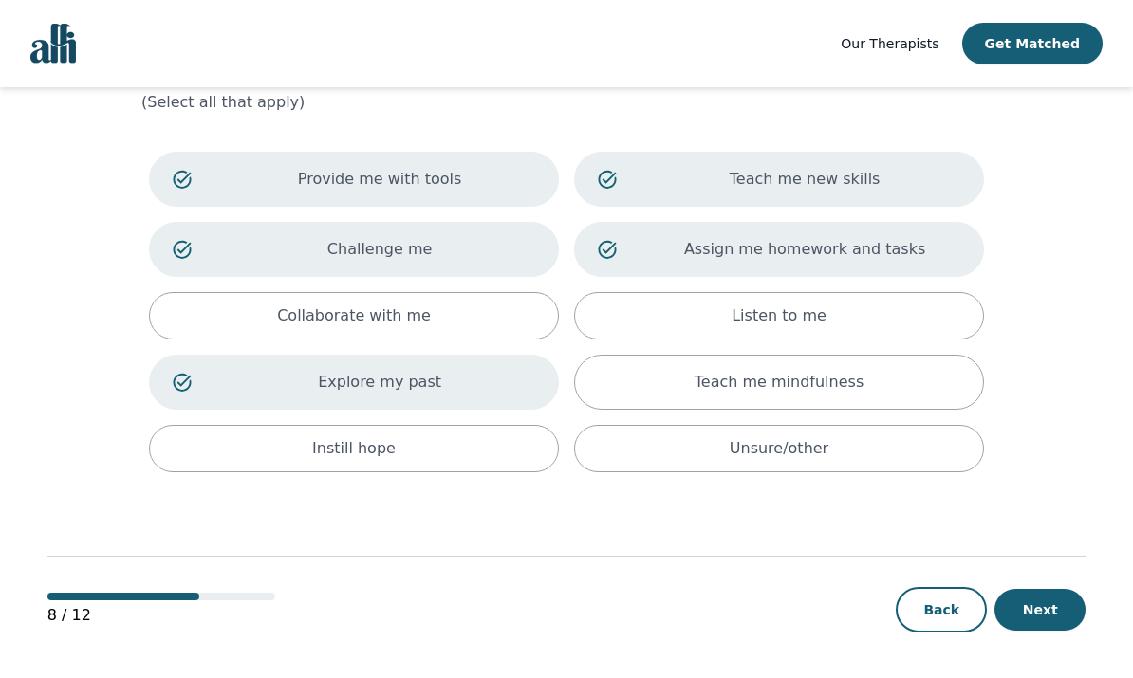
click at [1051, 613] on button "Next" at bounding box center [1039, 610] width 91 height 42
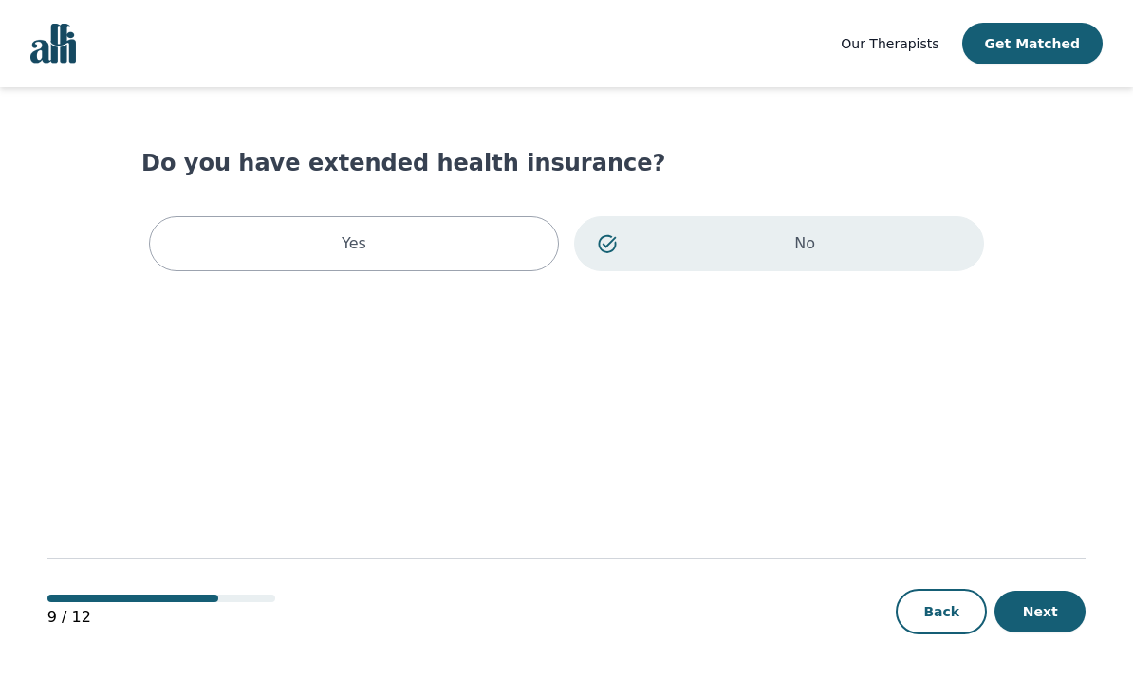
click at [1057, 677] on html "Our Therapists Get Matched Do you have extended health insurance? Yes No 9 / 12…" at bounding box center [566, 340] width 1133 height 680
click at [1046, 633] on button "Next" at bounding box center [1039, 612] width 91 height 42
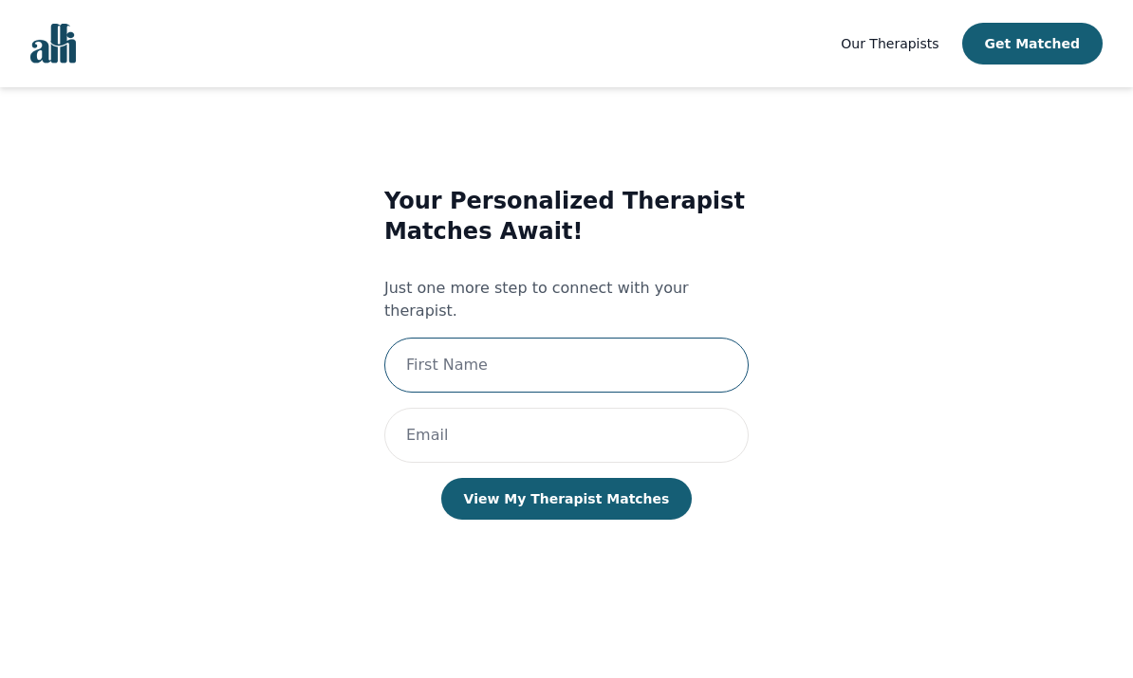
click at [595, 353] on input "text" at bounding box center [566, 365] width 364 height 55
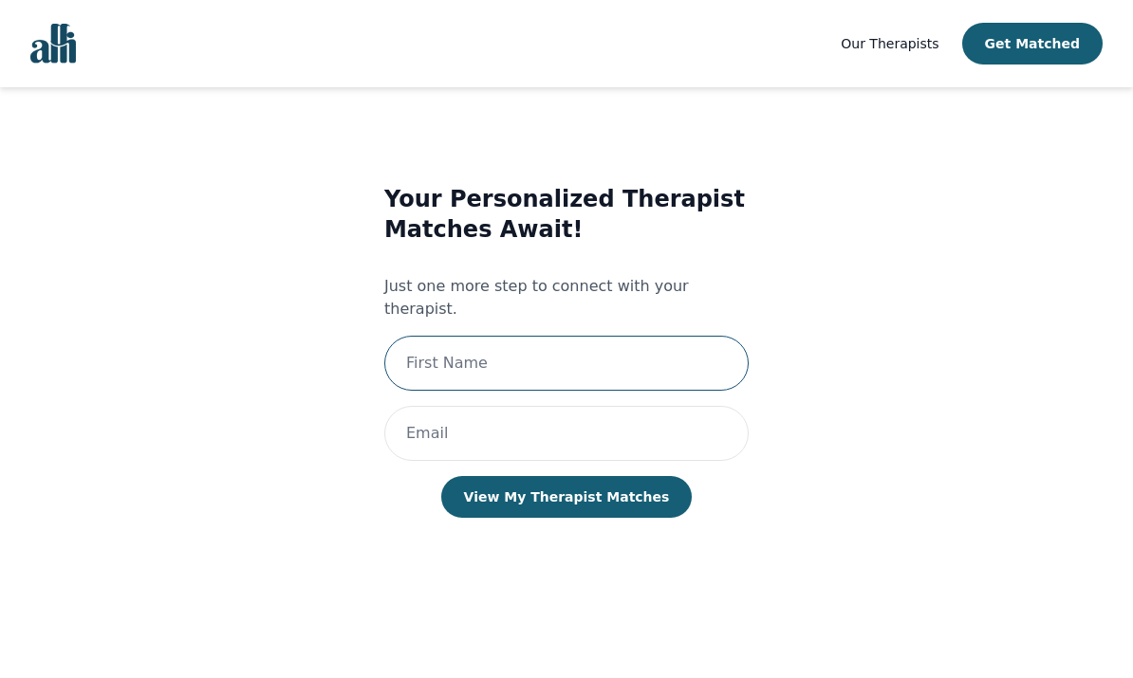
click at [573, 336] on input "text" at bounding box center [566, 363] width 364 height 55
type input "Sailing"
click at [489, 406] on input "email" at bounding box center [566, 433] width 364 height 55
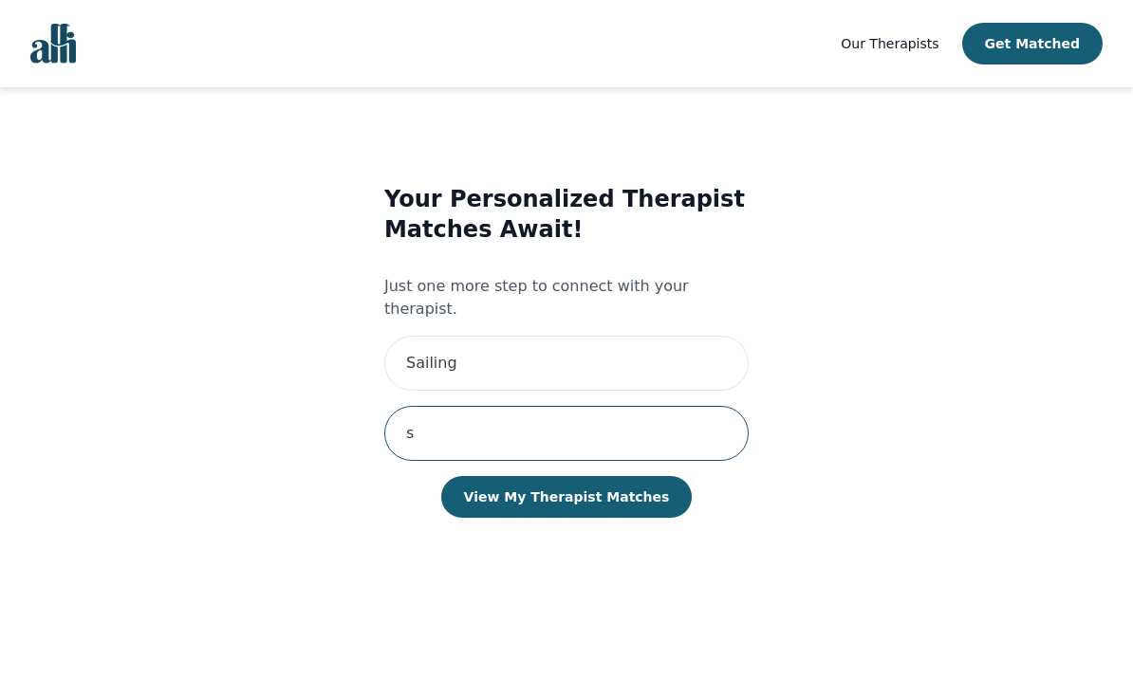
type input "[EMAIL_ADDRESS][DOMAIN_NAME]"
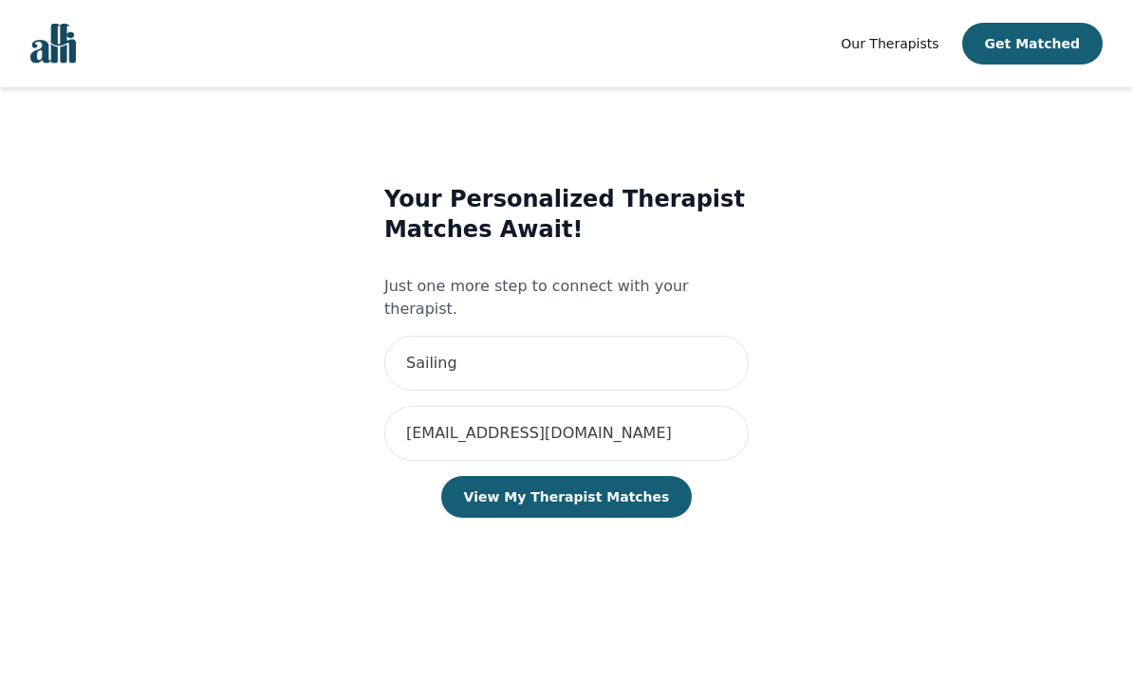
click at [627, 476] on button "View My Therapist Matches" at bounding box center [566, 497] width 251 height 42
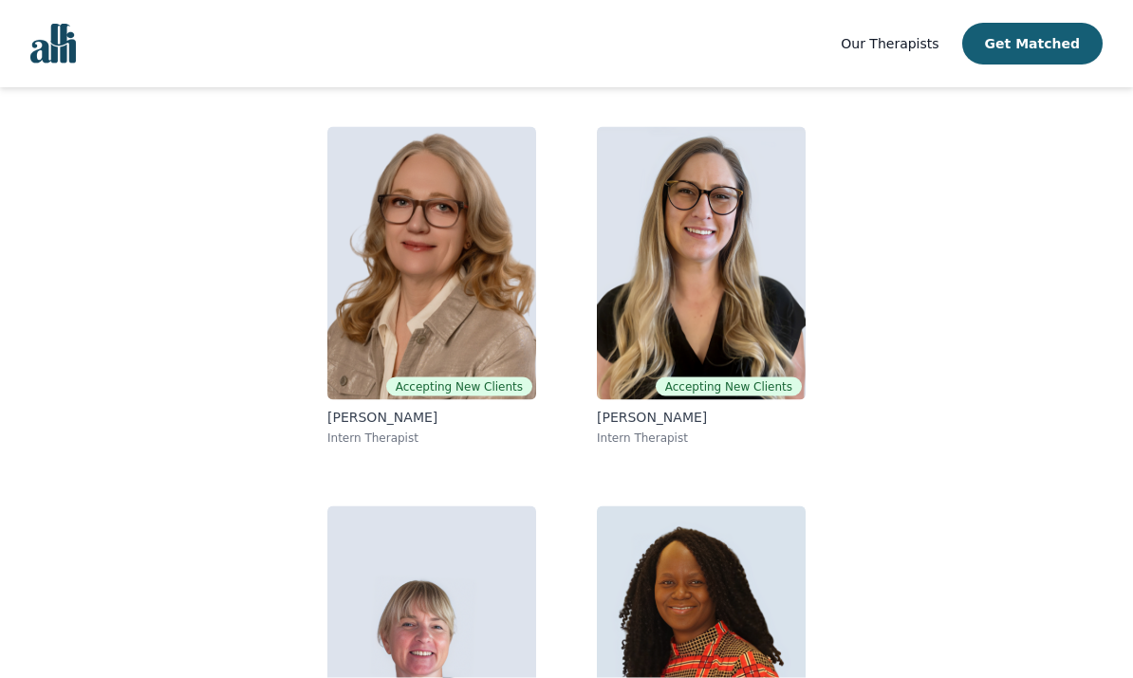
scroll to position [151, 0]
click at [439, 259] on img at bounding box center [431, 262] width 209 height 273
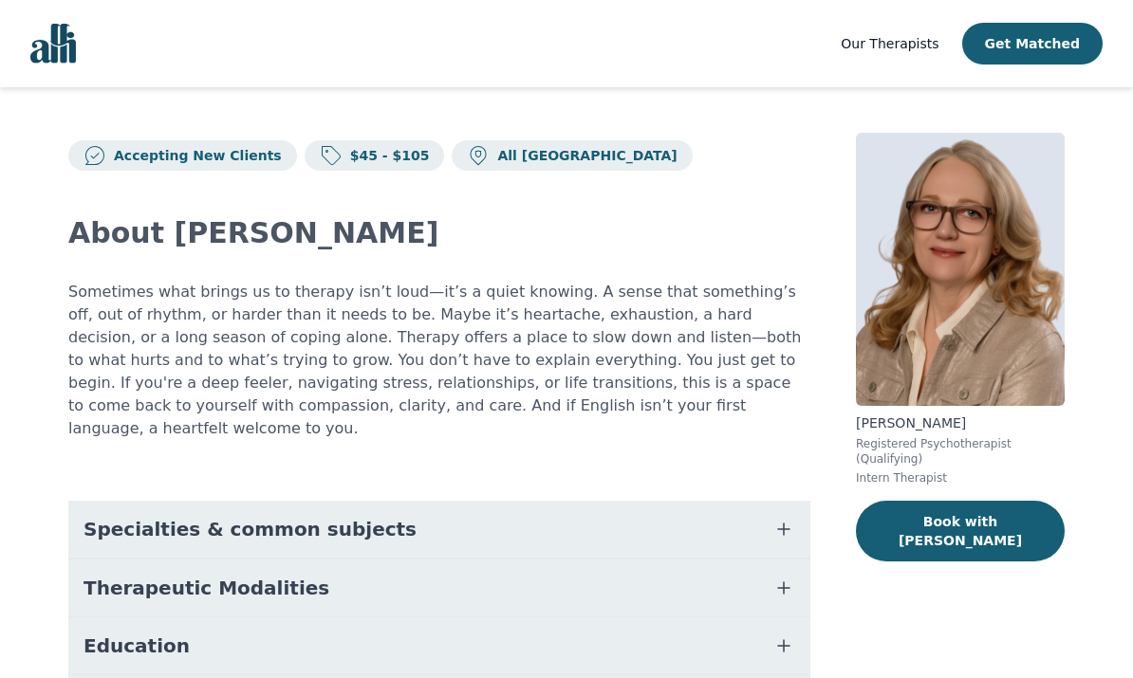
click at [1008, 521] on button "Book with [PERSON_NAME]" at bounding box center [960, 531] width 209 height 61
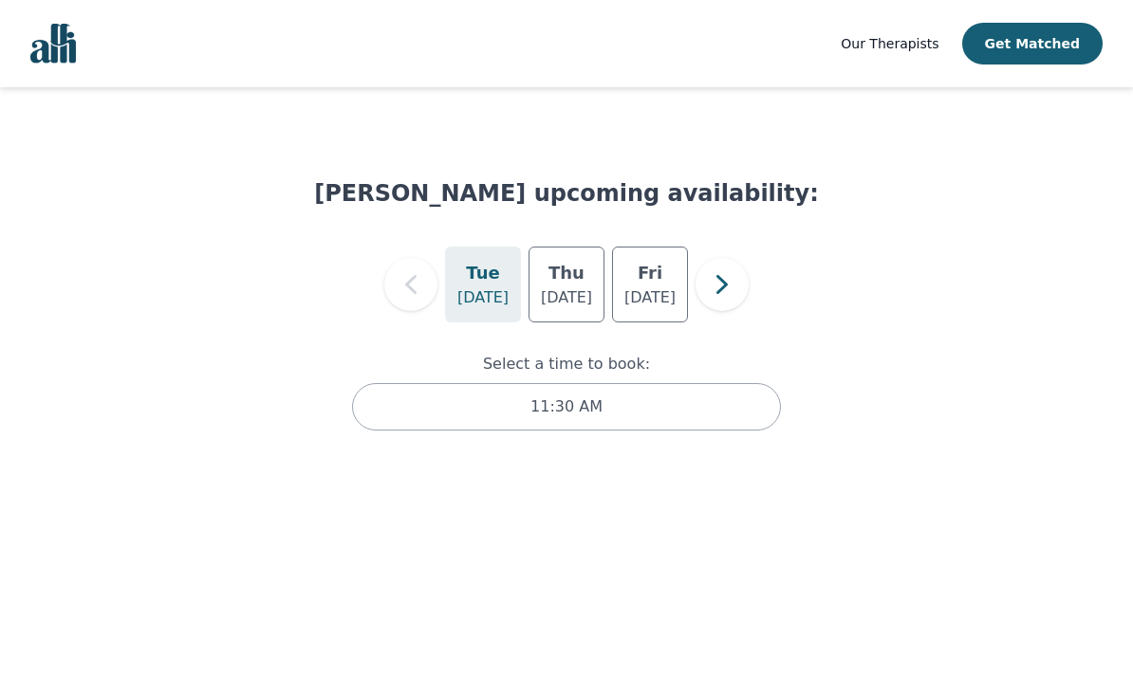
click at [565, 271] on h5 "Thu" at bounding box center [566, 273] width 36 height 27
click at [656, 283] on h5 "Fri" at bounding box center [649, 273] width 25 height 27
click at [561, 275] on h5 "Thu" at bounding box center [566, 273] width 36 height 27
click at [645, 283] on h5 "Fri" at bounding box center [649, 273] width 25 height 27
click at [459, 403] on div "12:45 PM" at bounding box center [566, 406] width 429 height 47
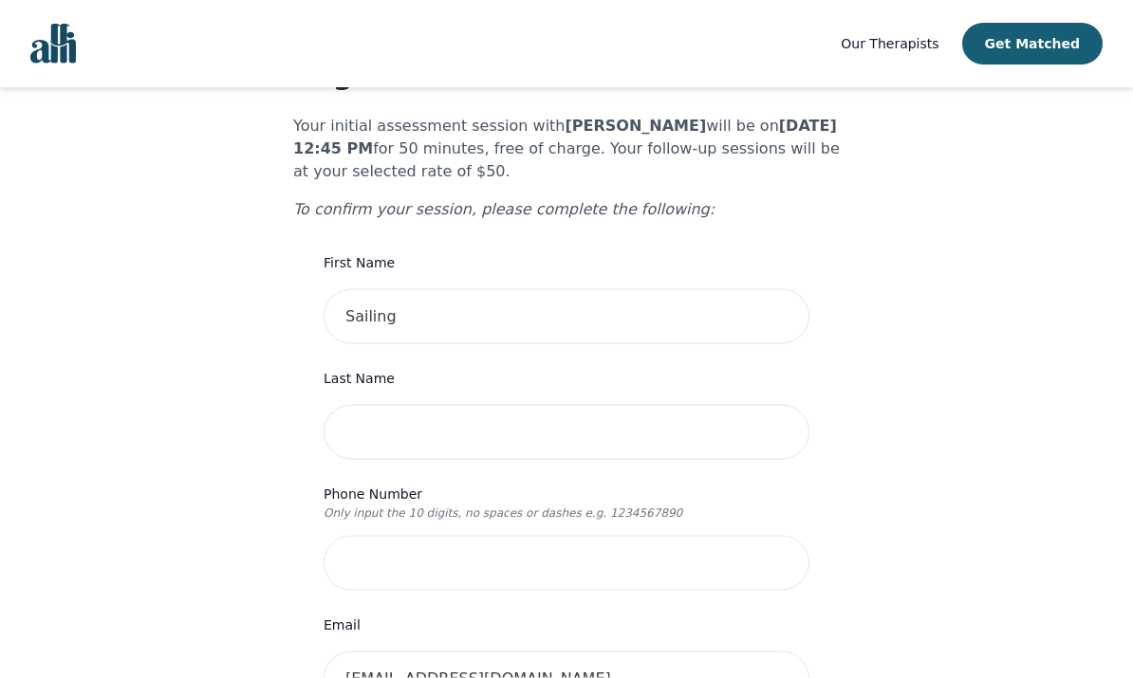
scroll to position [128, 0]
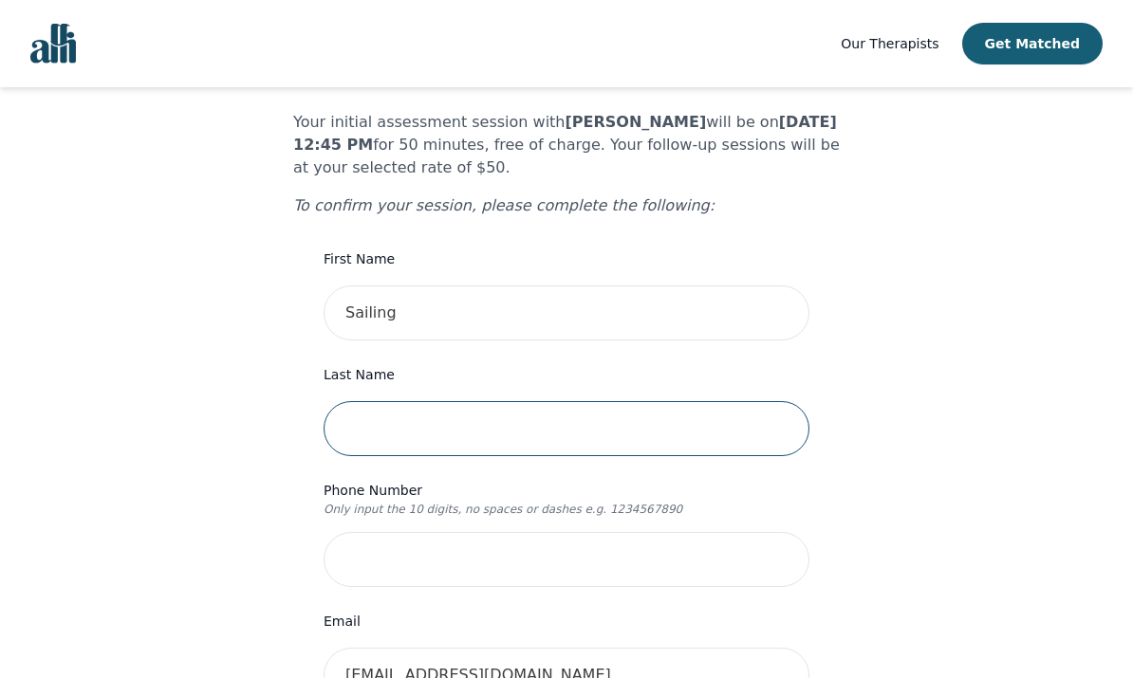
click at [360, 401] on input "text" at bounding box center [566, 428] width 486 height 55
type input "r"
type input "R"
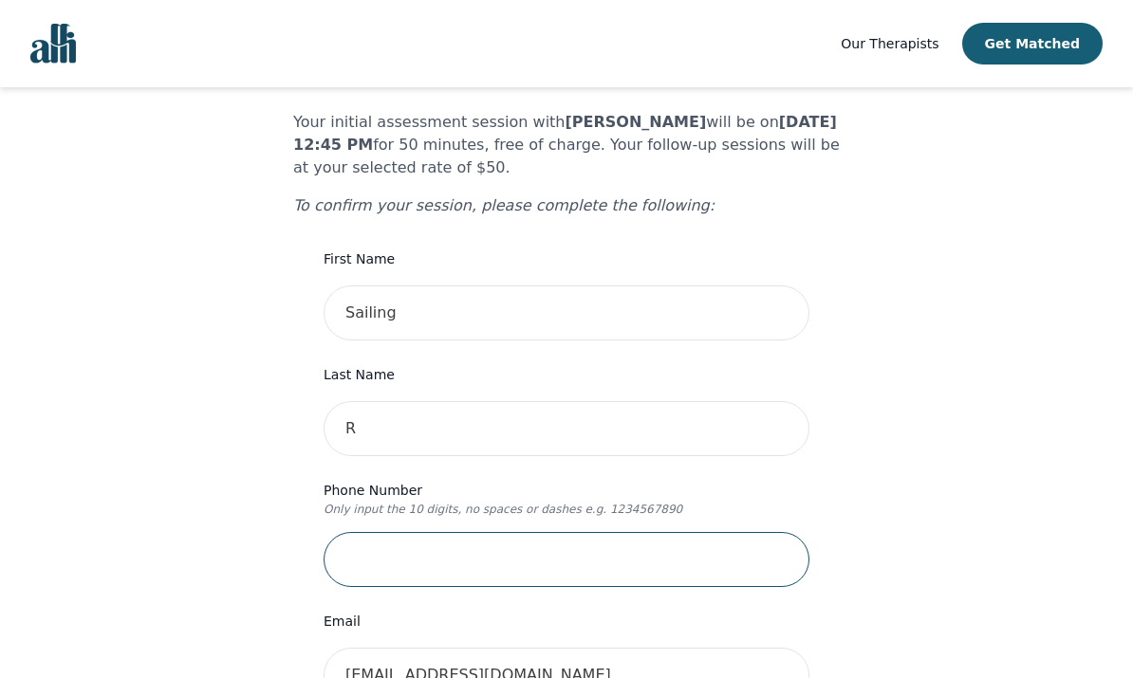
click at [679, 532] on input "tel" at bounding box center [566, 559] width 486 height 55
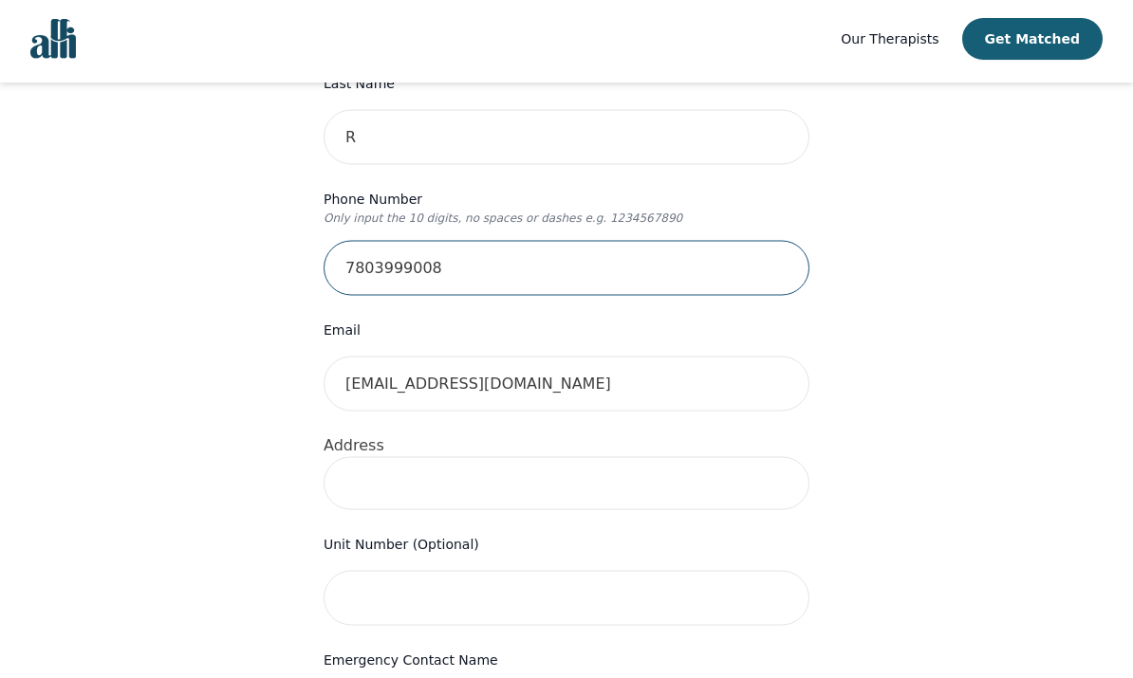
scroll to position [411, 0]
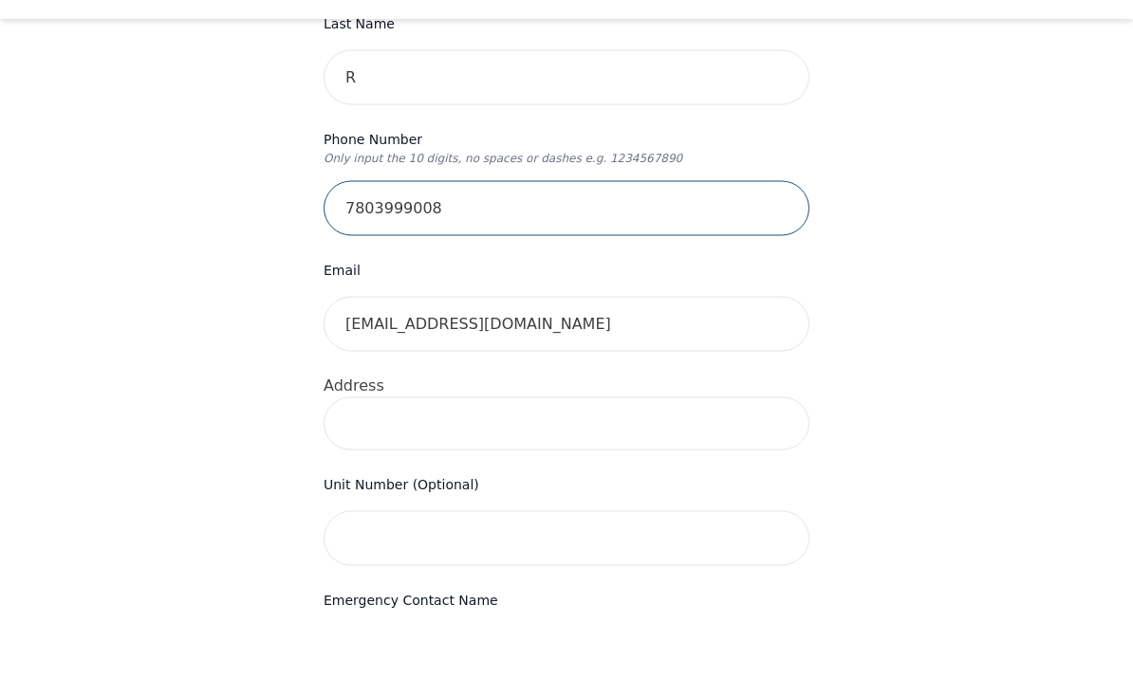
type input "7803999008"
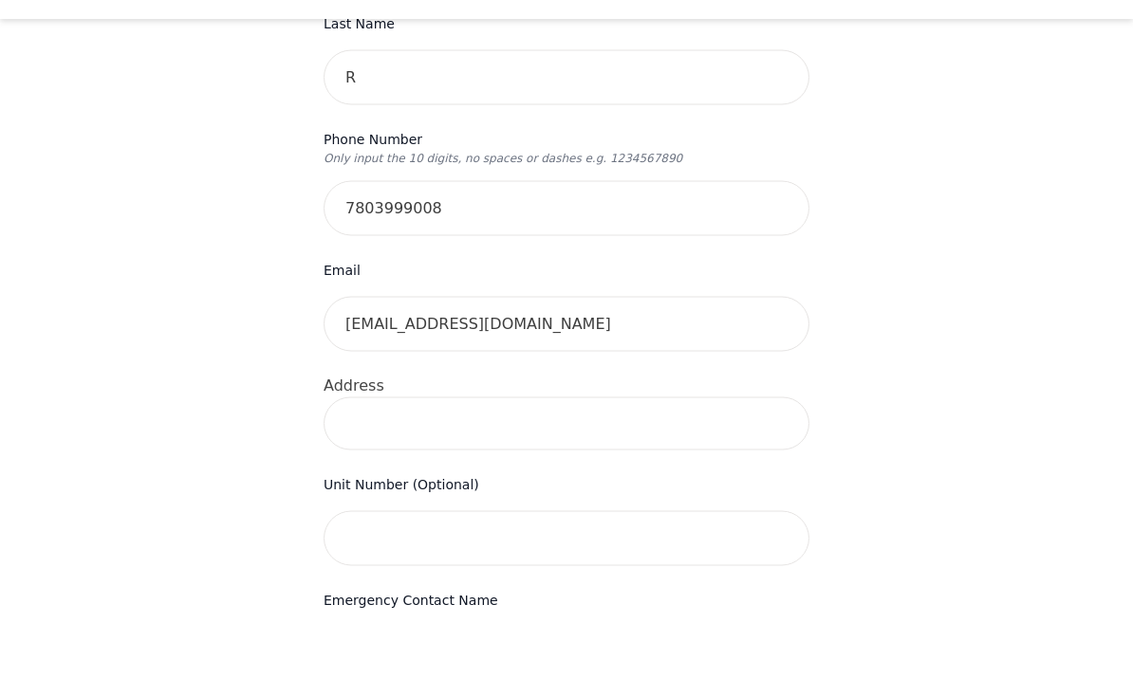
click at [599, 466] on input at bounding box center [566, 492] width 486 height 53
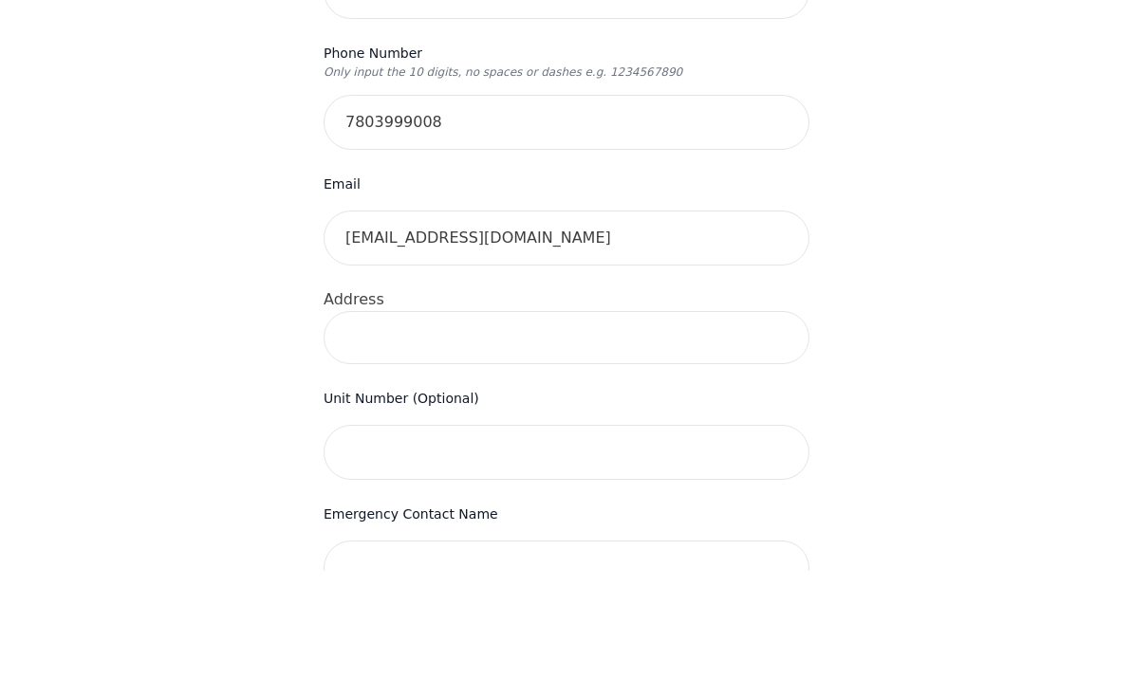
scroll to position [458, 0]
type input "[STREET_ADDRESS]"
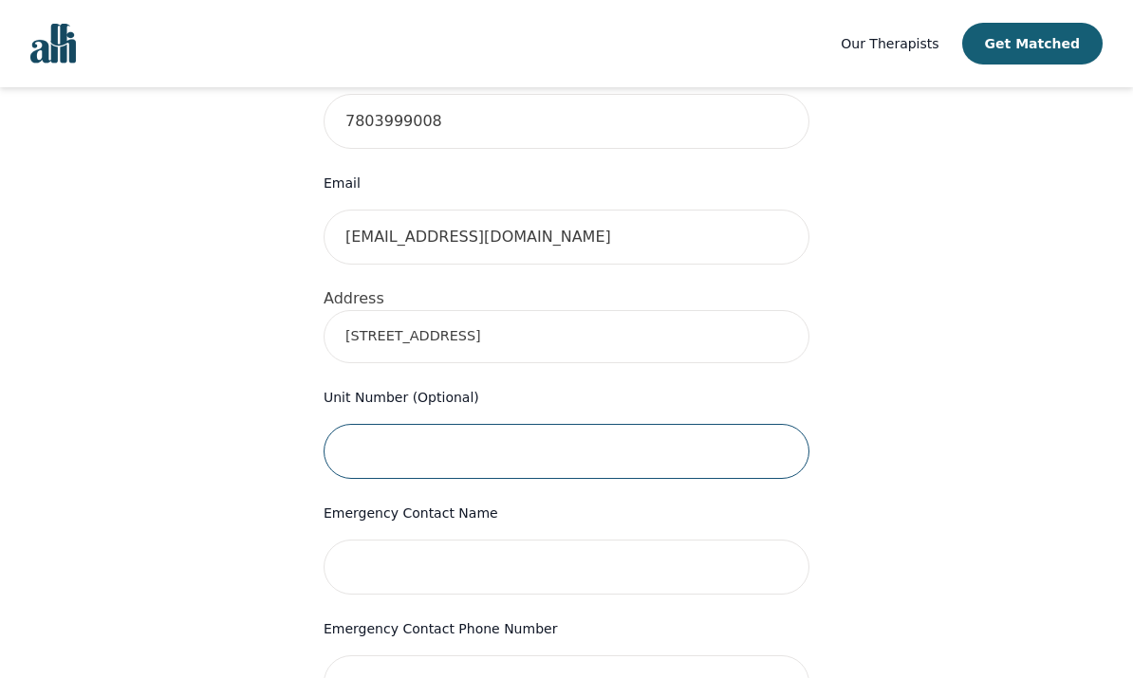
click at [589, 432] on input "text" at bounding box center [566, 451] width 486 height 55
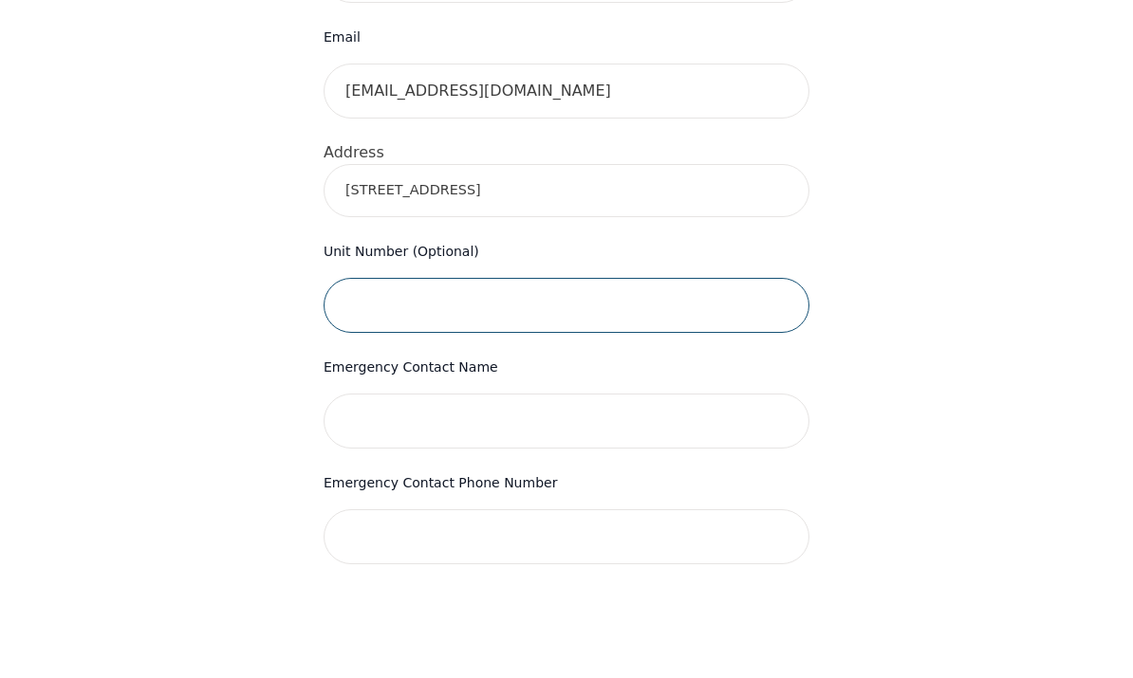
scroll to position [606, 0]
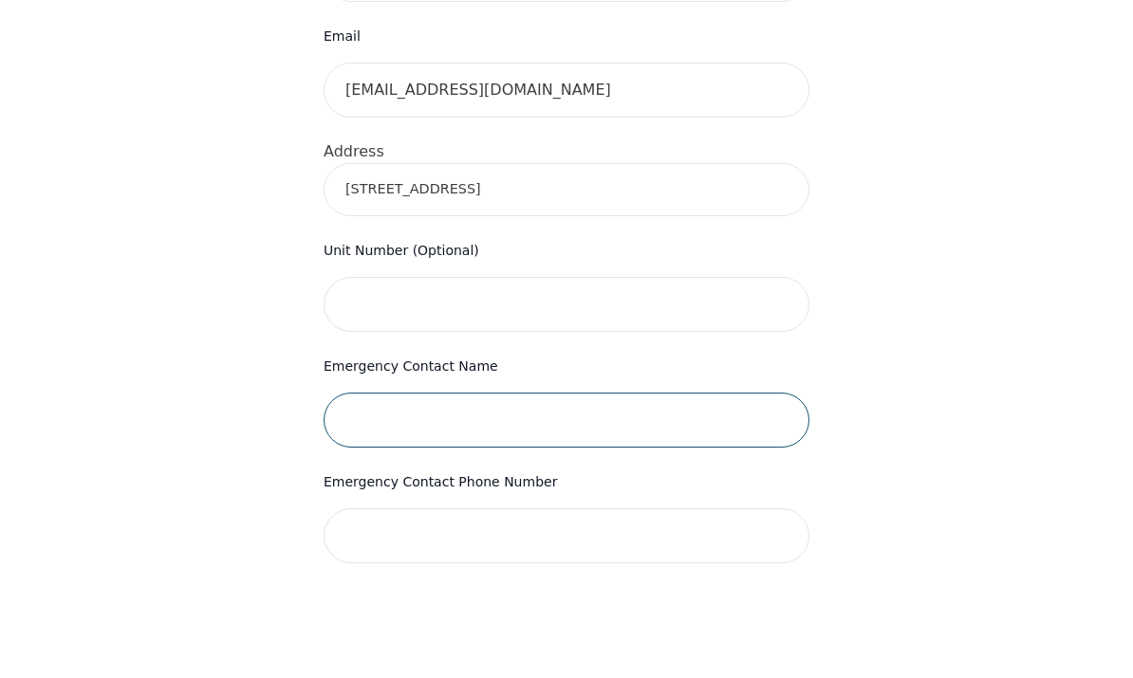
click at [657, 500] on input "text" at bounding box center [566, 527] width 486 height 55
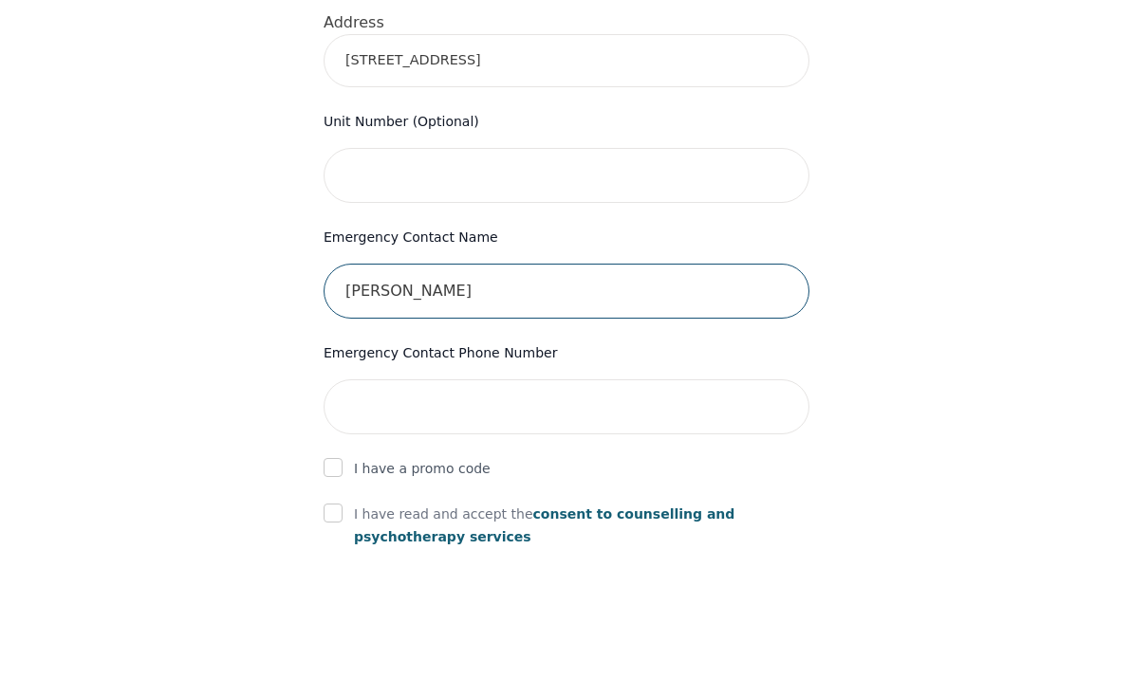
scroll to position [738, 0]
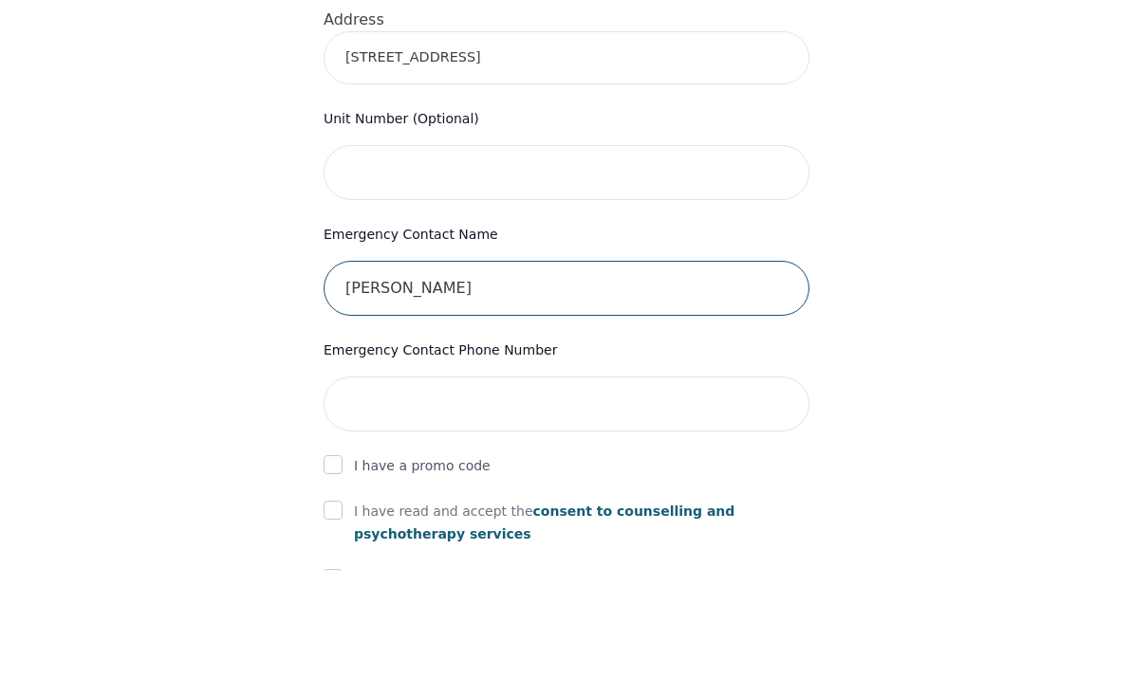
type input "[PERSON_NAME]"
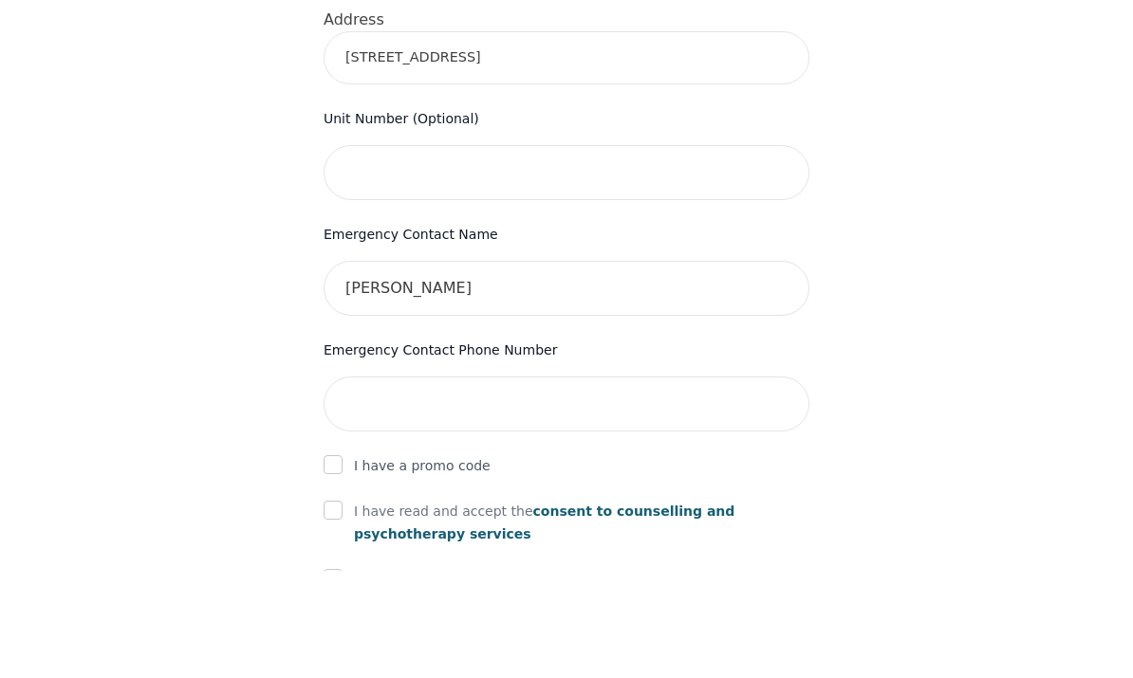
click at [713, 484] on input "tel" at bounding box center [566, 511] width 486 height 55
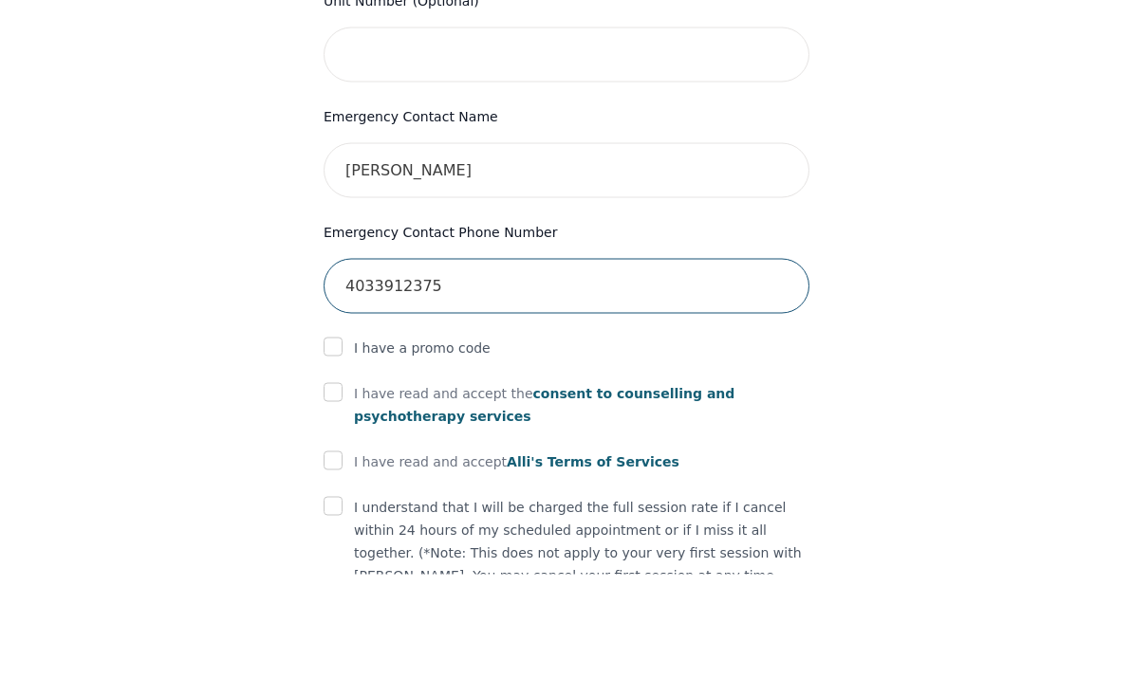
scroll to position [867, 0]
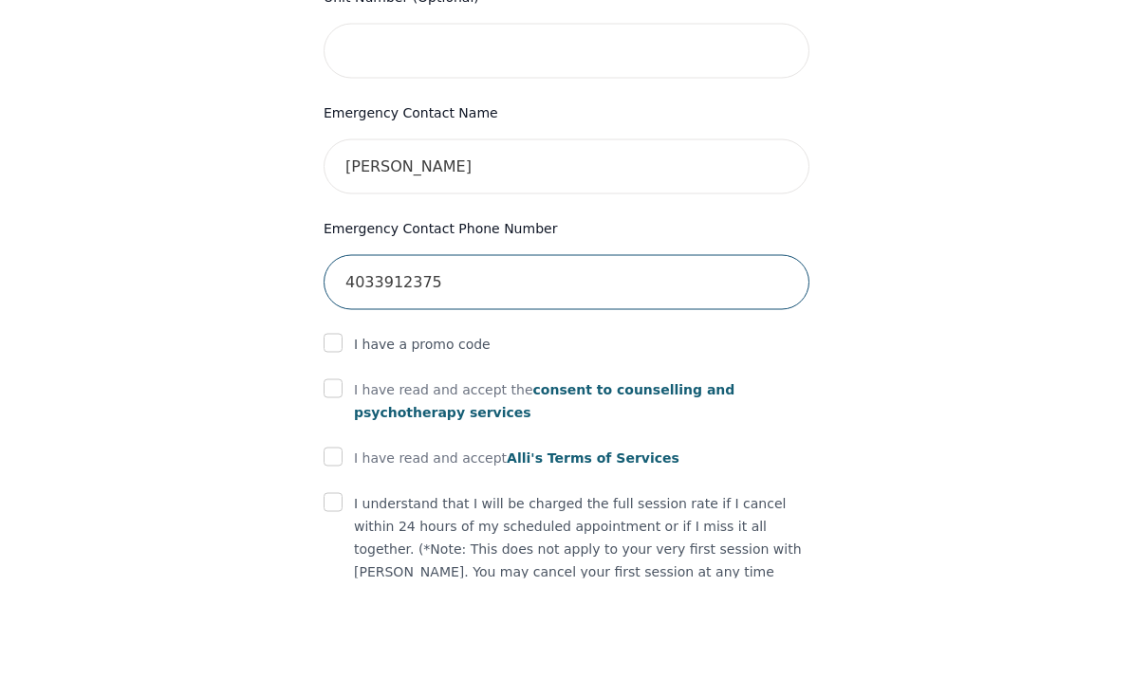
type input "4033912375"
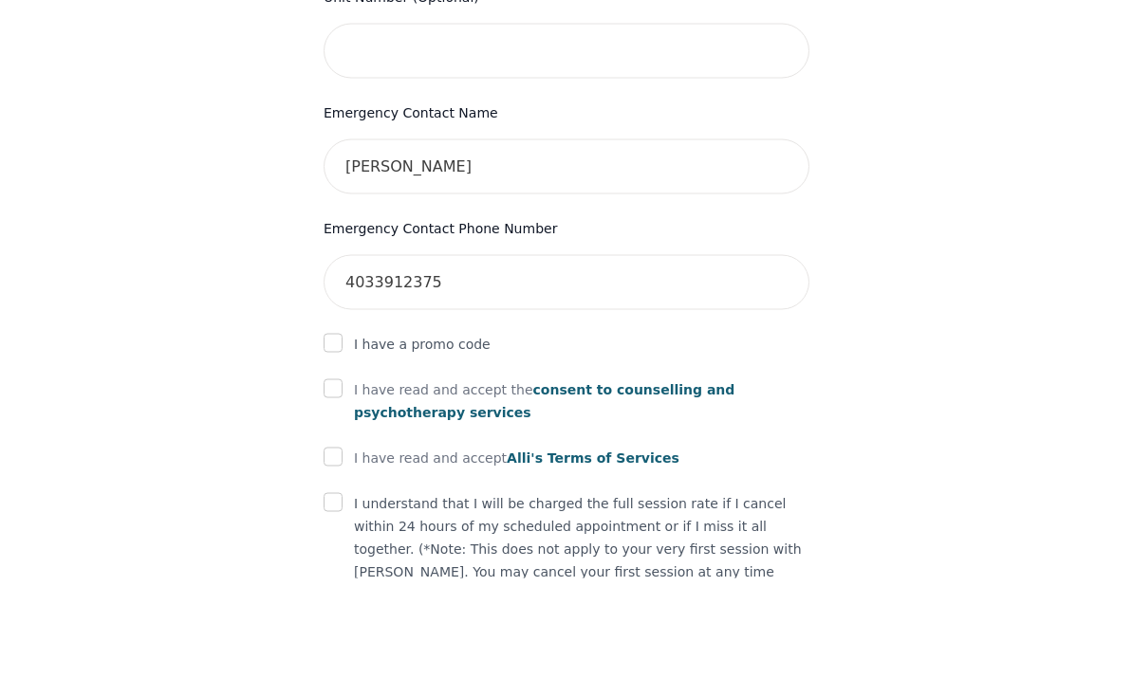
click at [336, 434] on input "checkbox" at bounding box center [332, 443] width 19 height 19
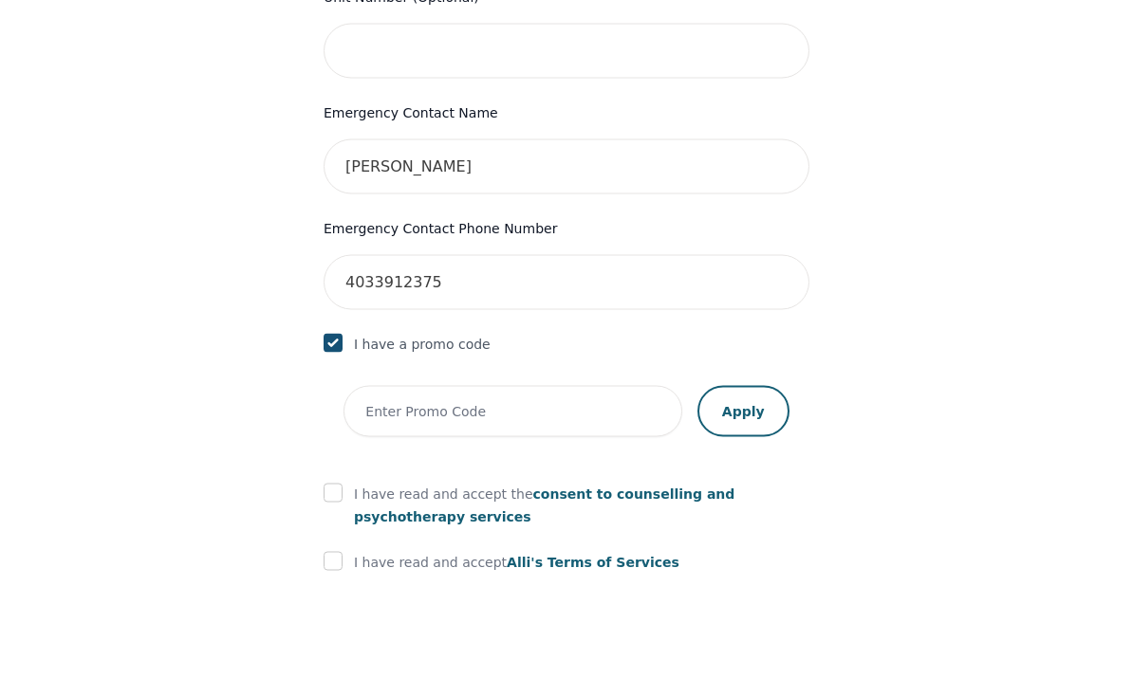
scroll to position [968, 0]
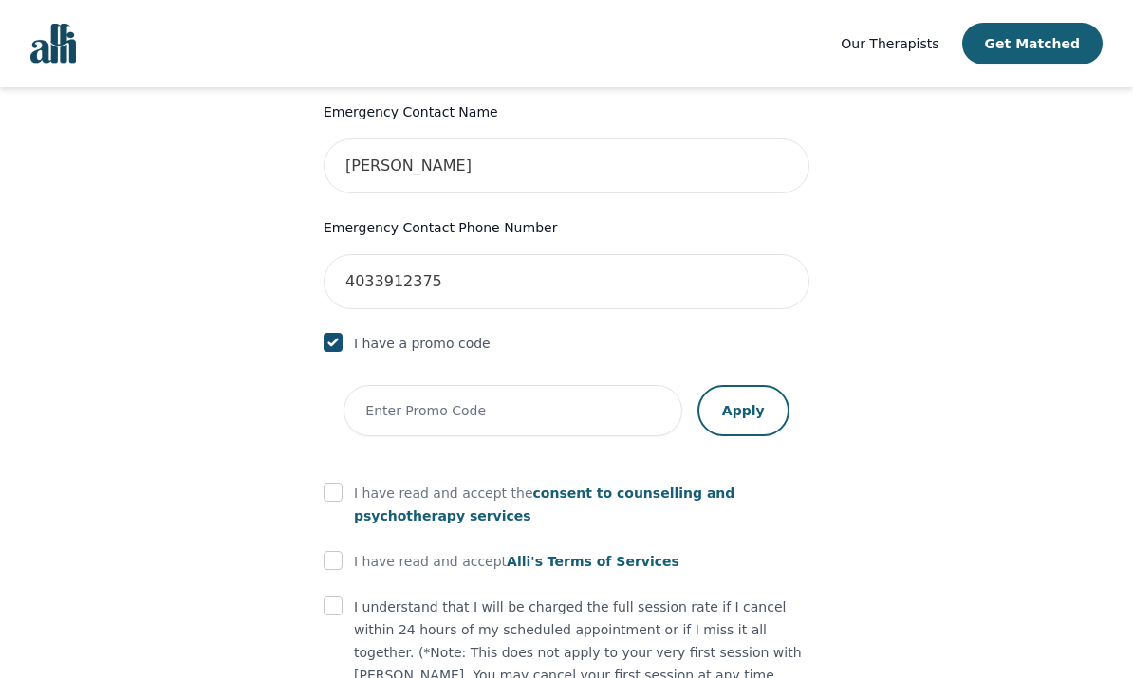
click at [332, 333] on input "checkbox" at bounding box center [332, 342] width 19 height 19
checkbox input "false"
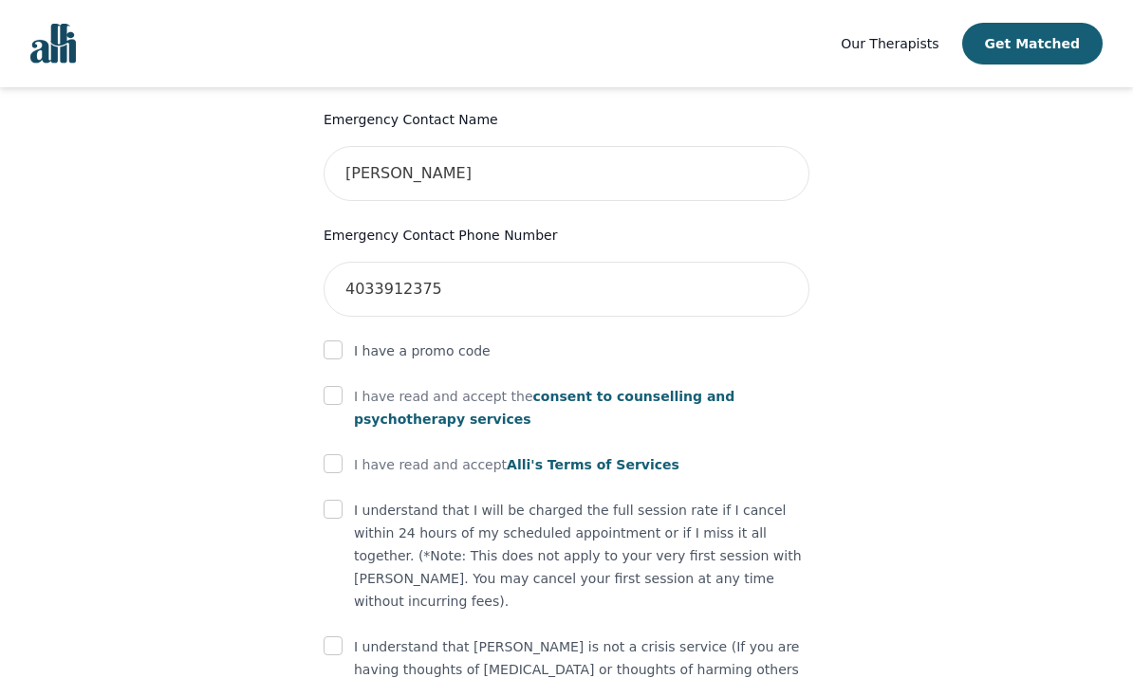
click at [341, 386] on input "checkbox" at bounding box center [332, 395] width 19 height 19
checkbox input "true"
click at [340, 454] on input "checkbox" at bounding box center [332, 463] width 19 height 19
checkbox input "true"
click at [342, 500] on input "checkbox" at bounding box center [332, 509] width 19 height 19
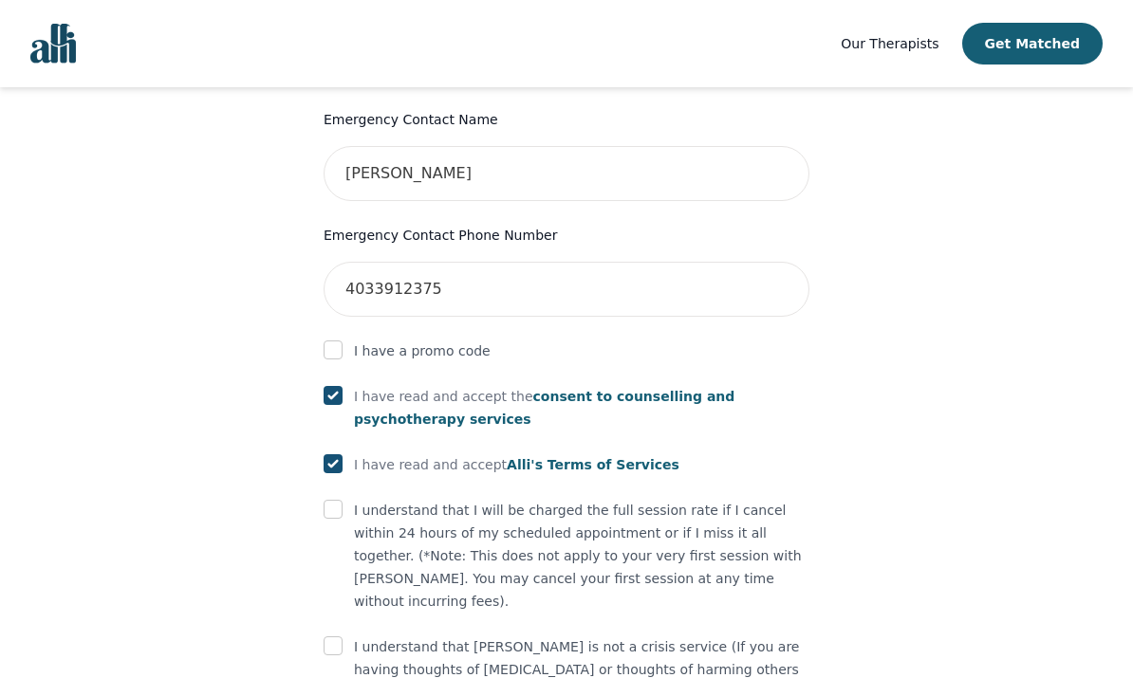
checkbox input "true"
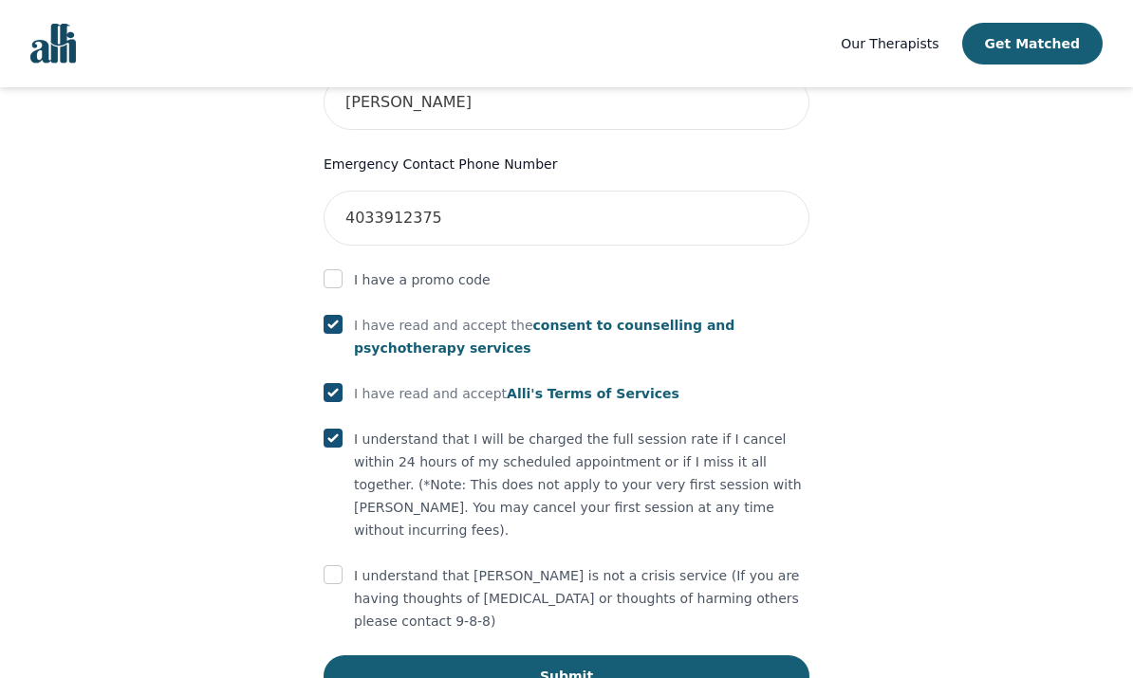
click at [337, 565] on input "checkbox" at bounding box center [332, 574] width 19 height 19
checkbox input "true"
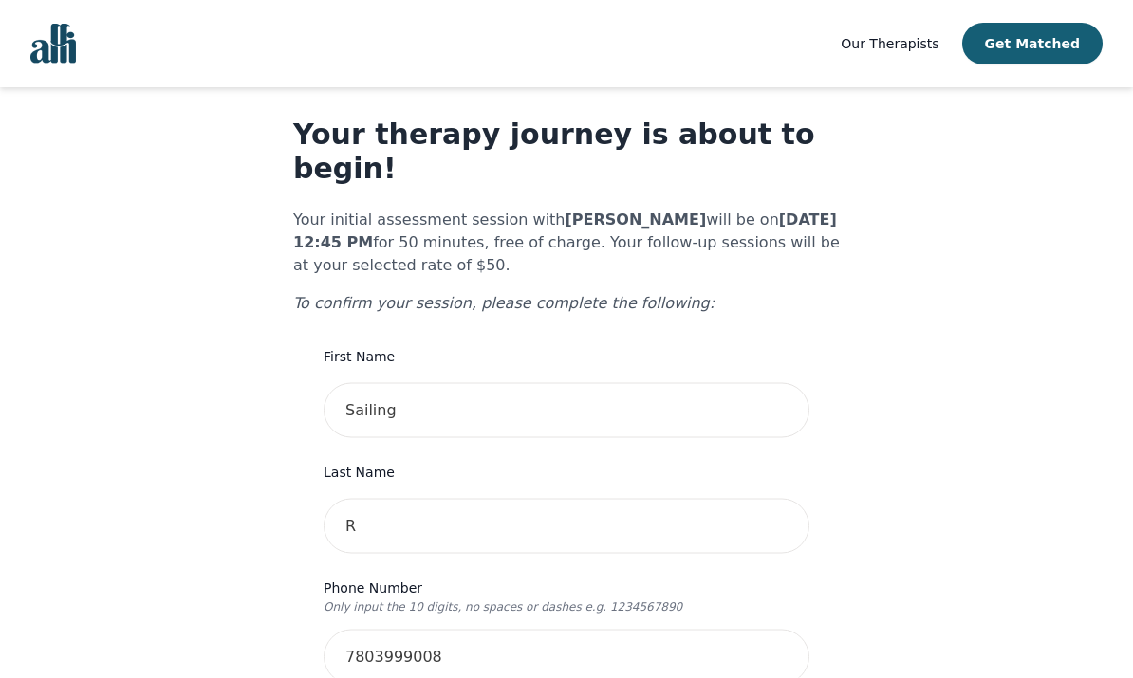
scroll to position [0, 0]
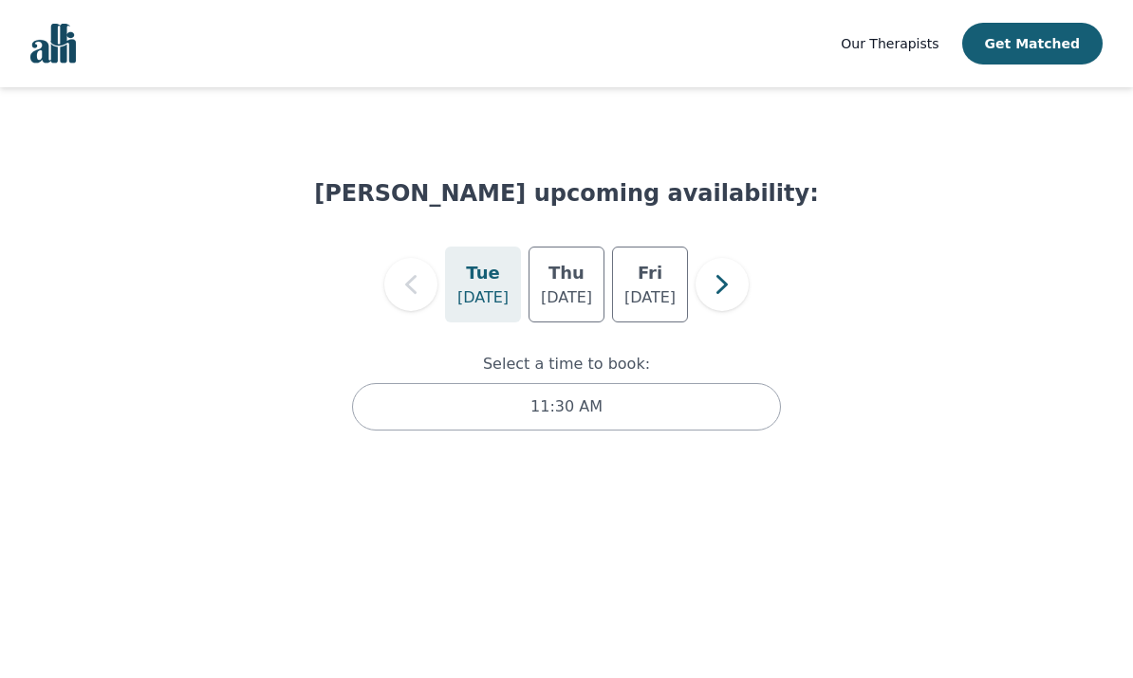
click at [572, 278] on h5 "Thu" at bounding box center [566, 273] width 36 height 27
click at [732, 287] on icon "button" at bounding box center [722, 285] width 38 height 38
click at [430, 280] on button "button" at bounding box center [410, 284] width 53 height 53
click at [664, 289] on p "[DATE]" at bounding box center [649, 297] width 51 height 23
click at [689, 405] on div "12:45 PM" at bounding box center [566, 406] width 429 height 47
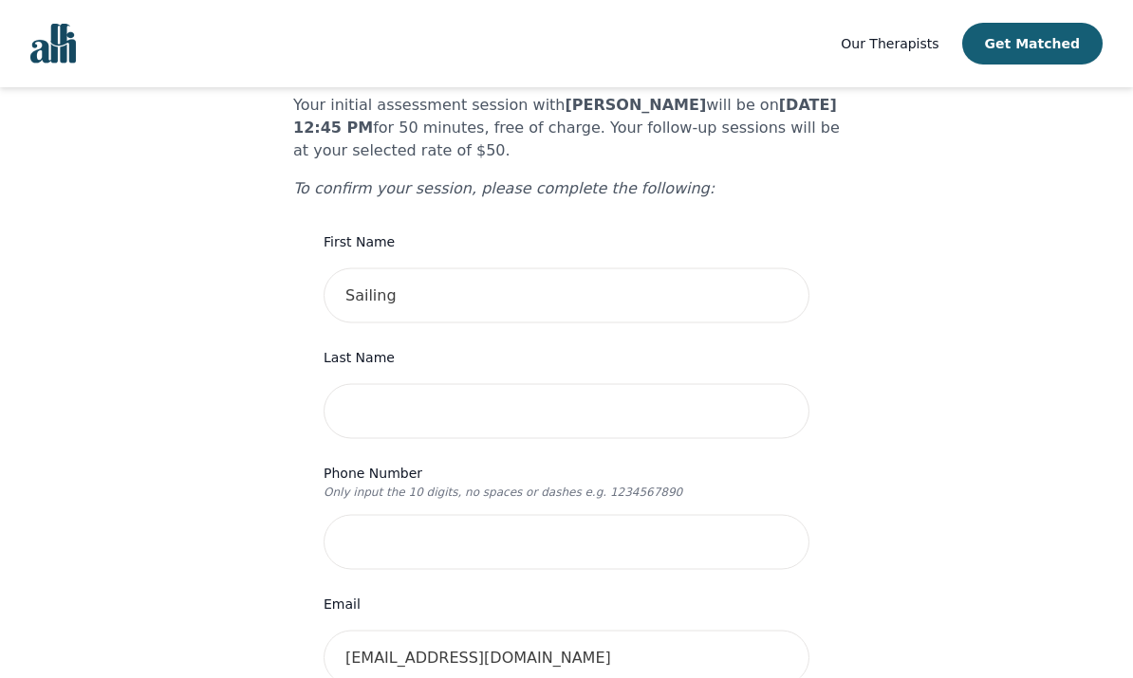
scroll to position [204, 0]
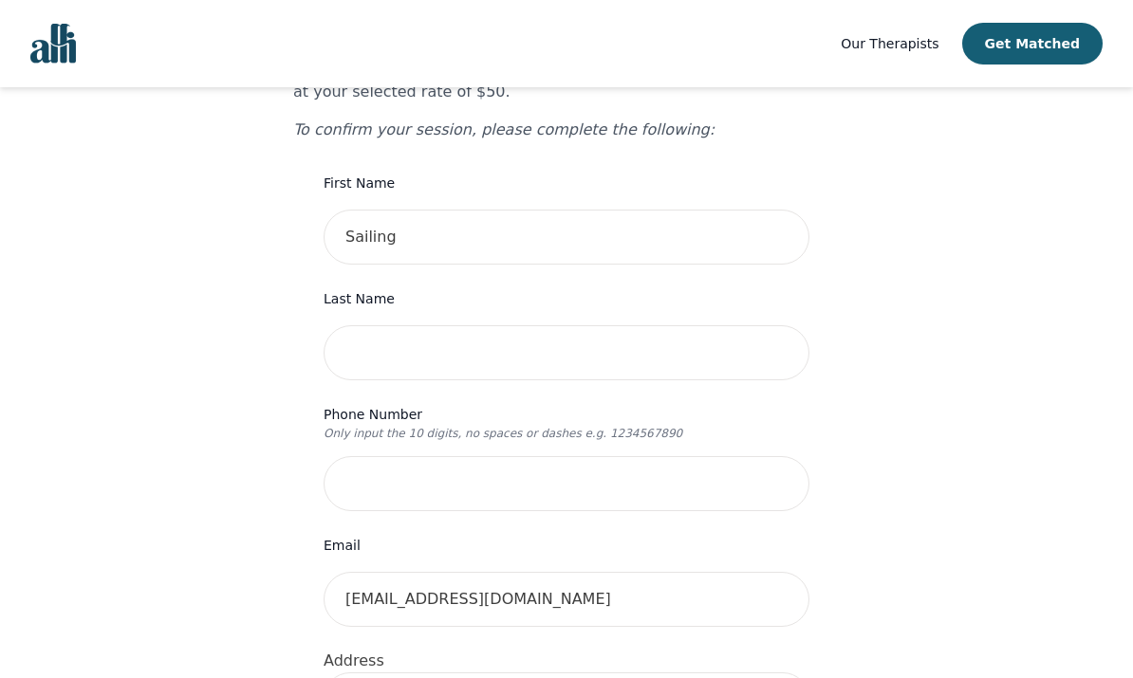
click at [702, 326] on input "text" at bounding box center [566, 352] width 486 height 55
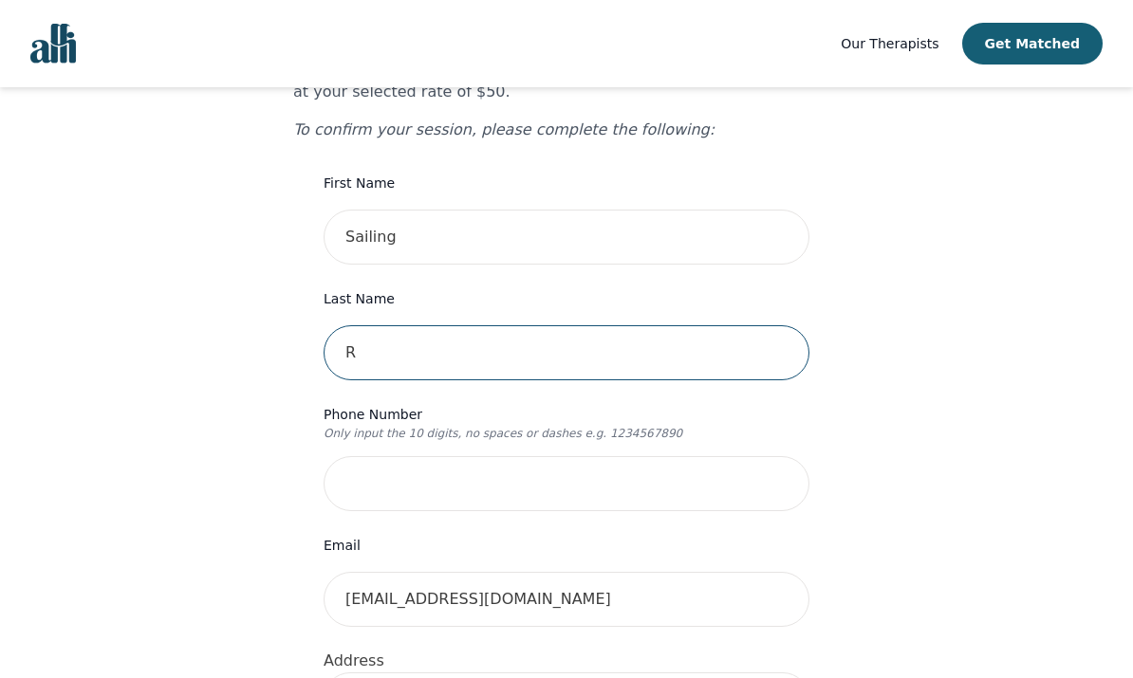
type input "Ruan"
click at [616, 456] on input "tel" at bounding box center [566, 483] width 486 height 55
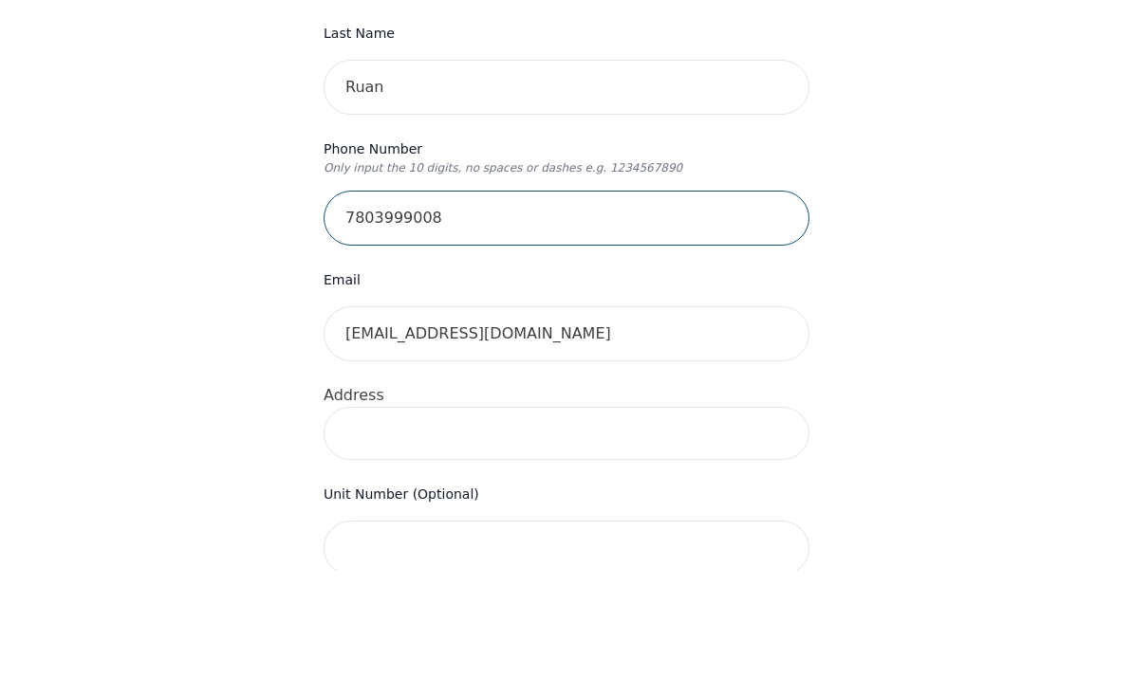
scroll to position [365, 0]
type input "7803999008"
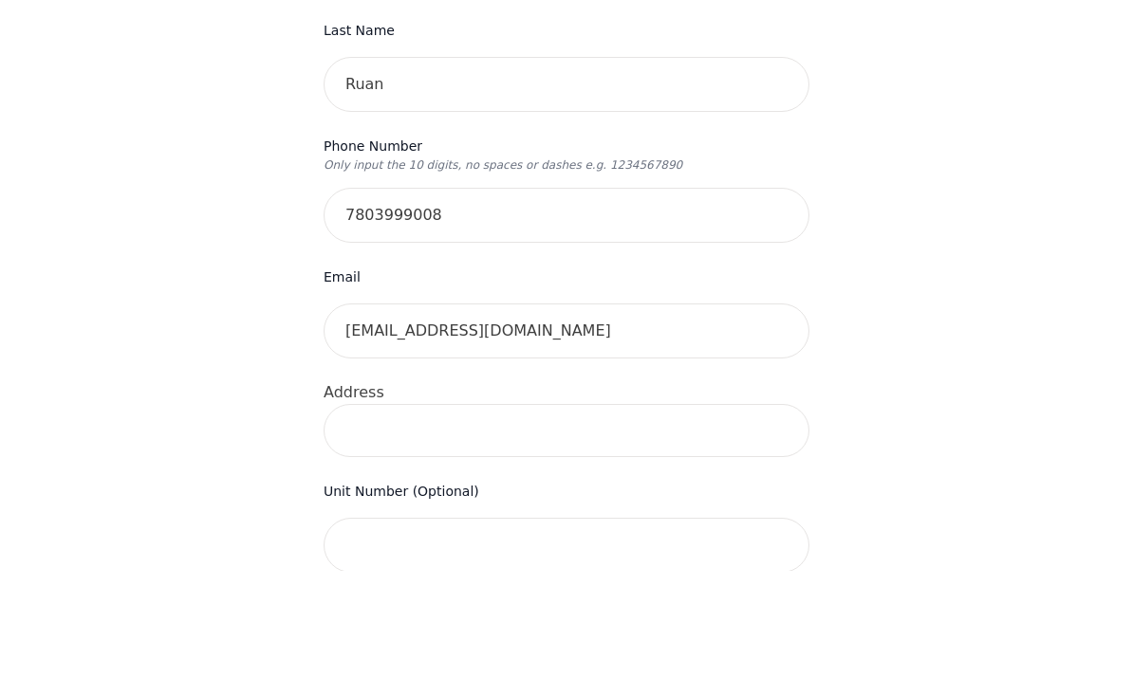
click at [693, 511] on input at bounding box center [566, 537] width 486 height 53
type input "[STREET_ADDRESS]"
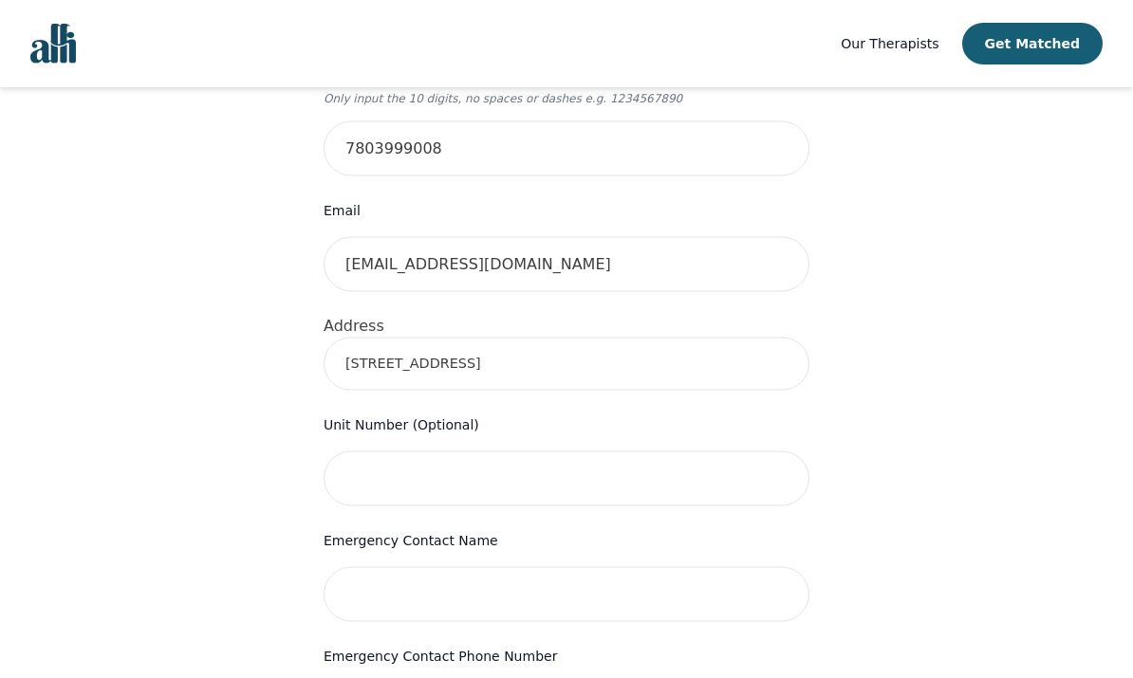
click at [600, 568] on input "text" at bounding box center [566, 594] width 486 height 55
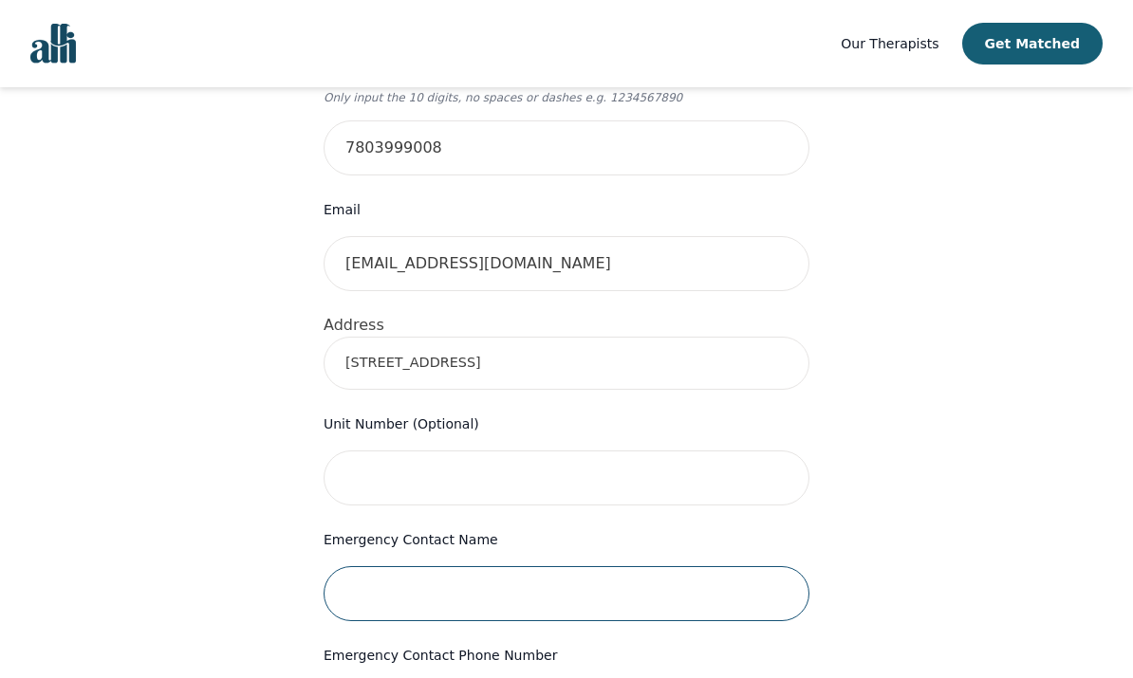
scroll to position [539, 0]
type input "D"
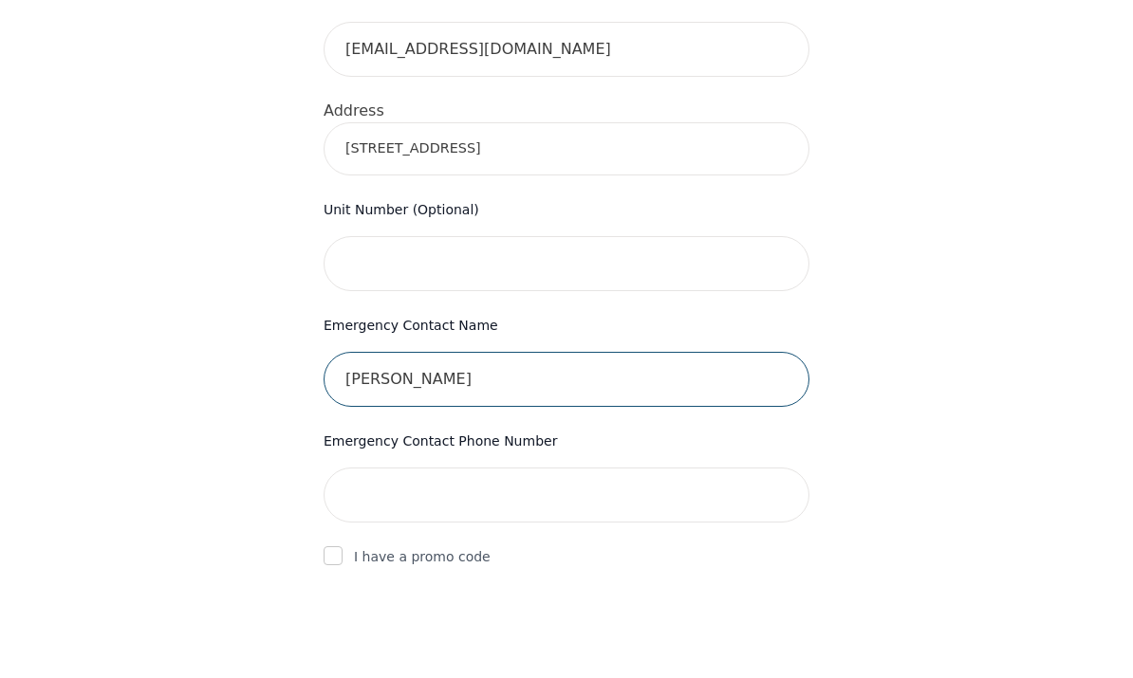
scroll to position [654, 0]
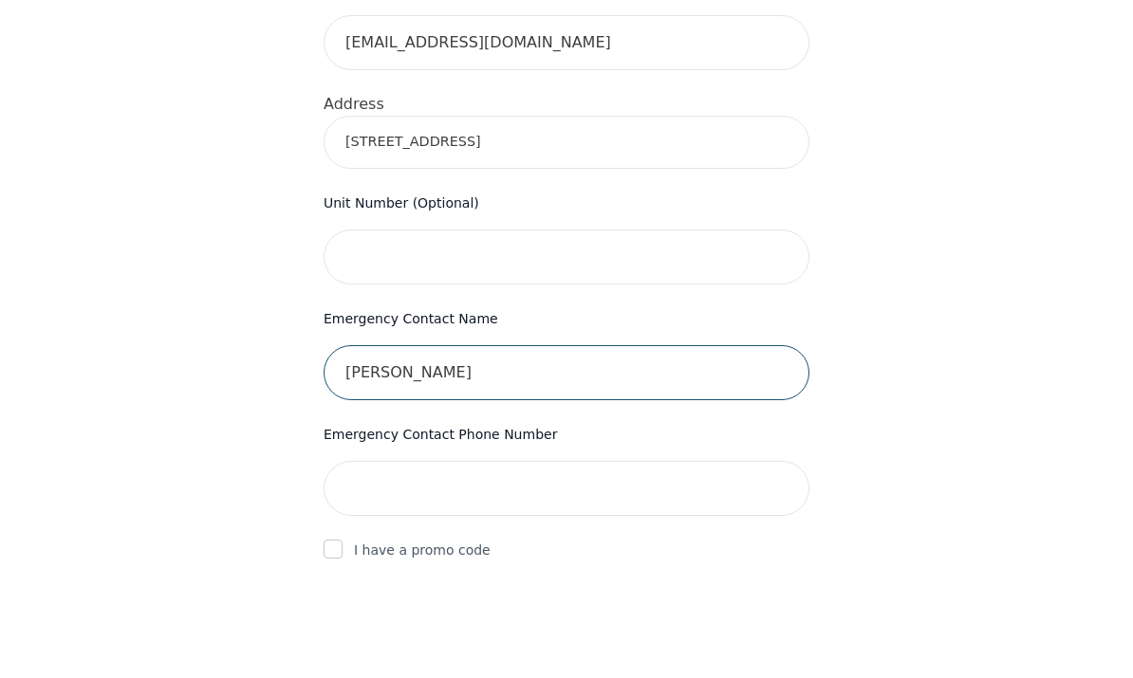
type input "[PERSON_NAME]"
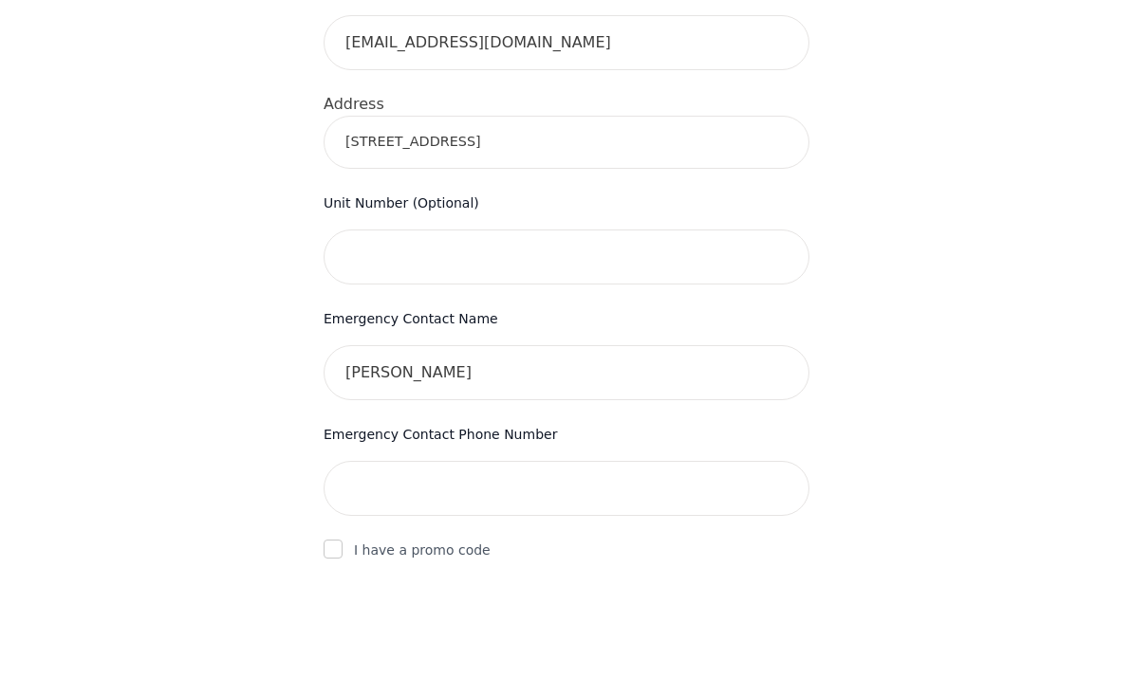
click at [645, 568] on input "tel" at bounding box center [566, 595] width 486 height 55
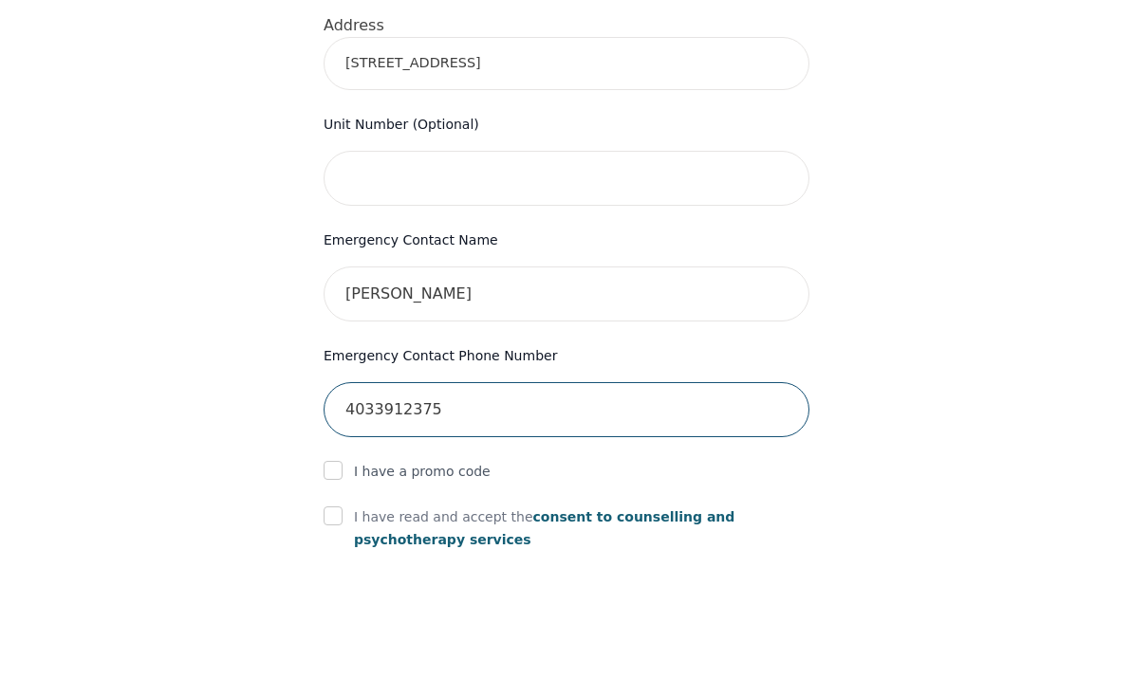
scroll to position [828, 0]
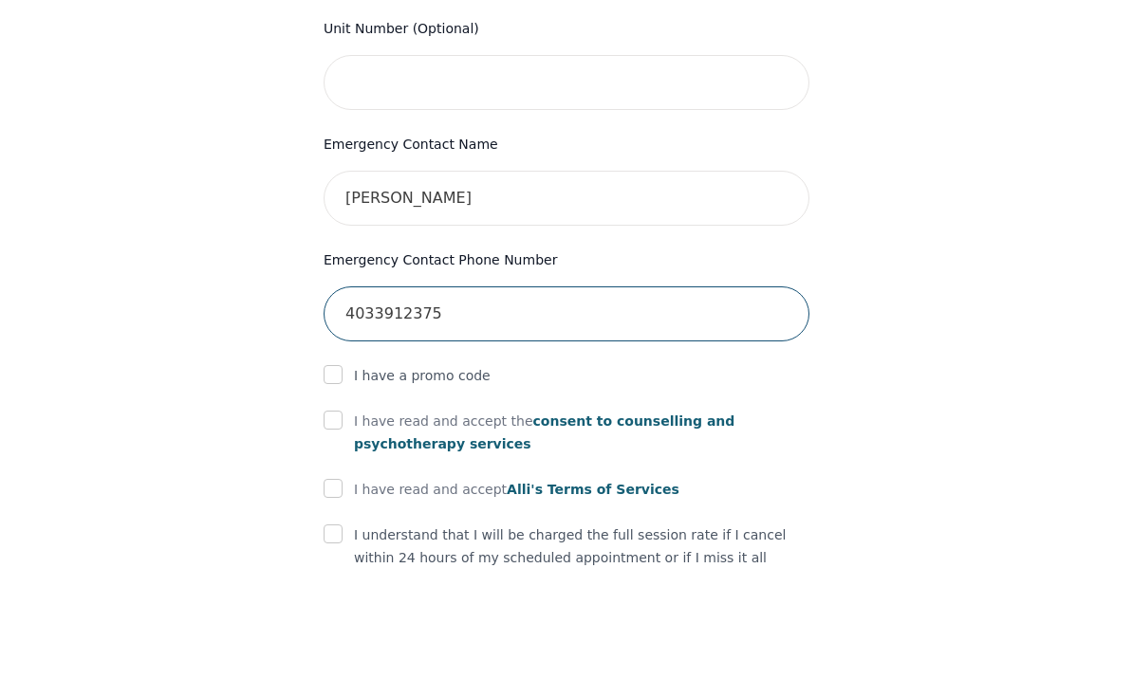
type input "4033912375"
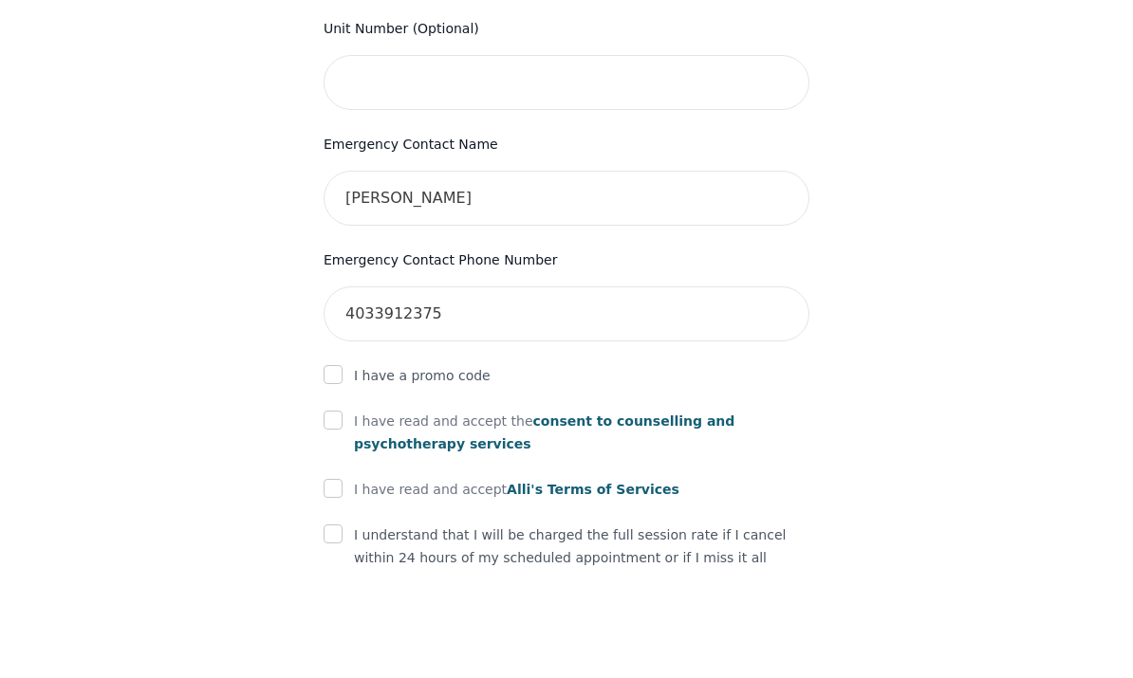
click at [347, 517] on div "I have read and accept the consent to counselling and [MEDICAL_DATA] services" at bounding box center [566, 540] width 486 height 46
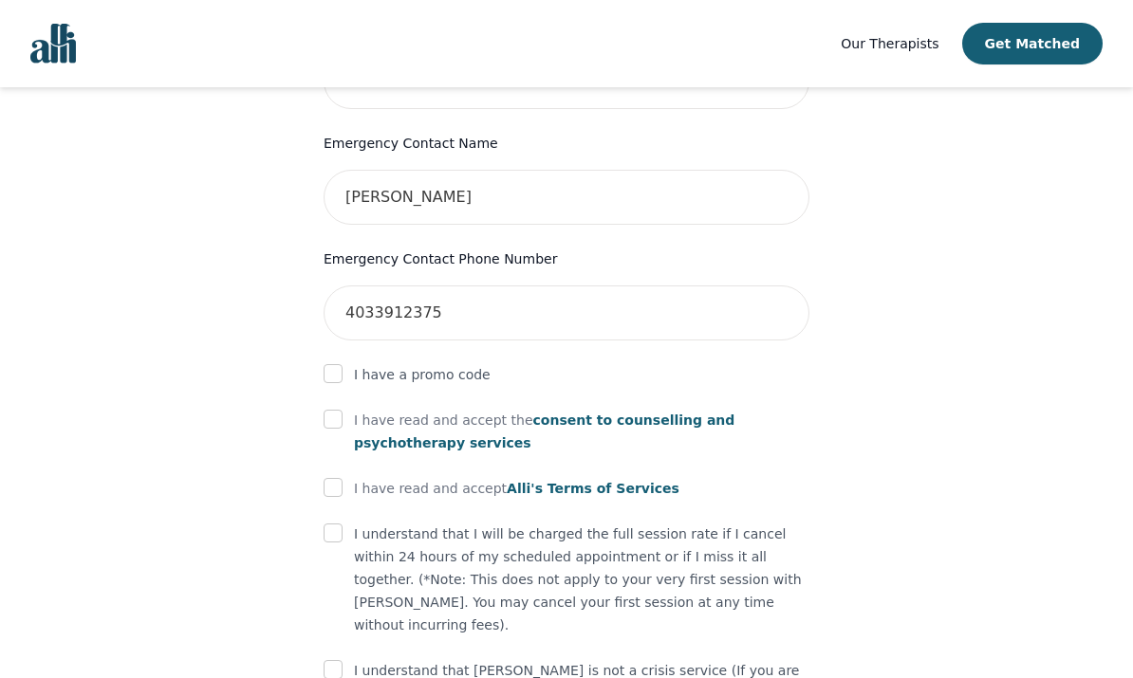
click at [332, 410] on input "checkbox" at bounding box center [332, 419] width 19 height 19
checkbox input "true"
click at [346, 477] on div "I have read and accept [PERSON_NAME]'s Terms of Services" at bounding box center [566, 488] width 486 height 23
click at [342, 478] on input "checkbox" at bounding box center [332, 487] width 19 height 19
checkbox input "true"
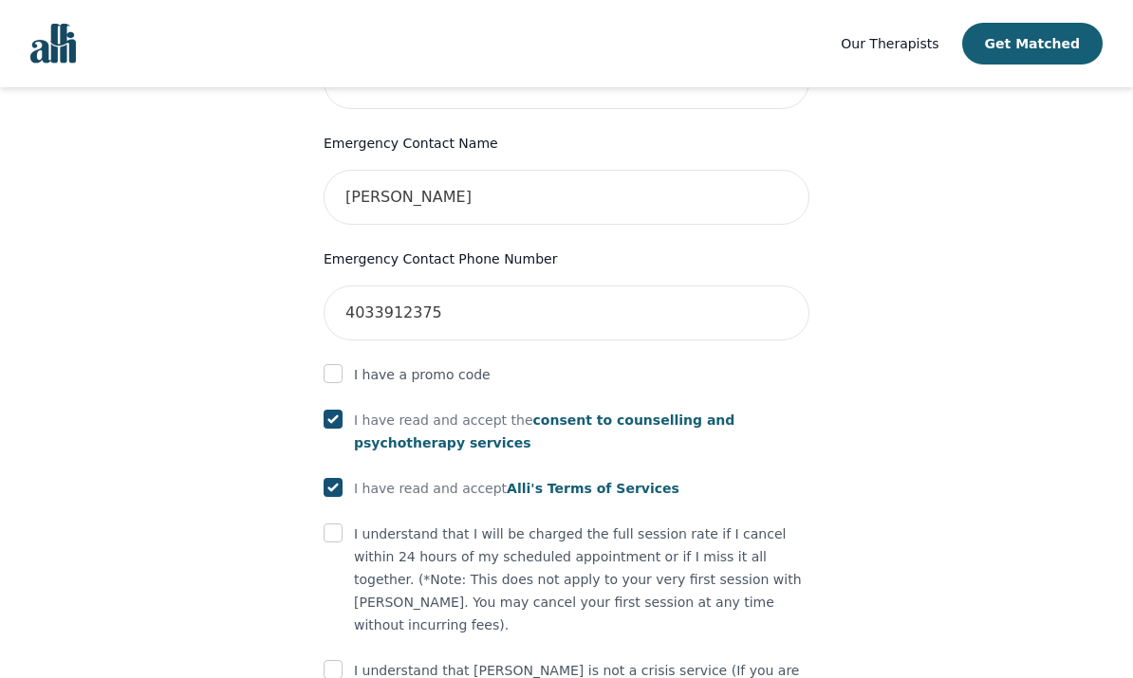
click at [340, 524] on input "checkbox" at bounding box center [332, 533] width 19 height 19
checkbox input "true"
click at [340, 660] on input "checkbox" at bounding box center [332, 669] width 19 height 19
checkbox input "true"
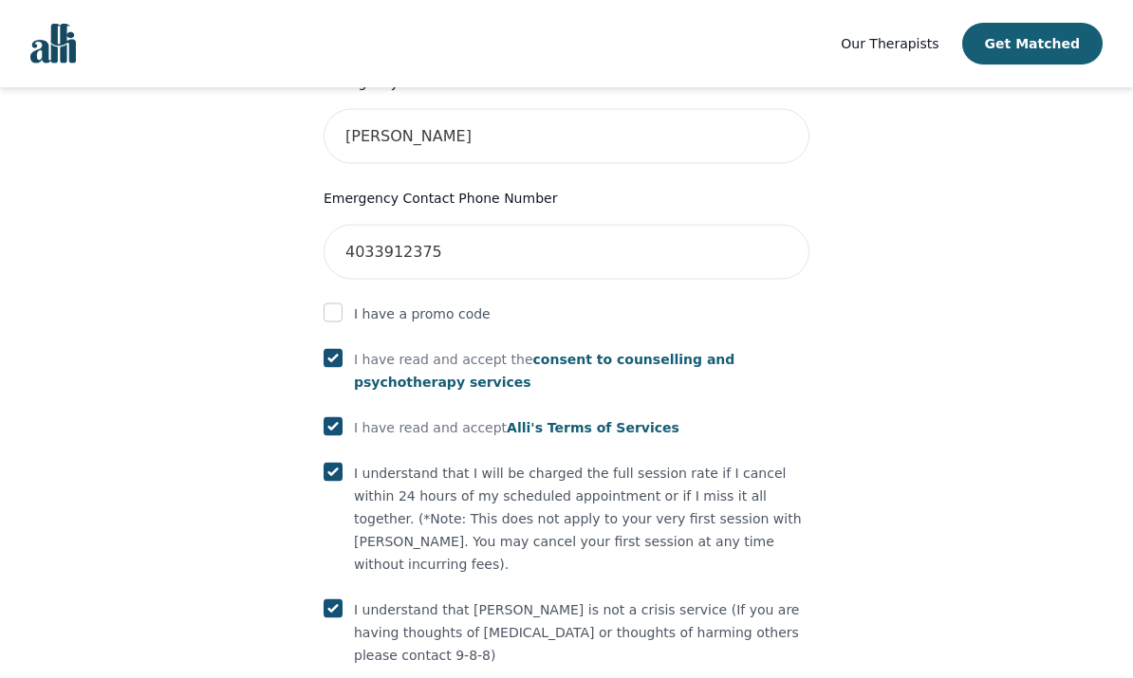
scroll to position [1021, 0]
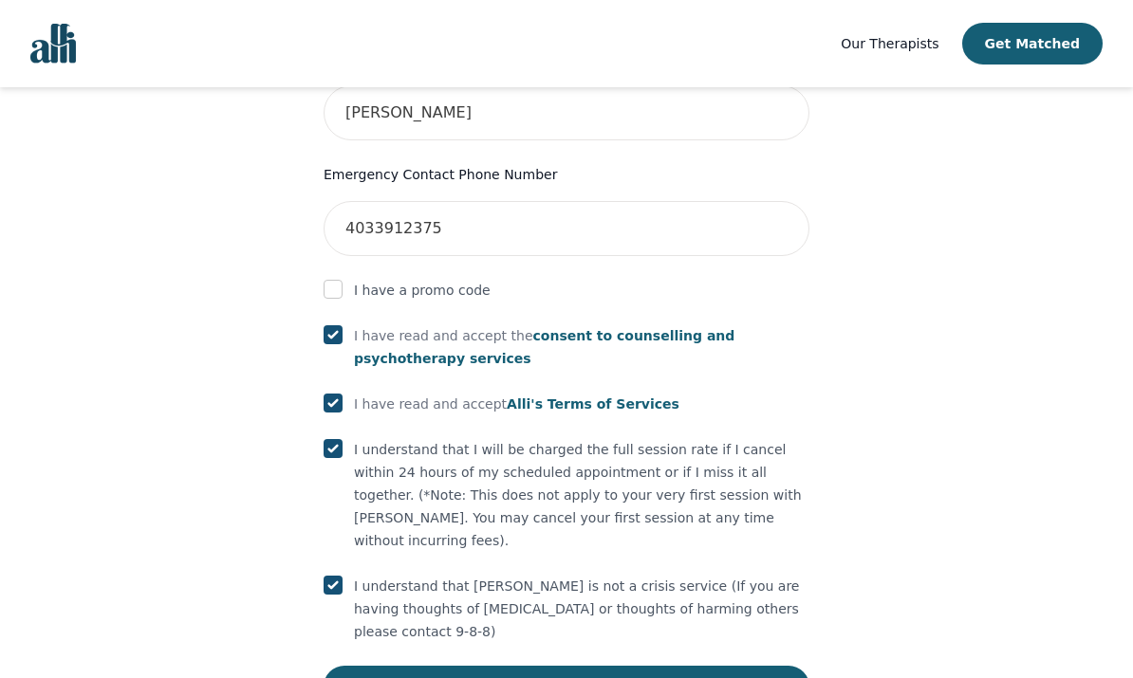
click at [648, 666] on button "Submit" at bounding box center [566, 687] width 486 height 42
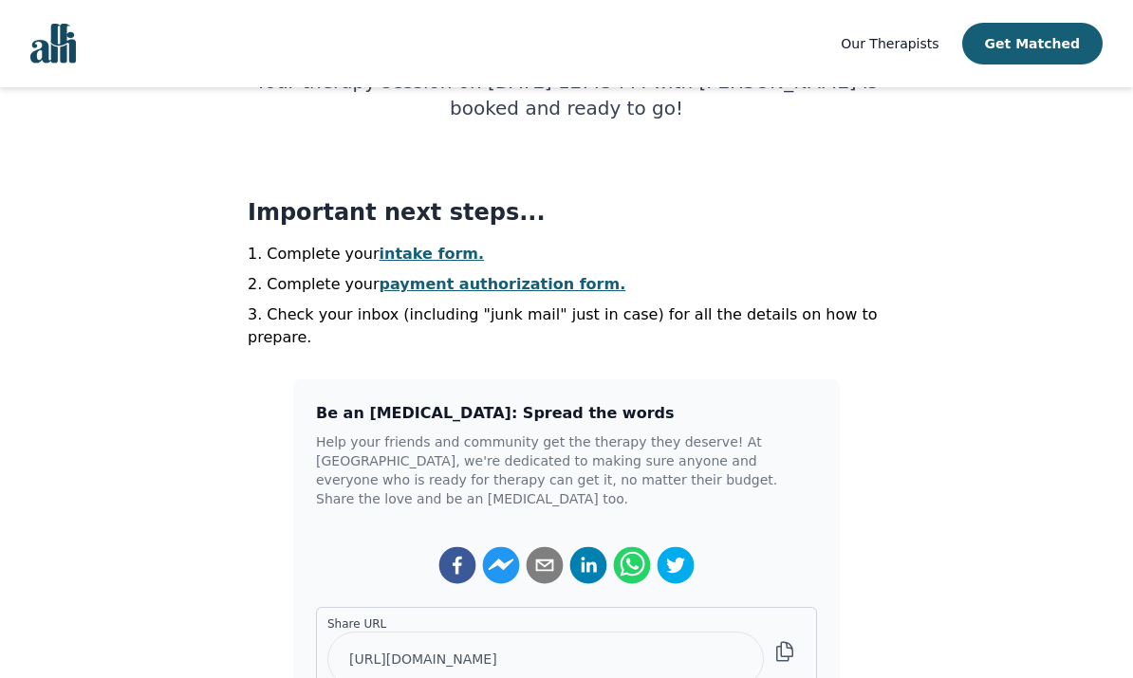
scroll to position [193, 0]
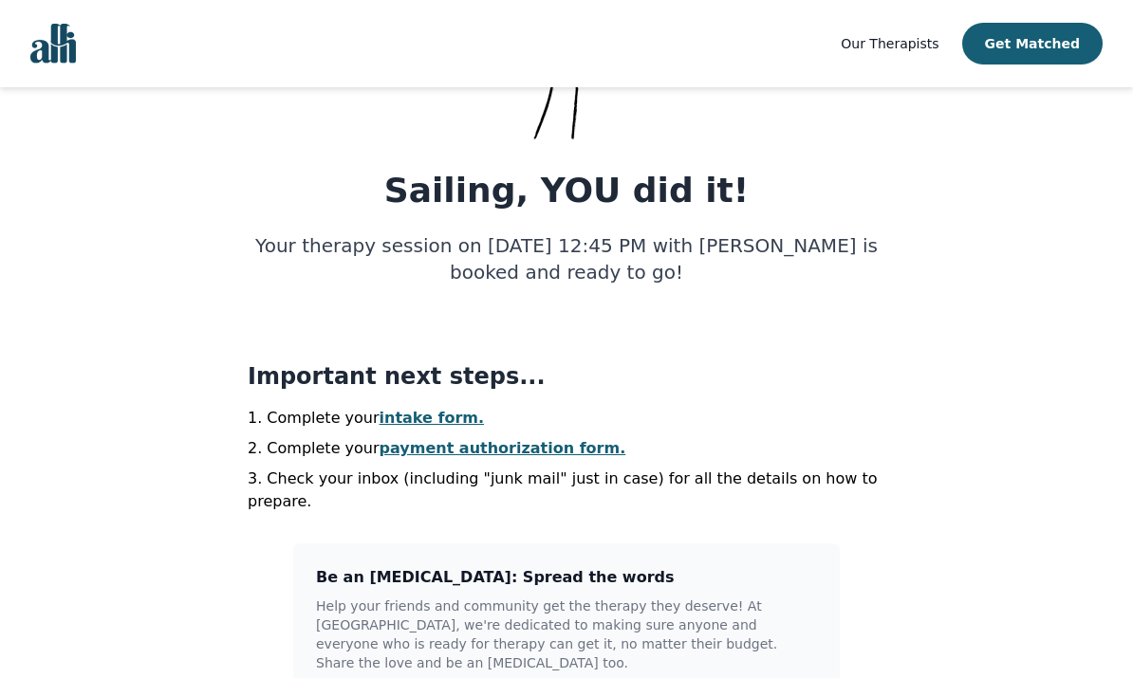
click at [421, 422] on link "intake form." at bounding box center [431, 418] width 105 height 18
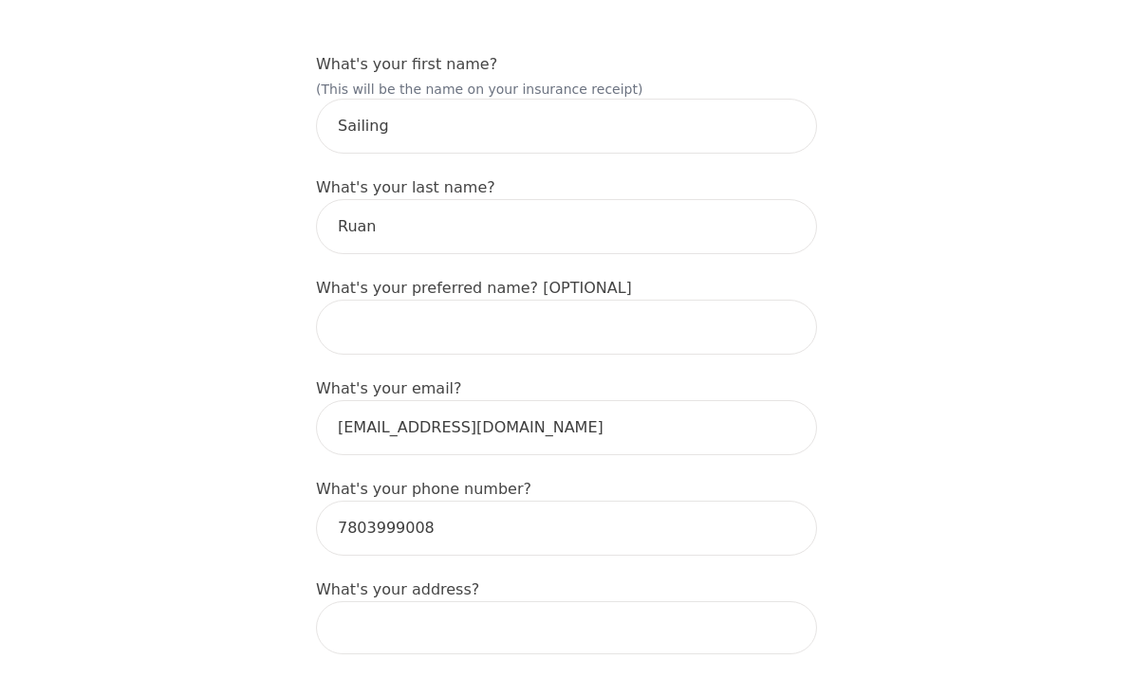
scroll to position [286, 0]
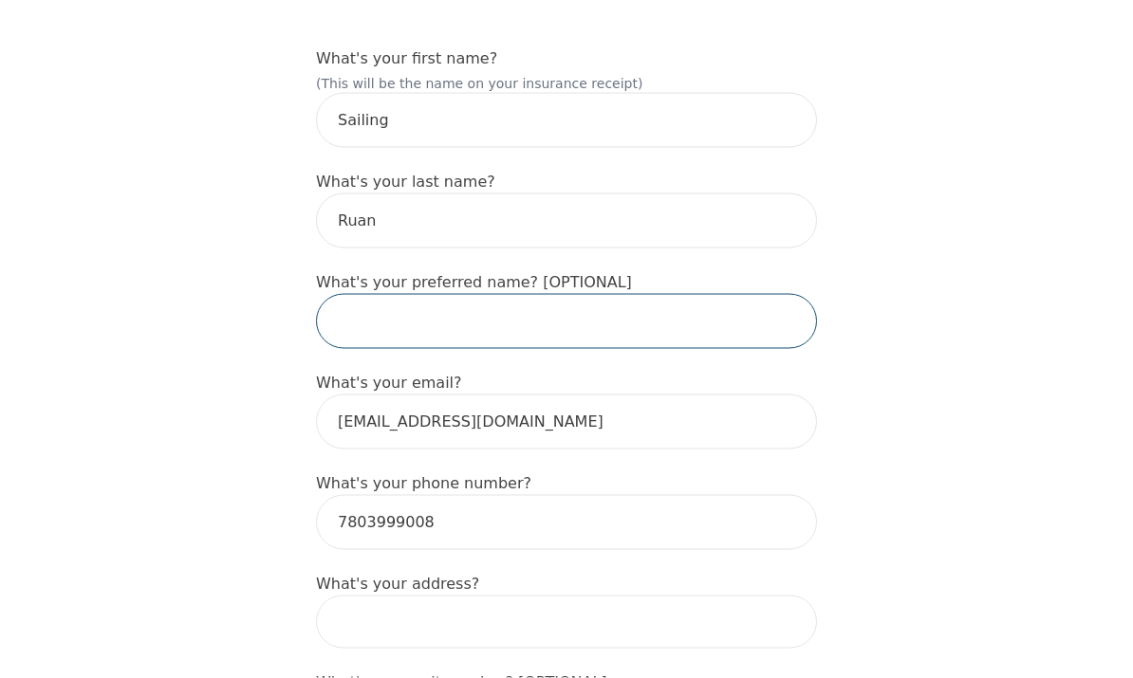
click at [711, 297] on input "text" at bounding box center [566, 321] width 501 height 55
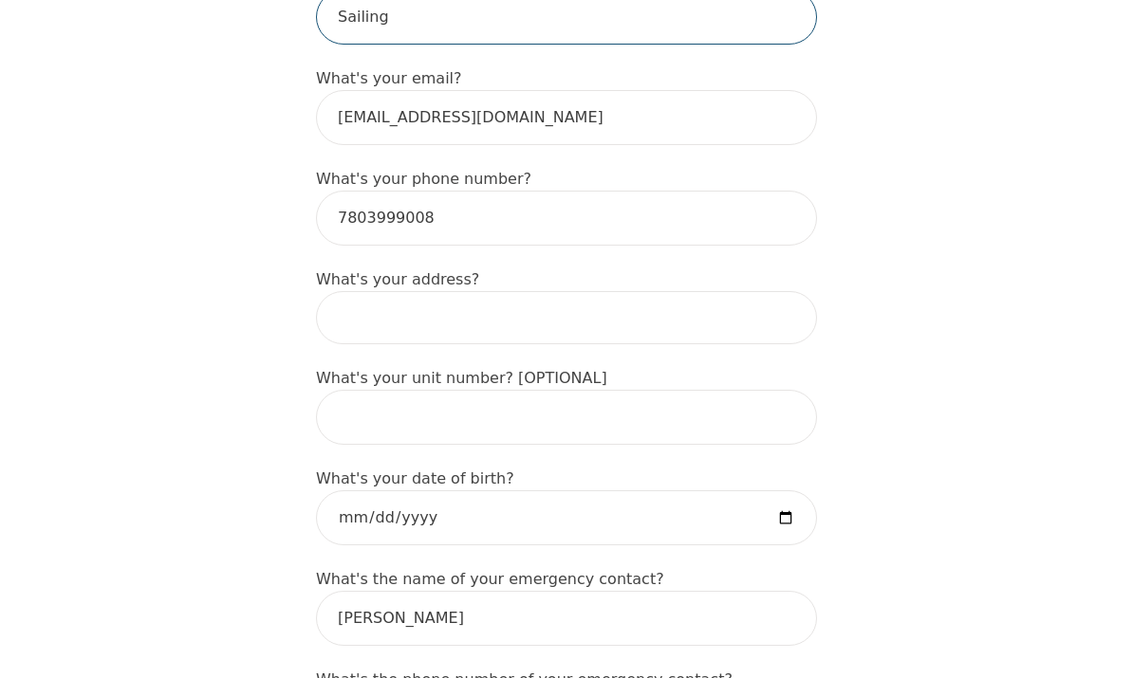
scroll to position [564, 0]
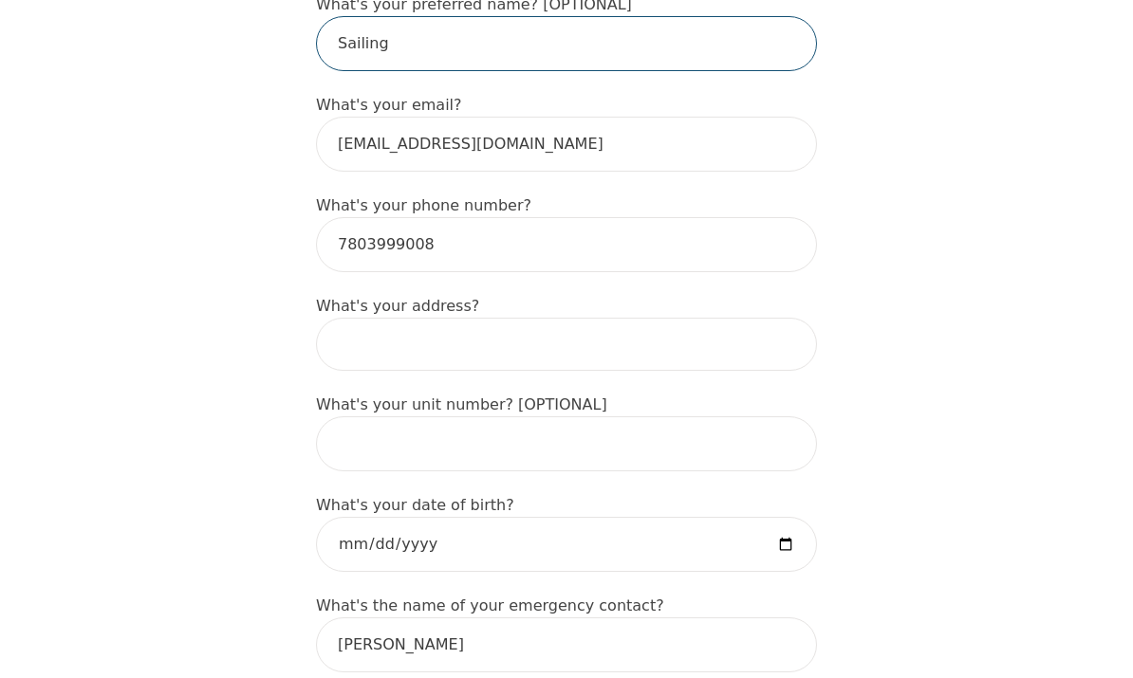
type input "Sailing"
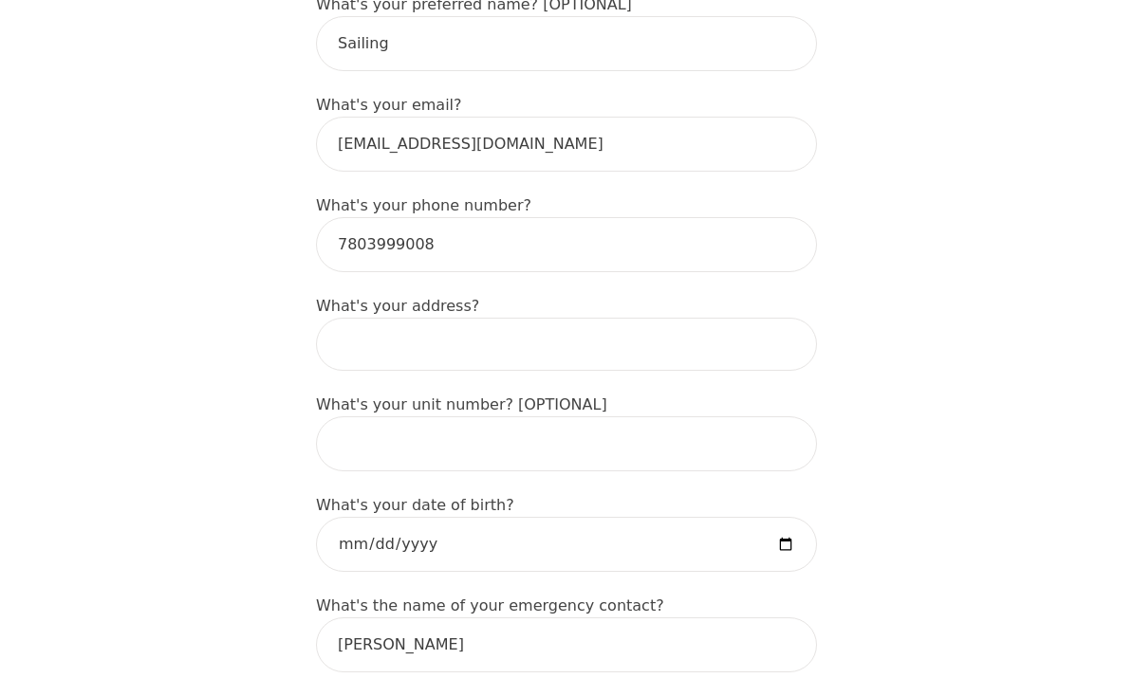
click at [761, 320] on input at bounding box center [566, 344] width 501 height 53
type input "[STREET_ADDRESS]"
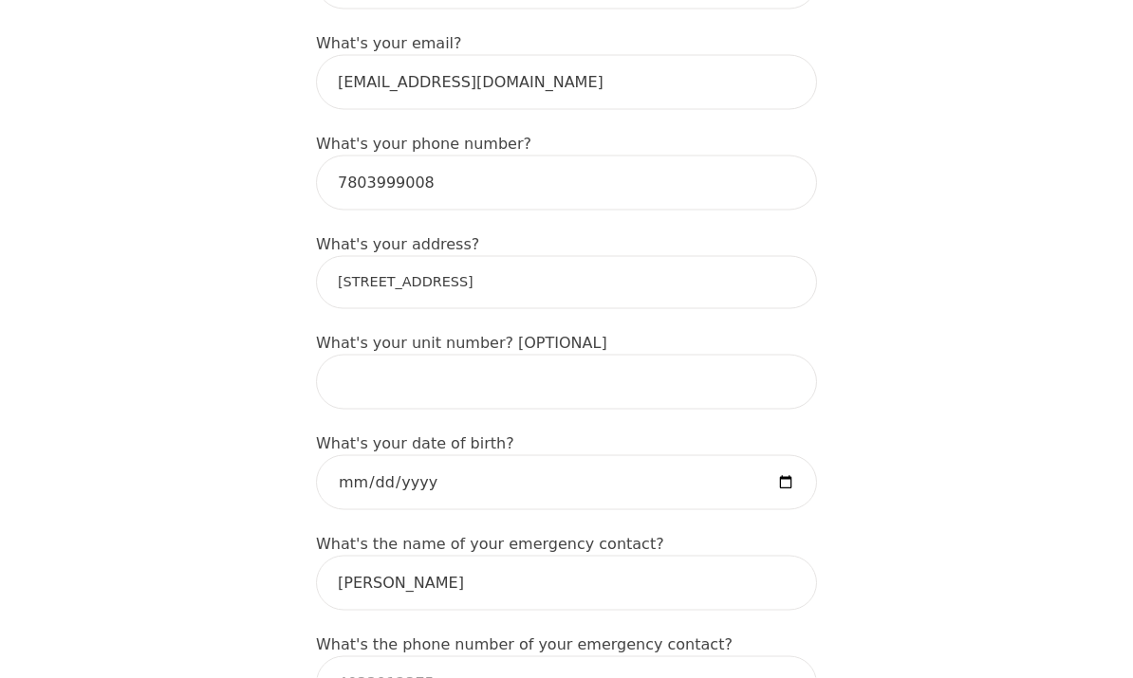
scroll to position [627, 0]
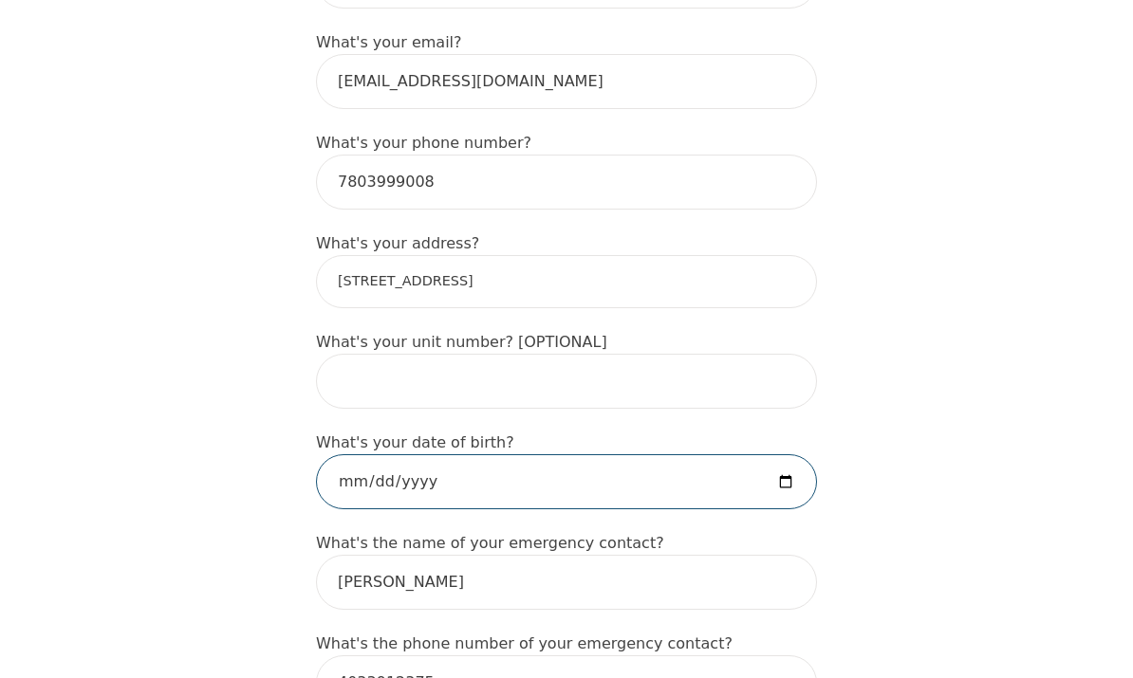
click at [671, 469] on input "date" at bounding box center [566, 481] width 501 height 55
type input "[DATE]"
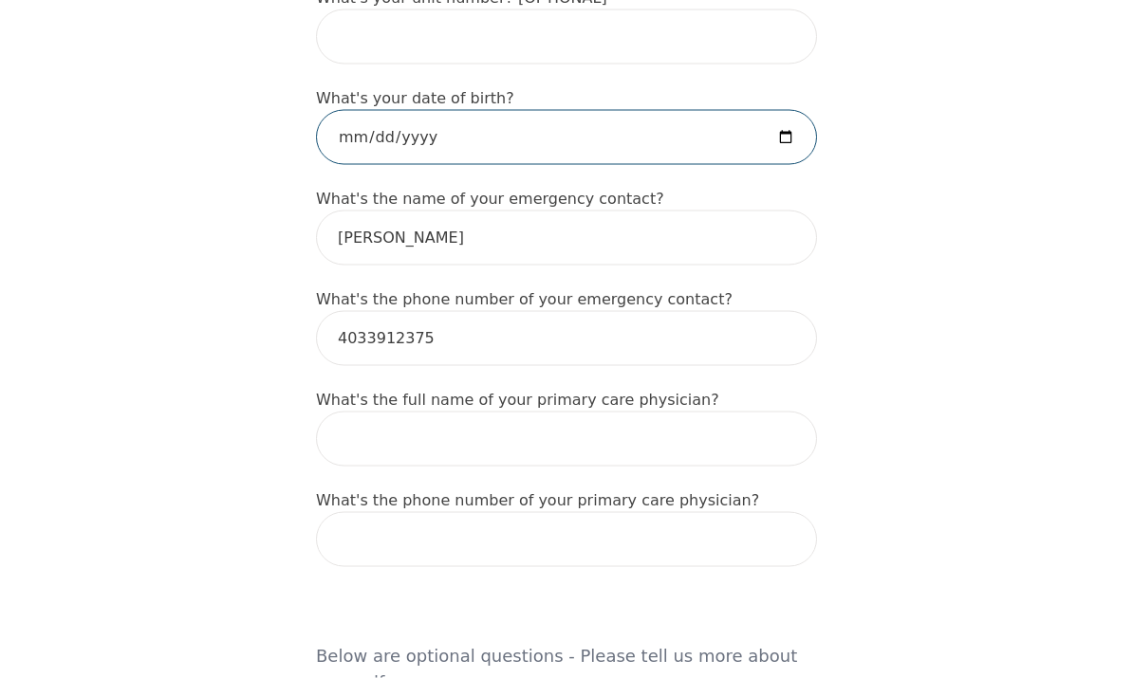
scroll to position [972, 0]
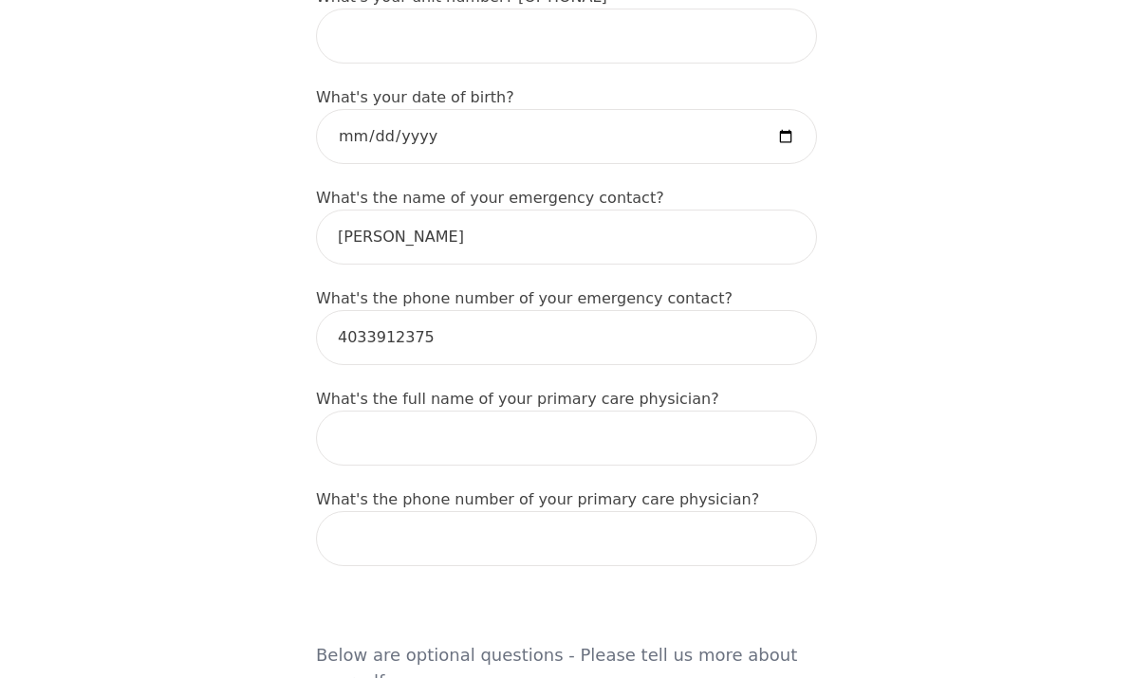
click at [725, 417] on input "text" at bounding box center [566, 438] width 501 height 55
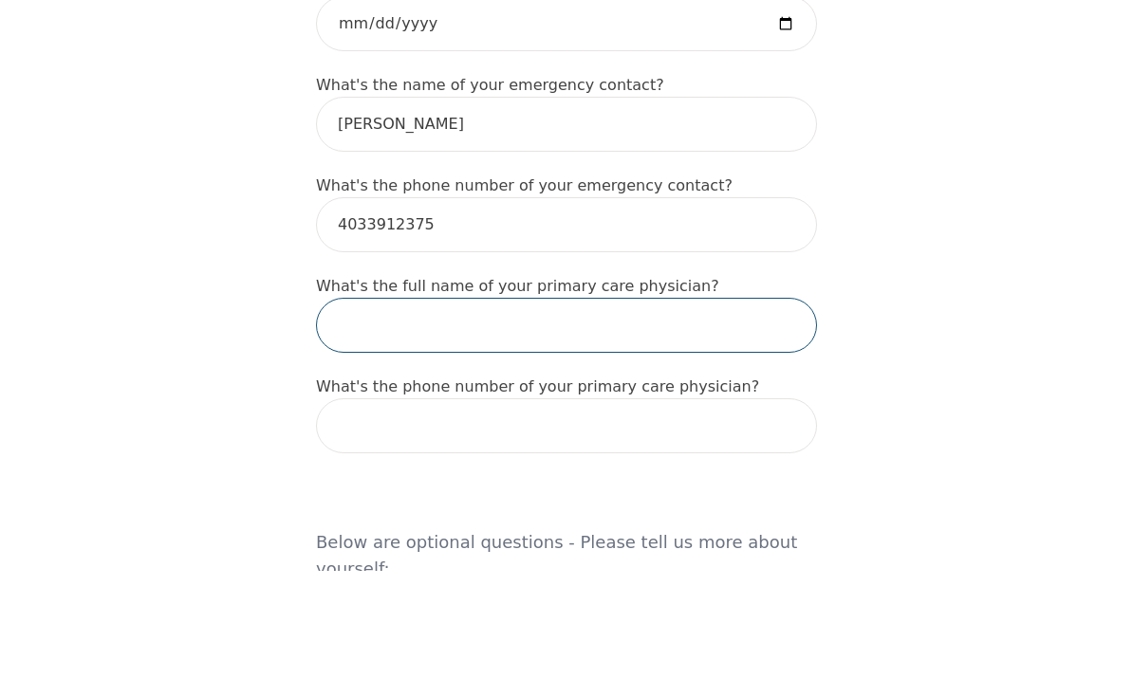
scroll to position [978, 0]
type input "/"
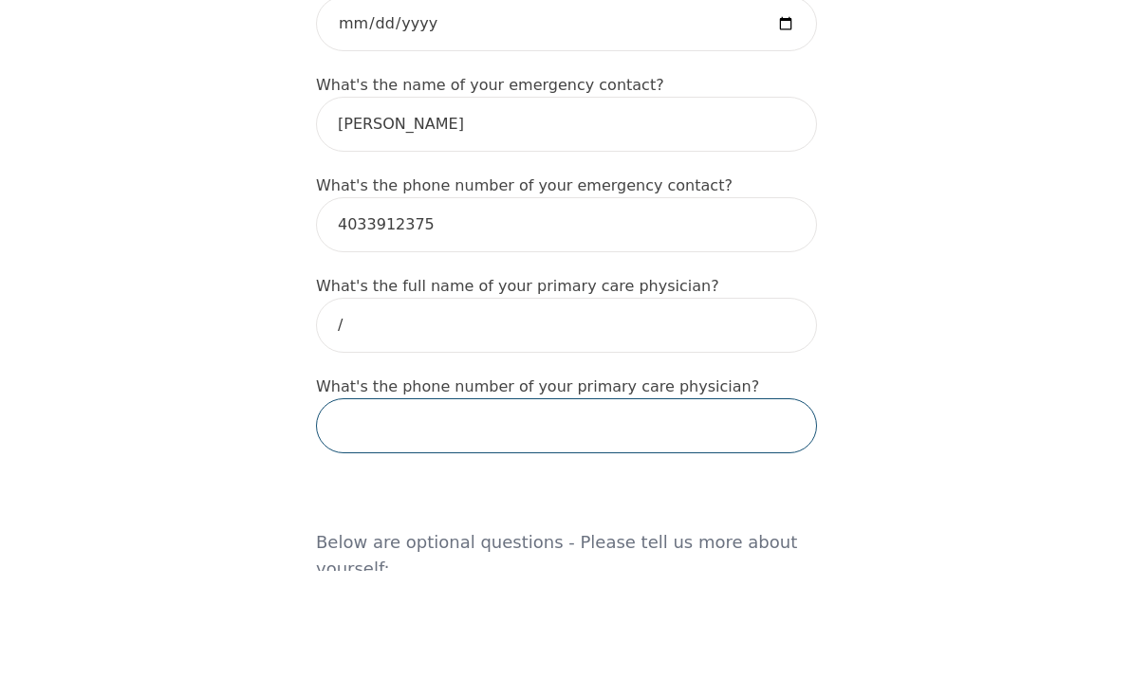
click at [698, 506] on input "tel" at bounding box center [566, 533] width 501 height 55
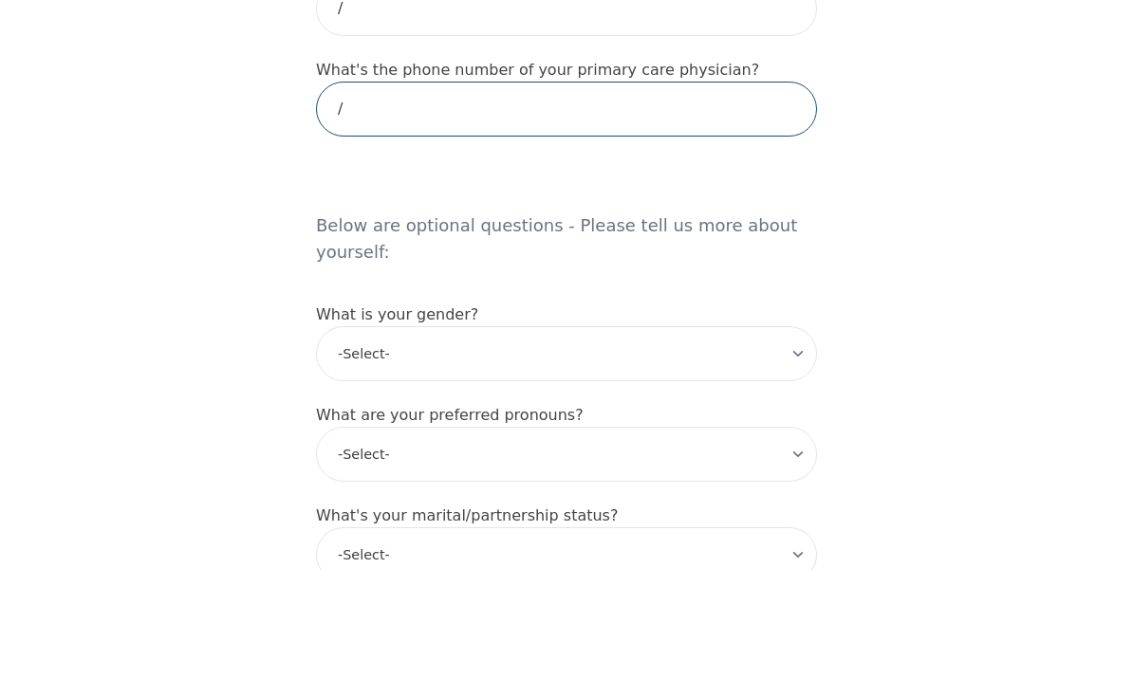
type input "/"
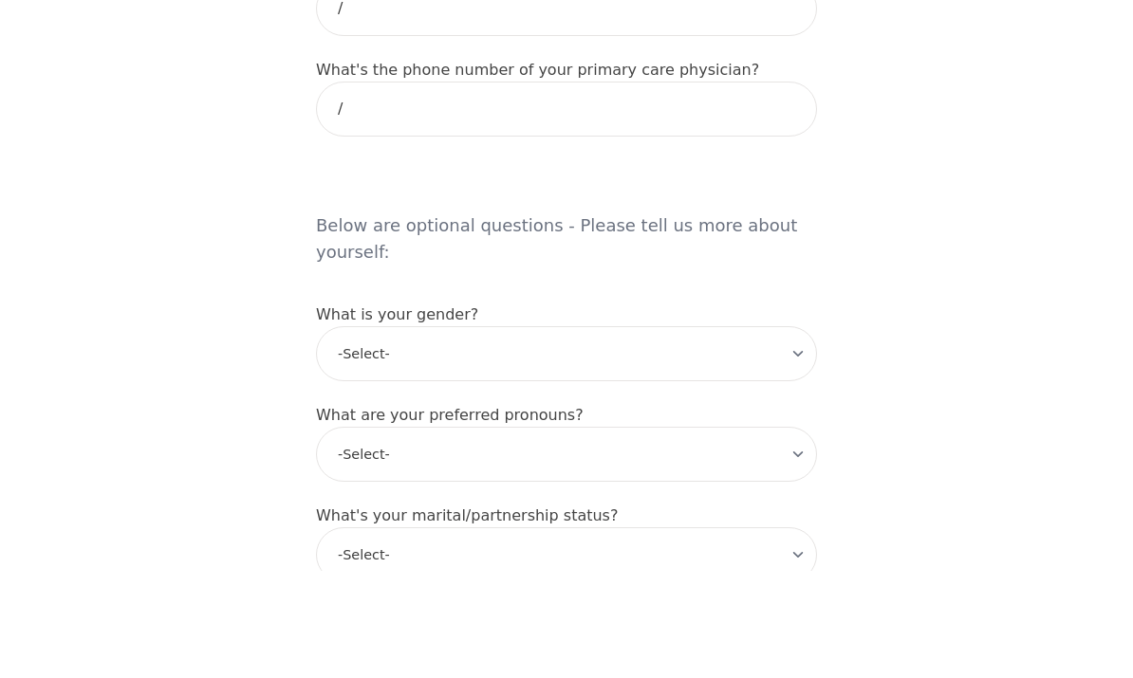
click at [811, 434] on select "-Select- [DEMOGRAPHIC_DATA] [DEMOGRAPHIC_DATA] [DEMOGRAPHIC_DATA] [DEMOGRAPHIC_…" at bounding box center [566, 461] width 501 height 55
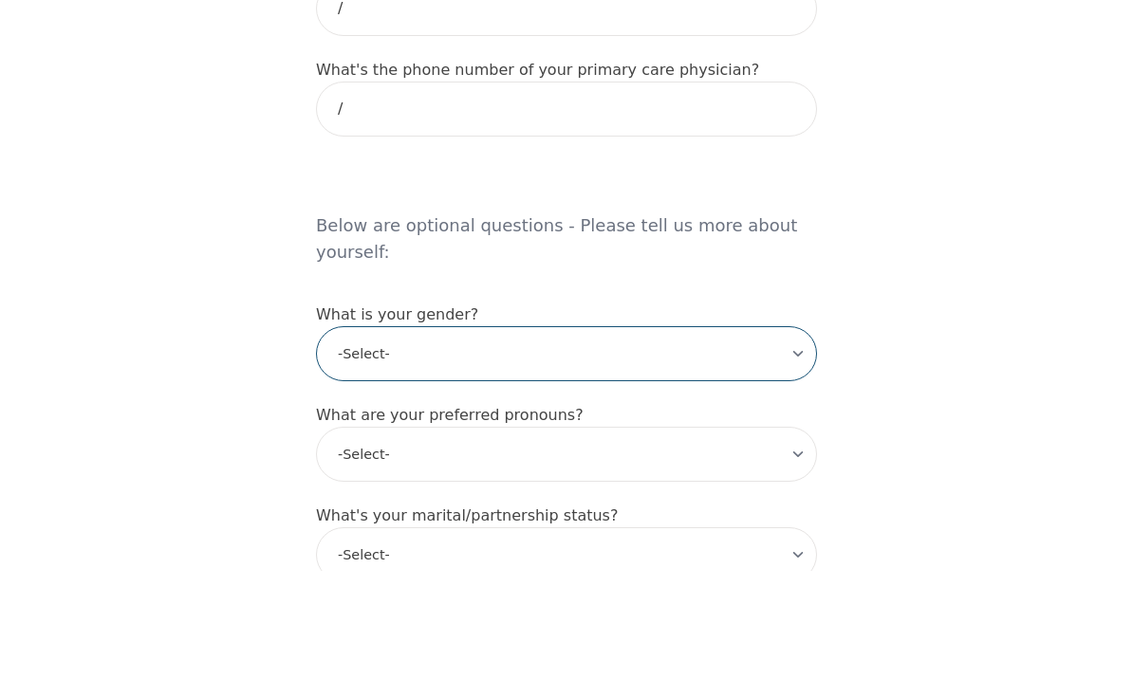
scroll to position [1402, 0]
select select "[DEMOGRAPHIC_DATA]"
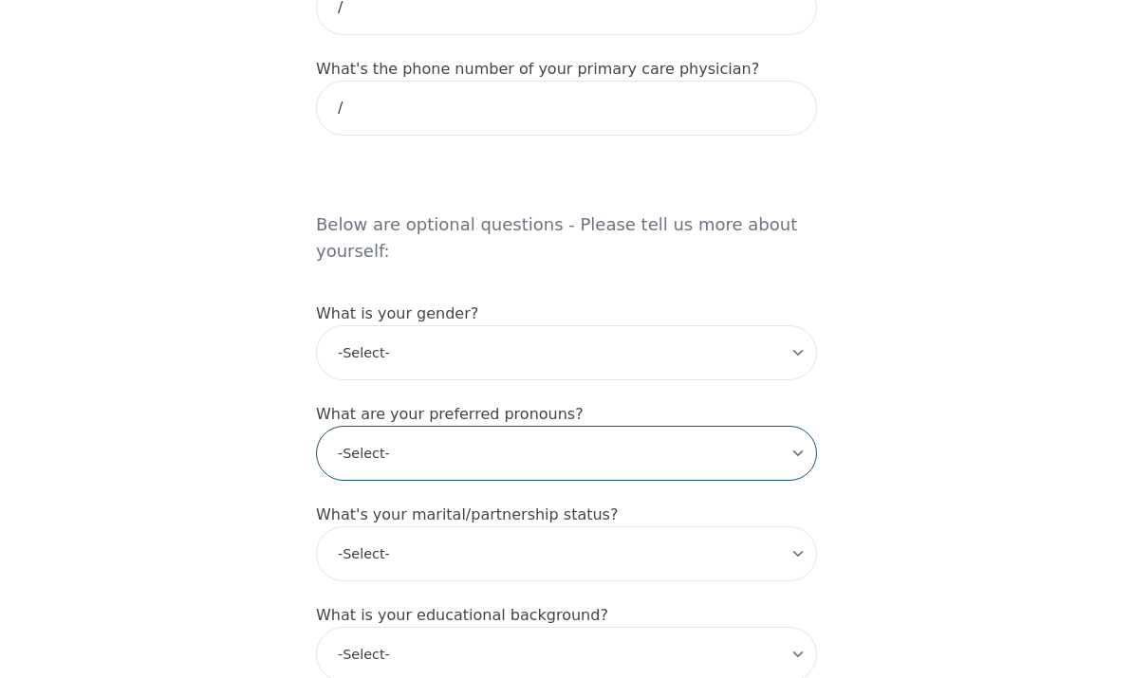
click at [805, 426] on select "-Select- he/him she/her they/them ze/zir xe/xem ey/em ve/ver tey/ter e/e per/pe…" at bounding box center [566, 453] width 501 height 55
select select "she/her"
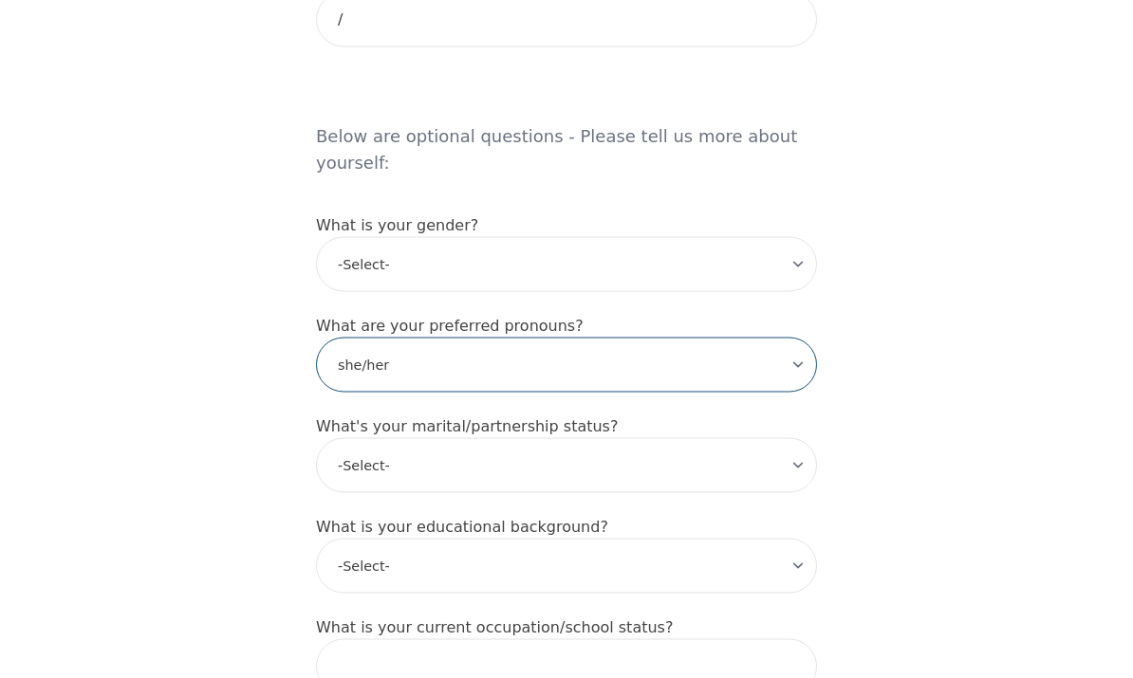
scroll to position [1492, 0]
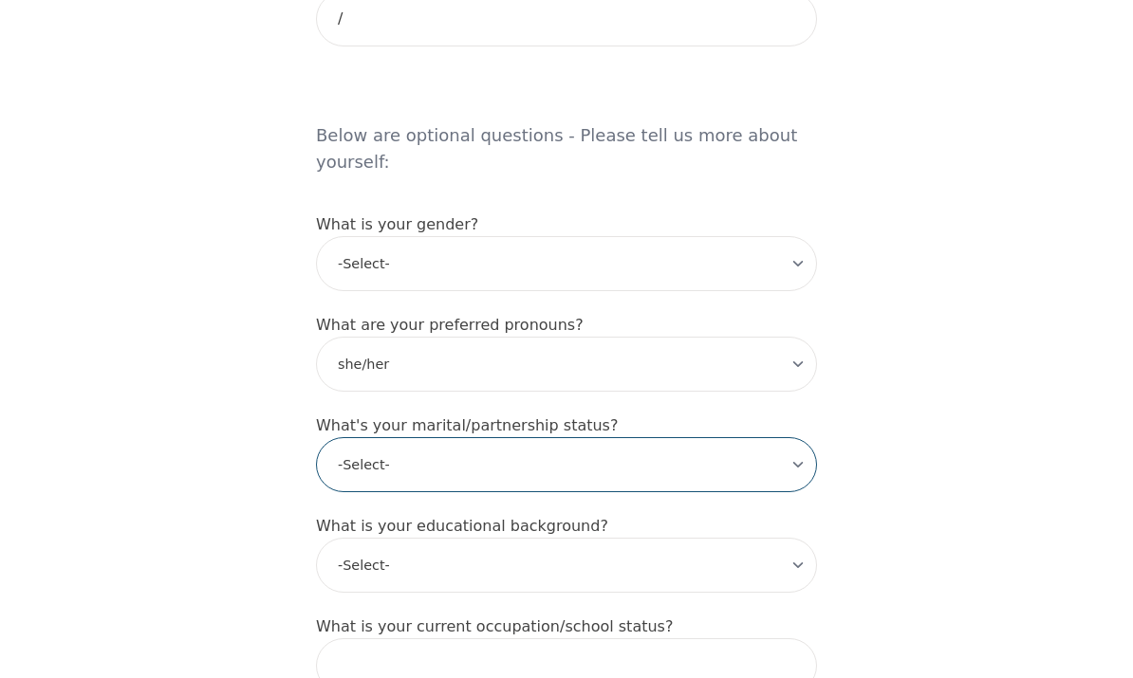
click at [799, 437] on select "-Select- Single Partnered Married Common Law Widowed Separated Divorced" at bounding box center [566, 464] width 501 height 55
select select "Divorced"
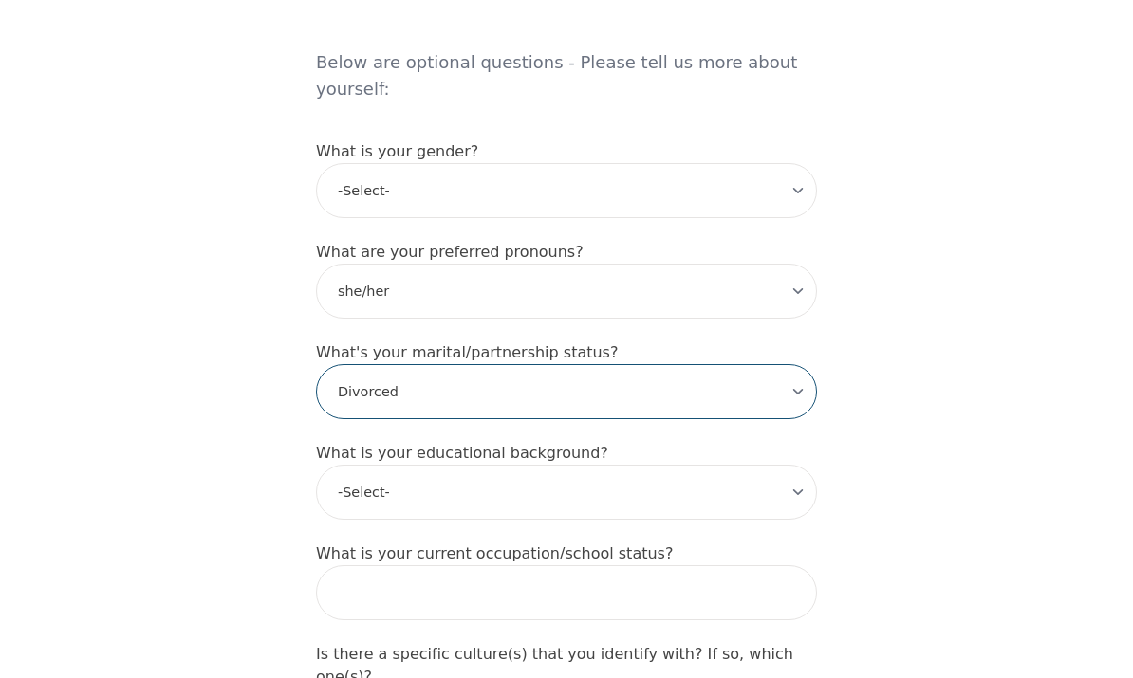
scroll to position [1566, 0]
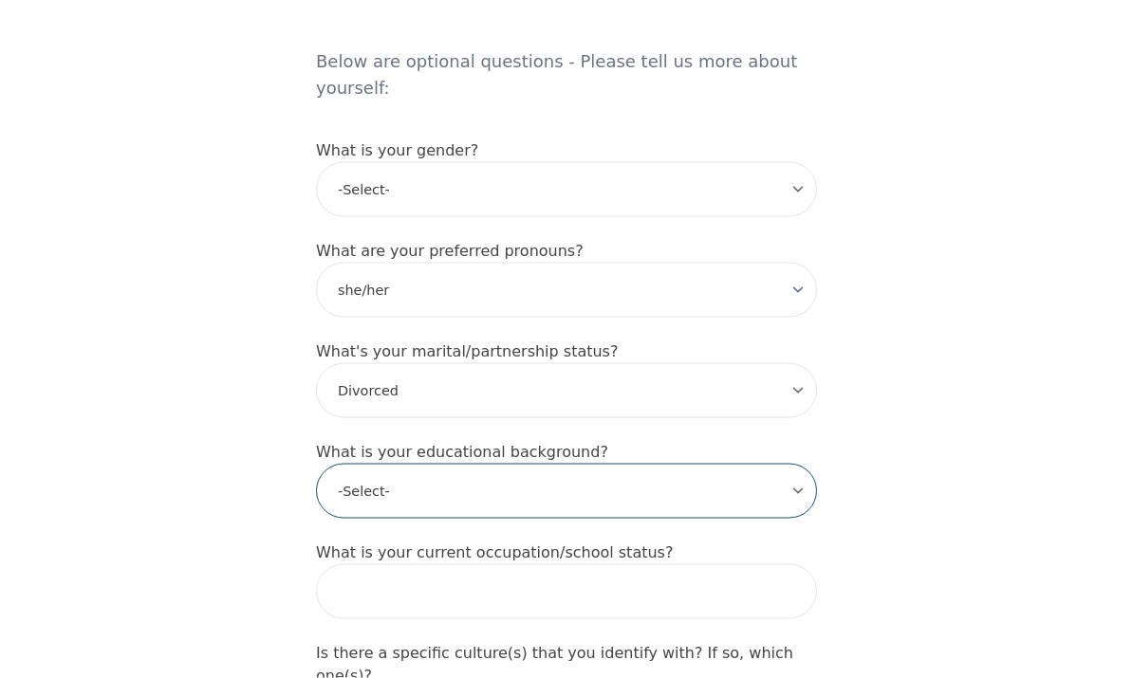
click at [802, 464] on select "-Select- Less than high school High school Associate degree Bachelor degree Mas…" at bounding box center [566, 491] width 501 height 55
select select "Bachelor degree"
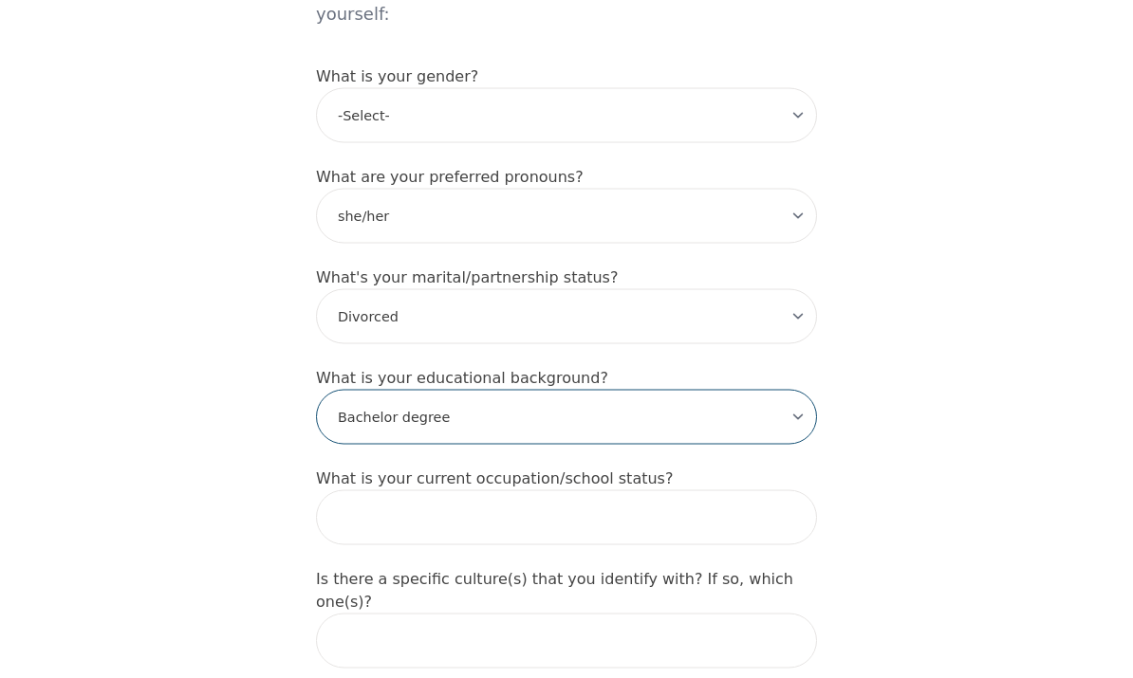
scroll to position [1645, 0]
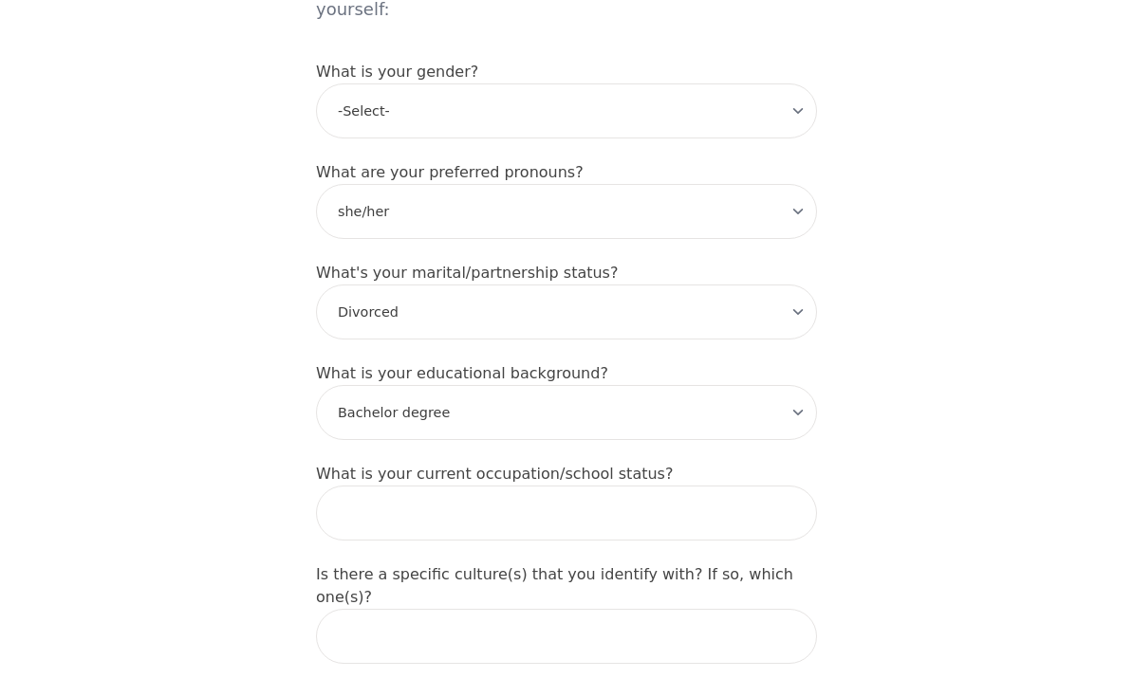
click at [765, 486] on input "text" at bounding box center [566, 513] width 501 height 55
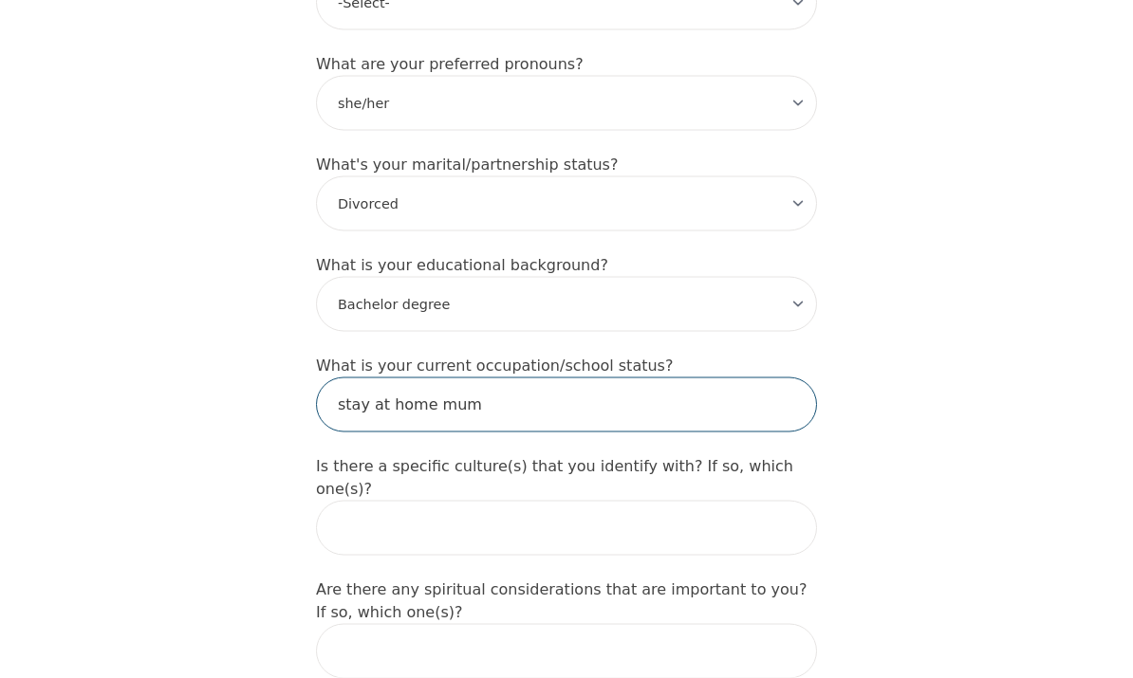
scroll to position [1754, 0]
type input "stay at home mum"
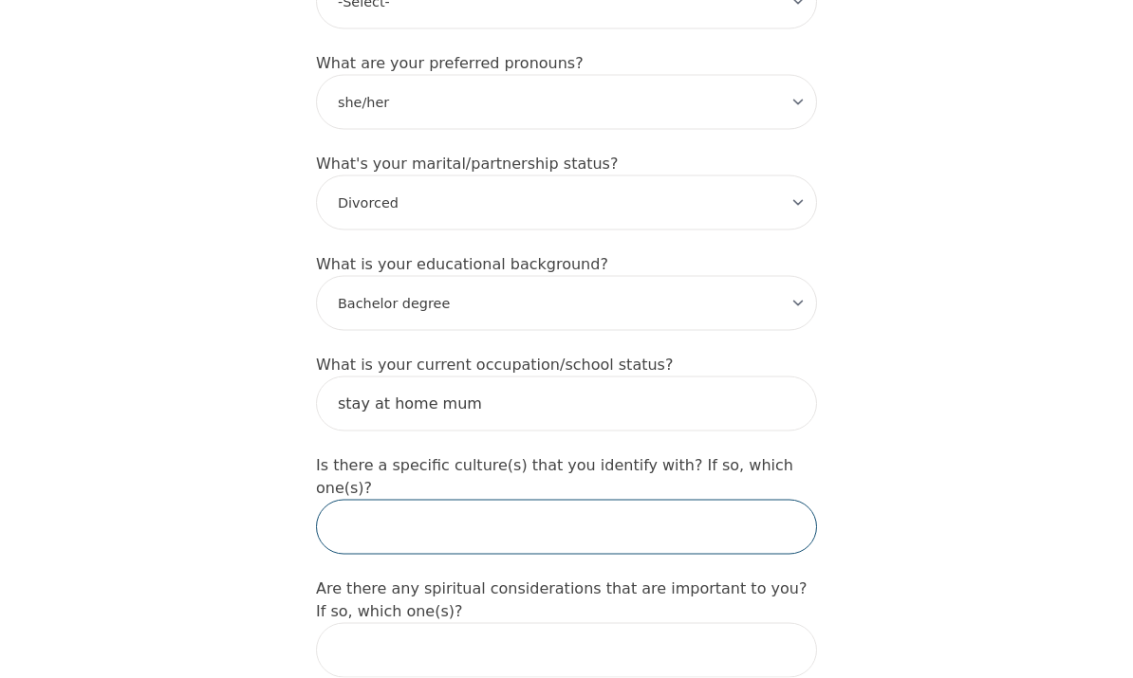
click at [717, 500] on input "text" at bounding box center [566, 527] width 501 height 55
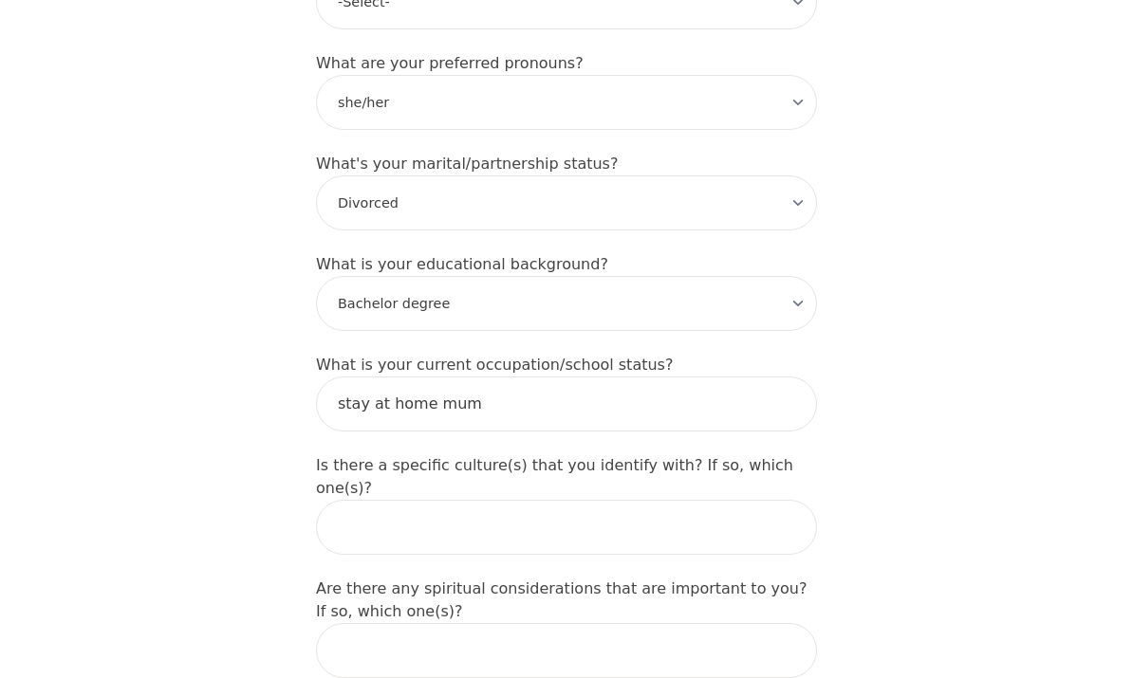
click at [327, 456] on label "Is there a specific culture(s) that you identify with? If so, which one(s)?" at bounding box center [554, 476] width 477 height 41
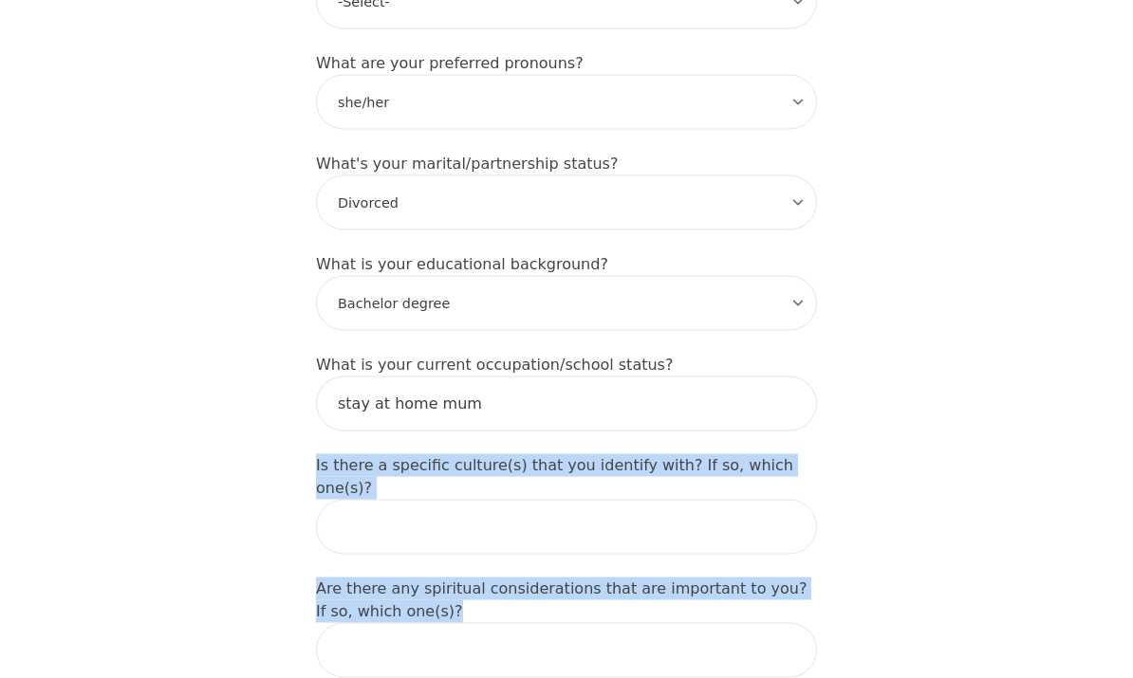
copy form "Is there a specific culture(s) that you identify with? If so, which one(s)? Are…"
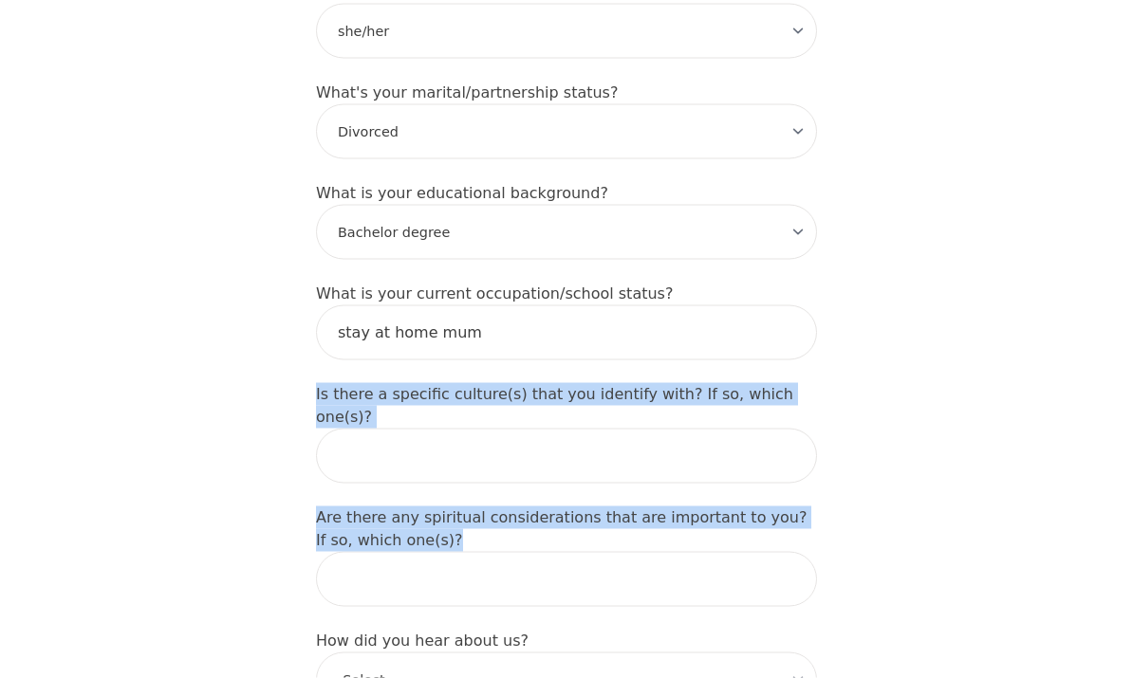
scroll to position [1826, 0]
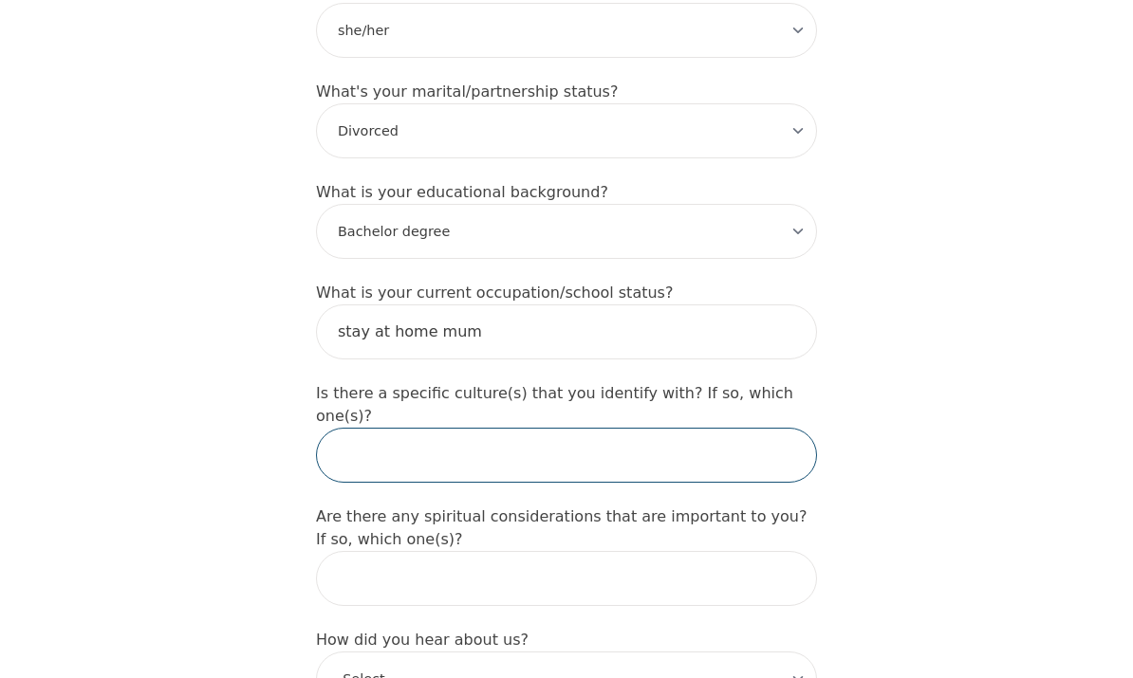
click at [401, 428] on input "text" at bounding box center [566, 455] width 501 height 55
click at [393, 428] on input "text" at bounding box center [566, 455] width 501 height 55
paste input "I identify primarily with Chinese culture,"
click at [691, 429] on input "I identify primarily with Chinese culture," at bounding box center [566, 456] width 501 height 55
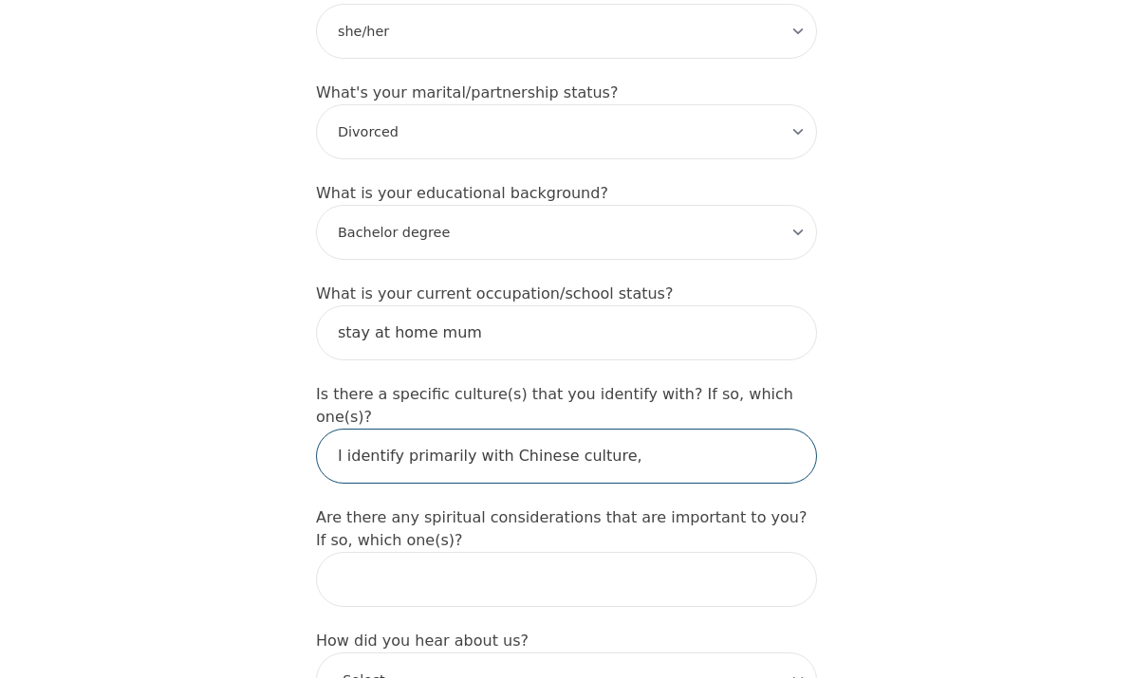
paste input "feel connected to both Chinese and Western cultural values."
click at [382, 429] on input "I identify primarily with Chinese culture, feel connected to both [DEMOGRAPHIC_…" at bounding box center [566, 456] width 501 height 55
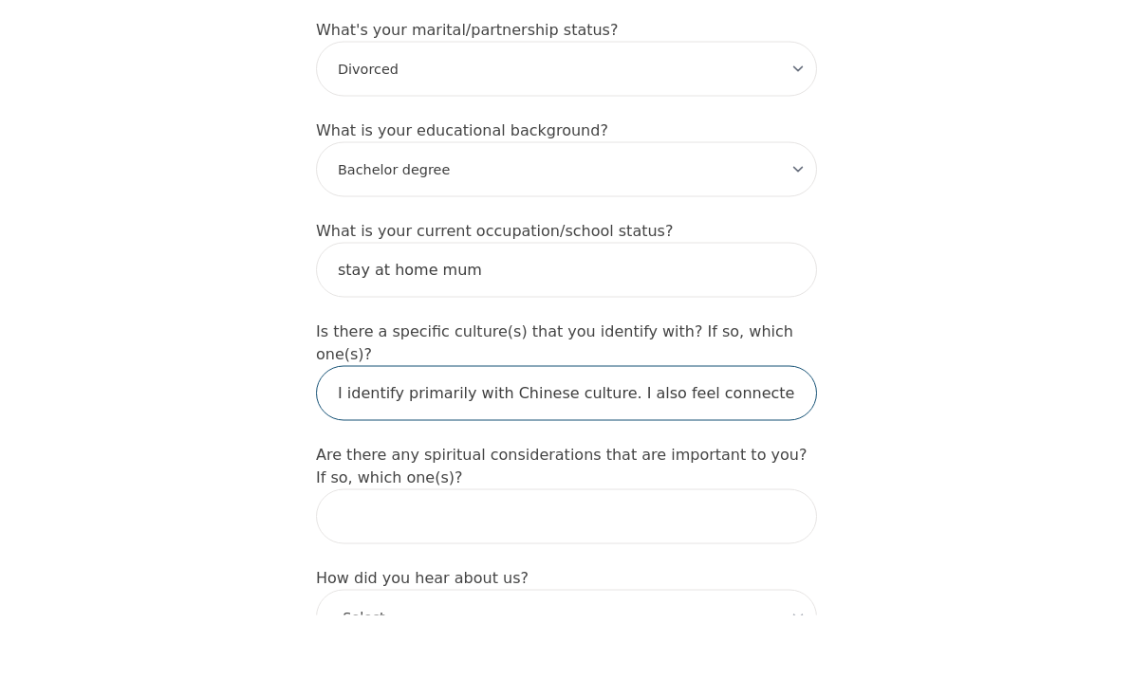
type input "I identify primarily with Chinese culture. I also feel connected to both Chines…"
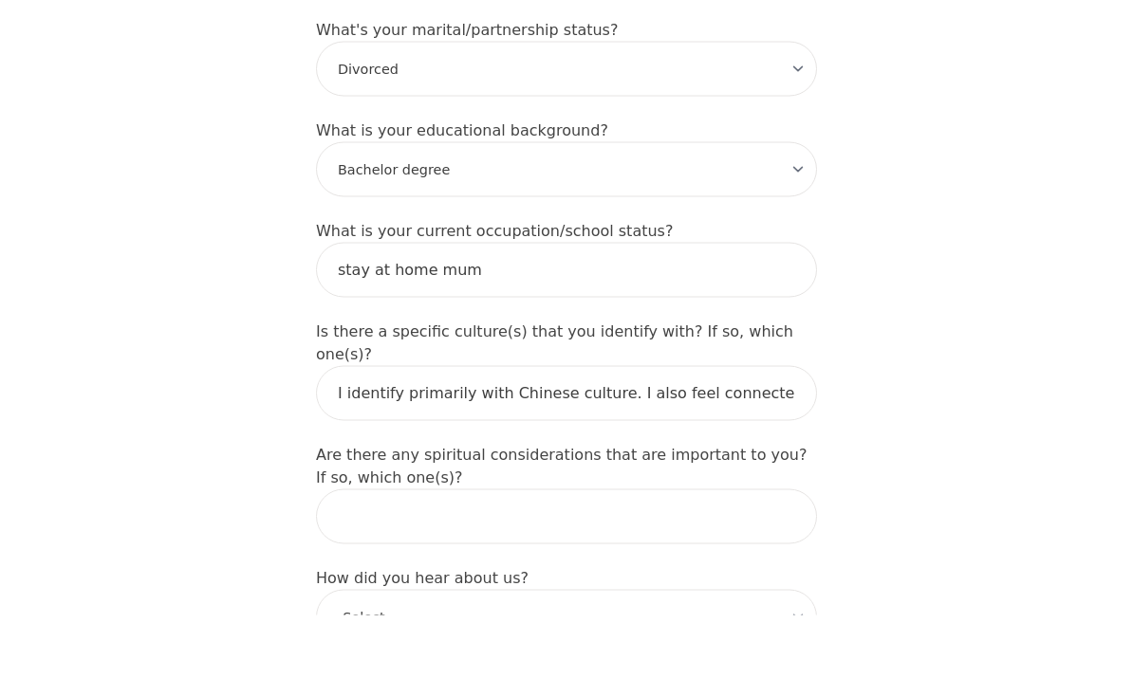
click at [721, 552] on input "text" at bounding box center [566, 579] width 501 height 55
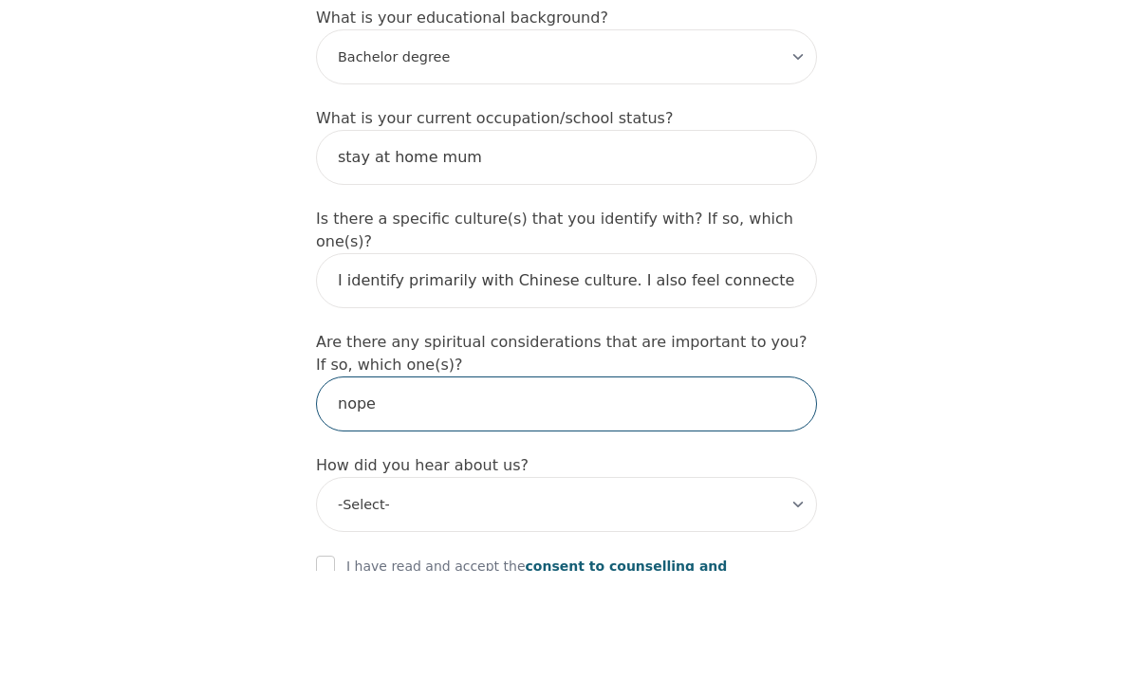
type input "nope"
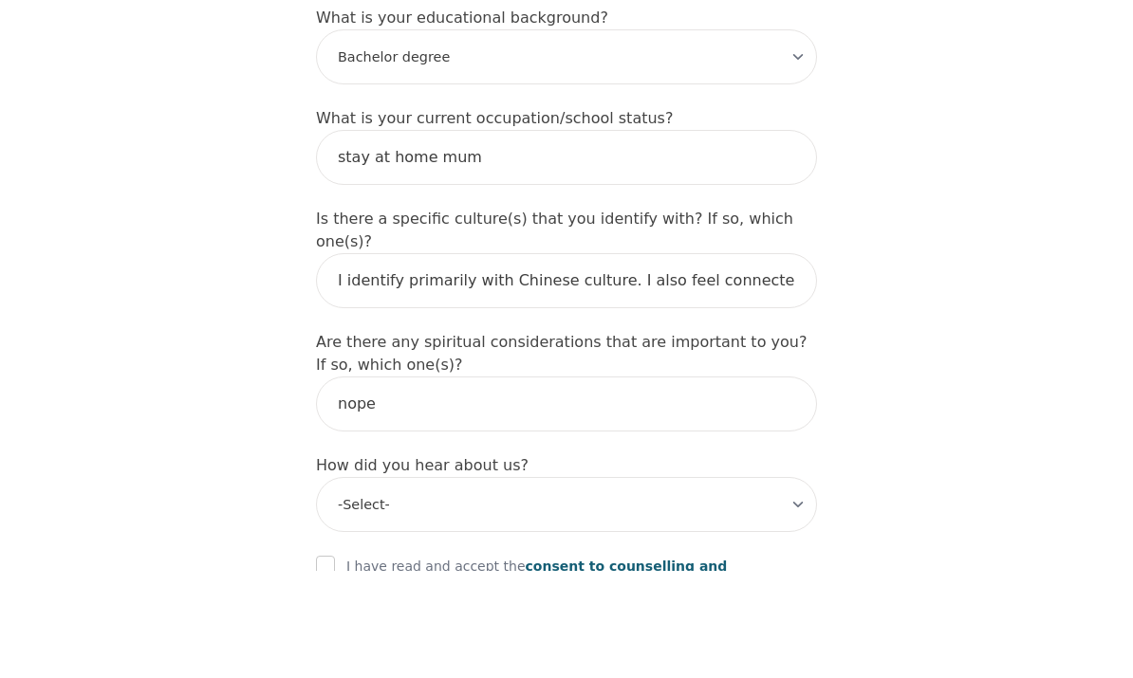
click at [792, 584] on select "-Select- Physician/Specialist Friend Facebook Instagram Google Search Google Ad…" at bounding box center [566, 611] width 501 height 55
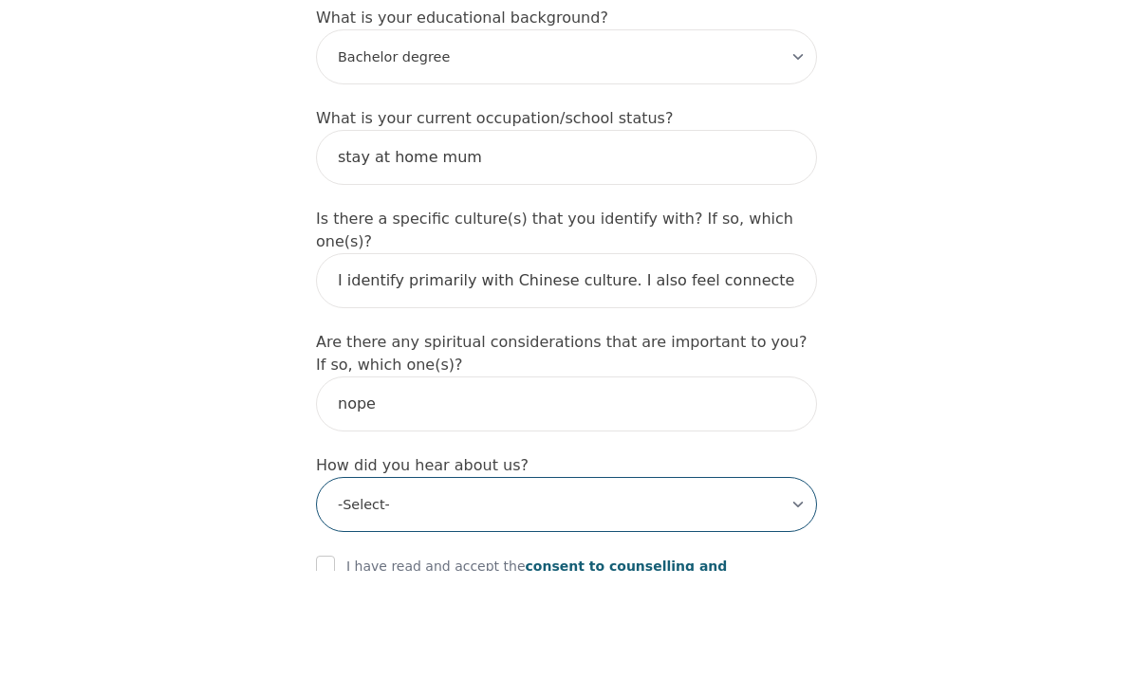
scroll to position [2001, 0]
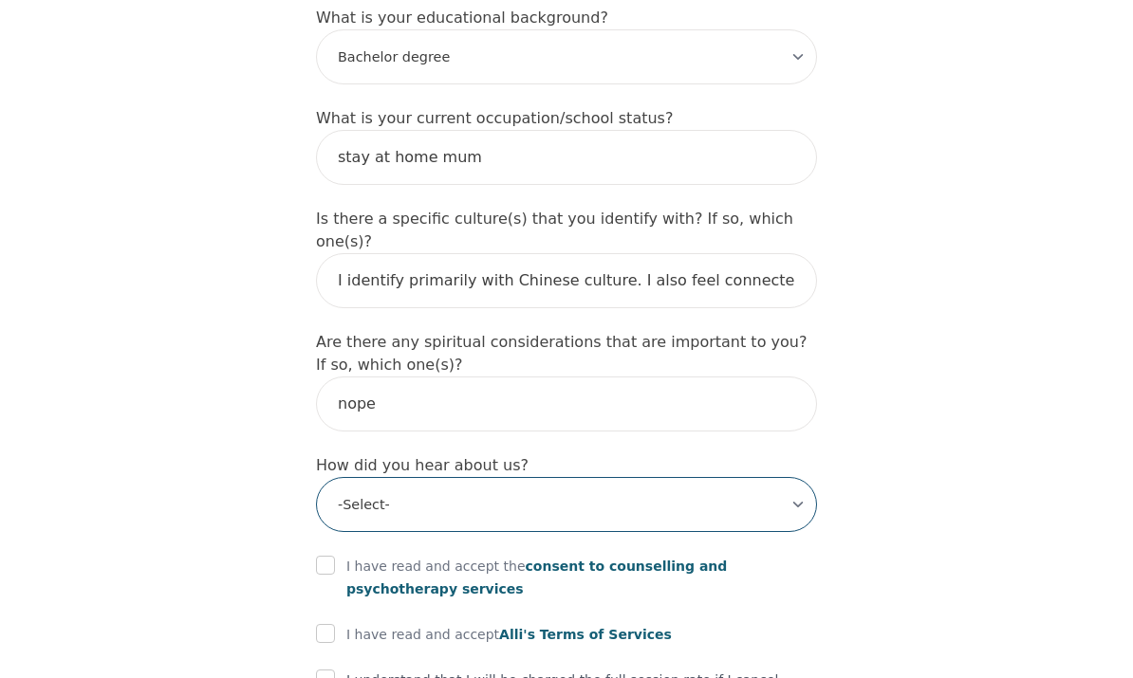
select select "Friend"
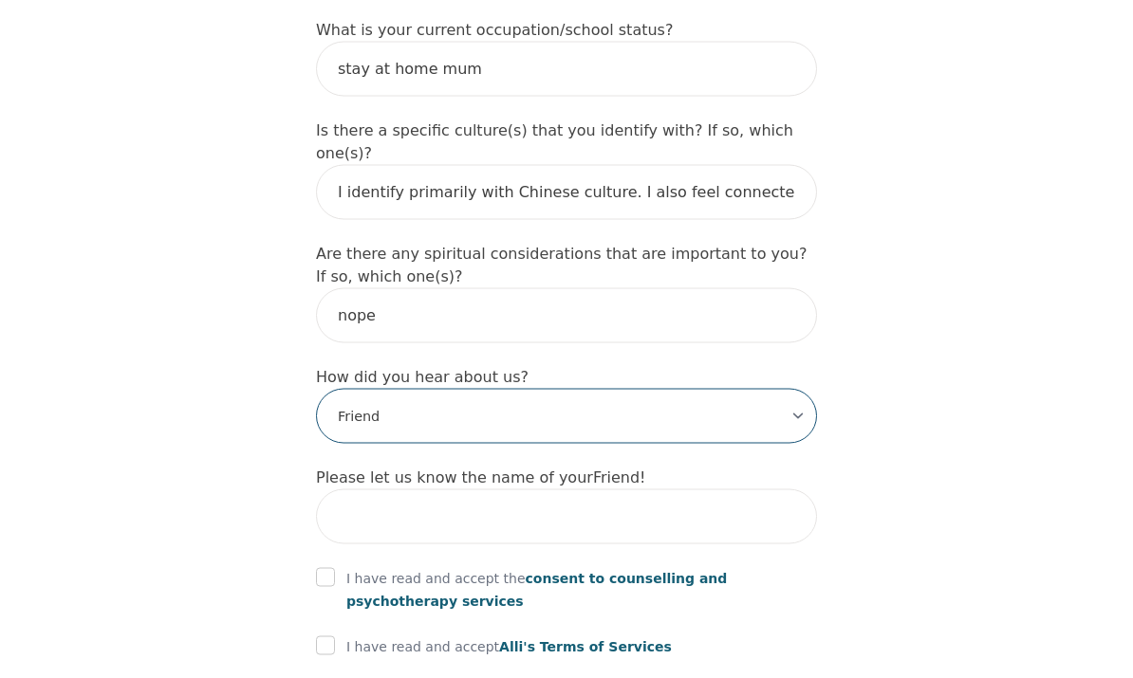
scroll to position [2092, 0]
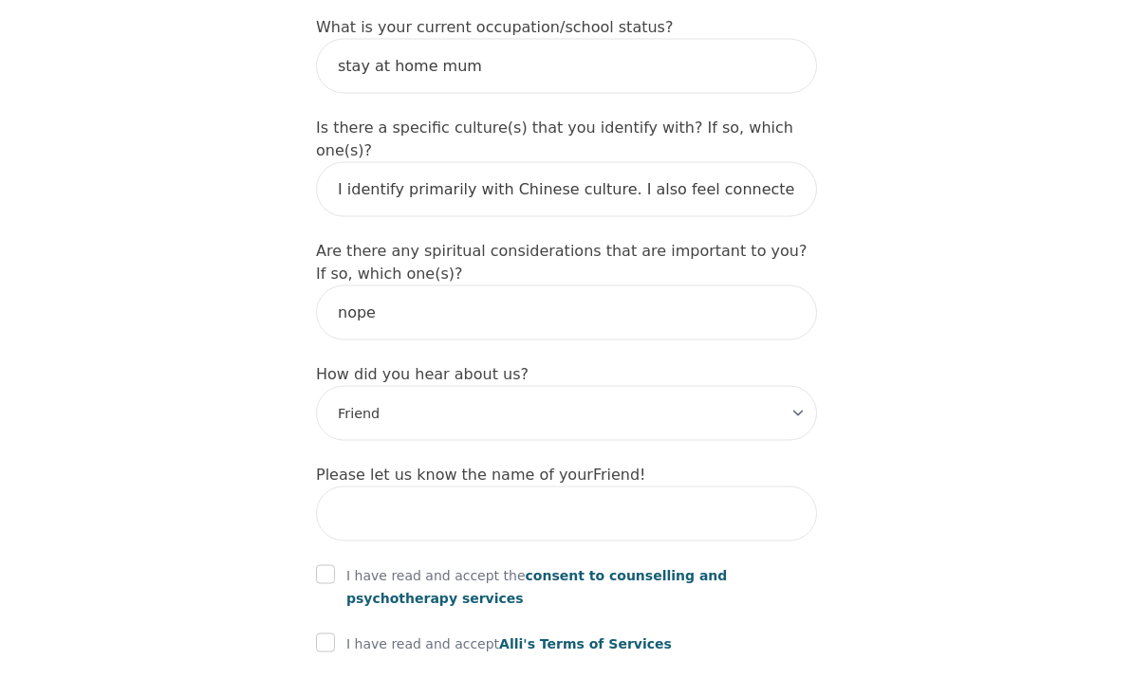
click at [742, 487] on input "text" at bounding box center [566, 514] width 501 height 55
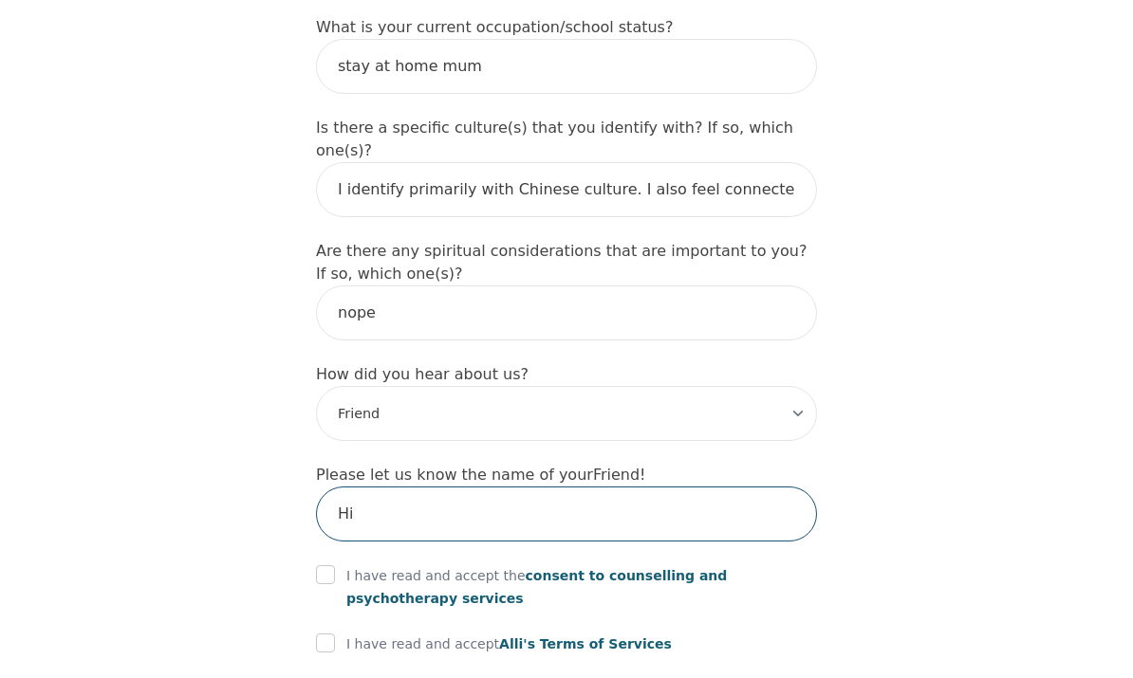
click at [766, 487] on input "Hi" at bounding box center [566, 514] width 501 height 55
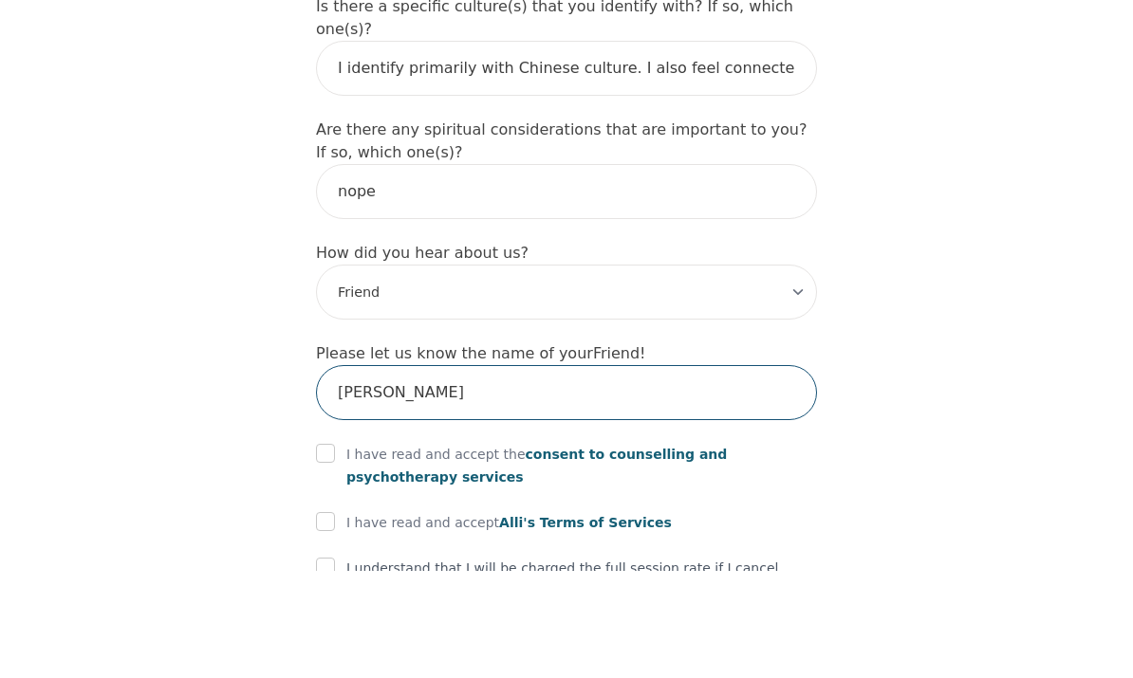
scroll to position [2113, 0]
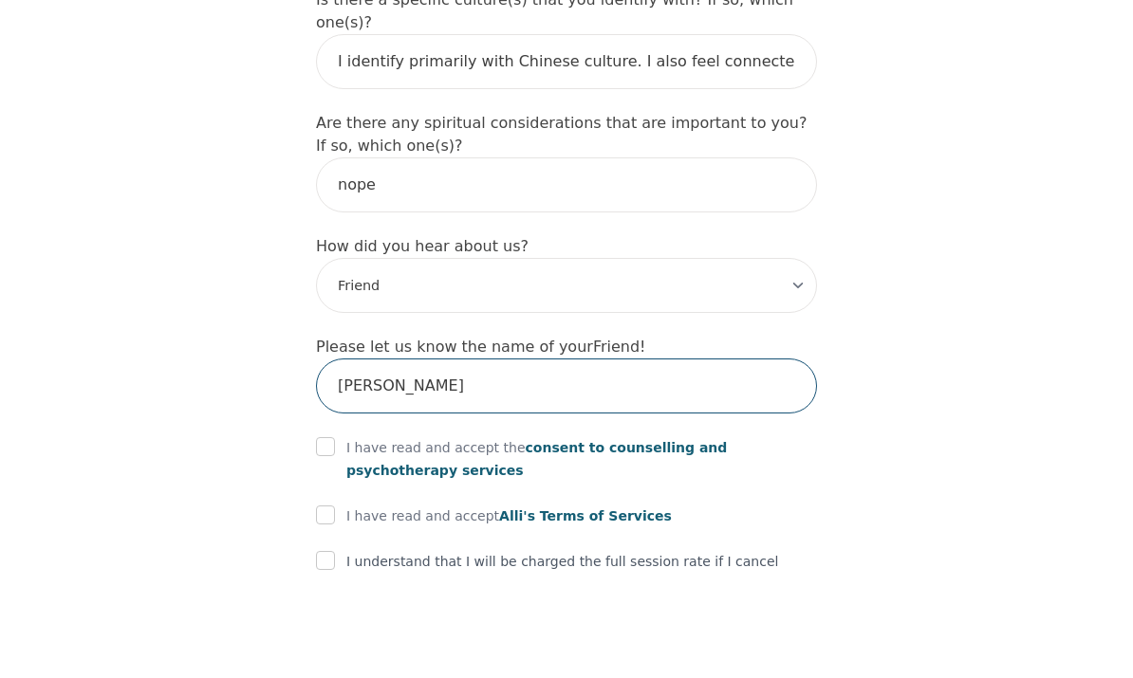
type input "[PERSON_NAME]"
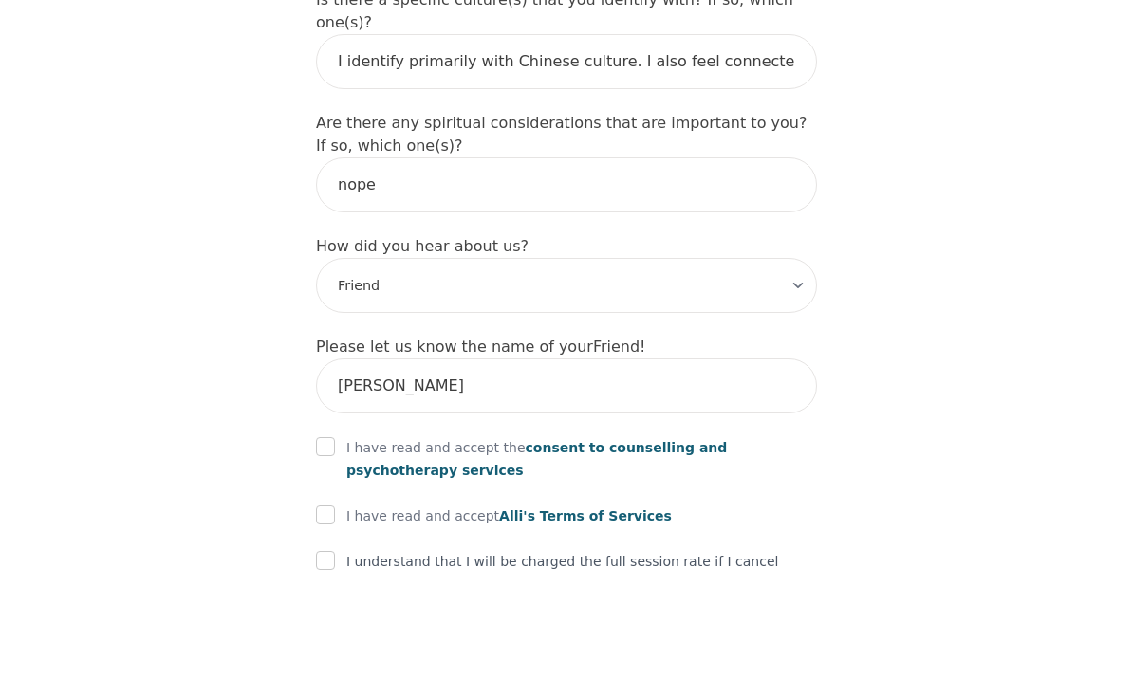
click at [329, 545] on input "checkbox" at bounding box center [325, 554] width 19 height 19
checkbox input "true"
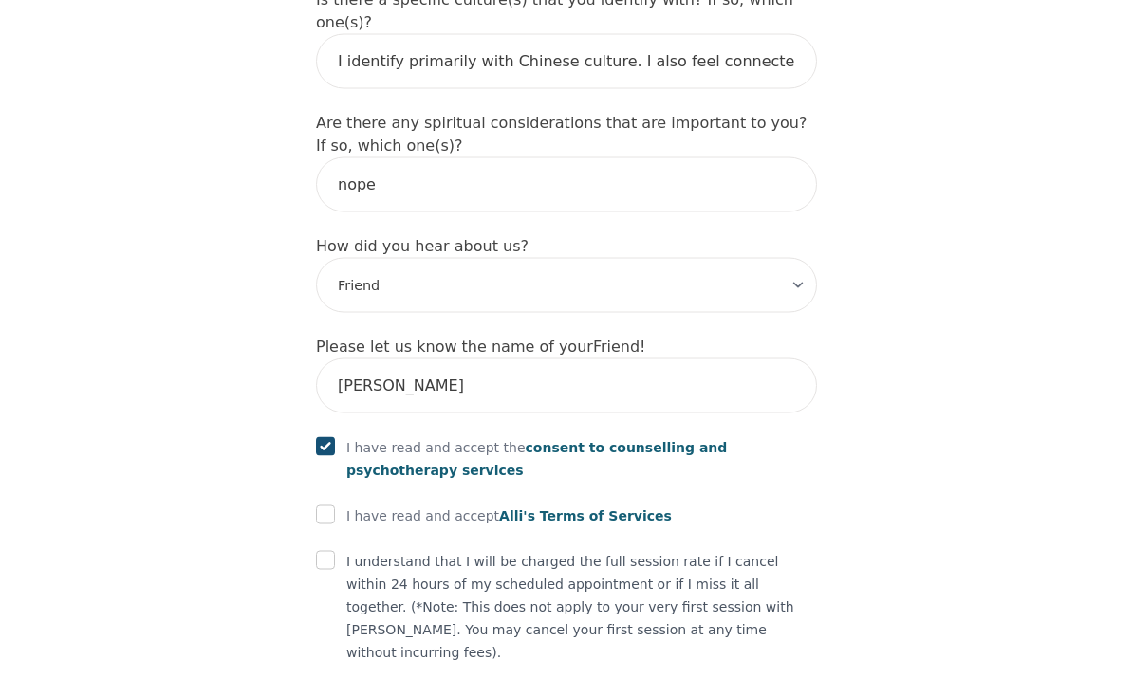
click at [334, 506] on input "checkbox" at bounding box center [325, 515] width 19 height 19
checkbox input "true"
click at [341, 549] on div "I understand that I will be charged the full session rate if I cancel within 24…" at bounding box center [566, 606] width 501 height 114
click at [340, 549] on div "I understand that I will be charged the full session rate if I cancel within 24…" at bounding box center [566, 606] width 501 height 114
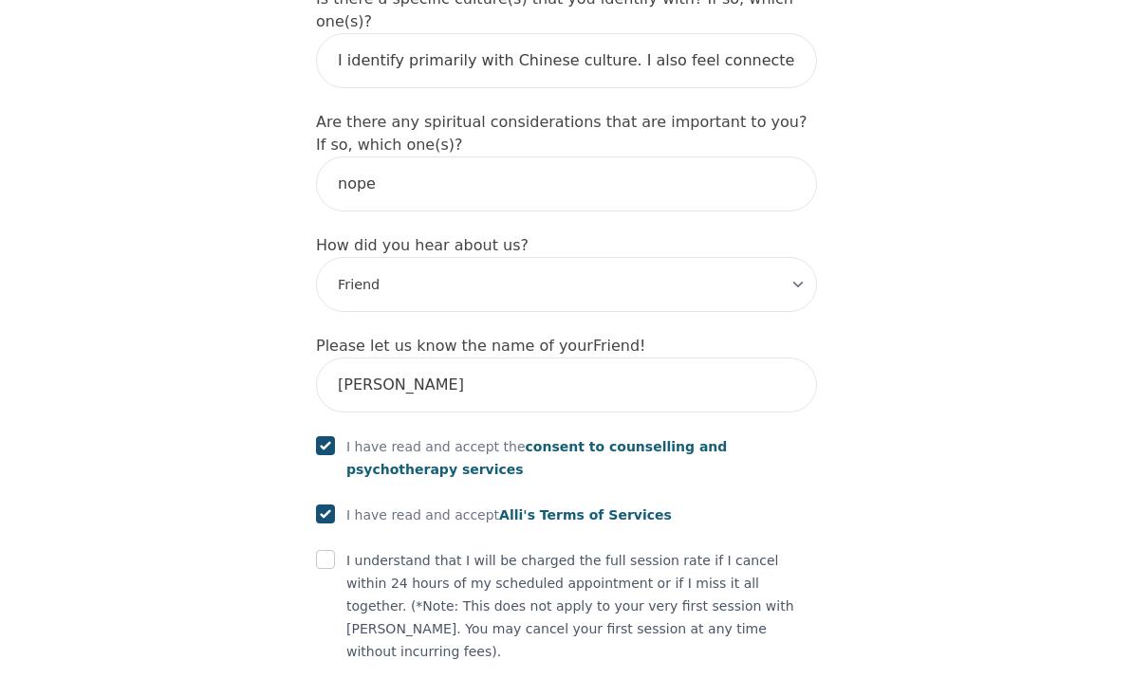
click at [334, 550] on input "checkbox" at bounding box center [325, 559] width 19 height 19
checkbox input "true"
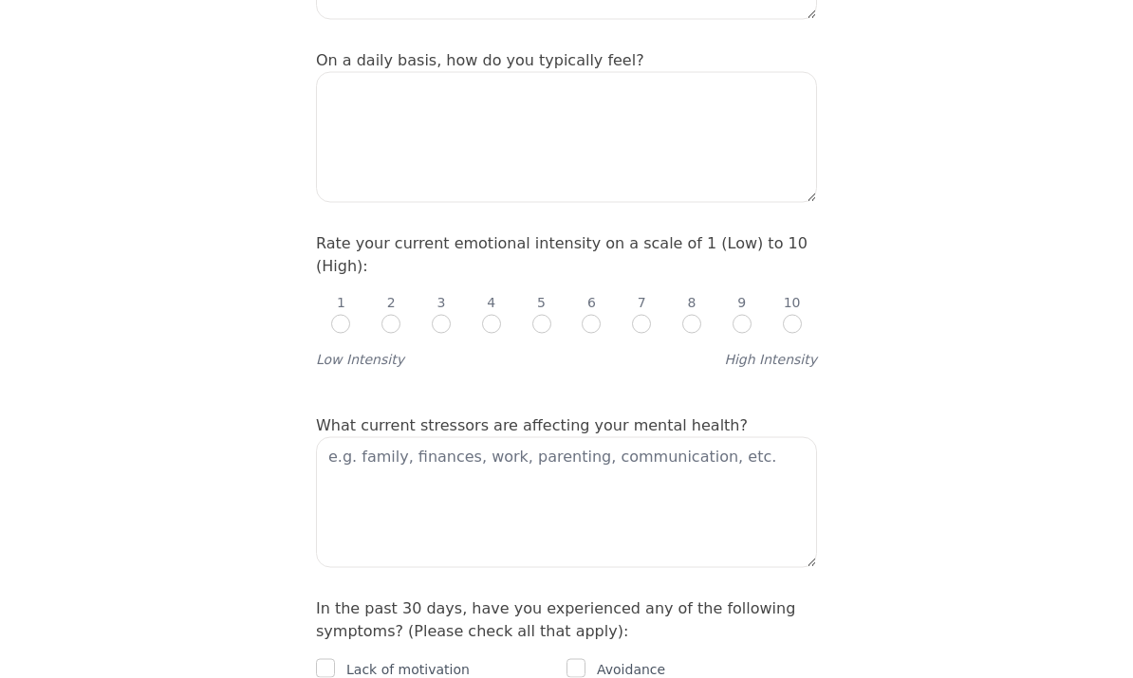
scroll to position [705, 0]
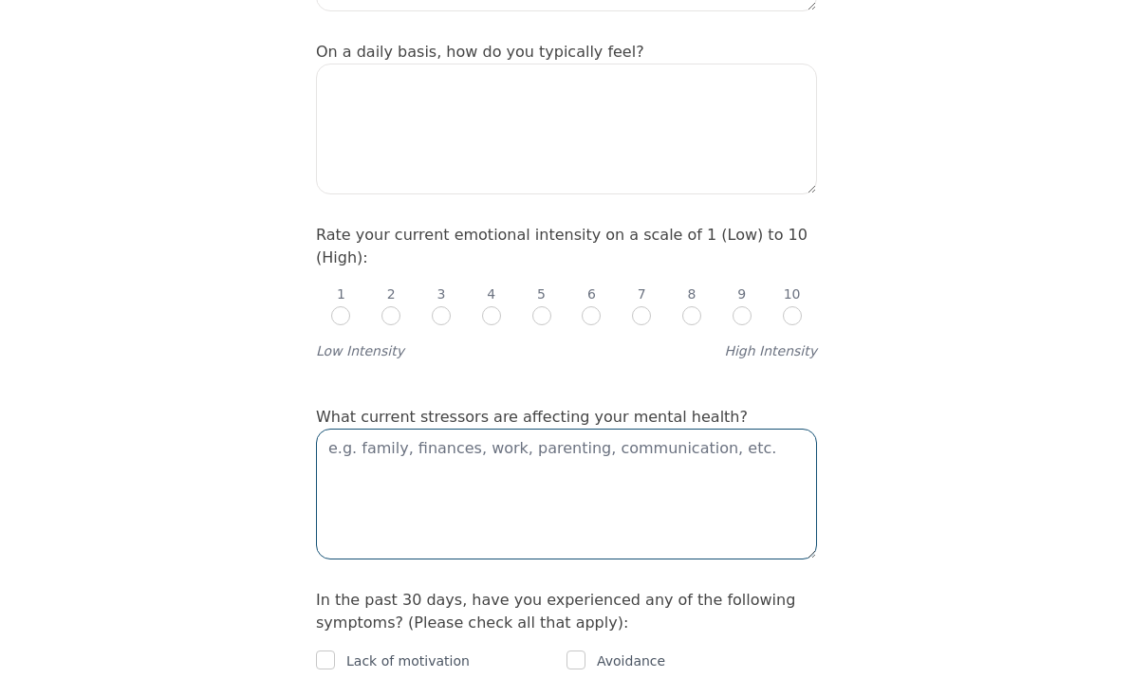
click at [363, 429] on textarea at bounding box center [566, 494] width 501 height 131
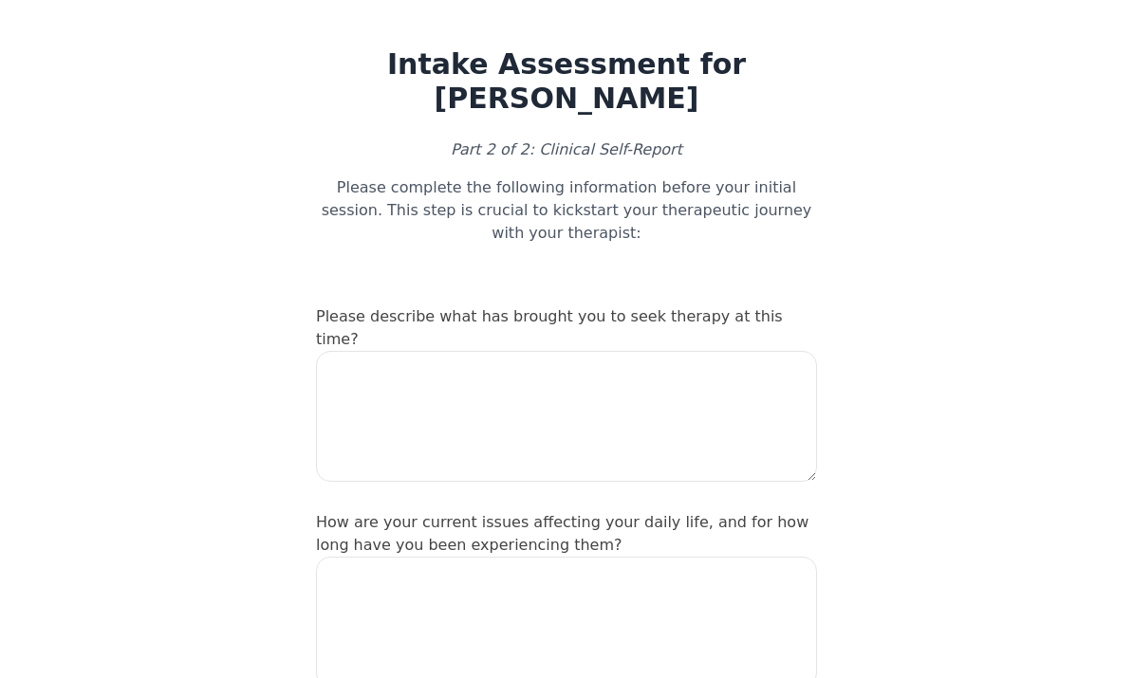
scroll to position [0, 0]
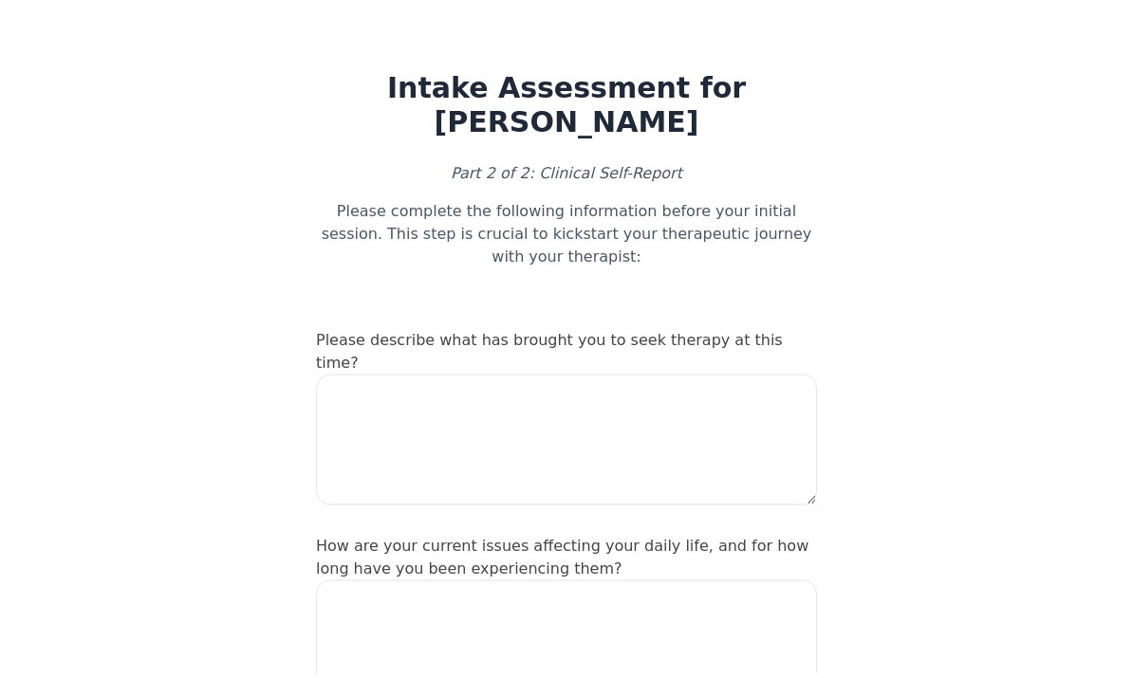
type textarea "Uncertainty"
click at [386, 379] on textarea at bounding box center [566, 444] width 501 height 131
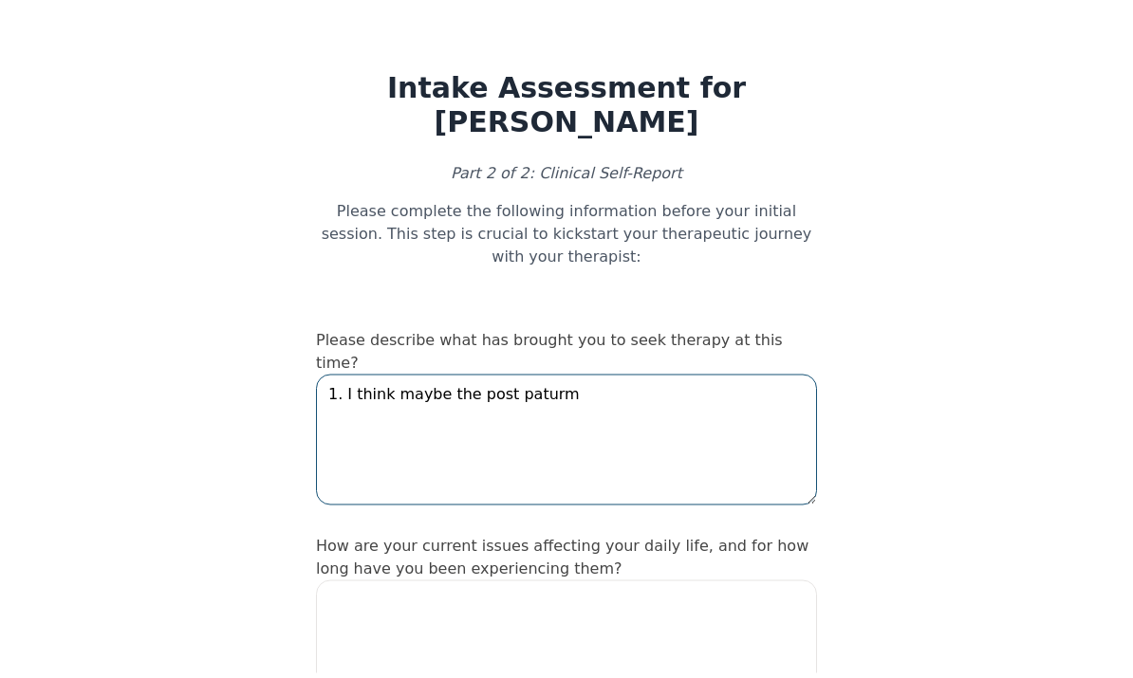
click at [522, 379] on textarea "1. I think maybe the post paturm" at bounding box center [566, 444] width 501 height 131
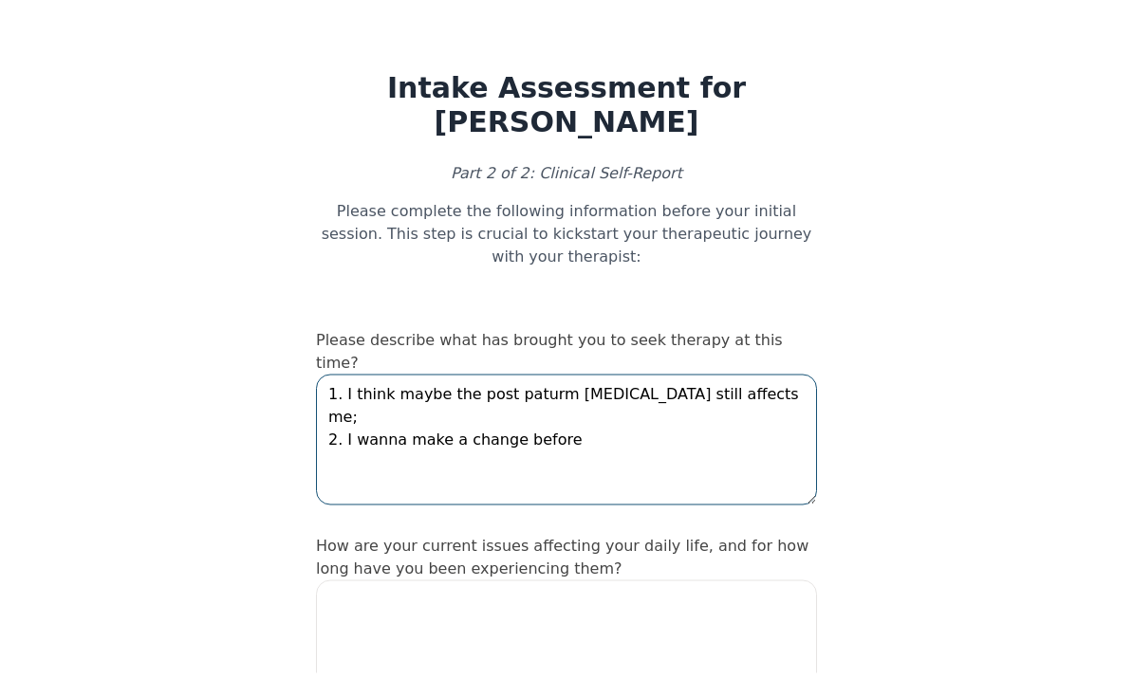
click at [343, 379] on textarea "1. I think maybe the post paturm [MEDICAL_DATA] still affects me; 2. I wanna ma…" at bounding box center [566, 444] width 501 height 131
click at [729, 379] on textarea "1. I think maybe the post paturm [MEDICAL_DATA] still affects me; 2. I’ve marri…" at bounding box center [566, 444] width 501 height 131
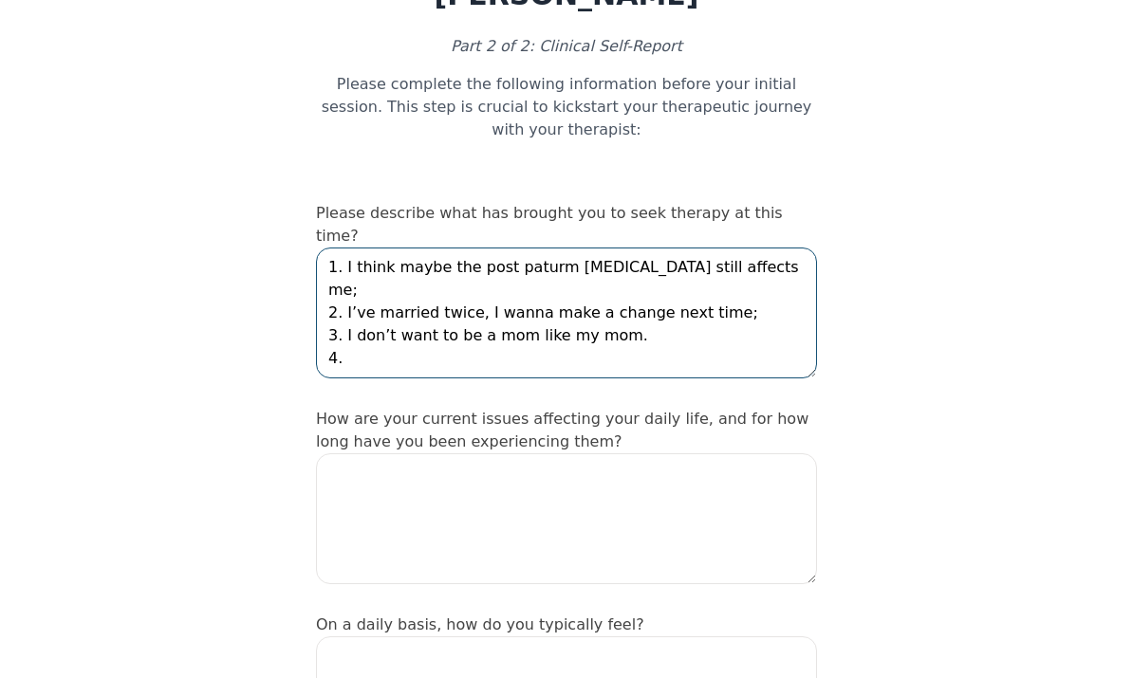
scroll to position [83, 0]
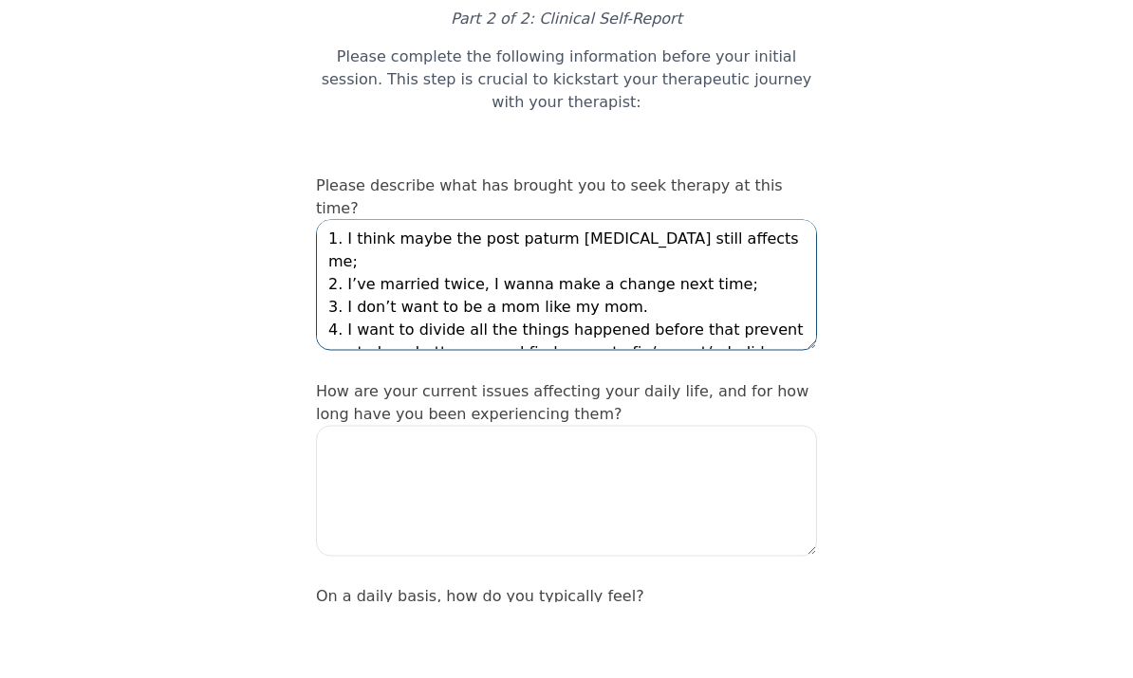
type textarea "1. I think maybe the post paturm [MEDICAL_DATA] still affects me; 2. I’ve marri…"
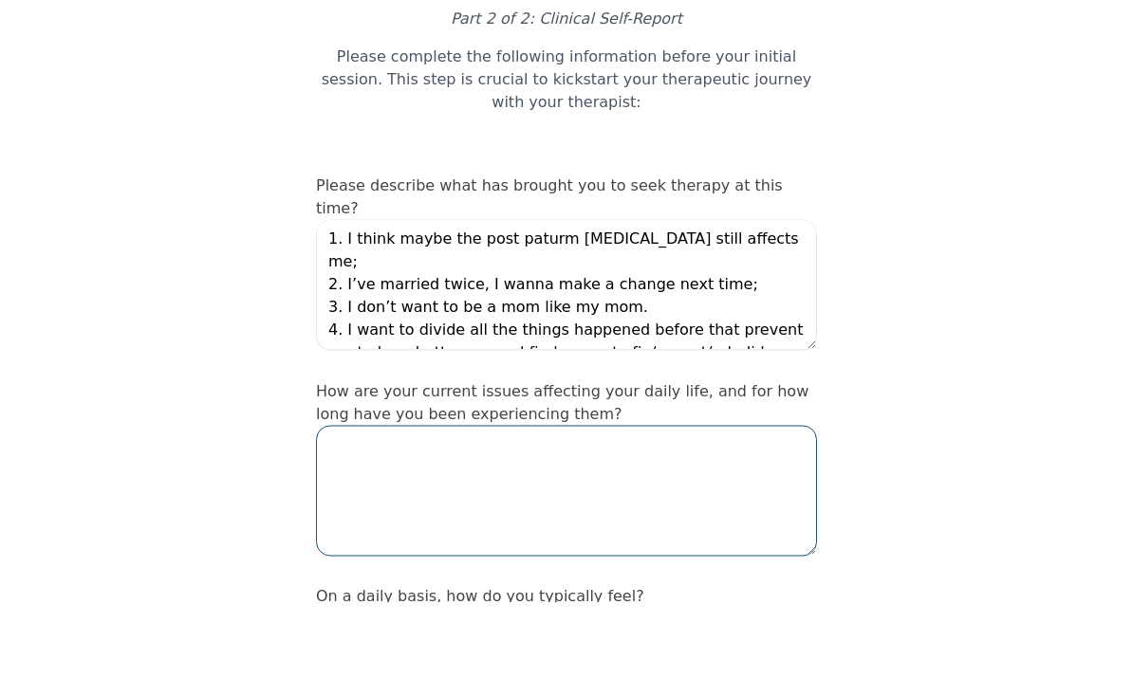
click at [612, 502] on textarea at bounding box center [566, 567] width 501 height 131
type textarea "1"
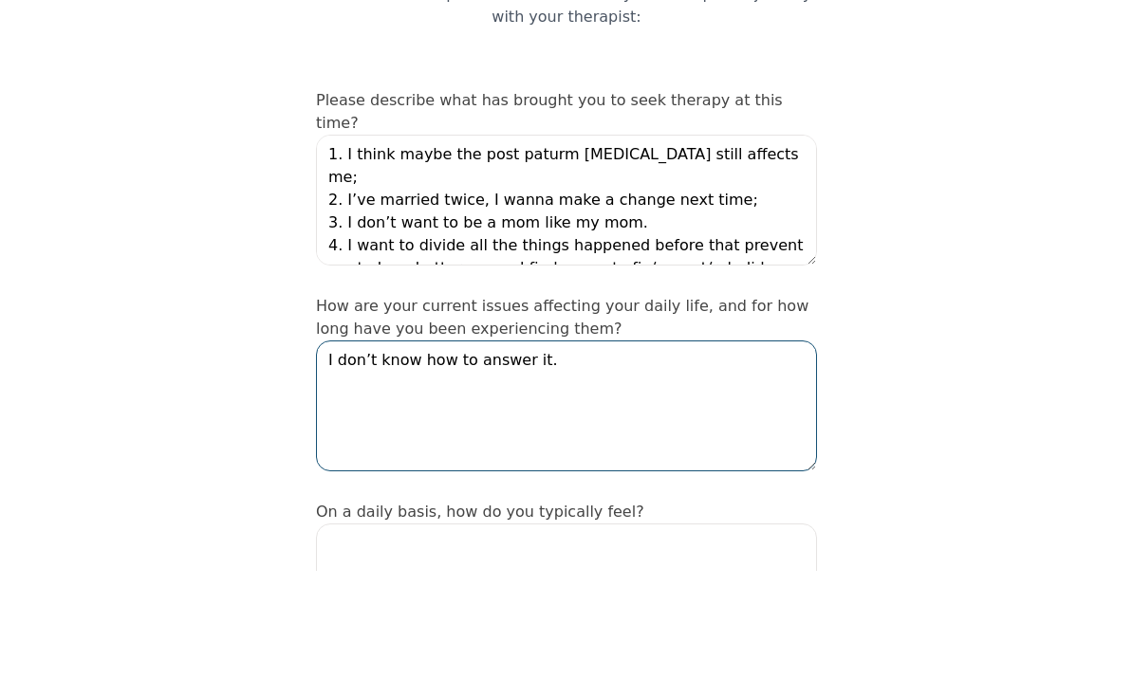
scroll to position [138, 0]
type textarea "I don’t know how to answer it."
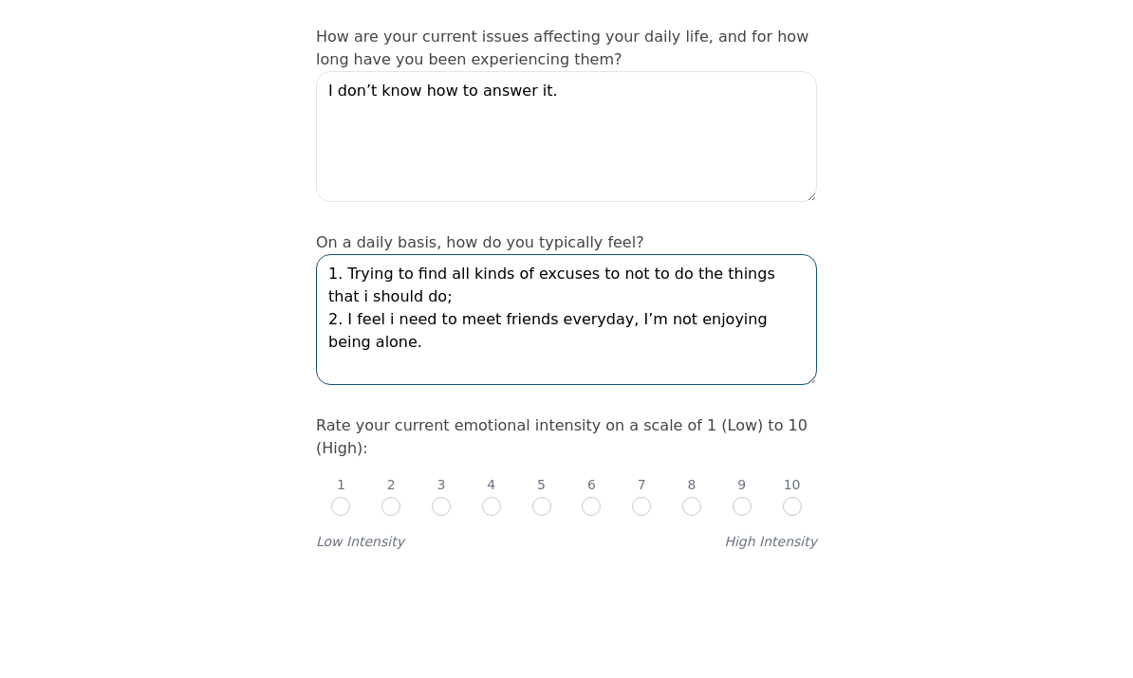
scroll to position [409, 0]
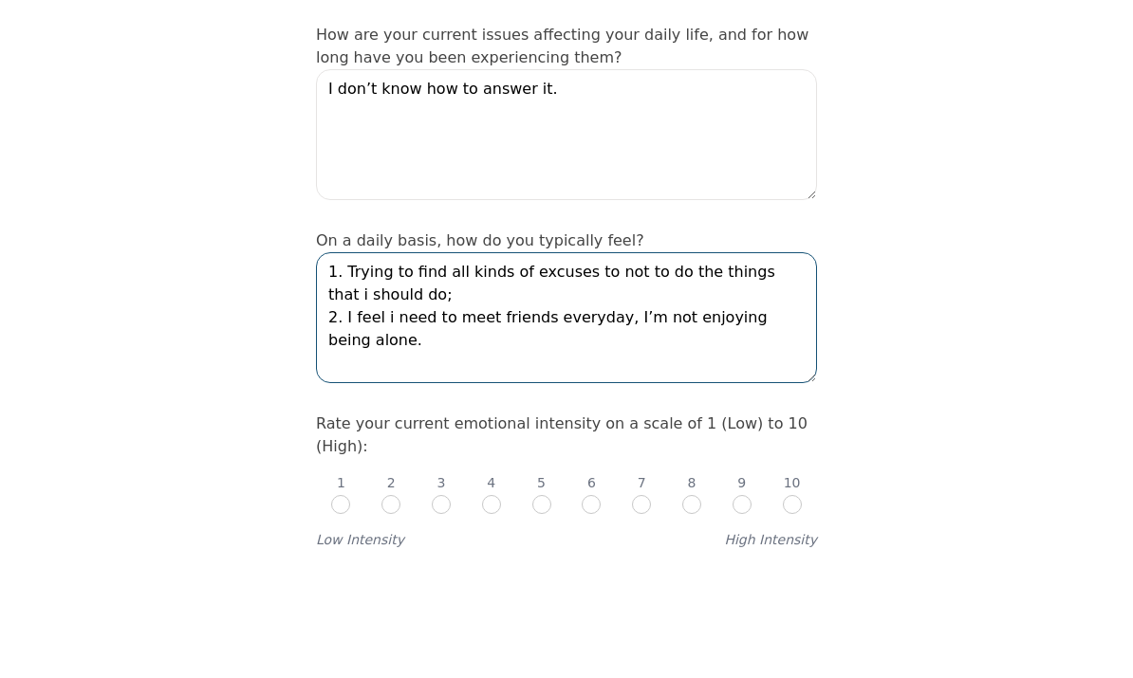
type textarea "1. Trying to find all kinds of excuses to not to do the things that i should do…"
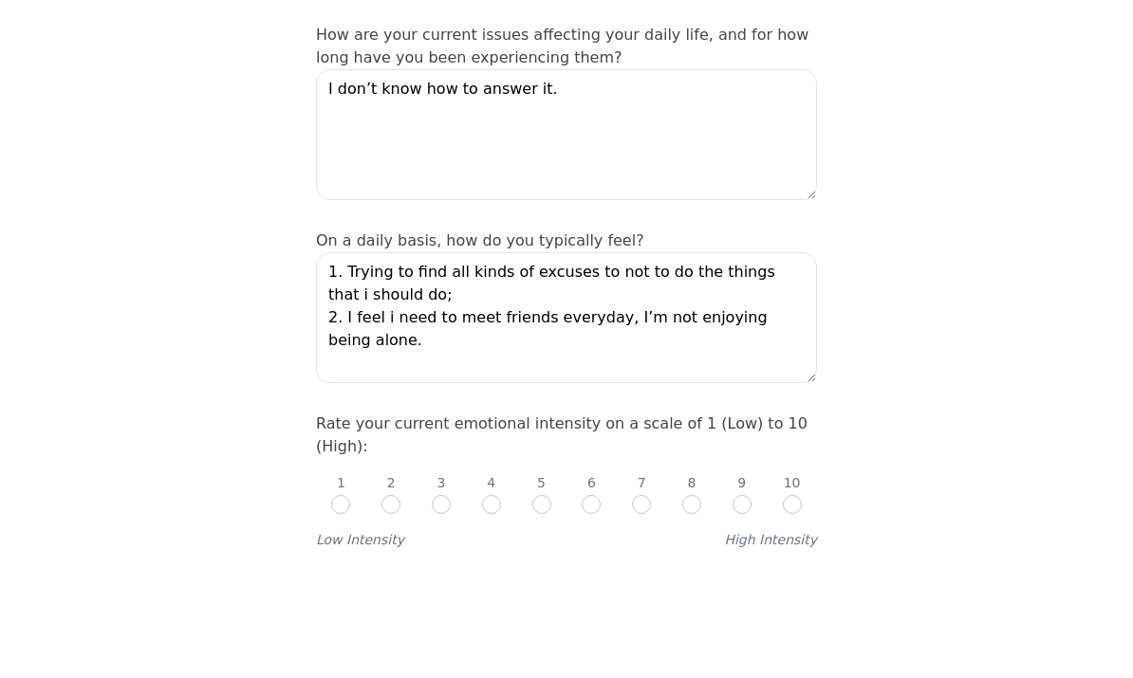
click at [592, 602] on input "radio" at bounding box center [591, 611] width 19 height 19
radio input "true"
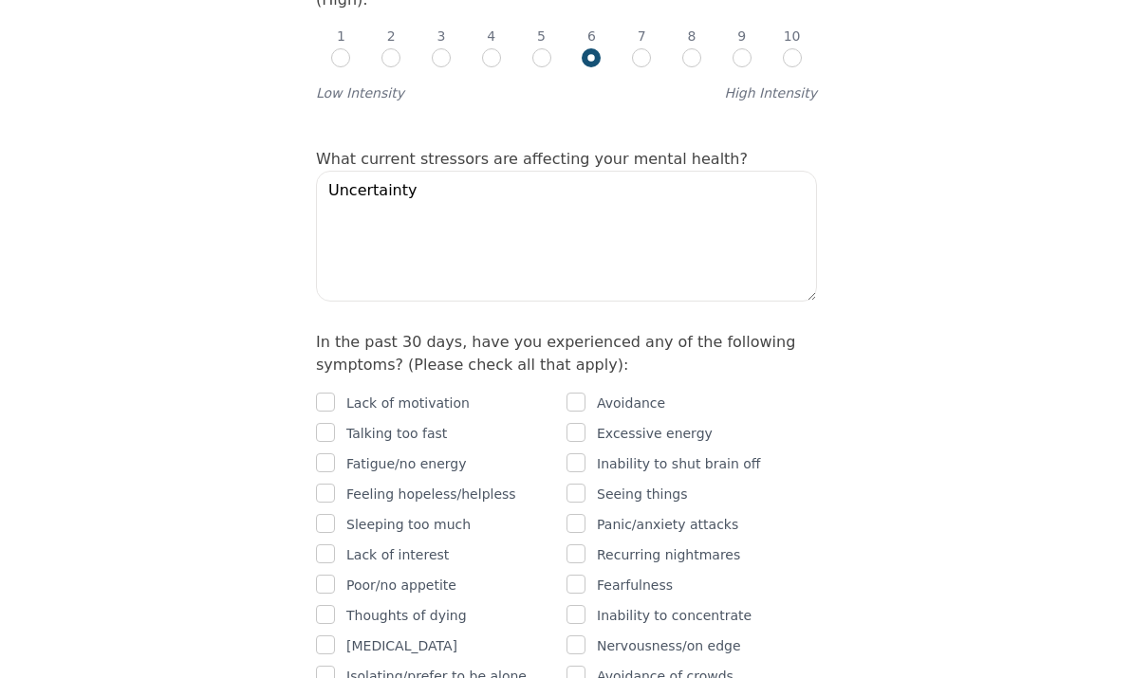
scroll to position [964, 0]
click at [584, 392] on input "checkbox" at bounding box center [575, 401] width 19 height 19
checkbox input "true"
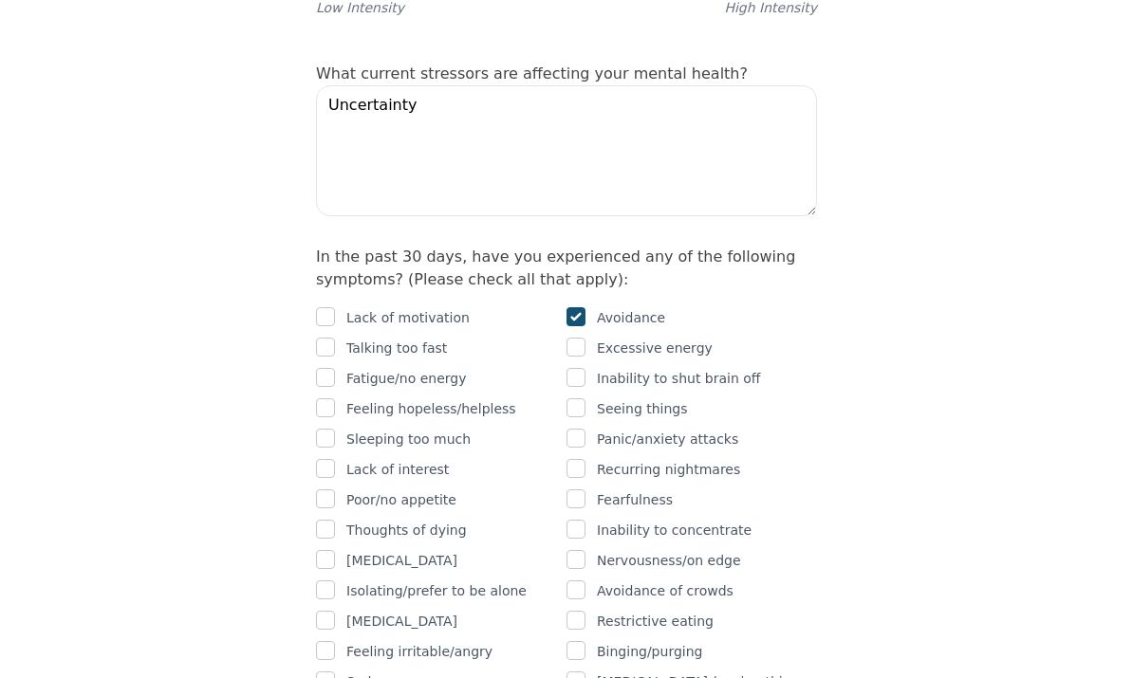
scroll to position [1048, 0]
click at [582, 520] on input "checkbox" at bounding box center [575, 529] width 19 height 19
checkbox input "true"
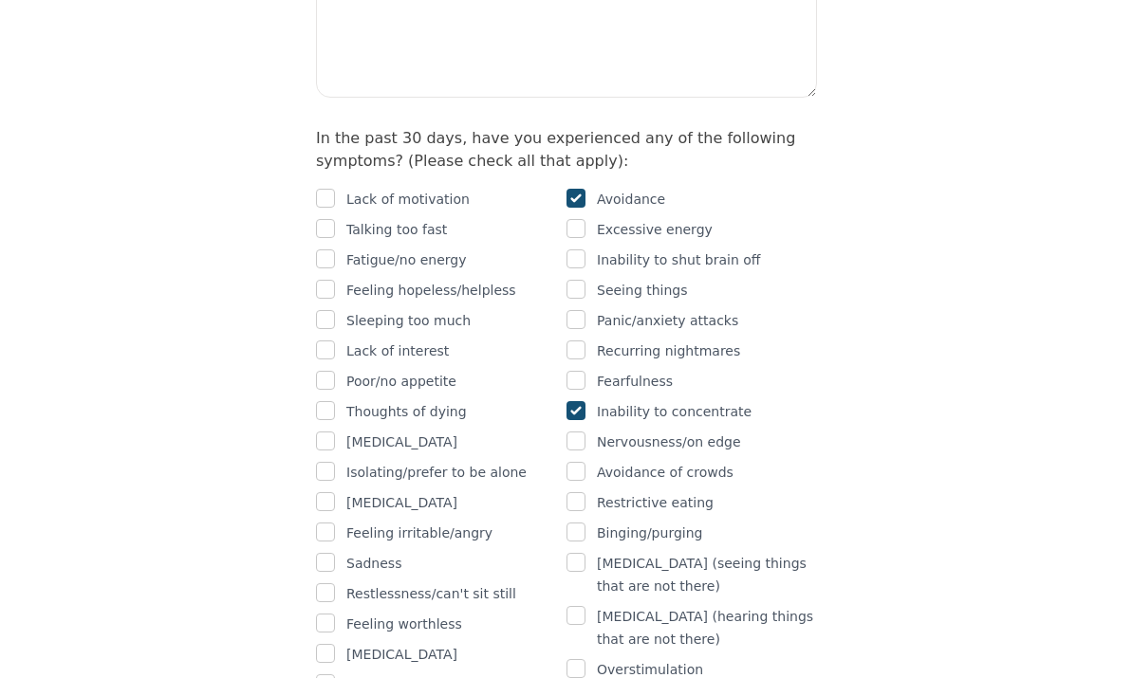
scroll to position [1167, 0]
click at [331, 523] on input "checkbox" at bounding box center [325, 532] width 19 height 19
checkbox input "true"
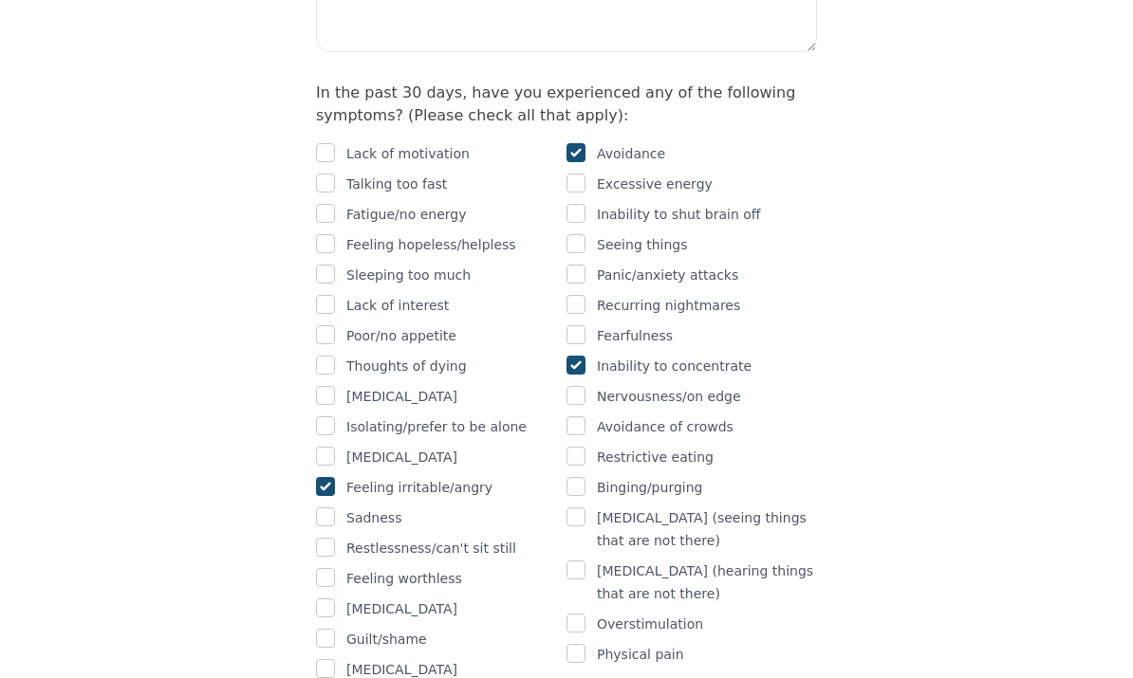
scroll to position [1212, 0]
click at [574, 644] on input "checkbox" at bounding box center [575, 653] width 19 height 19
checkbox input "true"
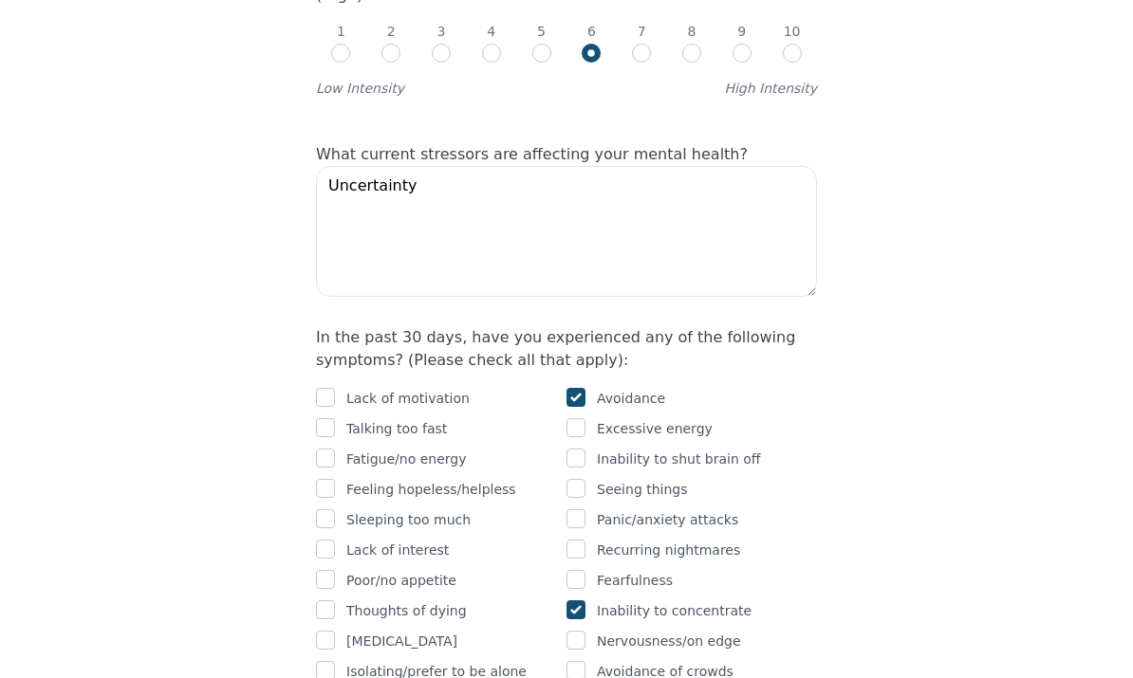
scroll to position [967, 0]
click at [579, 450] on input "checkbox" at bounding box center [575, 459] width 19 height 19
checkbox input "true"
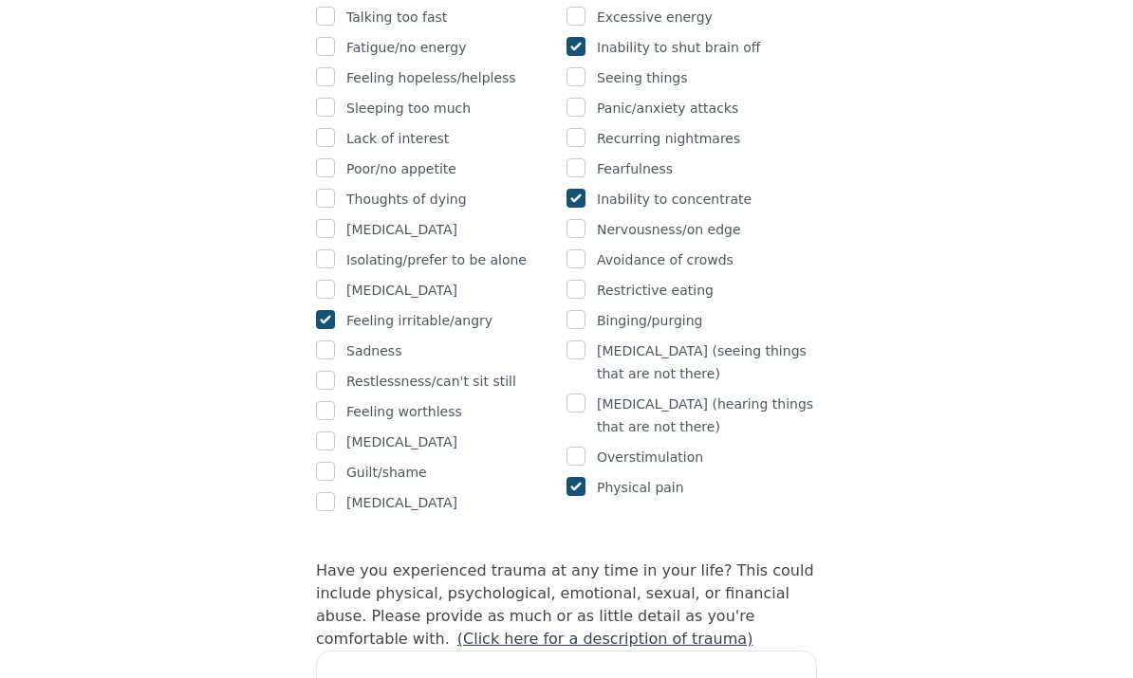
scroll to position [1379, 0]
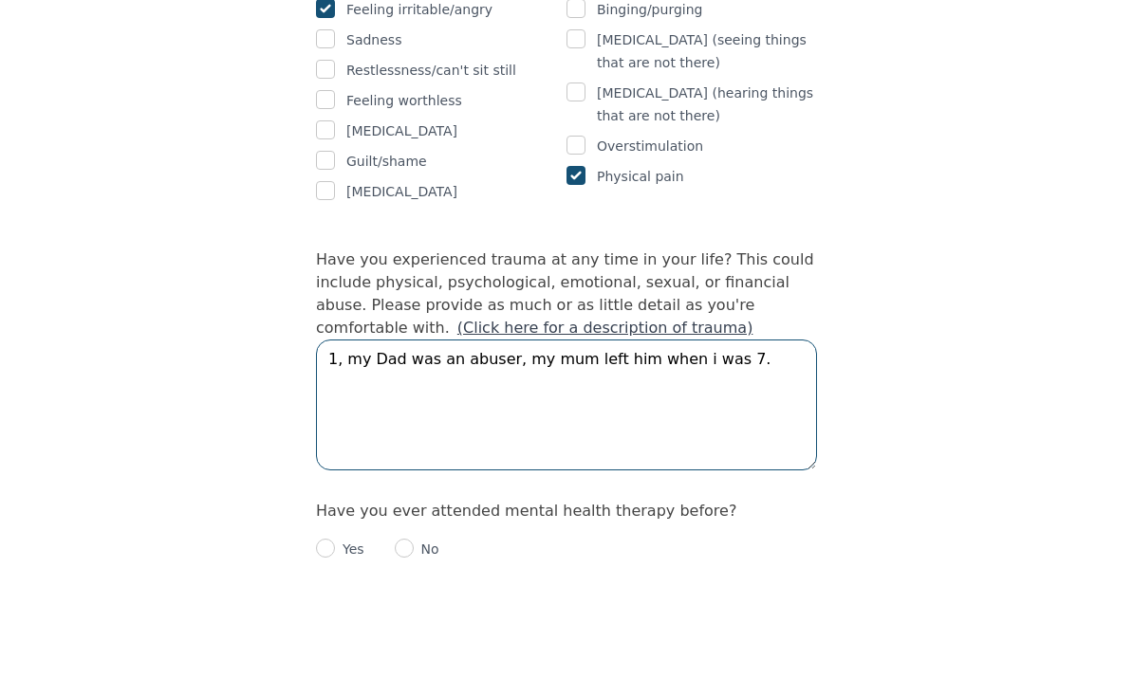
click at [356, 447] on textarea "1, my Dad was an abuser, my mum left him when i was 7." at bounding box center [566, 512] width 501 height 131
type textarea "1, my Dad was an abuser, my mum left him when i was 7."
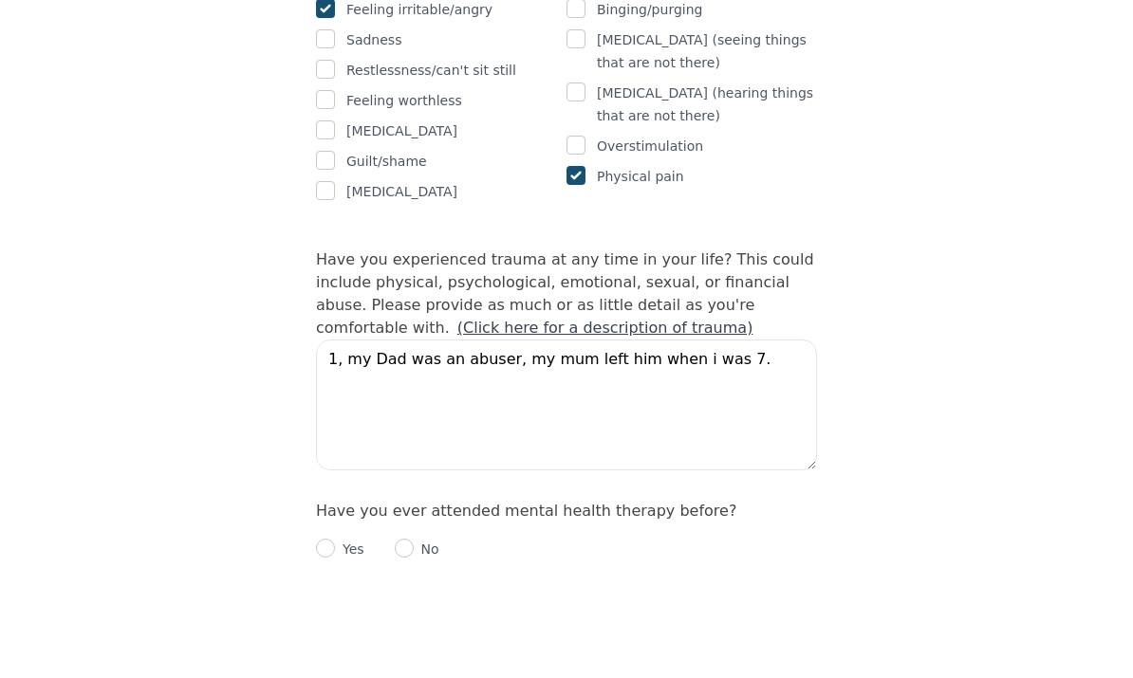
click at [753, 426] on link "(Click here for a description of trauma)" at bounding box center [605, 435] width 296 height 18
